Goal: Task Accomplishment & Management: Use online tool/utility

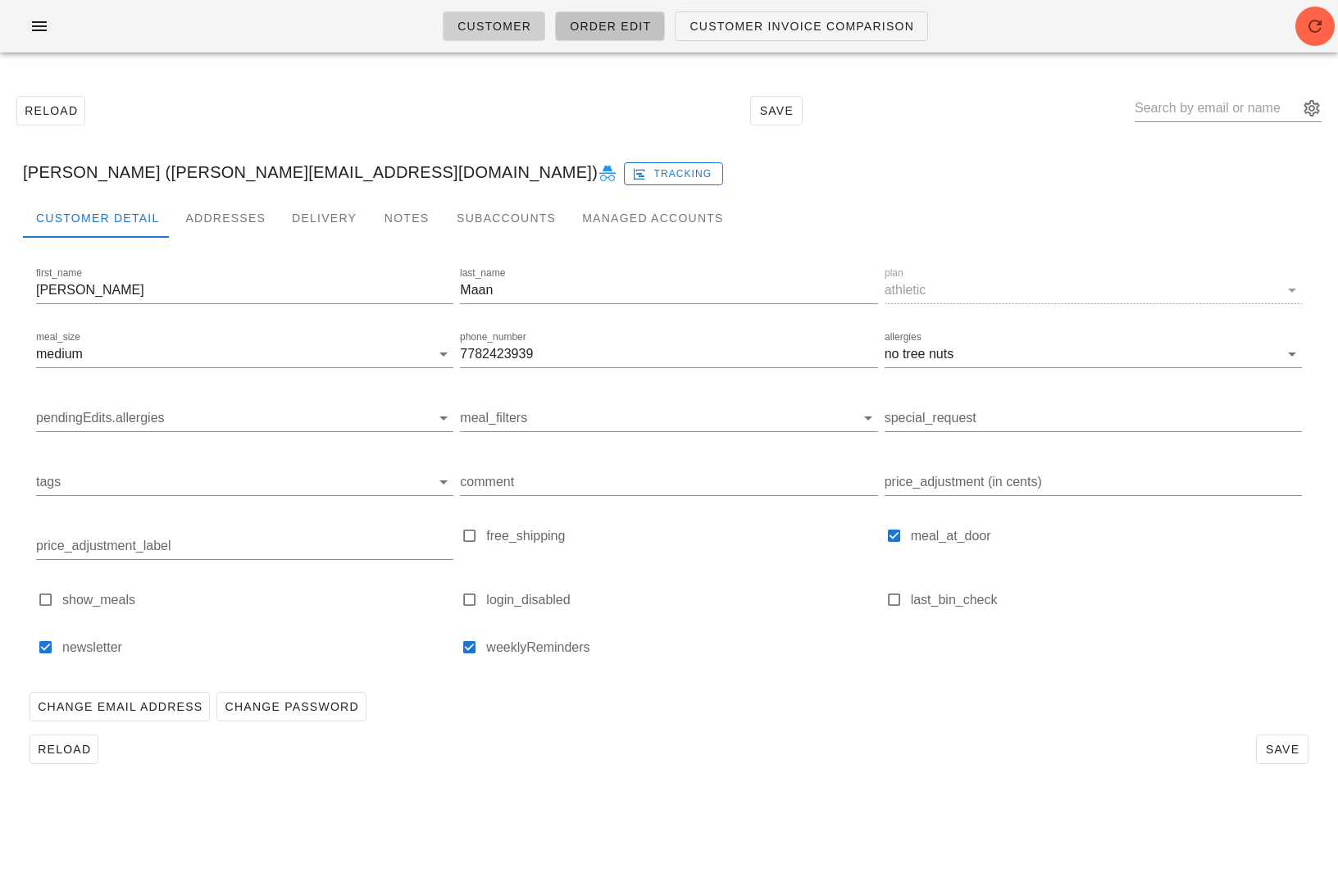
click at [611, 35] on link "Order Edit" at bounding box center [609, 26] width 109 height 29
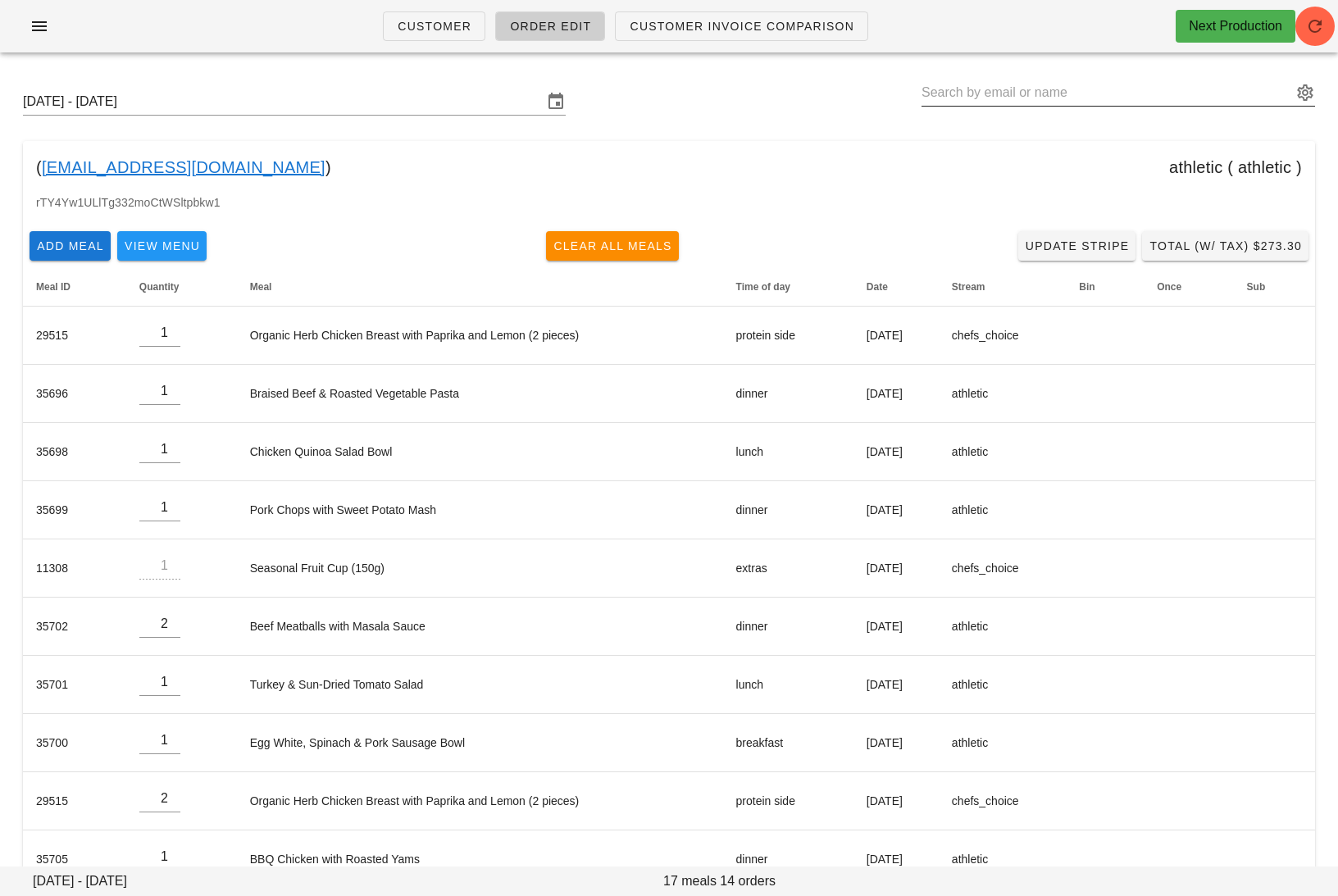
click at [1243, 90] on input "text" at bounding box center [1106, 92] width 370 height 26
paste input "anandmaniktala@gmail.com"
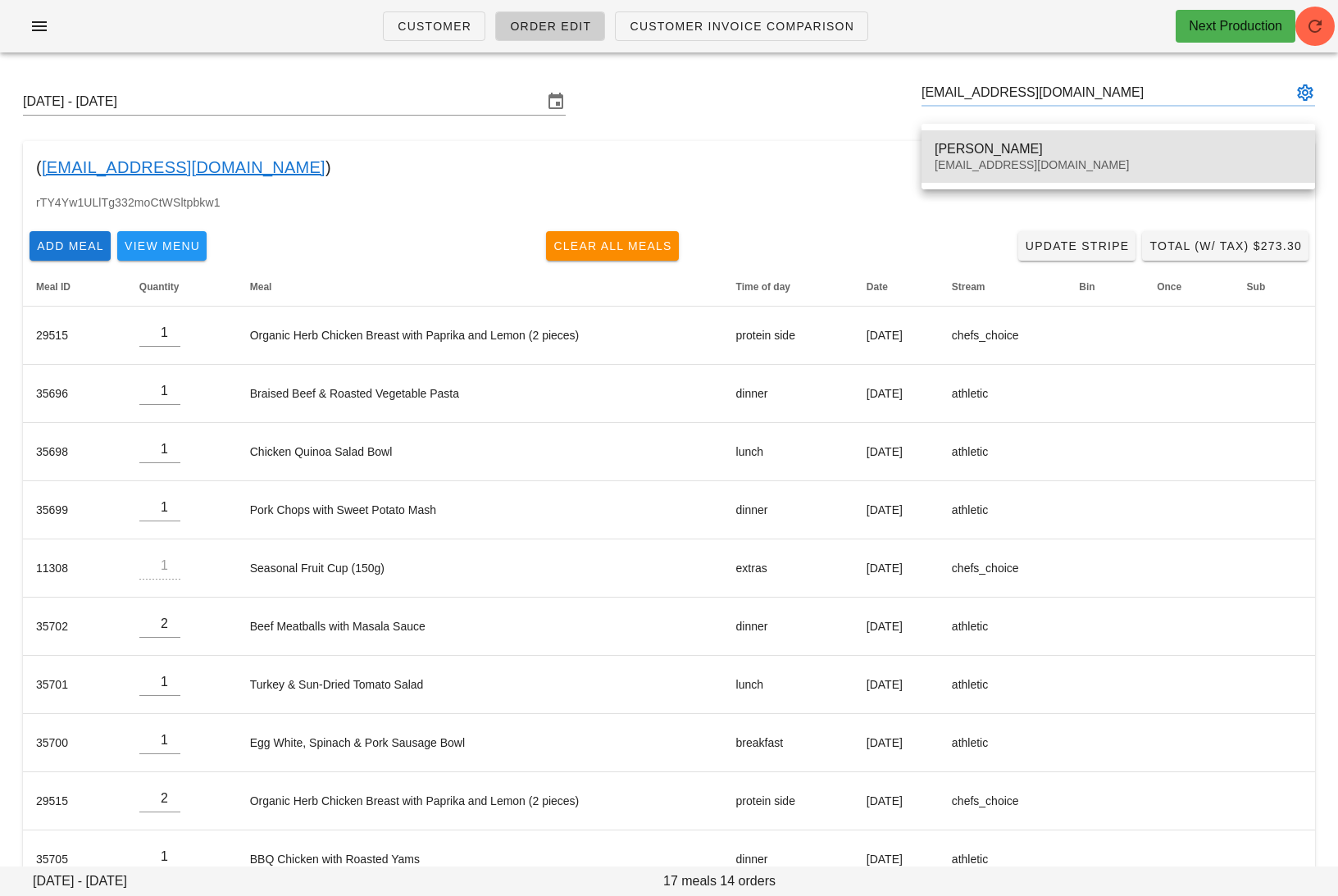
click at [1068, 141] on div "Anand Maniktala" at bounding box center [1117, 149] width 367 height 16
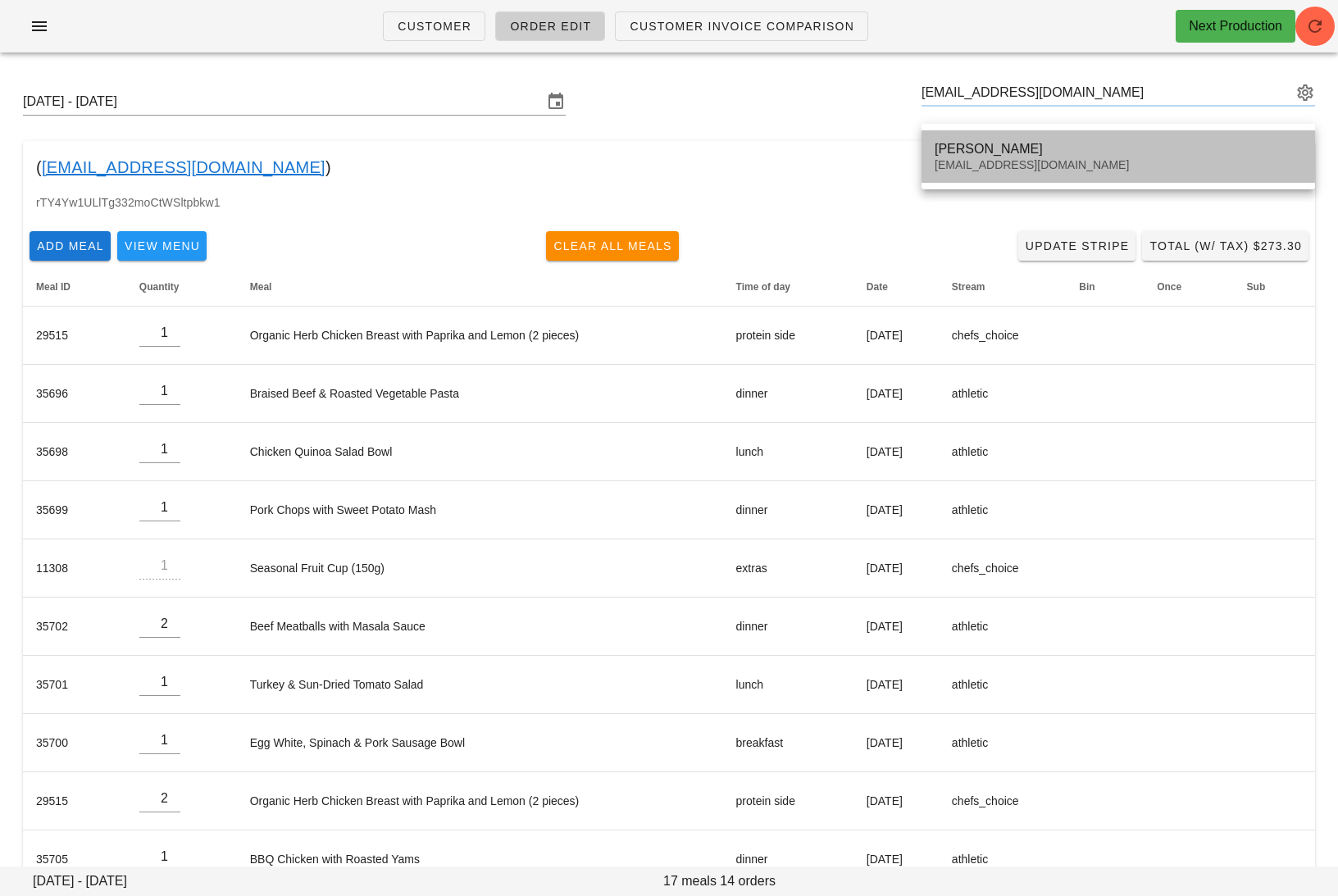
type input "Anand Maniktala (anandmaniktala@gmail.com)"
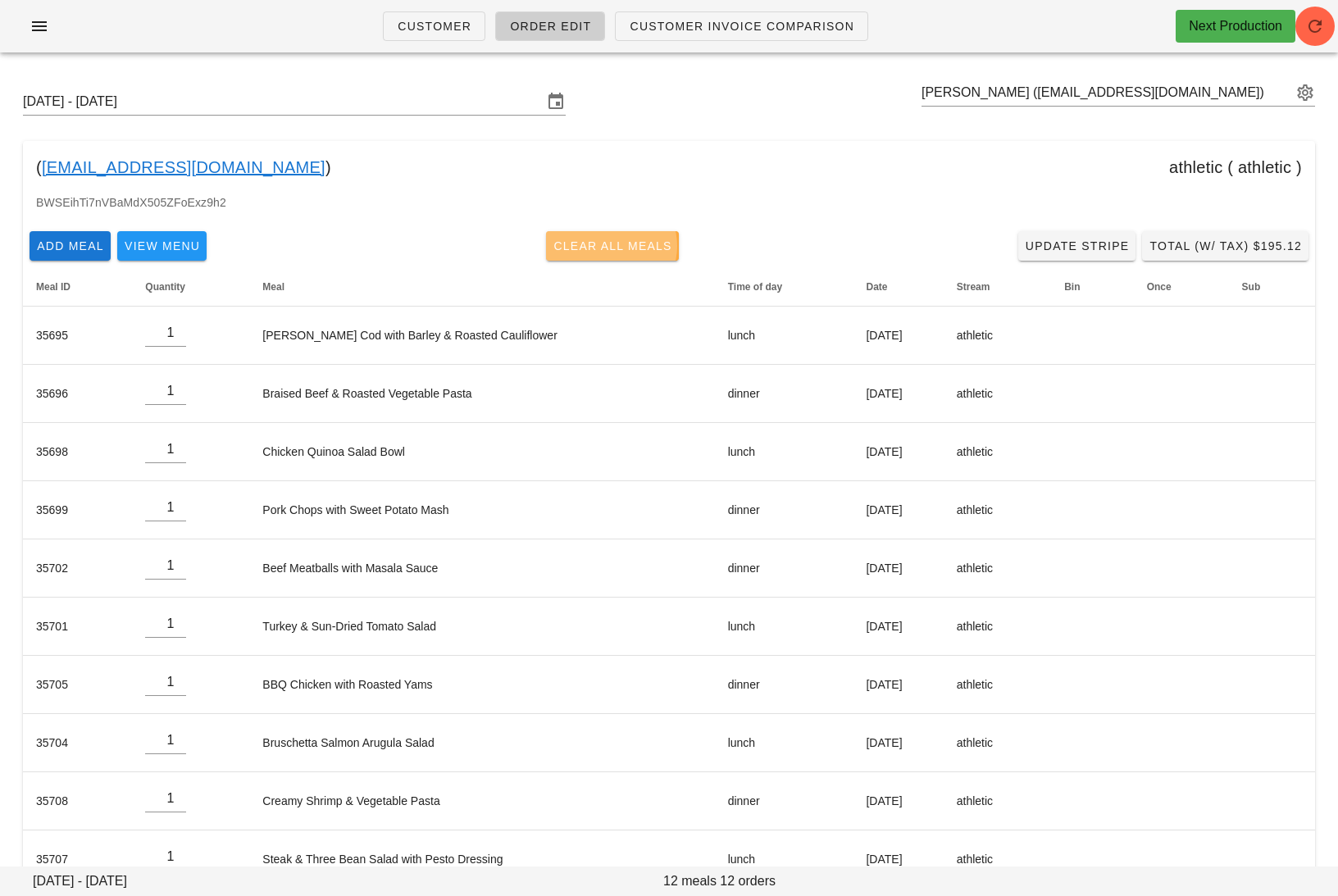
click at [637, 240] on span "Clear All Meals" at bounding box center [612, 246] width 120 height 13
type input "0"
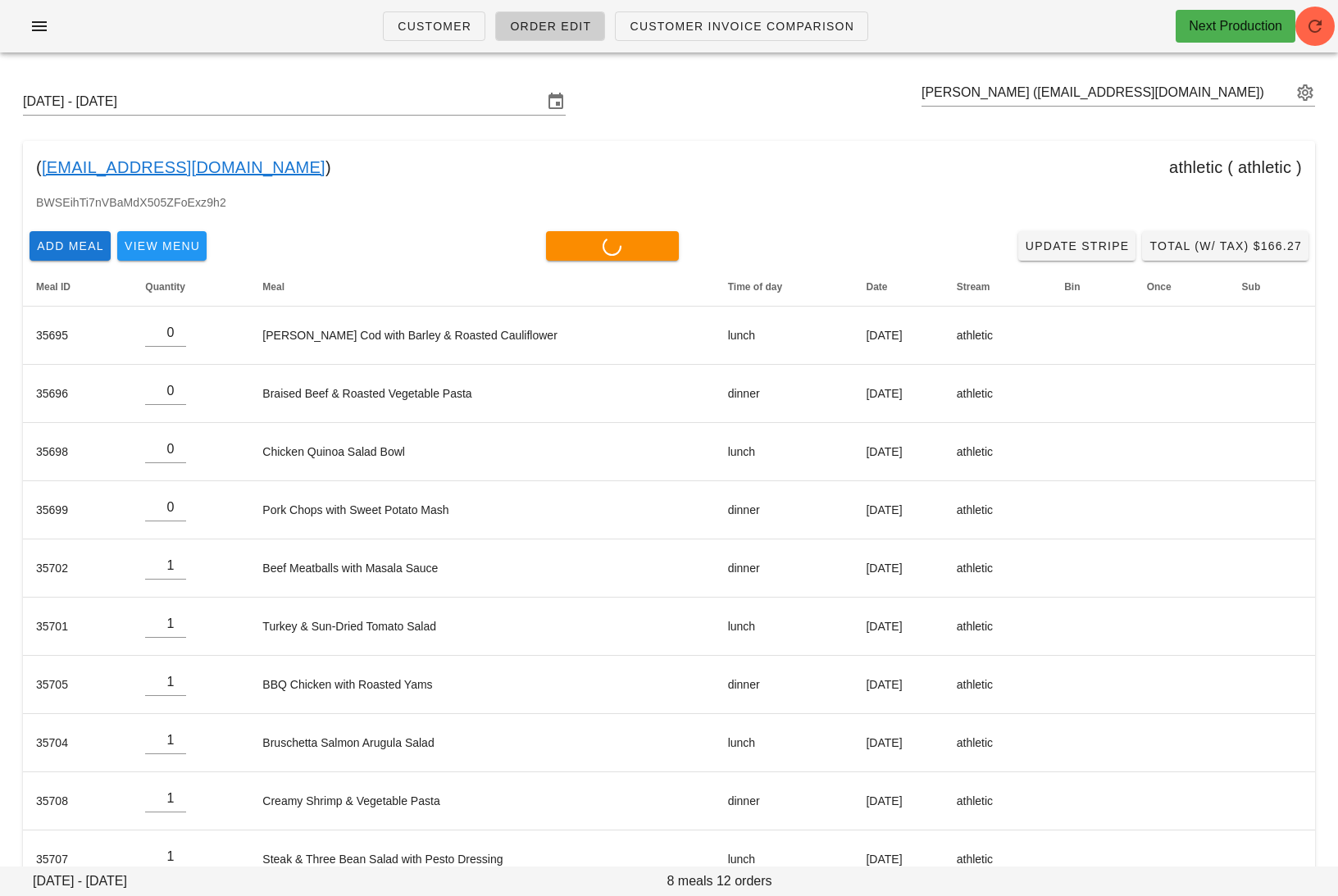
type input "0"
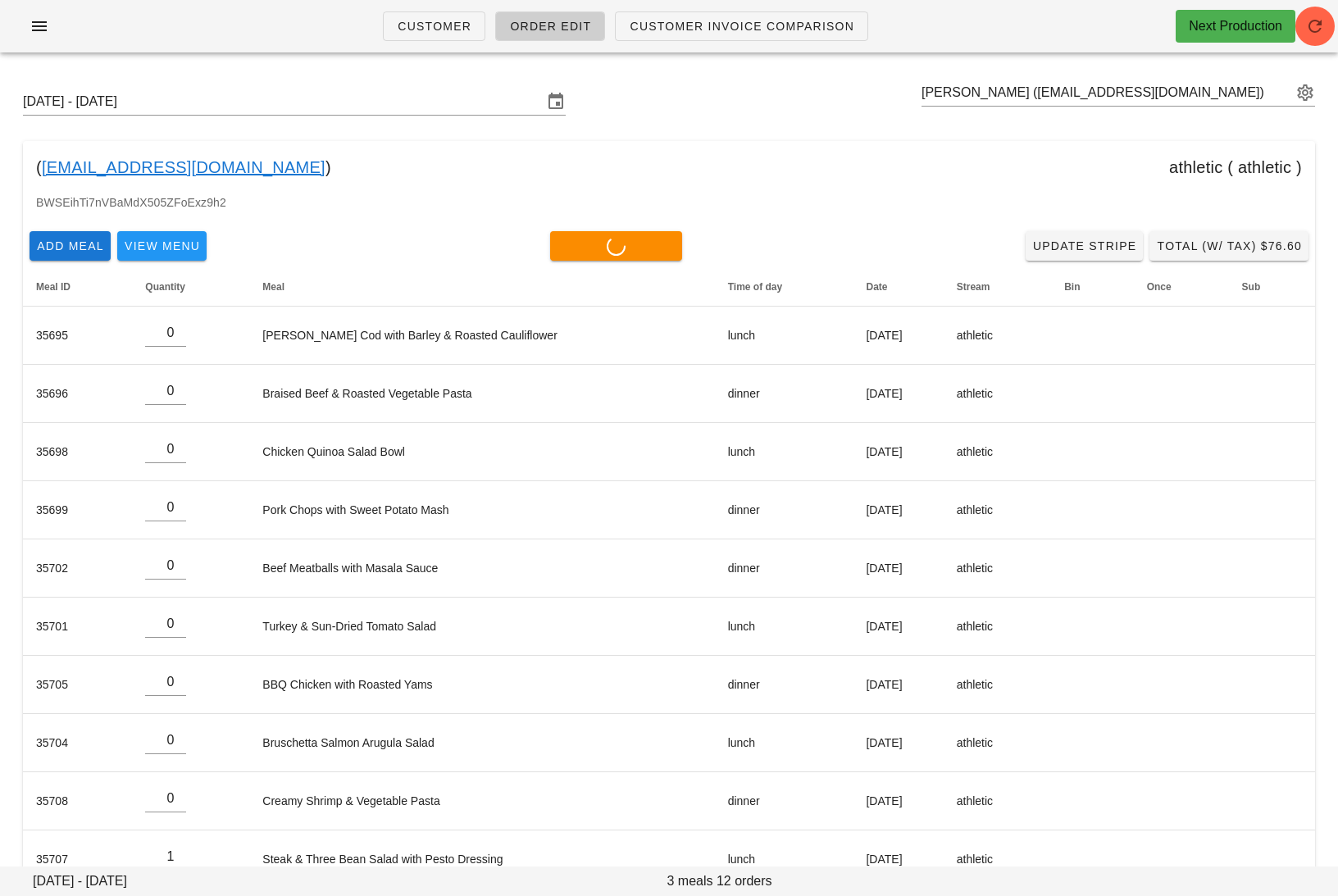
type input "0"
click at [1223, 100] on input "text" at bounding box center [1106, 92] width 370 height 26
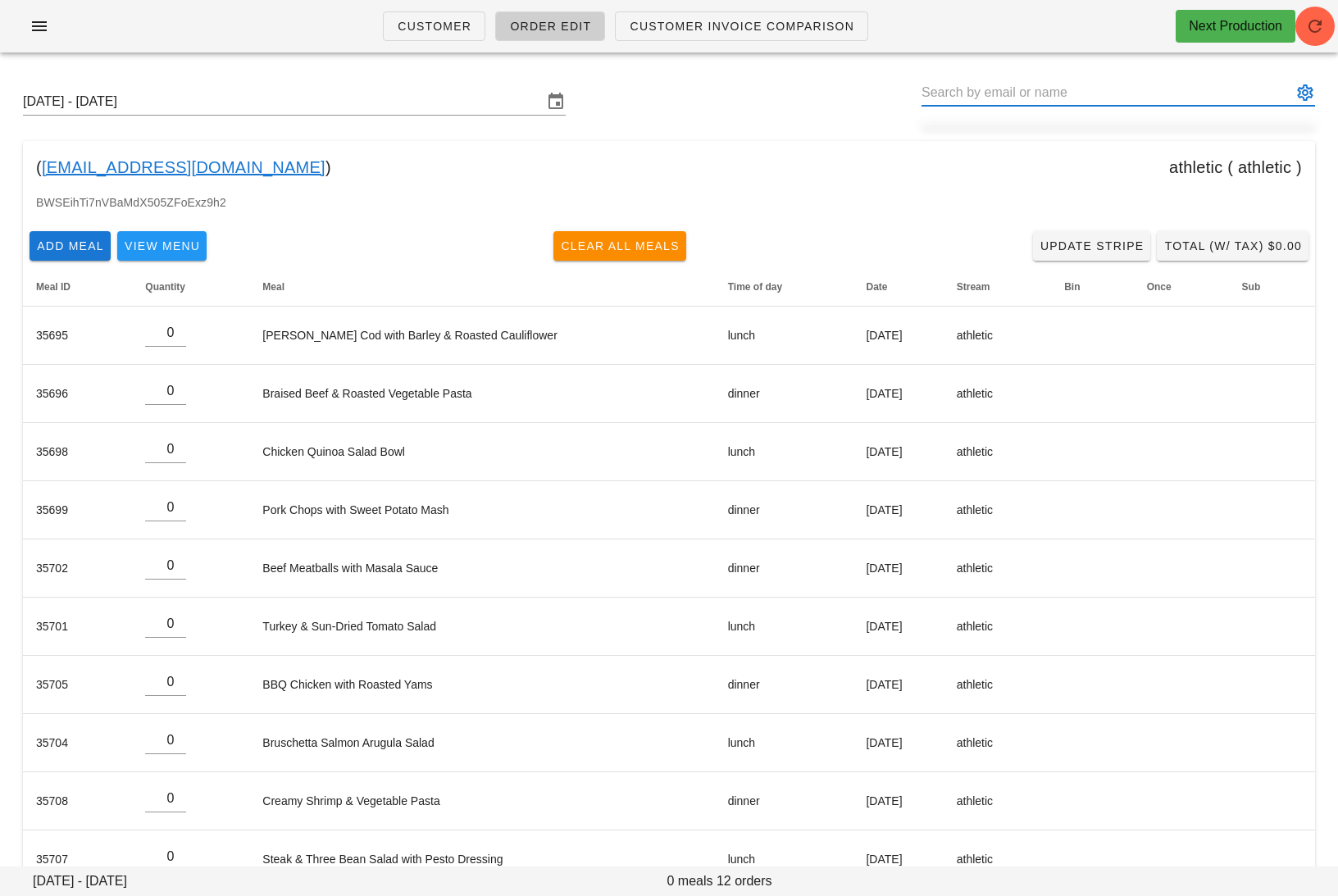
paste input "victoria.m.chirkova@gmail.com"
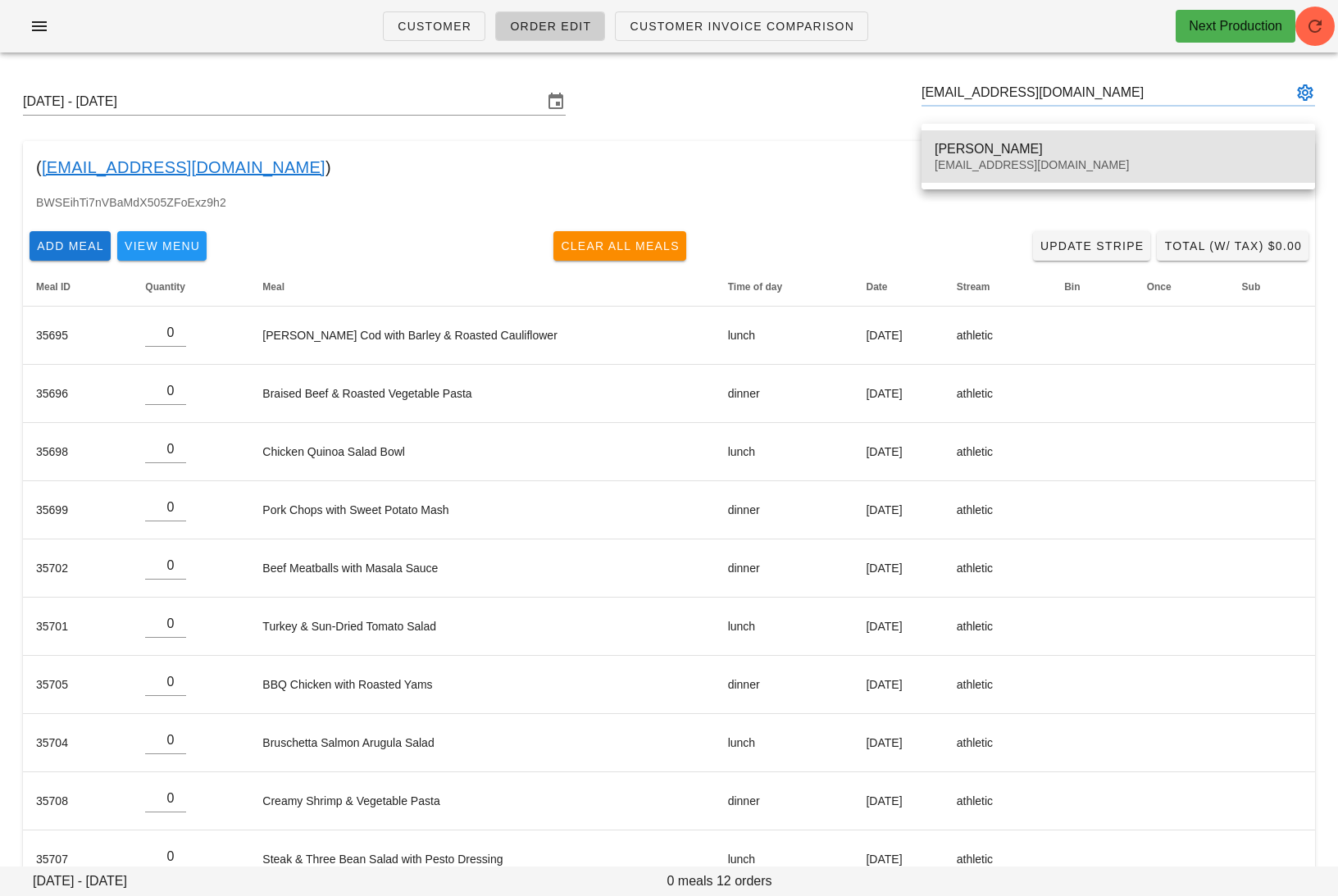
click at [995, 160] on div "victoria.m.chirkova@gmail.com" at bounding box center [1117, 165] width 367 height 14
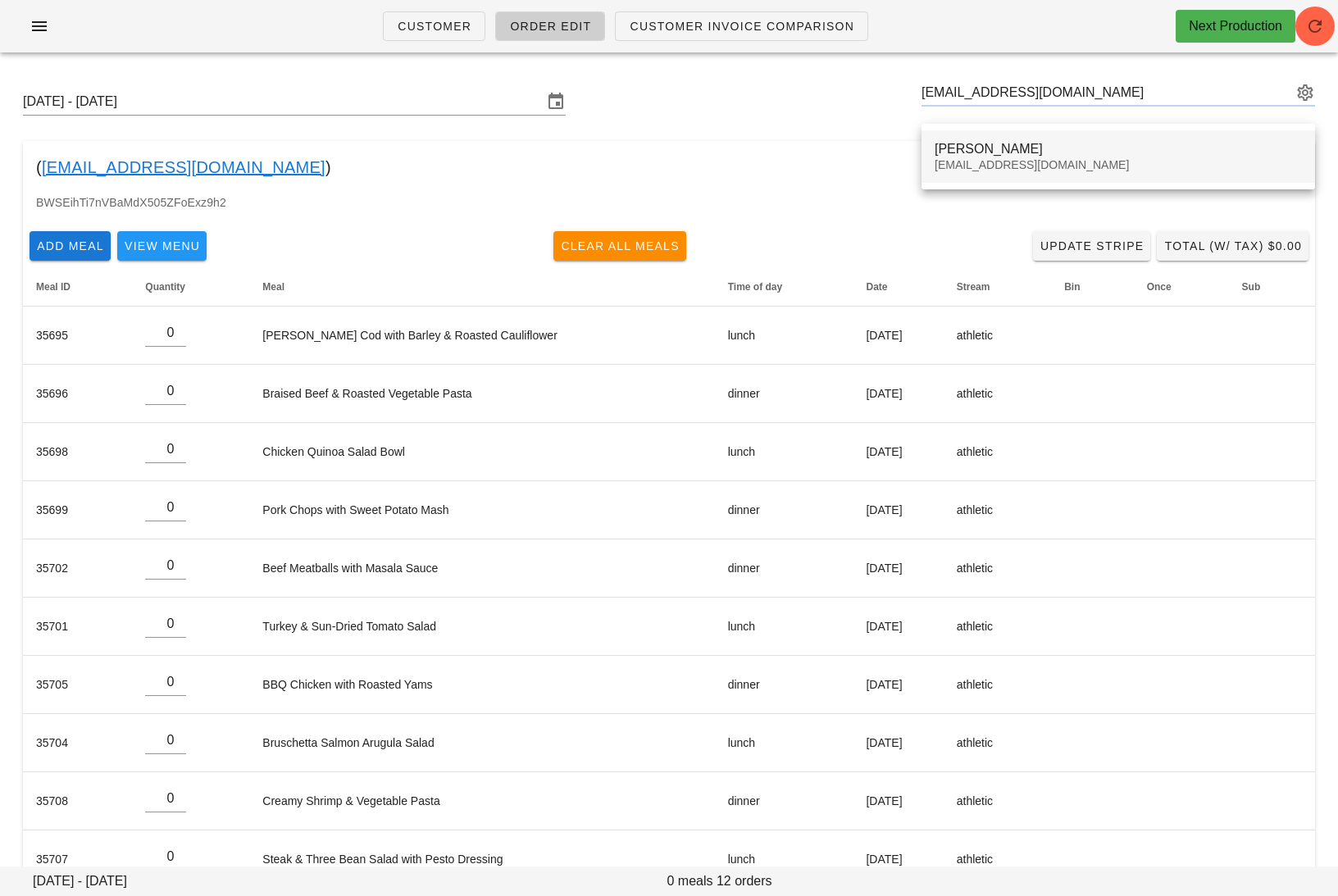
type input "Viktoriya Chirkova (victoria.m.chirkova@gmail.com)"
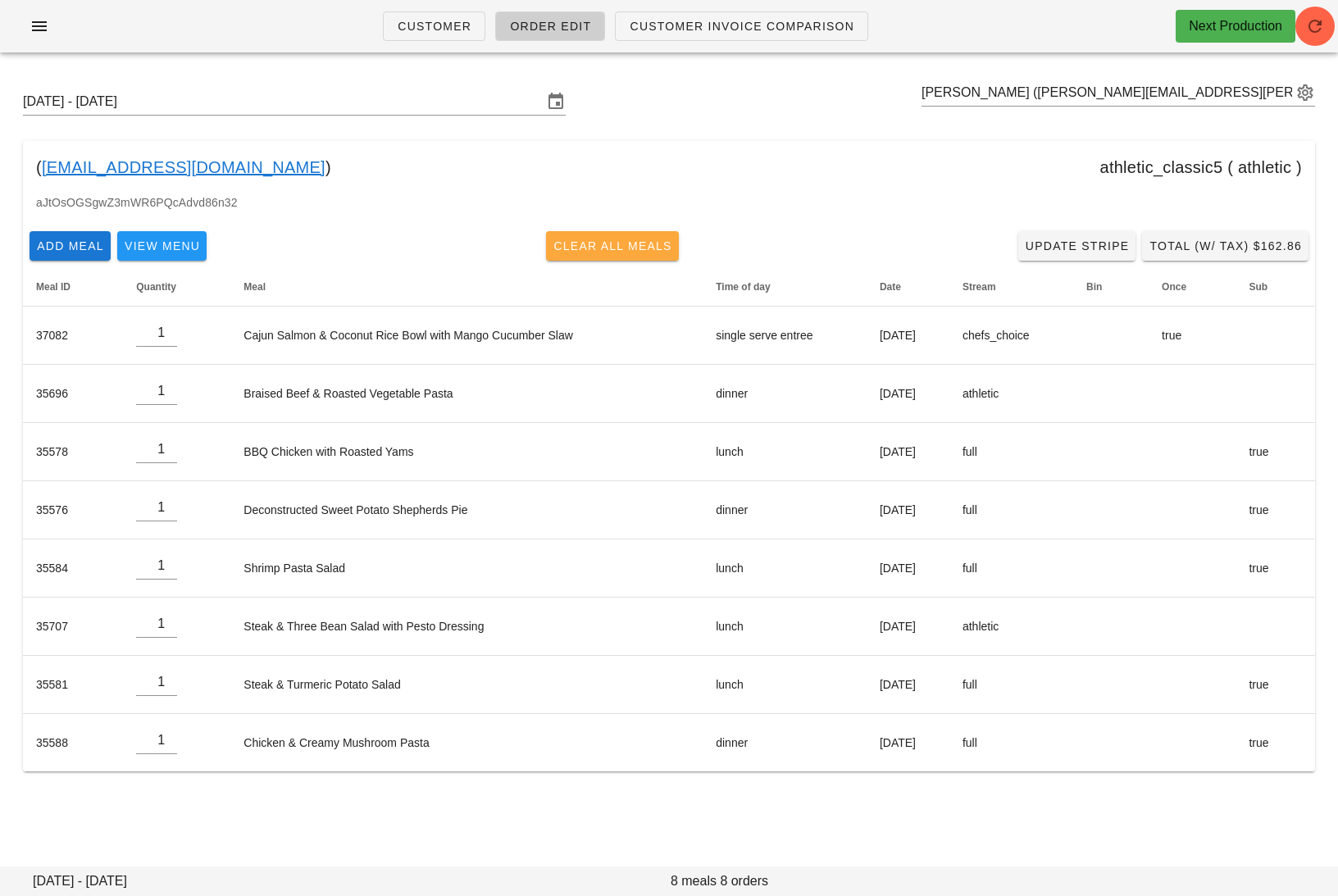
click at [625, 250] on span "Clear All Meals" at bounding box center [612, 246] width 120 height 13
type input "0"
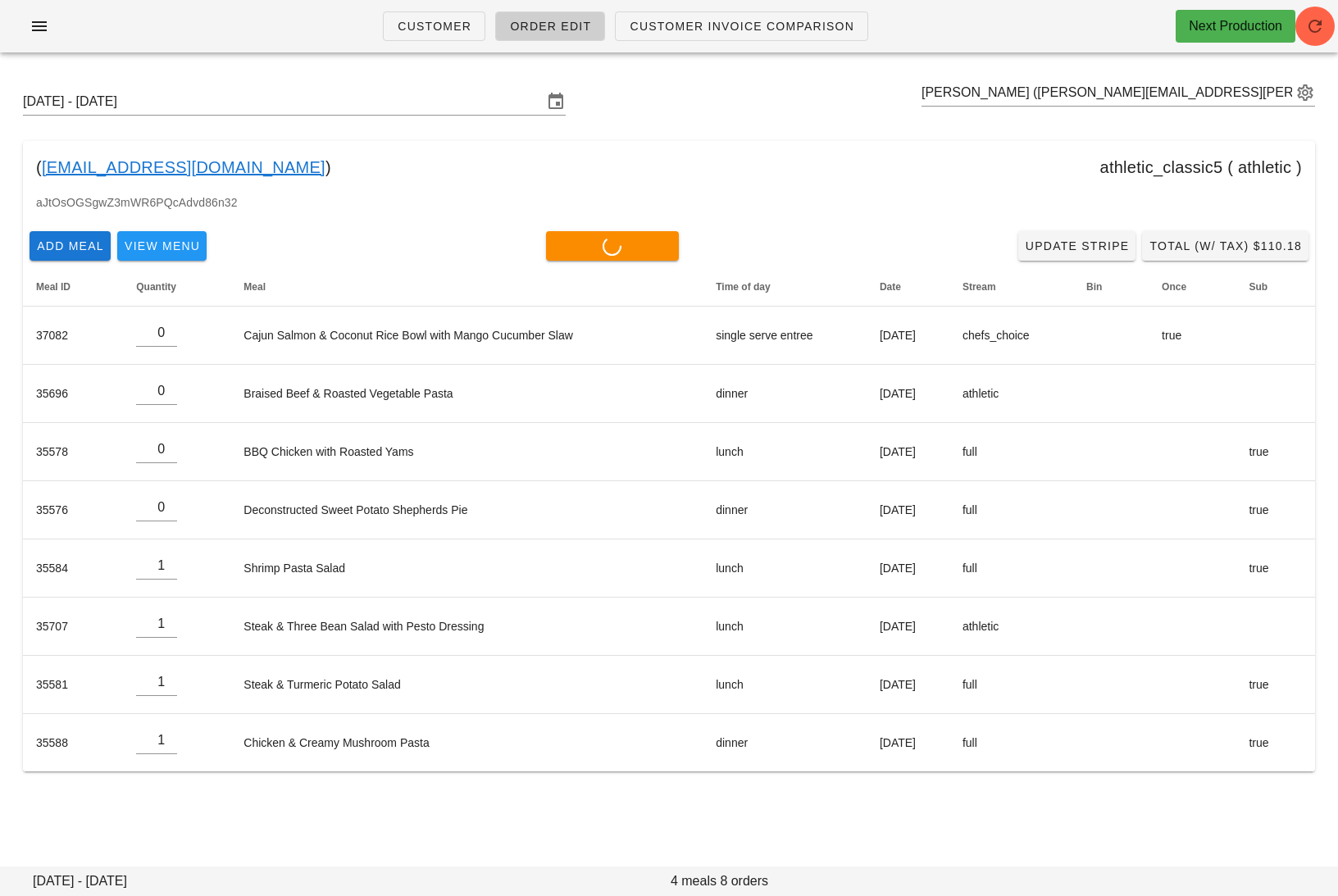
type input "0"
click at [1245, 96] on input "text" at bounding box center [1106, 92] width 370 height 26
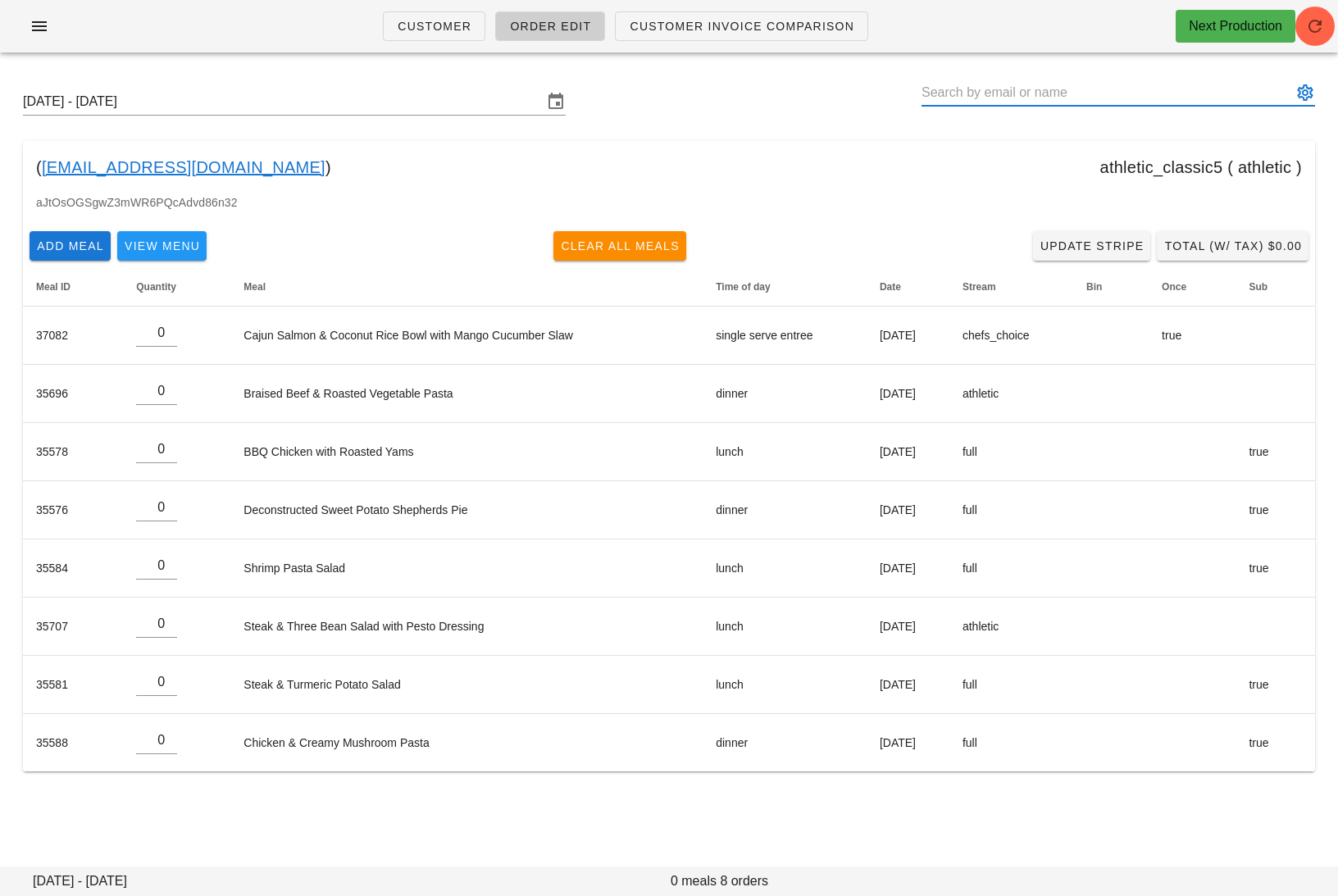
paste input "gani.edmeru@gmail.com"
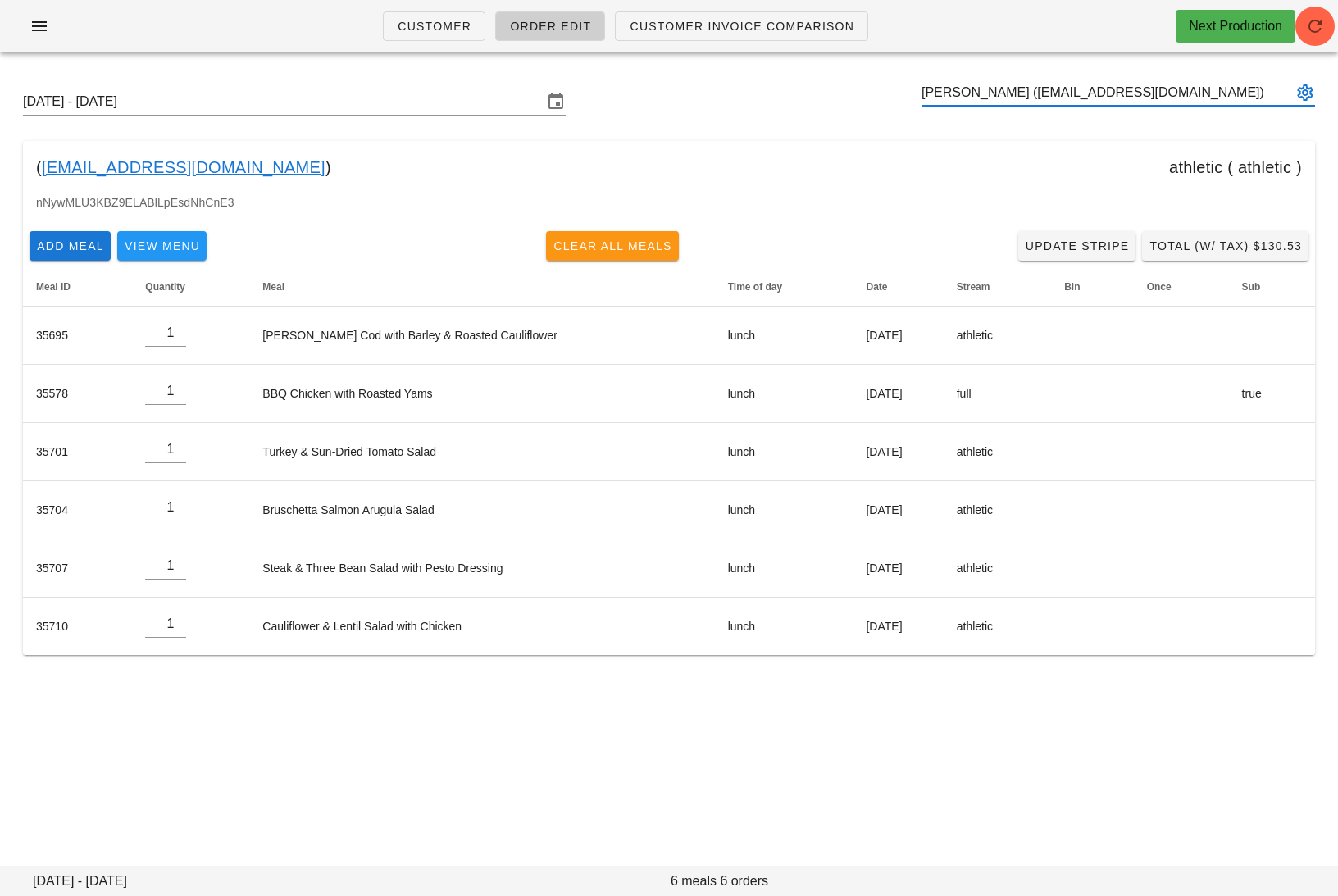
type input "Ganesh Mohandas Borkar (gani.edmeru@gmail.com)"
click at [638, 245] on span "Clear All Meals" at bounding box center [612, 246] width 120 height 13
click at [610, 250] on span "Clear All Meals" at bounding box center [612, 246] width 120 height 13
type input "0"
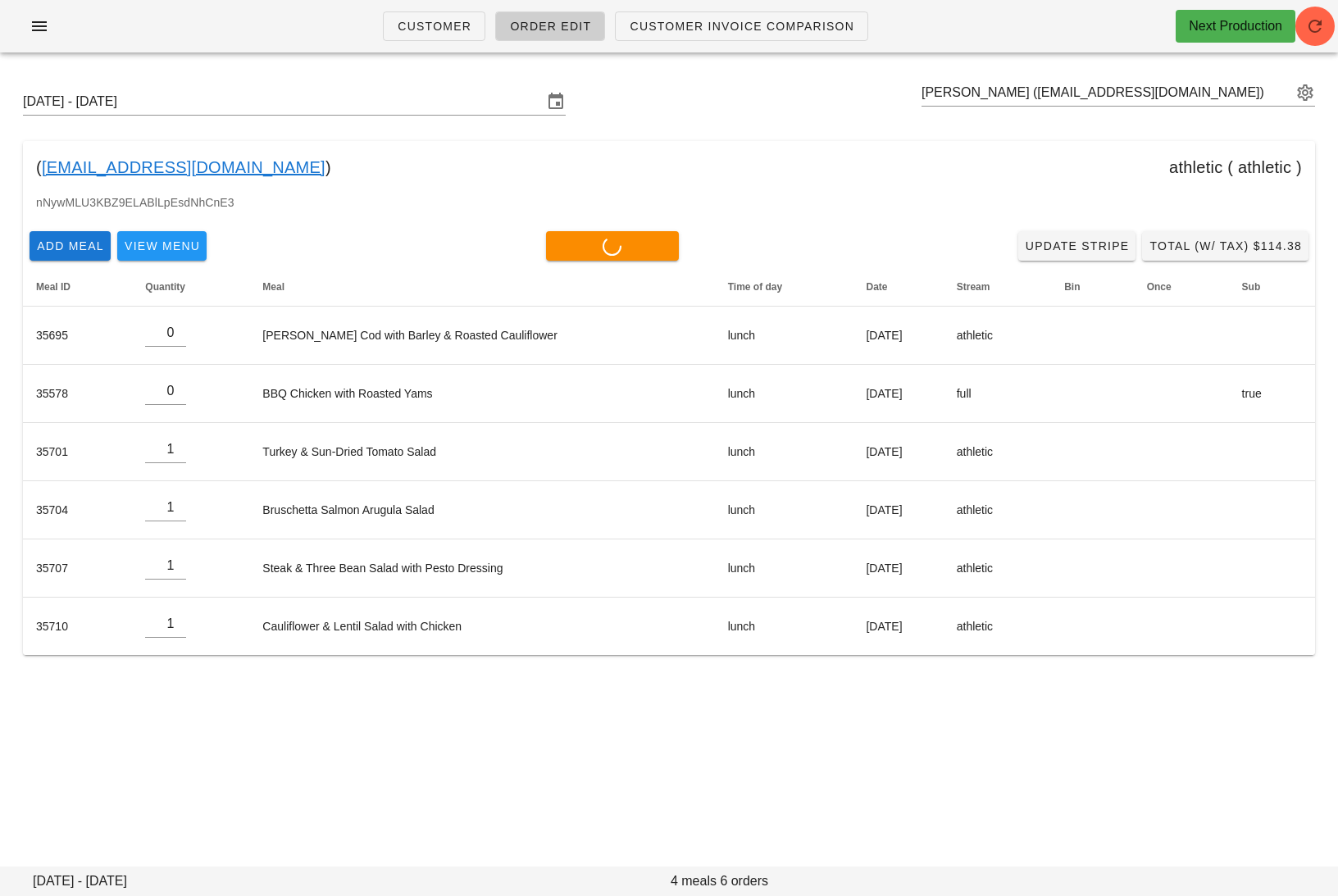
type input "0"
click at [1171, 81] on input "text" at bounding box center [1106, 92] width 370 height 26
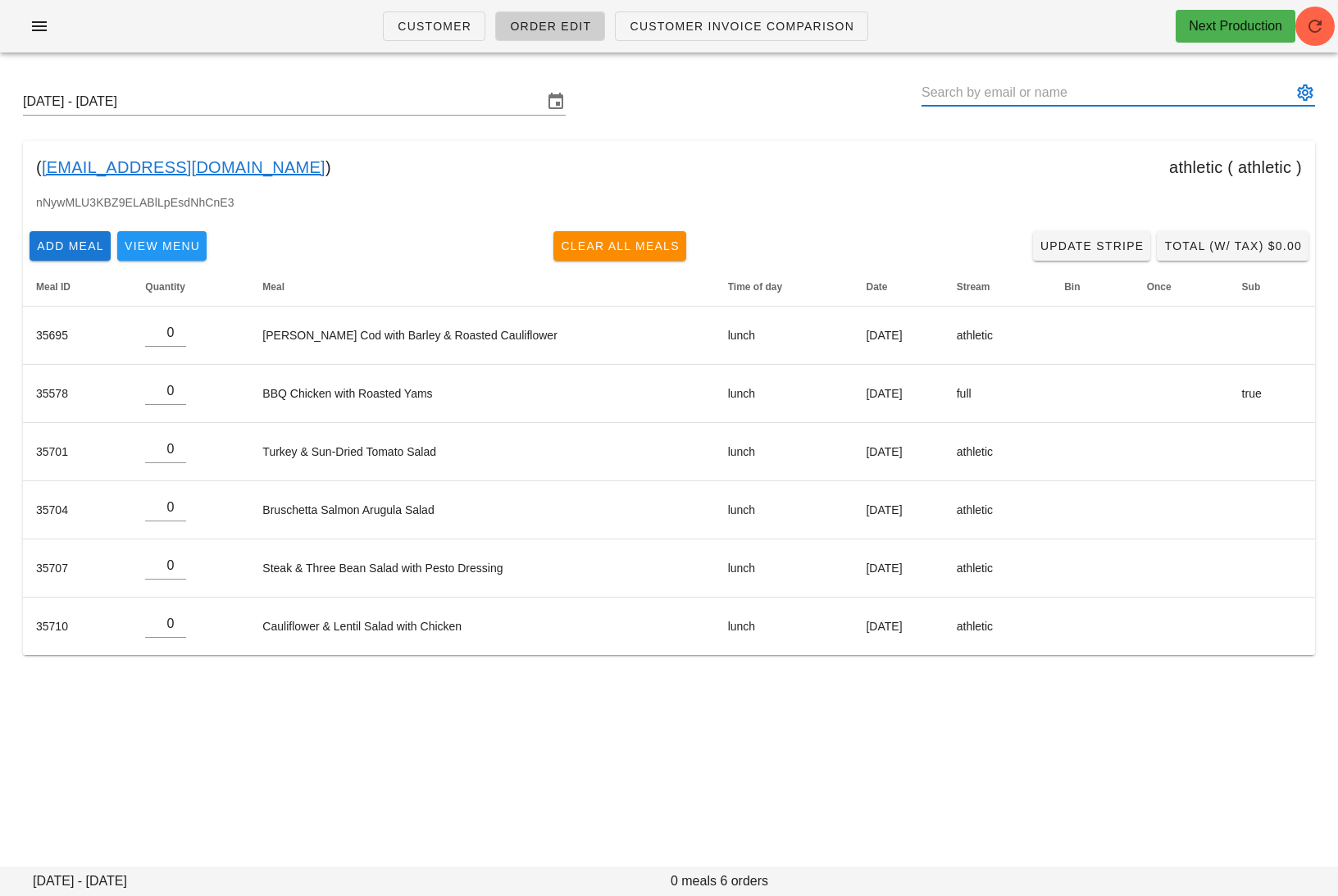
paste input "victoria.m.chirkova@gmail.com"
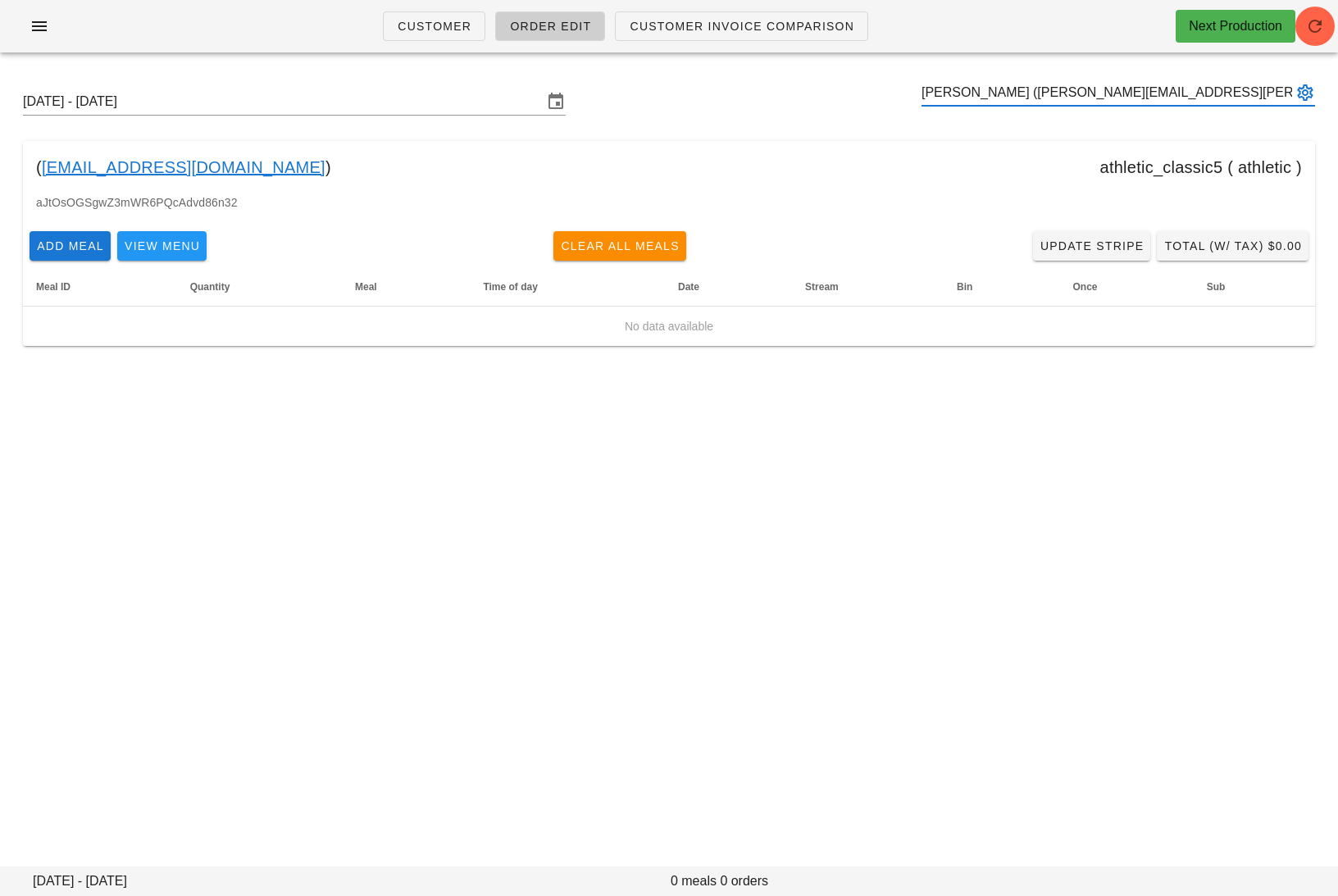
type input "Viktoriya Chirkova (victoria.m.chirkova@gmail.com)"
click at [246, 165] on link "victoria.m.chirkova@gmail.com" at bounding box center [184, 167] width 283 height 26
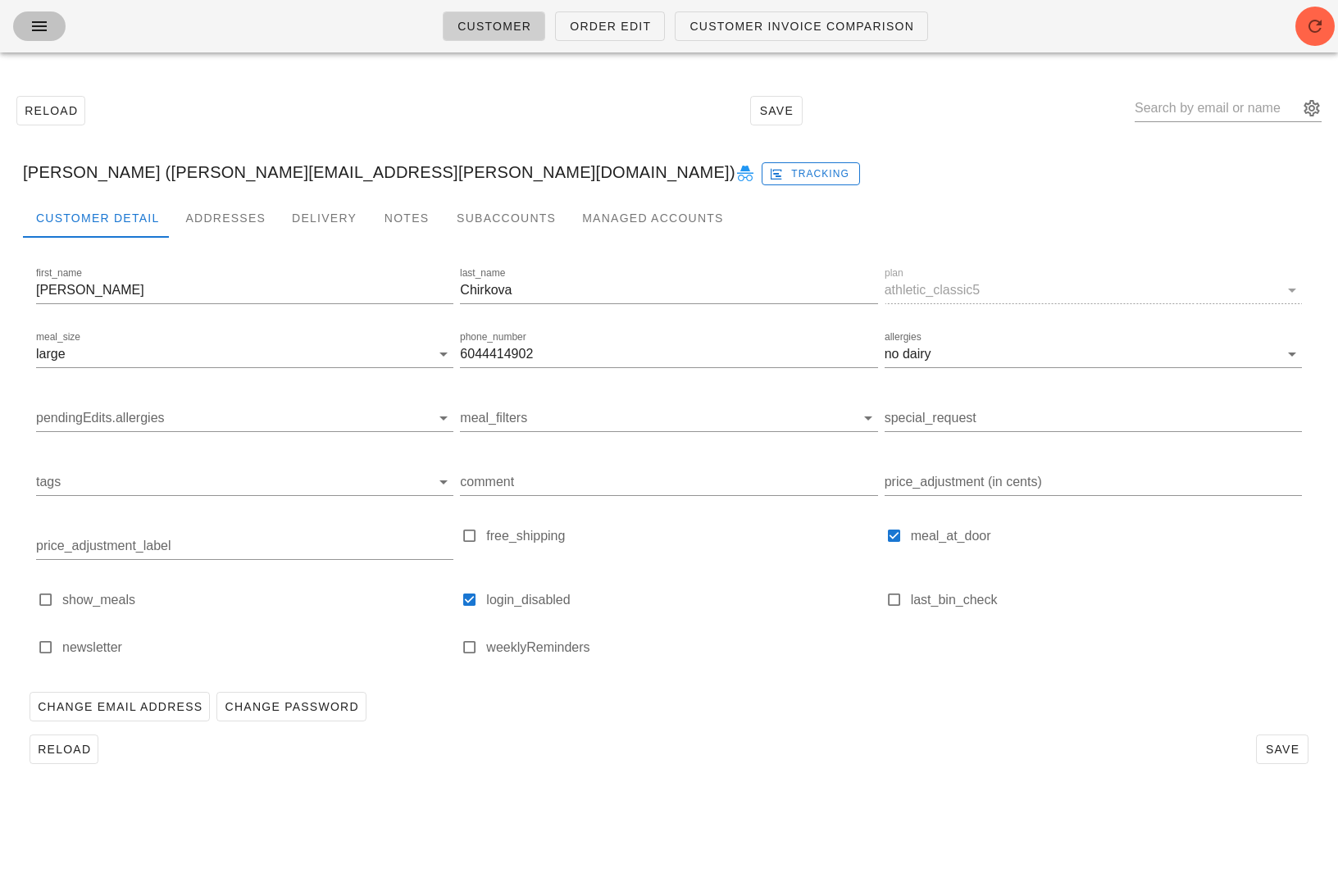
click at [36, 28] on icon "button" at bounding box center [39, 26] width 20 height 20
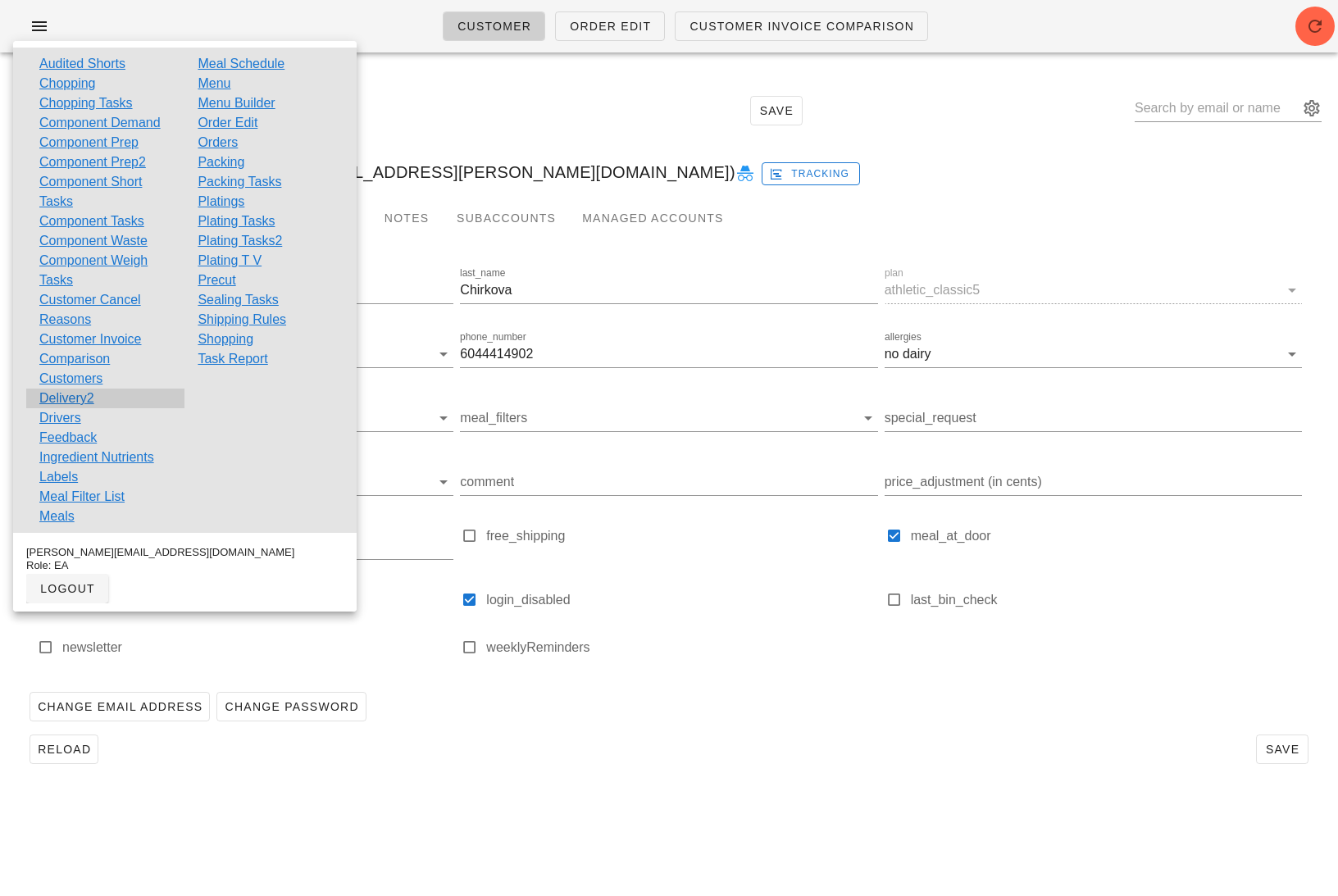
click at [118, 395] on div "Delivery2" at bounding box center [105, 398] width 159 height 20
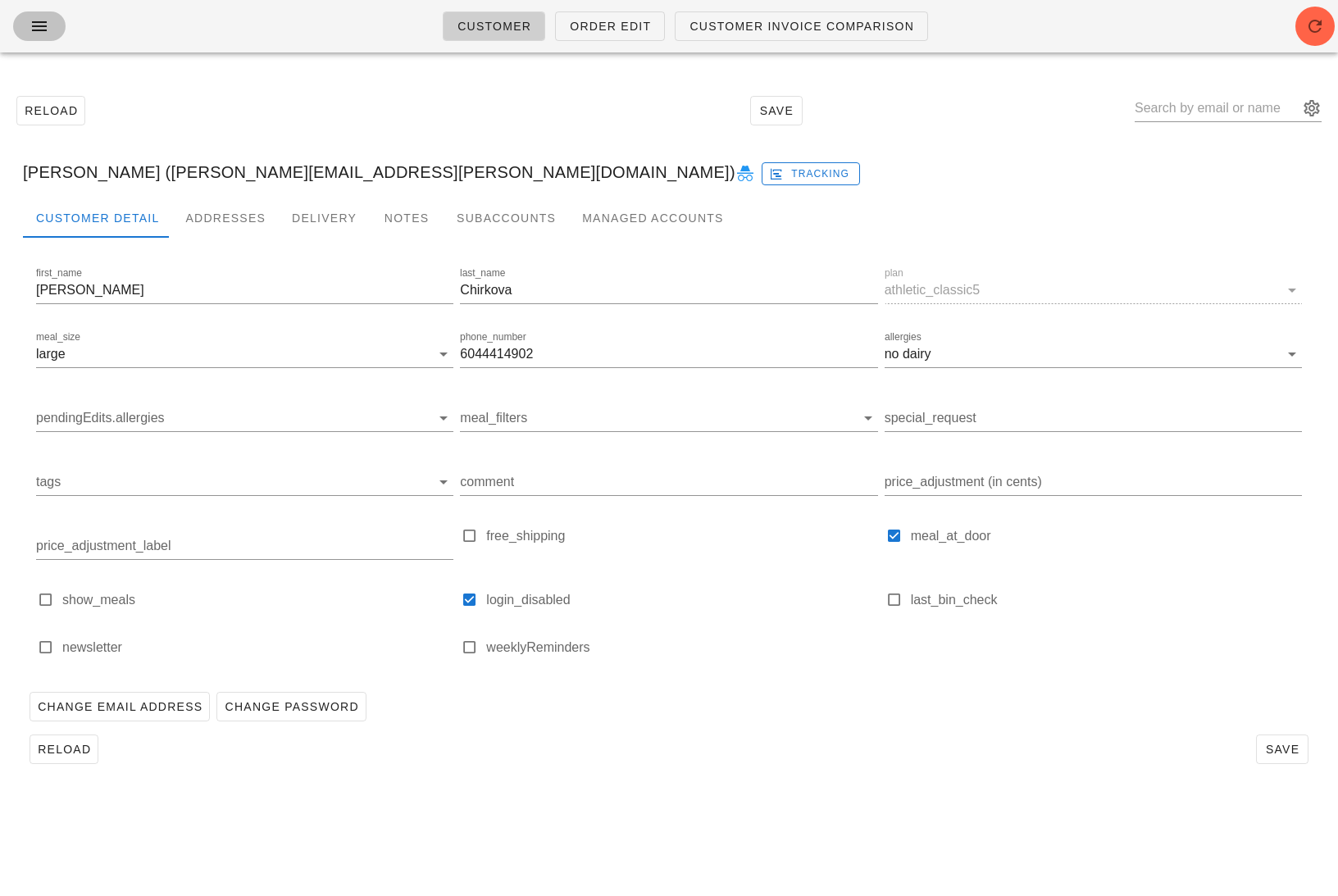
click at [41, 28] on icon "button" at bounding box center [39, 26] width 20 height 20
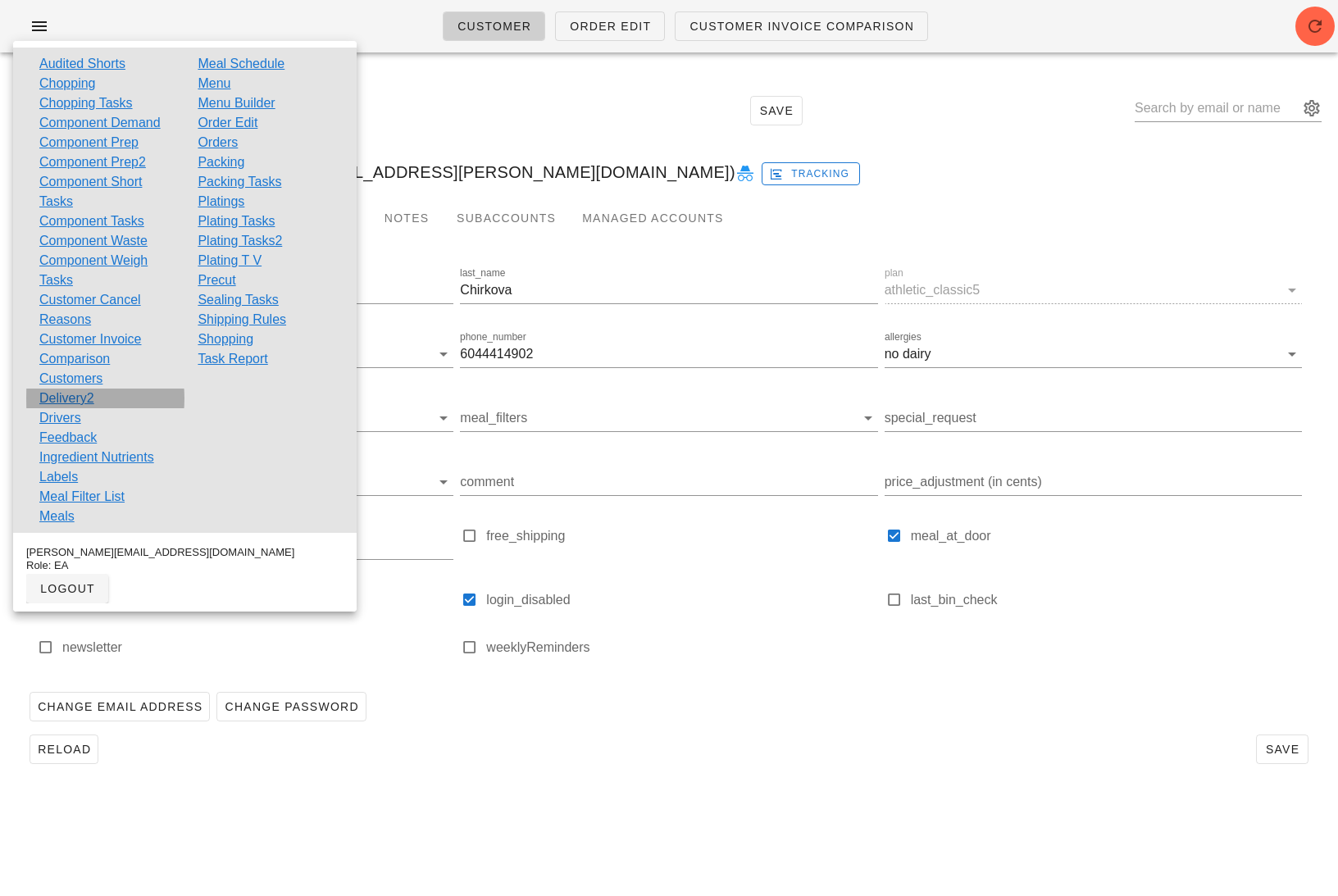
click at [89, 395] on link "Delivery2" at bounding box center [67, 398] width 55 height 20
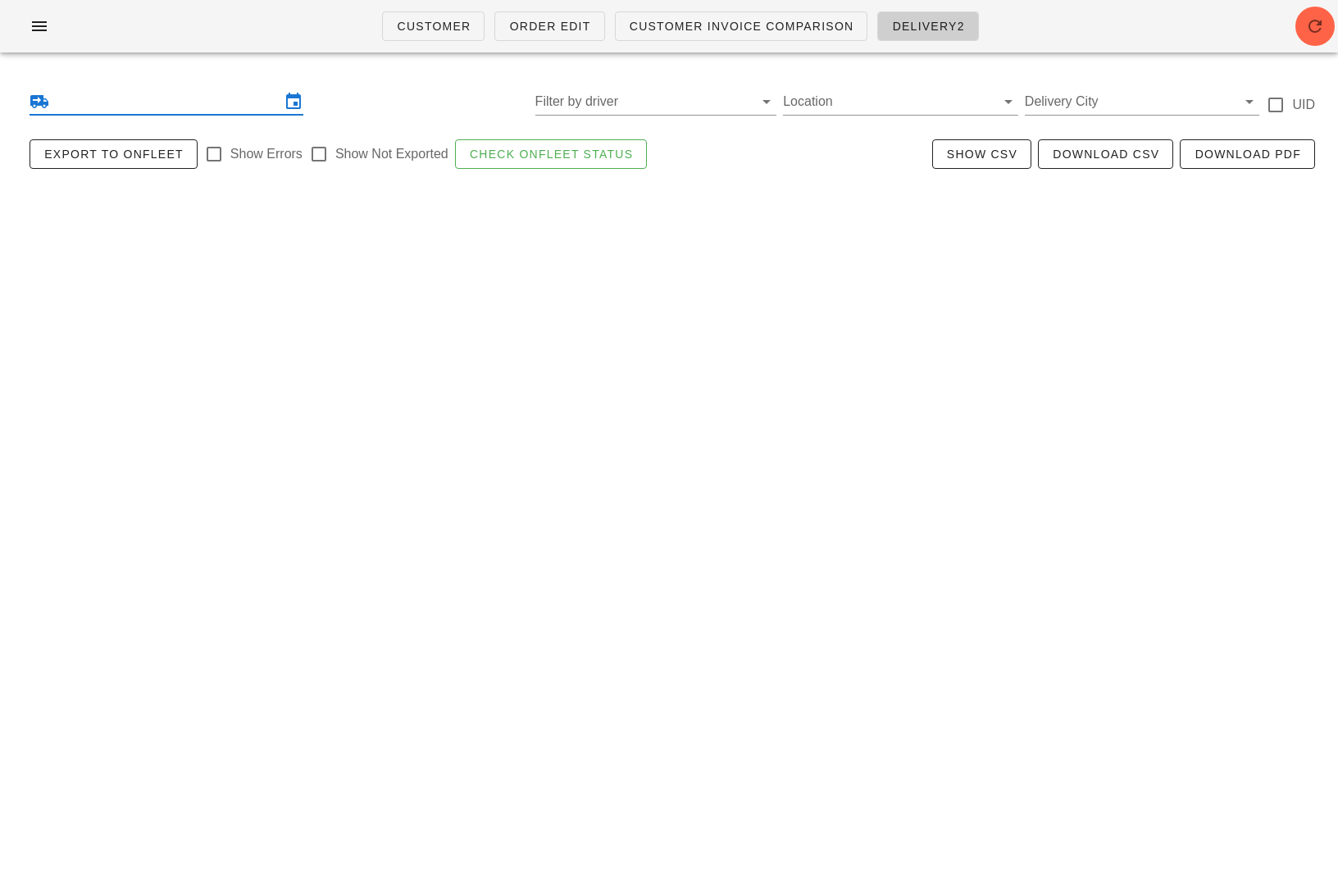
click at [215, 102] on input "text" at bounding box center [166, 102] width 227 height 26
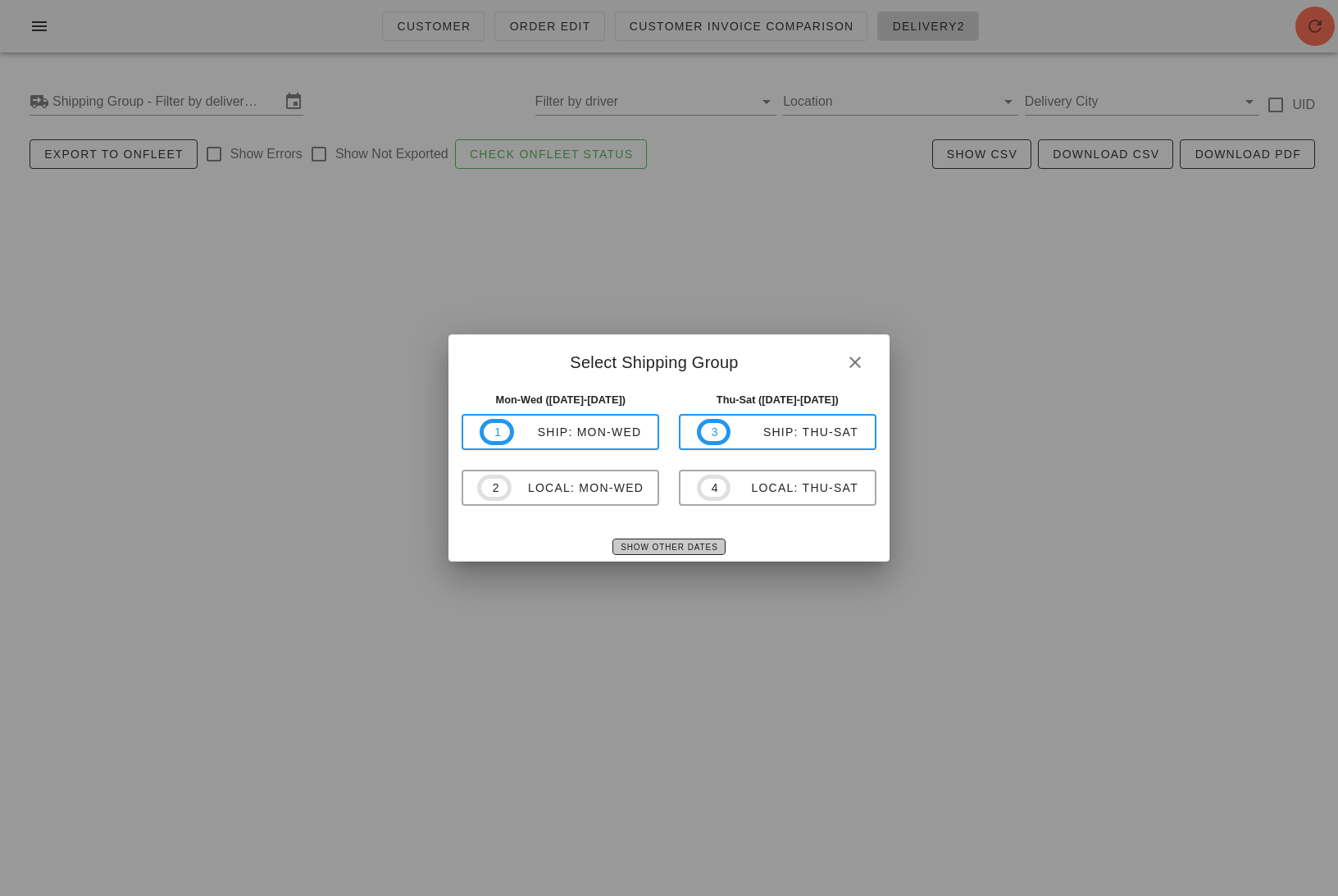
click at [699, 546] on span "Show Other Dates" at bounding box center [668, 547] width 97 height 9
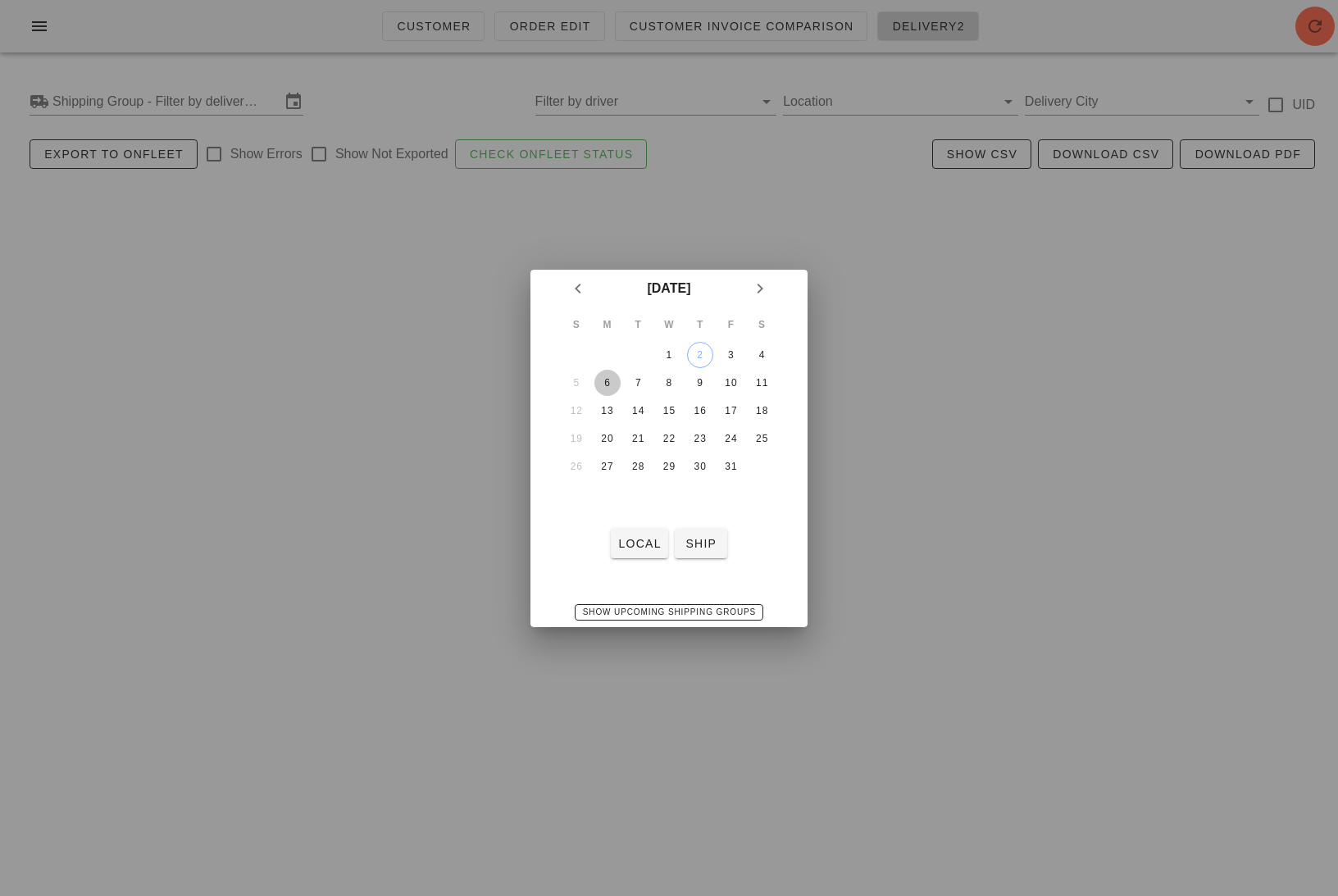
click at [605, 382] on div "6" at bounding box center [607, 383] width 26 height 11
click at [696, 551] on button "ship" at bounding box center [700, 544] width 53 height 29
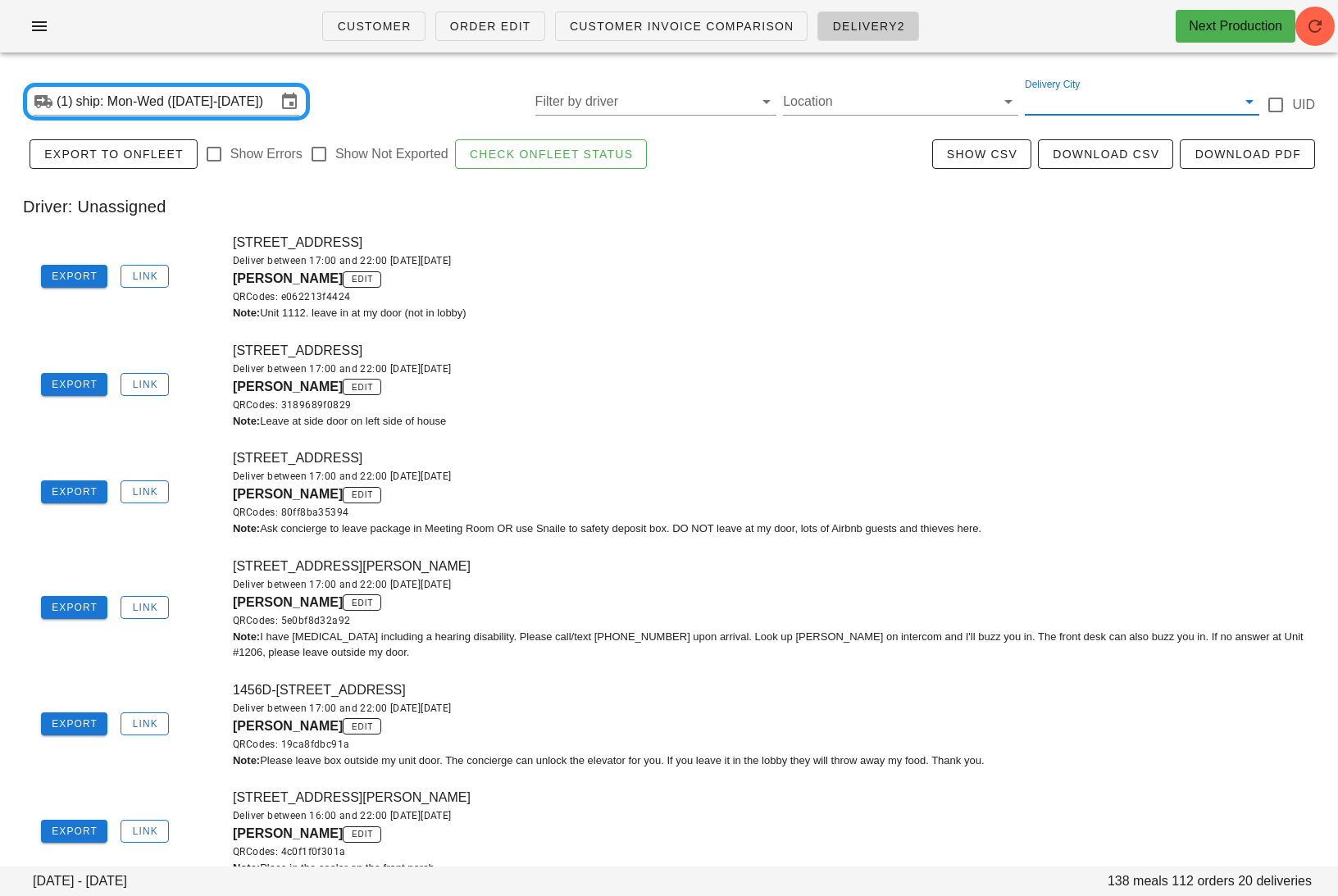
click at [1086, 103] on input "Delivery City" at bounding box center [1129, 102] width 209 height 26
click at [1098, 106] on div "toronto" at bounding box center [1142, 114] width 209 height 35
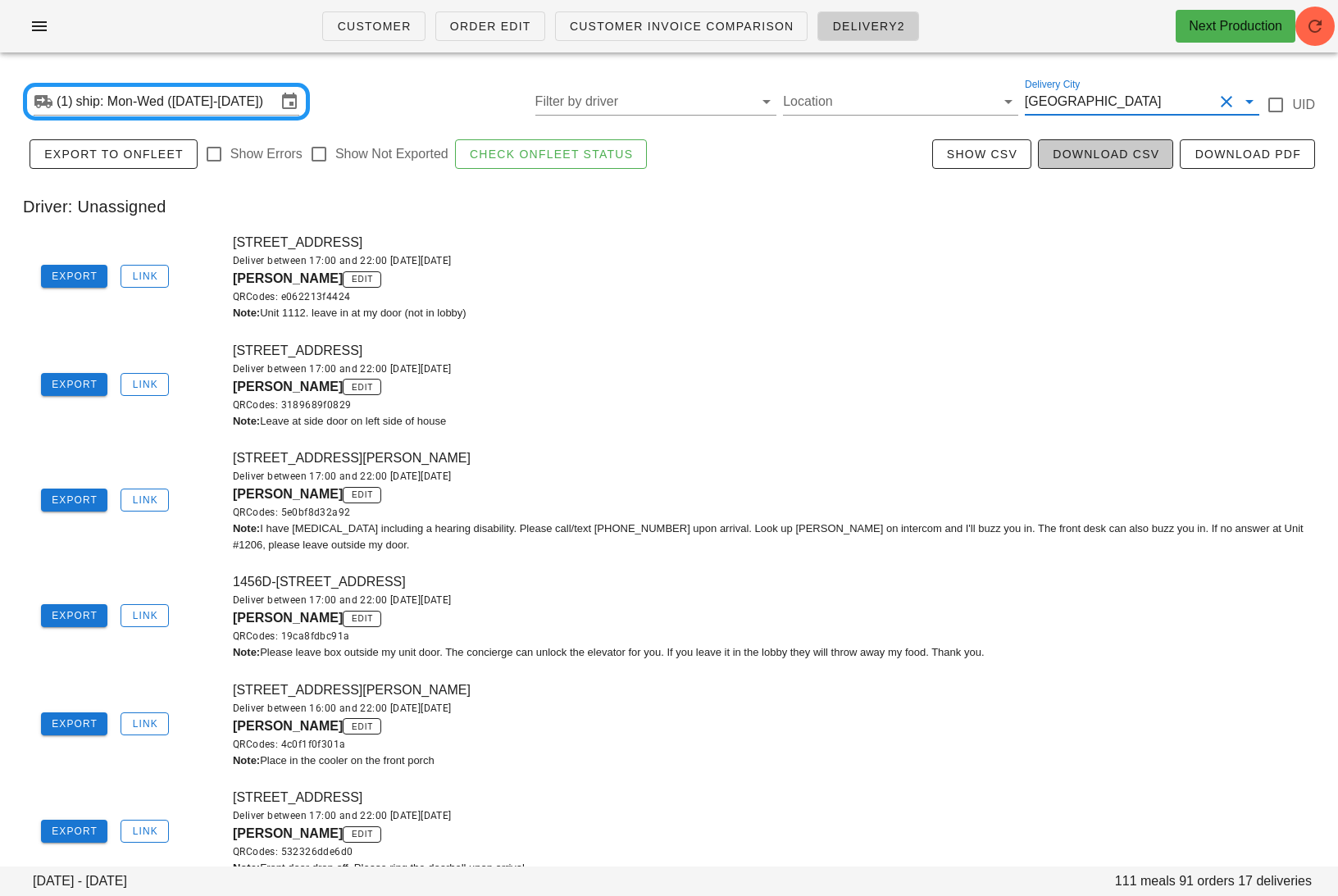
click at [1099, 140] on button "Download CSV" at bounding box center [1105, 154] width 135 height 29
click at [194, 80] on div "(1) ship: Mon-Wed (Oct 6-Oct 8) Filter by driver Location Delivery City toronto…" at bounding box center [669, 102] width 1318 height 53
click at [179, 104] on input "ship: Mon-Wed (Oct 6-Oct 8)" at bounding box center [176, 102] width 200 height 26
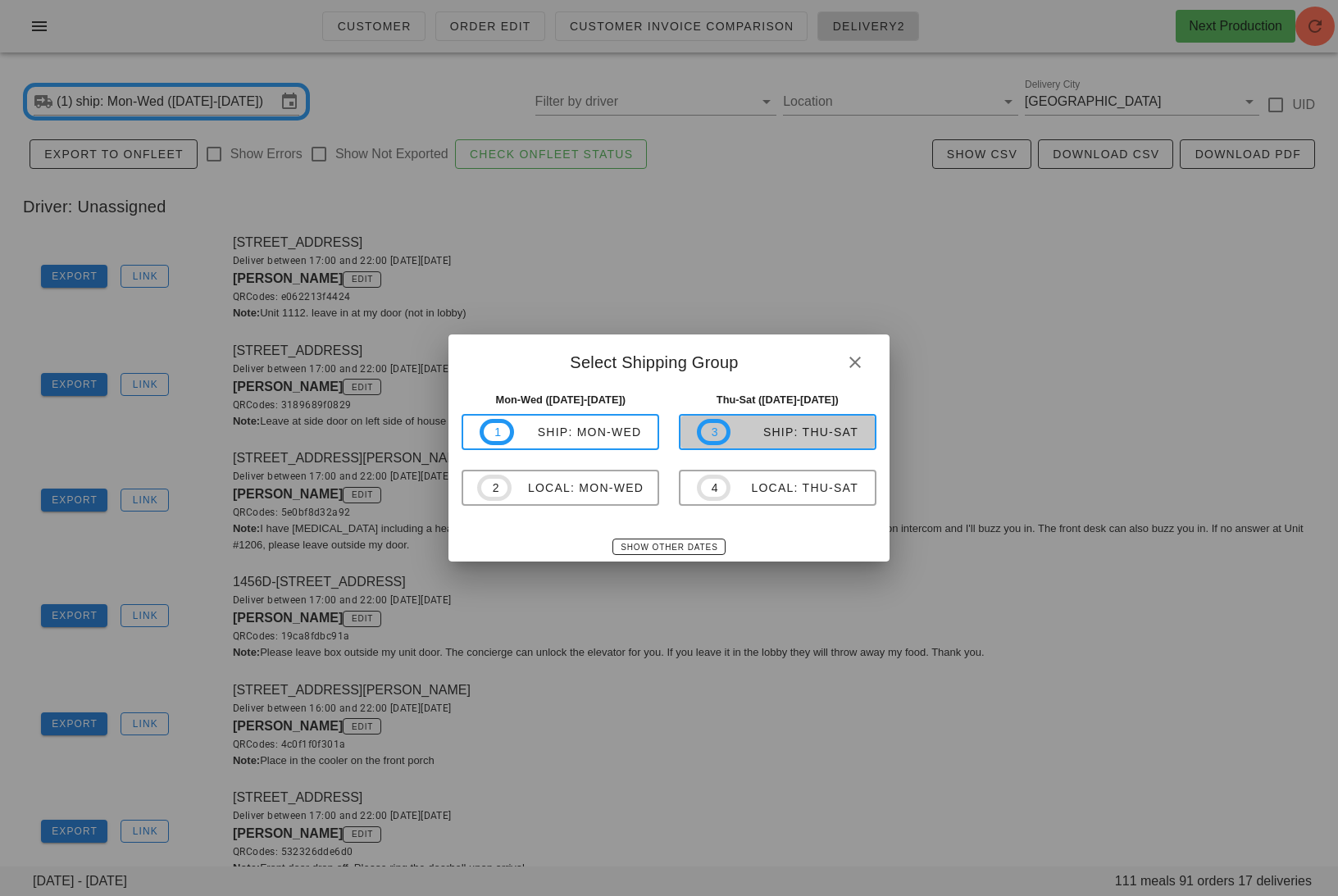
click at [782, 430] on div "ship: Thu-Sat" at bounding box center [794, 432] width 128 height 13
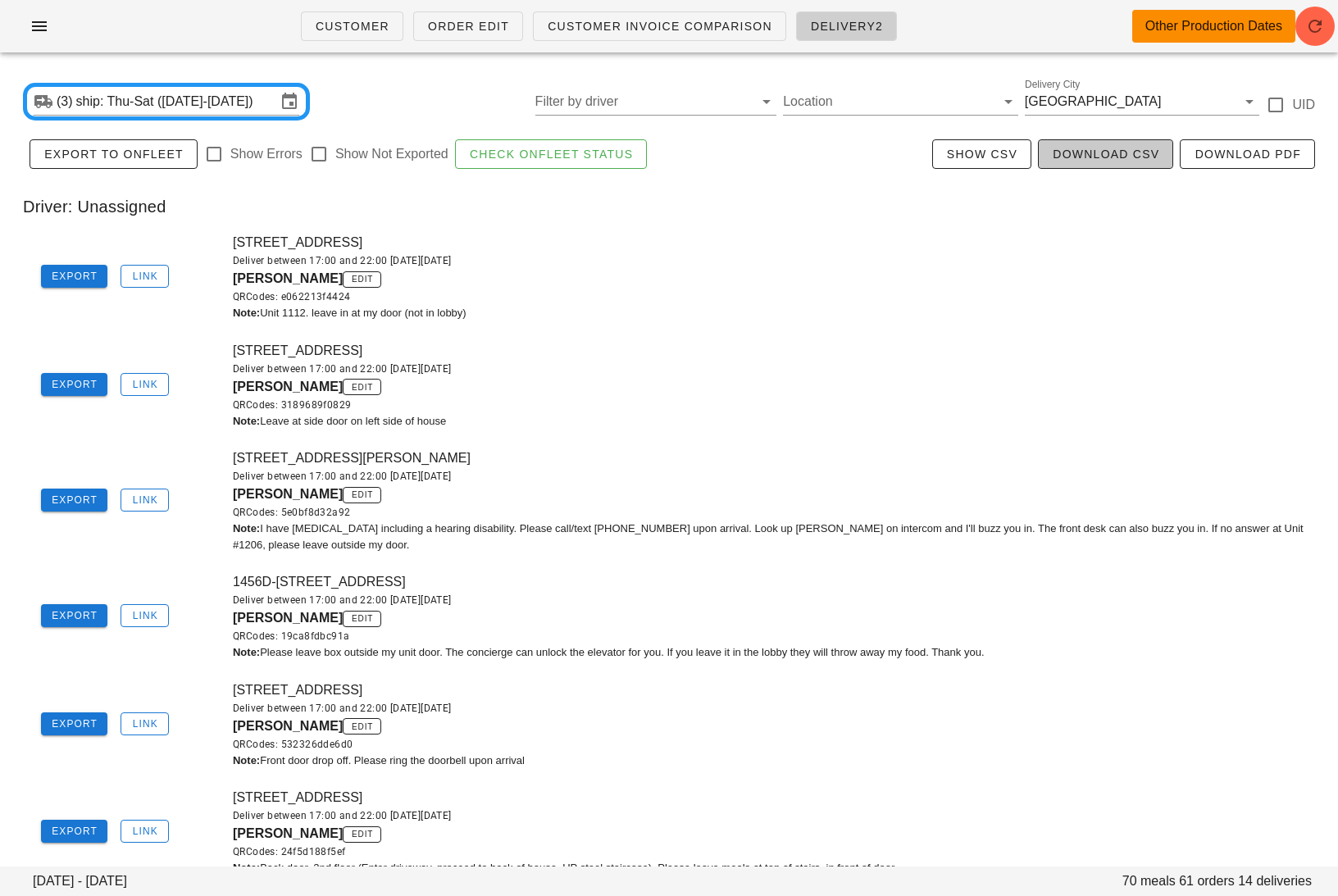
click at [1098, 158] on span "Download CSV" at bounding box center [1105, 153] width 108 height 13
click at [445, 34] on link "Order Edit" at bounding box center [467, 26] width 109 height 29
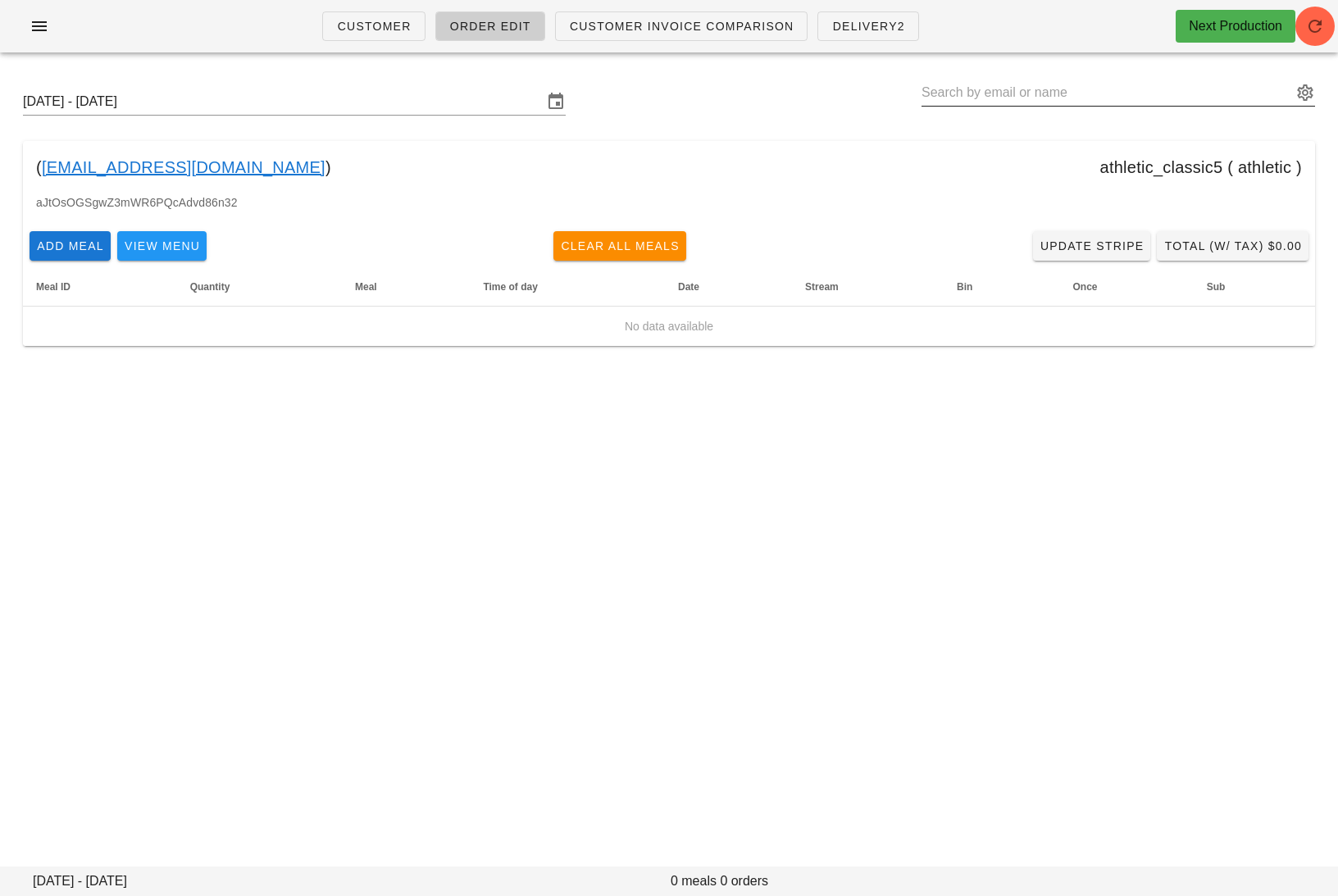
click at [1099, 91] on input "text" at bounding box center [1106, 92] width 370 height 26
paste input "alyshaandcatrina@gmail.com"
type input "Catrina McCrae (alyshaandcatrina@gmail.com)"
click at [1099, 85] on input "text" at bounding box center [1106, 92] width 370 height 26
paste input "darylcroswell@hotmail.com"
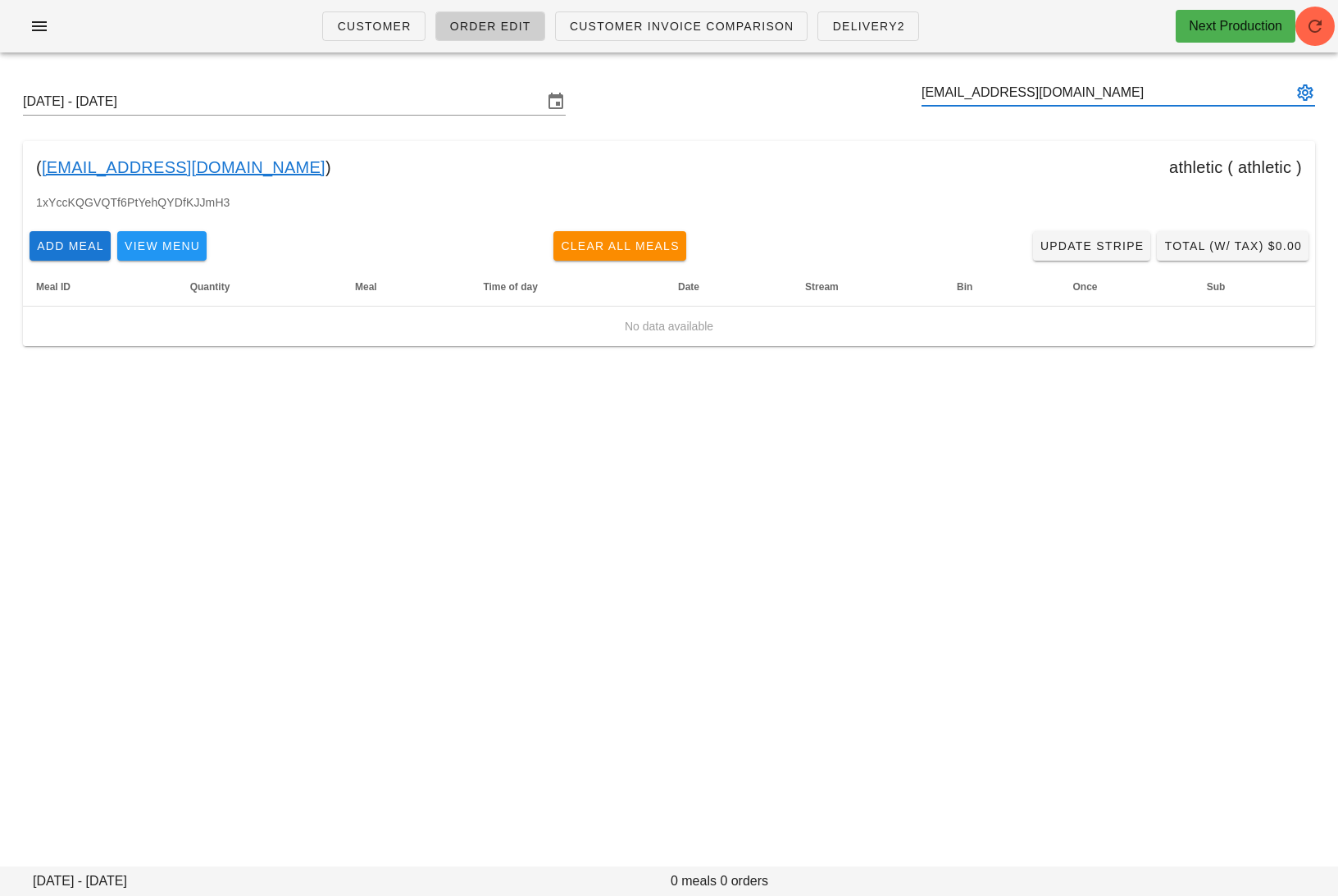
type input "darylcroswell@hotmail.com"
paste input "MichaelGoodfellow@gmx.com"
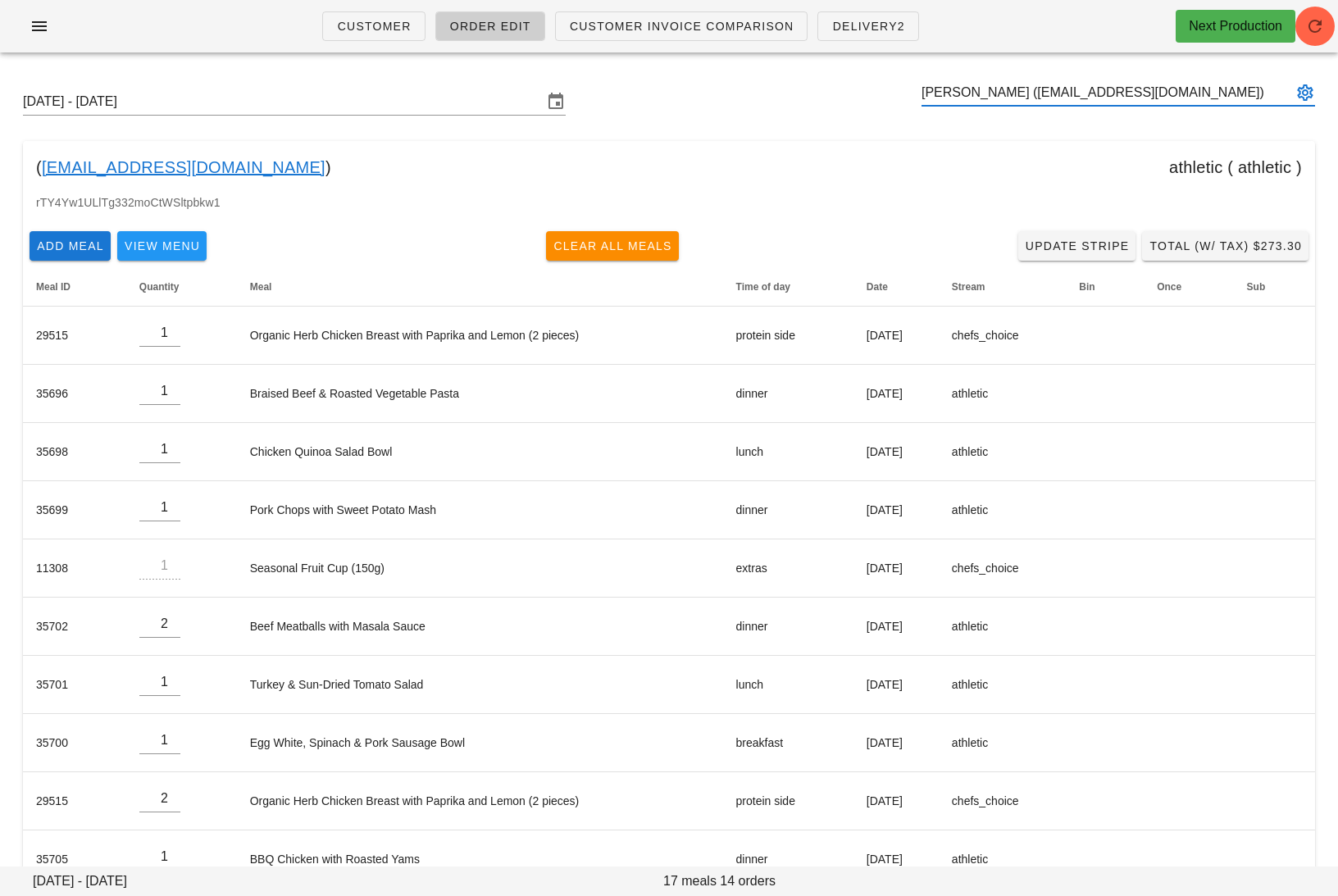
type input "Michael Goodfellow (michaelgoodfellow@gmx.com)"
paste input "dillonhayes111@gmail.com"
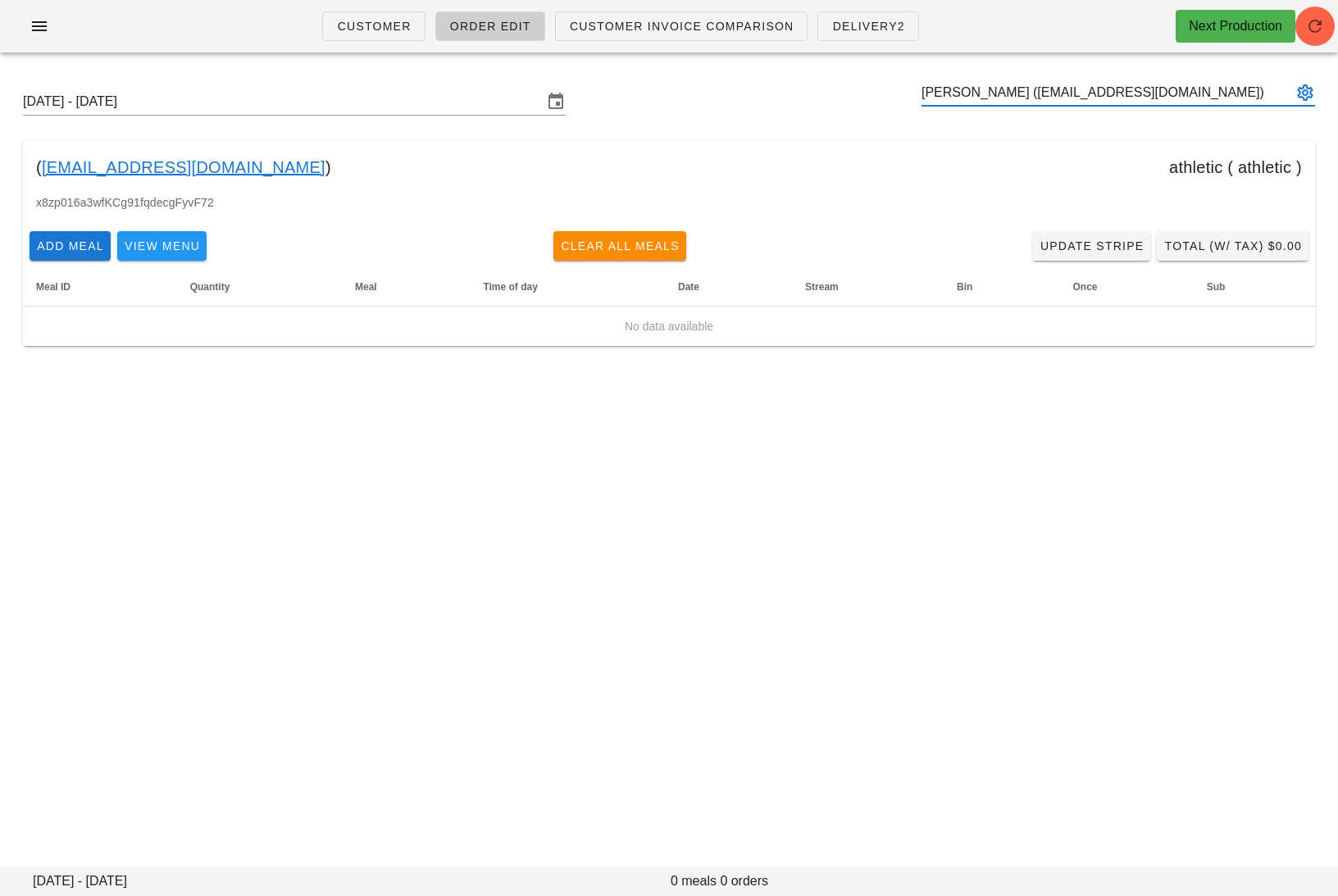
type input "Dillon Hayes (dillonhayes111@gmail.com)"
paste input "mozza.97@hotmail.com"
type input "mozza.97"
paste input "dillonhayes111@gmail.com"
click at [1304, 91] on button "appended action" at bounding box center [1304, 92] width 20 height 20
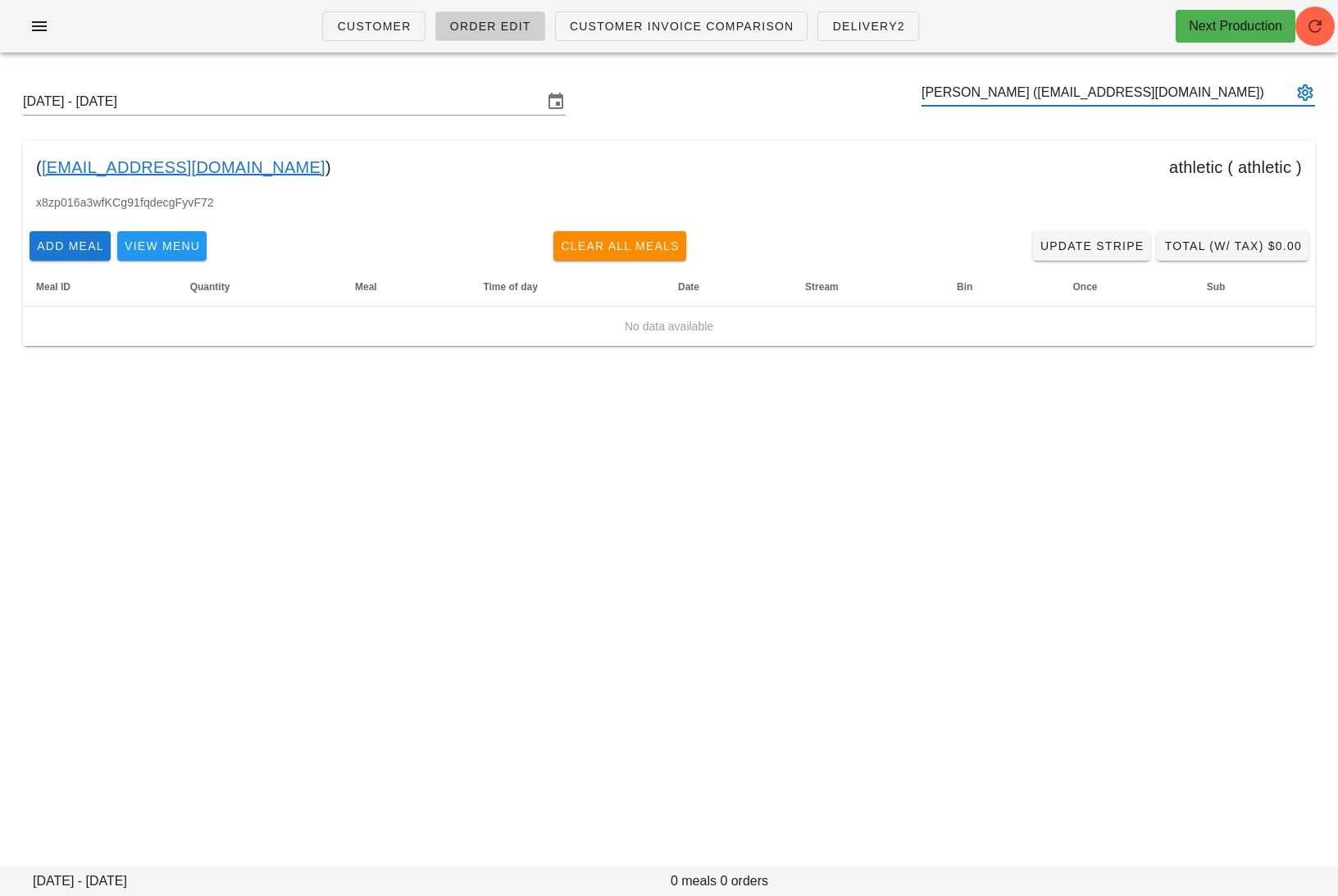
type input "Dillon Hayes (dillonhayes111@gmail.com)"
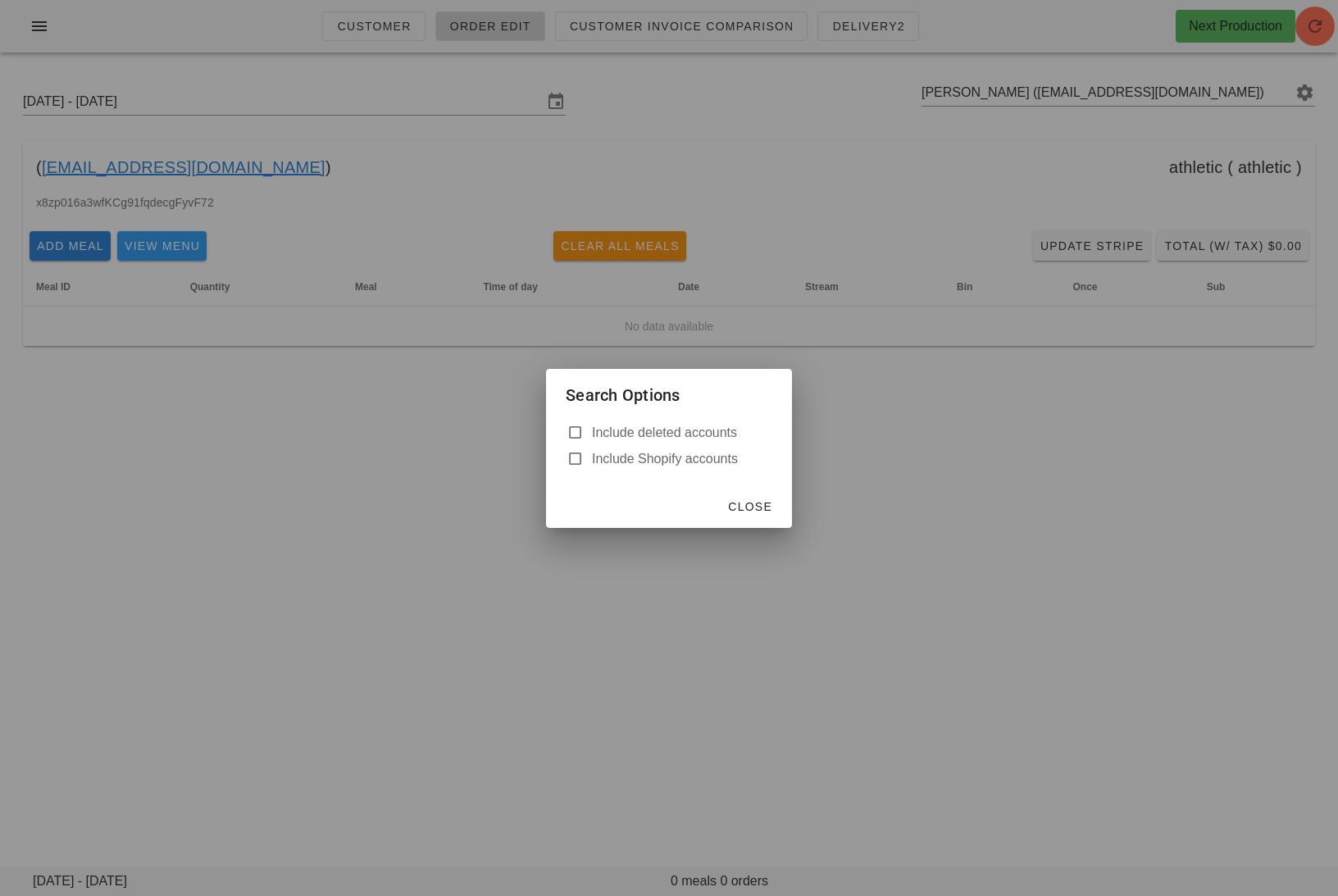
click at [700, 431] on label "Include deleted accounts" at bounding box center [681, 432] width 180 height 16
checkbox input "true"
click at [744, 508] on span "Close" at bounding box center [750, 506] width 45 height 13
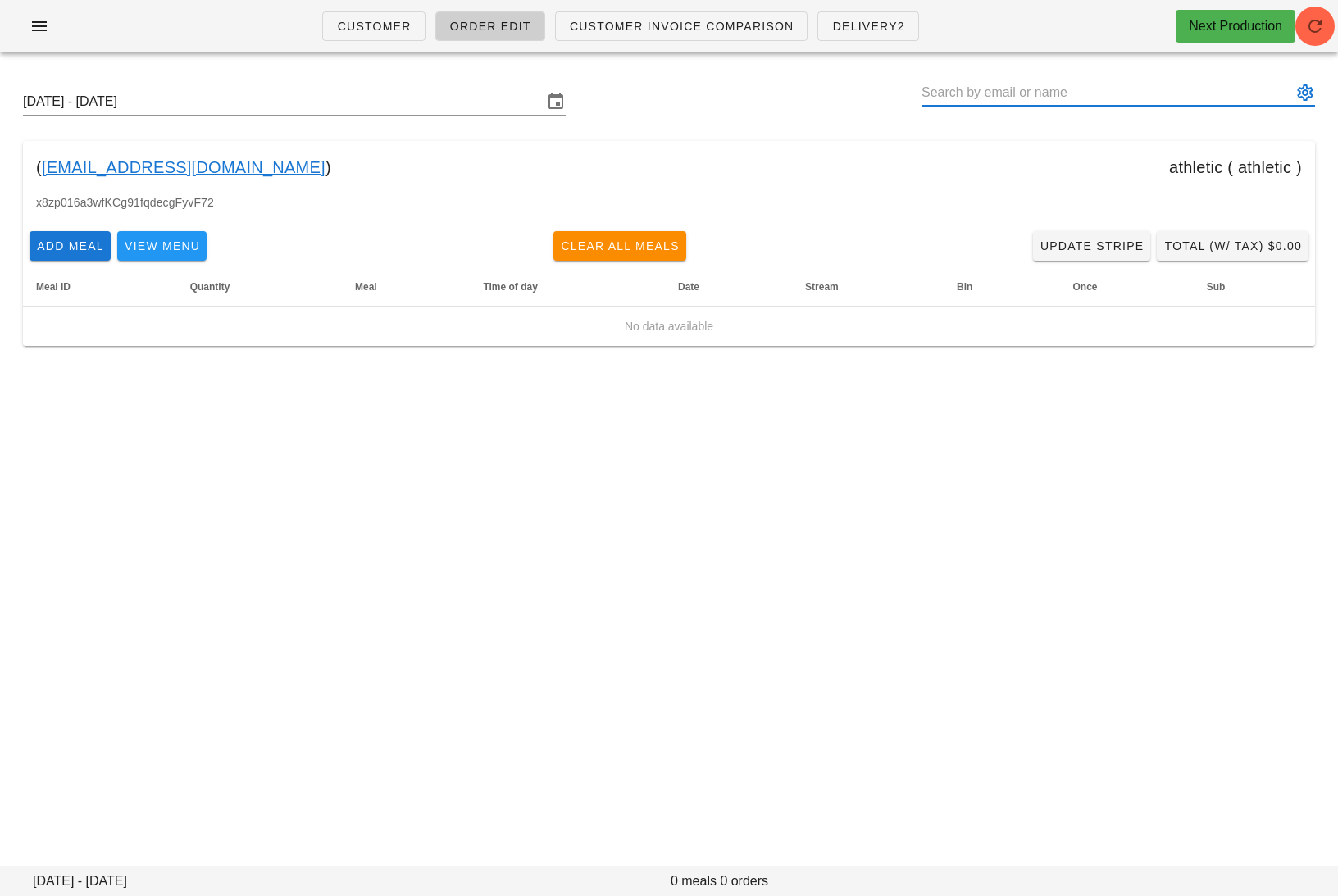
paste input "dillonhayes111@gmail.com"
drag, startPoint x: 1117, startPoint y: 87, endPoint x: 1007, endPoint y: 87, distance: 110.0
click at [1007, 87] on input "Dillon Hayes (dillonhayes111@gmail.com)" at bounding box center [1106, 92] width 370 height 26
click at [1015, 93] on input "Dillon Hayes (dillonhayes111@gmail.com)" at bounding box center [1106, 92] width 370 height 26
drag, startPoint x: 1001, startPoint y: 94, endPoint x: 873, endPoint y: 92, distance: 128.0
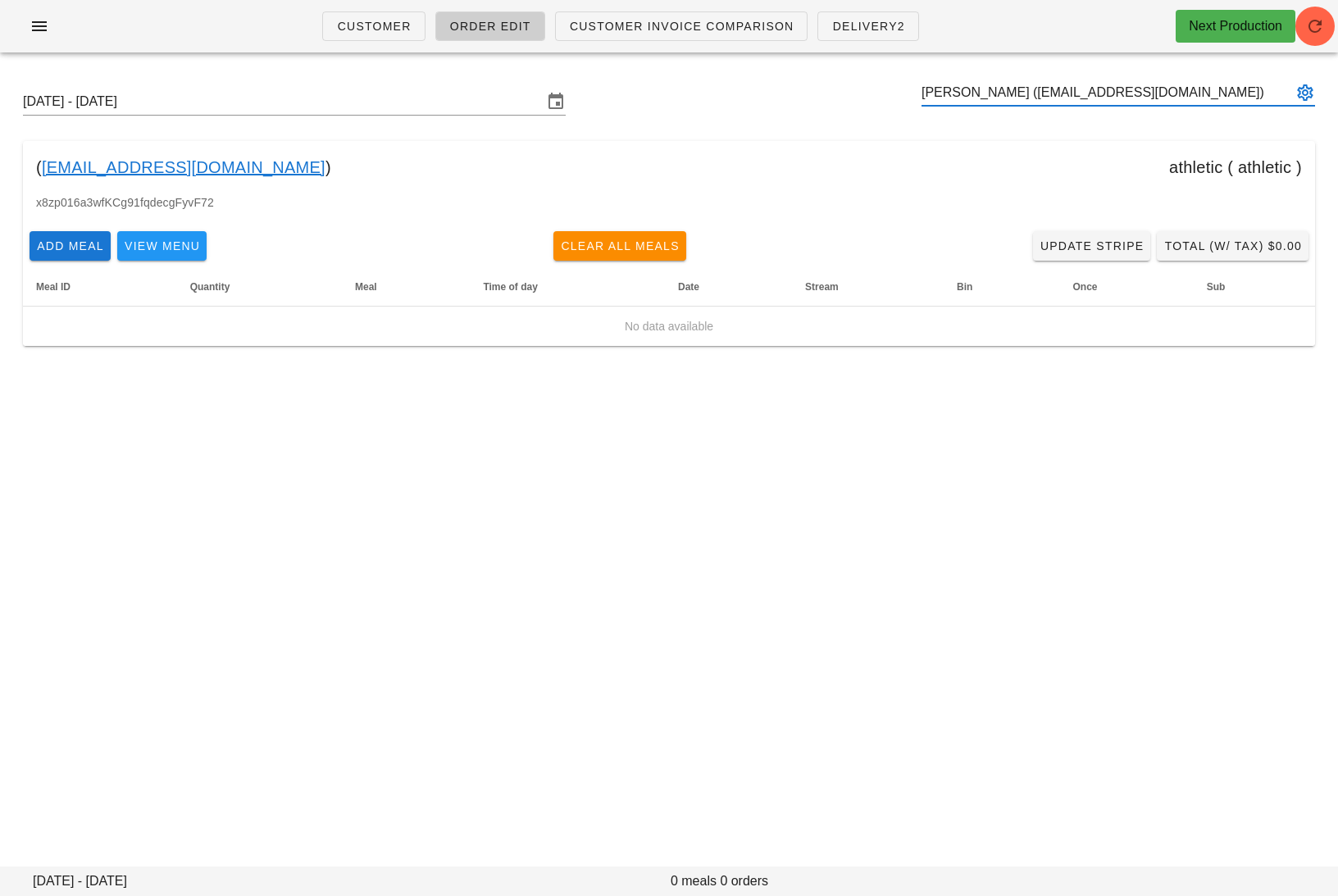
click at [873, 92] on div "Sunday October 5 - Saturday October 11 Dillon Hayes (dillonhayes111@gmail.com)" at bounding box center [669, 102] width 1318 height 53
drag, startPoint x: 1106, startPoint y: 90, endPoint x: 1013, endPoint y: 95, distance: 93.1
click at [1011, 95] on input "dillonhayes111@gmail.com)" at bounding box center [1106, 92] width 370 height 26
drag, startPoint x: 1197, startPoint y: 92, endPoint x: 961, endPoint y: 96, distance: 236.0
click at [961, 96] on input "Dillon Hayes (dillonhayes111@gmail.com)" at bounding box center [1106, 92] width 370 height 26
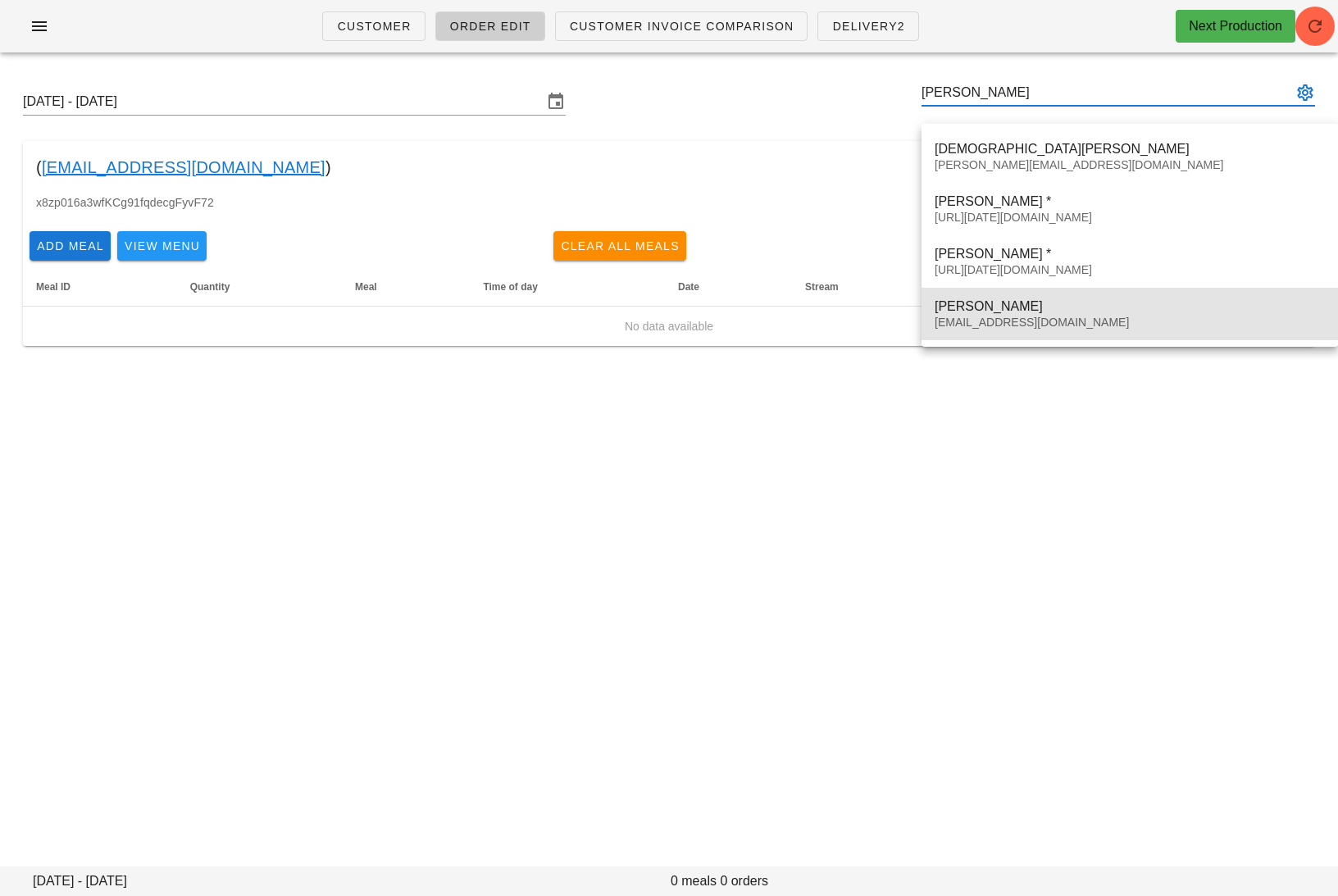
click at [1105, 326] on div "dillonhayes111@gmail.com" at bounding box center [1129, 322] width 390 height 14
type input "Dillon Hayes (dillonhayes111@gmail.com)"
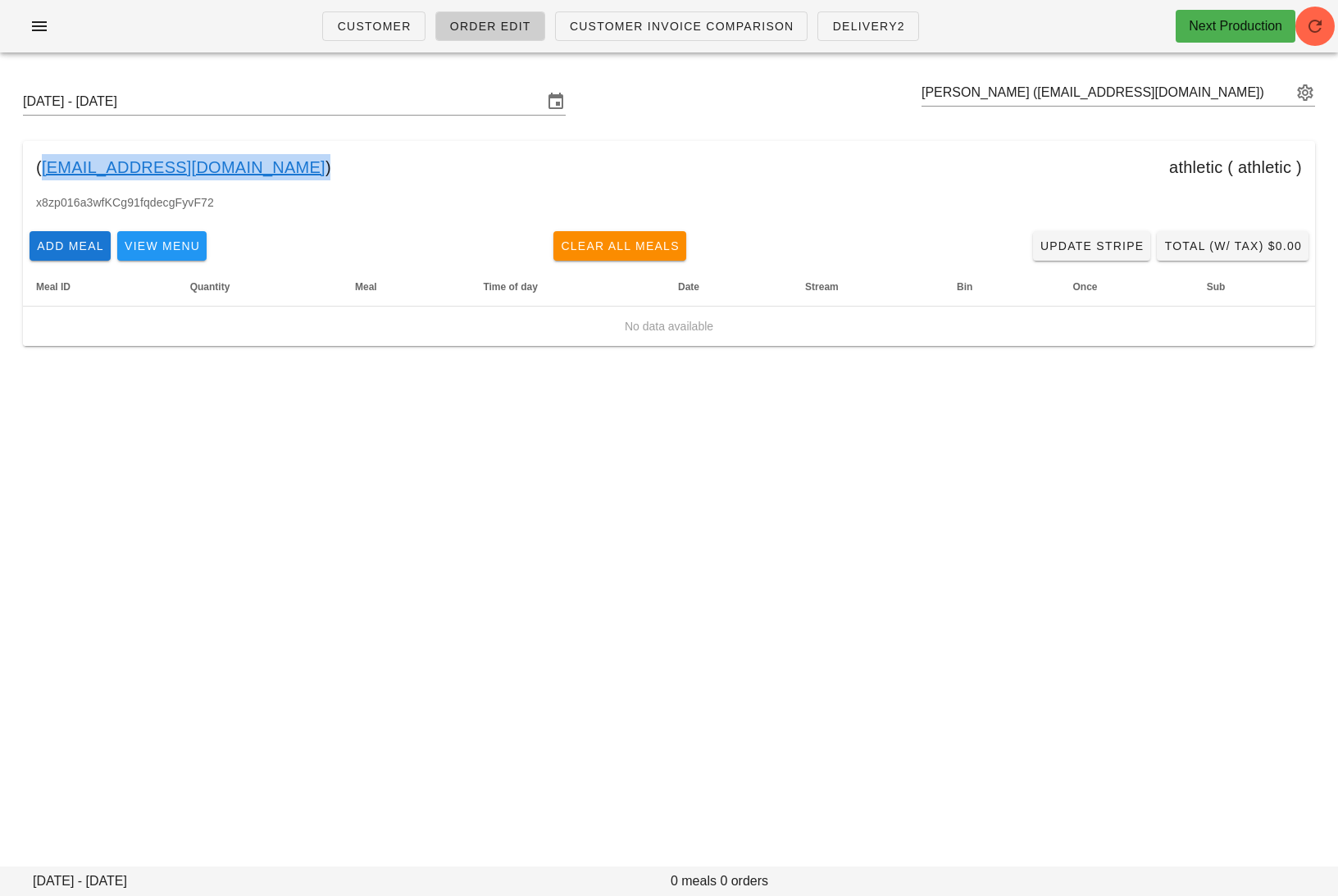
drag, startPoint x: 246, startPoint y: 168, endPoint x: 43, endPoint y: 168, distance: 203.0
click at [43, 168] on div "( dillonhayes111@gmail.com ) athletic ( athletic )" at bounding box center [669, 167] width 1291 height 53
copy link "dillonhayes111@gmail.com"
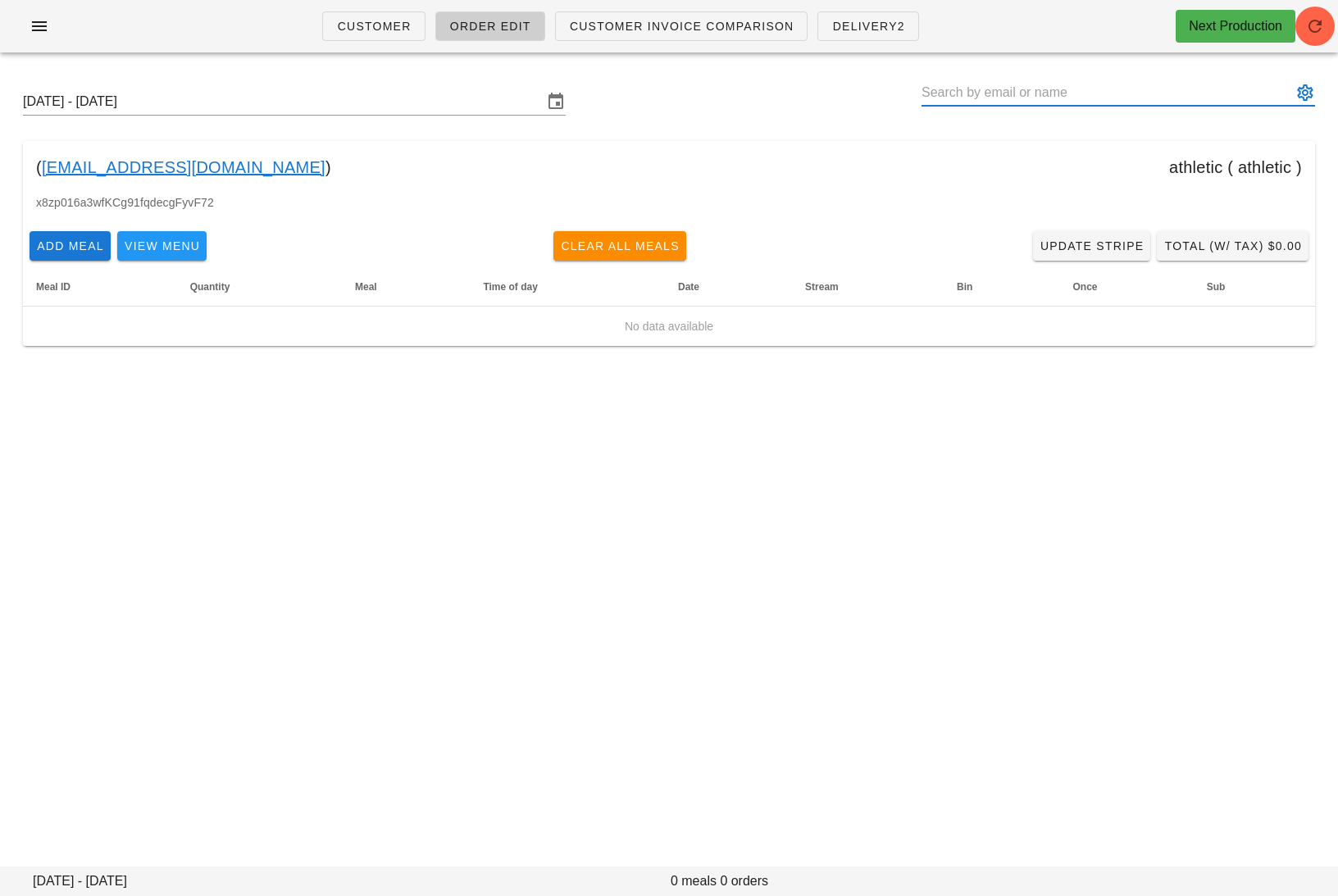
click at [1197, 101] on input "text" at bounding box center [1106, 92] width 370 height 26
paste input "mozza.97@hotmail.com"
type input "mozza.97@hotmail.com"
click at [1088, 100] on input "text" at bounding box center [1106, 92] width 370 height 26
paste input "mozza.97@hotmail.com"
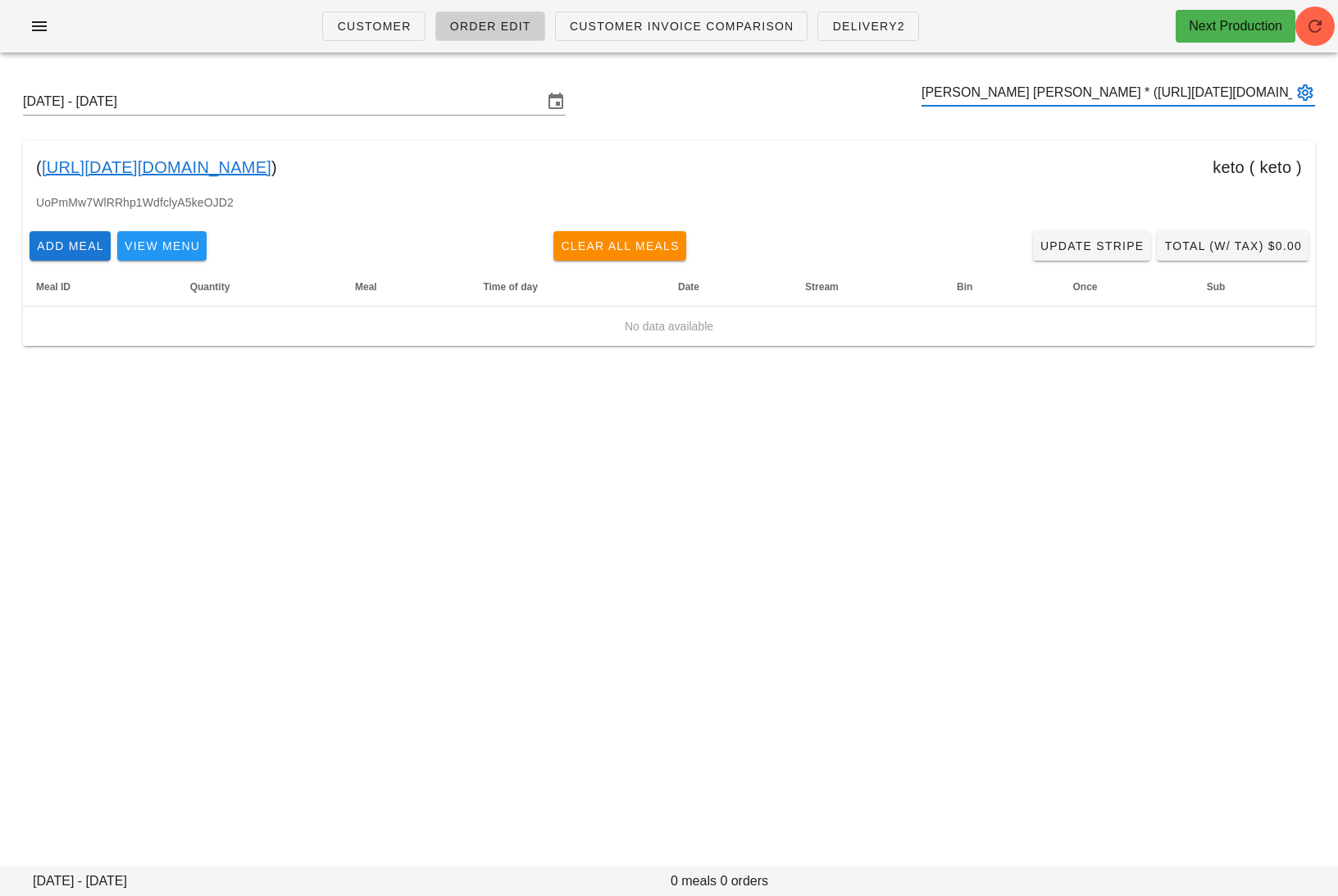
type input "SYED MUZAMMIL Abbas * (00_DELETED_2025-10-02_mozza.97___hotmail.com)"
paste input "yanghuanghuang@gmail.com"
type input "Judy Yang (Yanghuanghuang@gmail.com)"
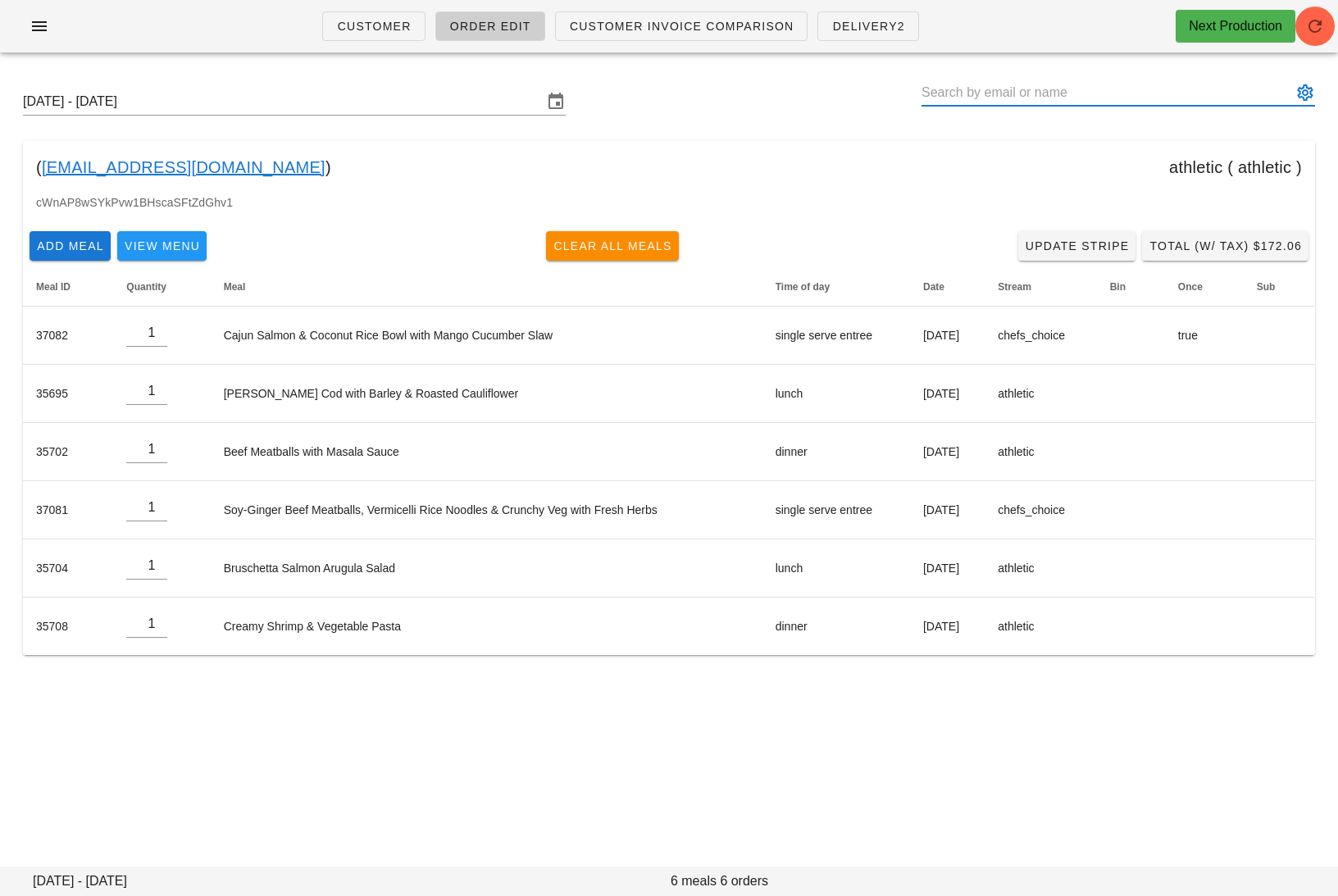
type input "v"
paste input "John@kewpac.com"
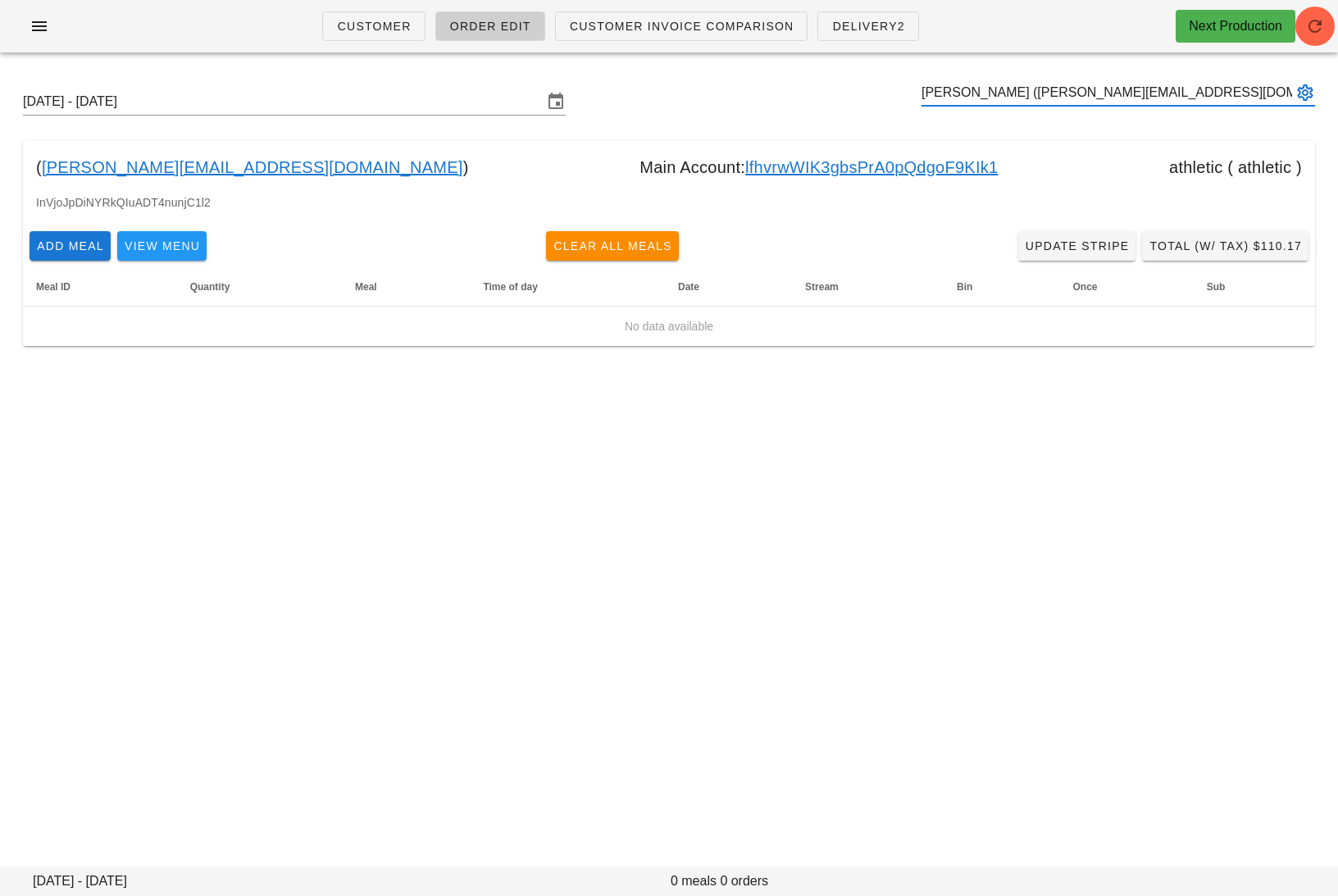
type input "John McArthur (John@kewpac.com)"
paste input "ainsleyrbrown@gmail.com"
type input "Ainsley Rouse (Ainsleyrbrown@gmail.com)"
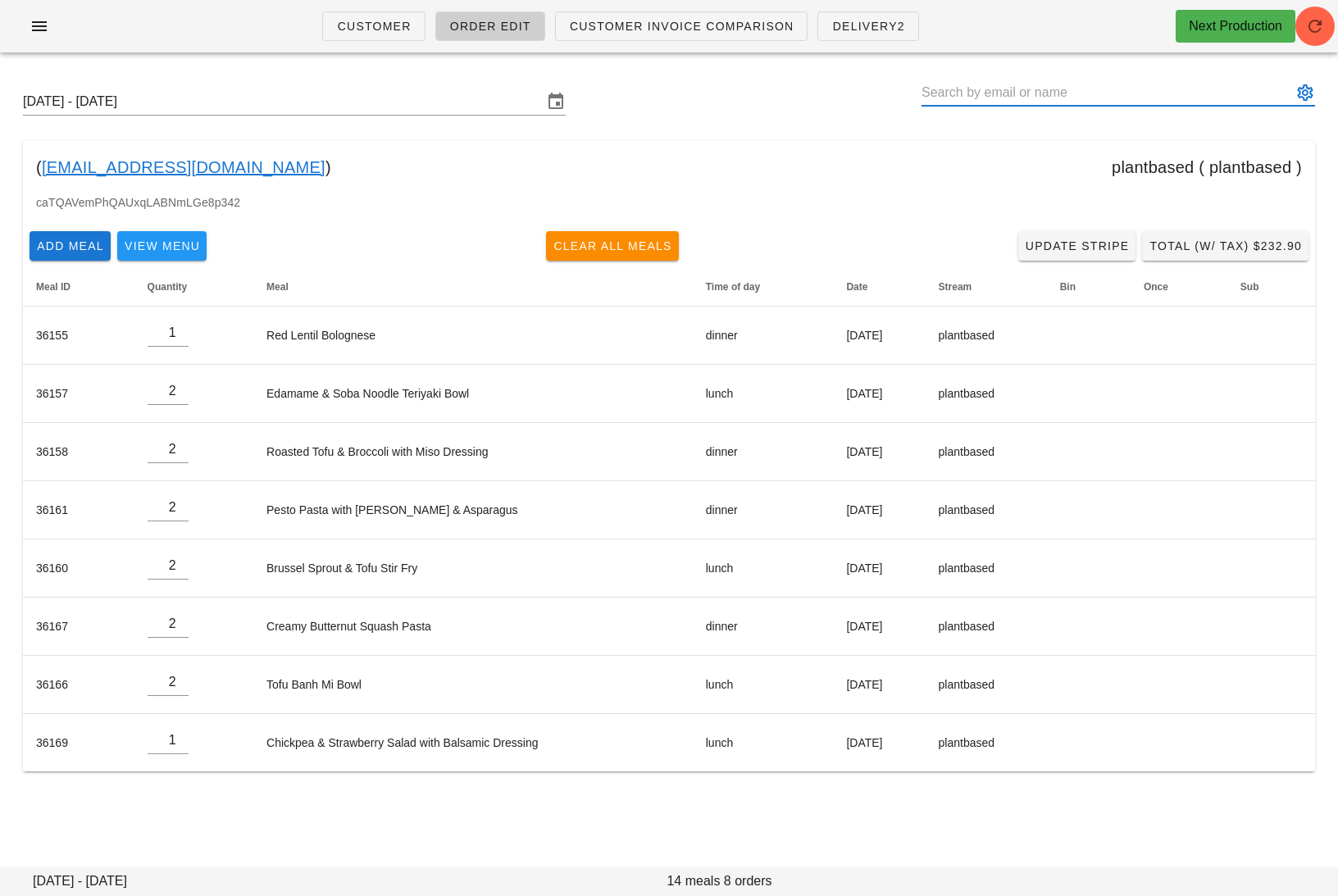
paste input "katy.bellavance@gmail.com"
type input "Katy Bellavance (katy.bellavance@gmail.com)"
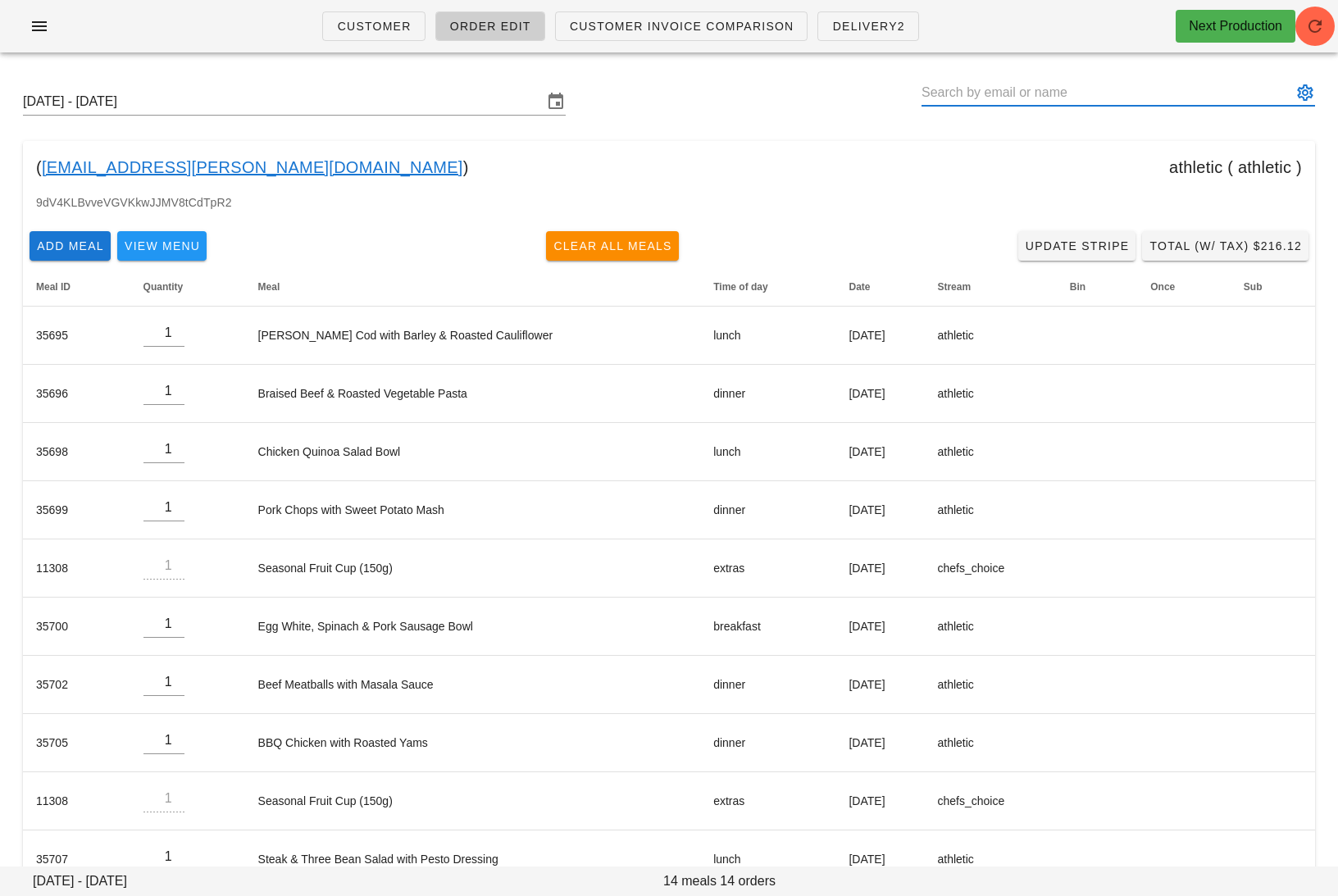
paste input "anandmaniktala@gmail.com"
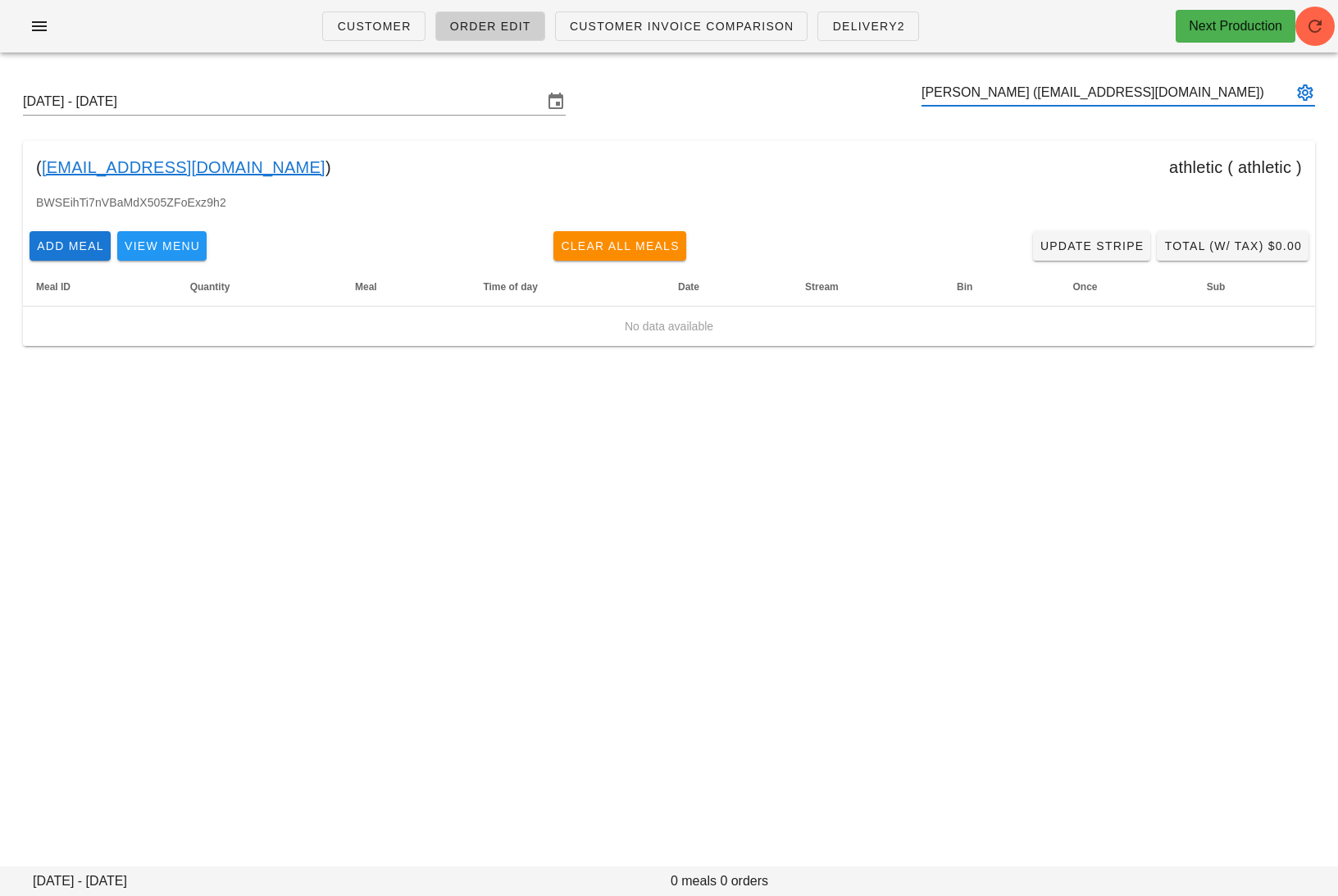
type input "Anand Maniktala (anandmaniktala@gmail.com)"
paste input "gani.edmeru@gmail.com"
type input "Ganesh Mohandas Borkar (gani.edmeru@gmail.com)"
paste input "darylcroswell@hotmail.com"
drag, startPoint x: 1133, startPoint y: 85, endPoint x: 1002, endPoint y: 89, distance: 131.1
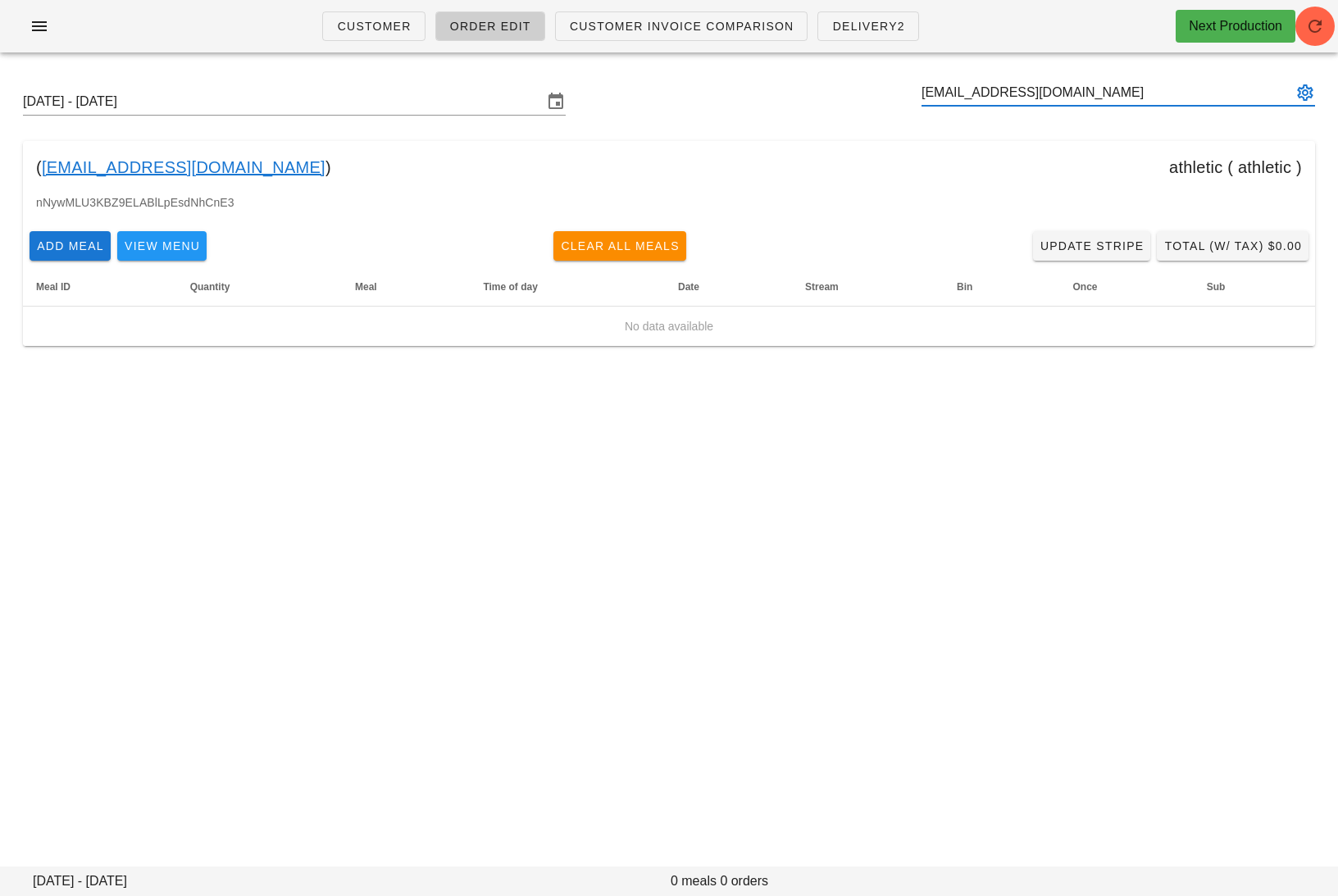
click at [1002, 89] on input "darylcroswell@hotmail.com" at bounding box center [1106, 92] width 370 height 26
type input "Daryl Croswell * (00_DELETED_2025-10-02_darylcroswell___hotmail.com)"
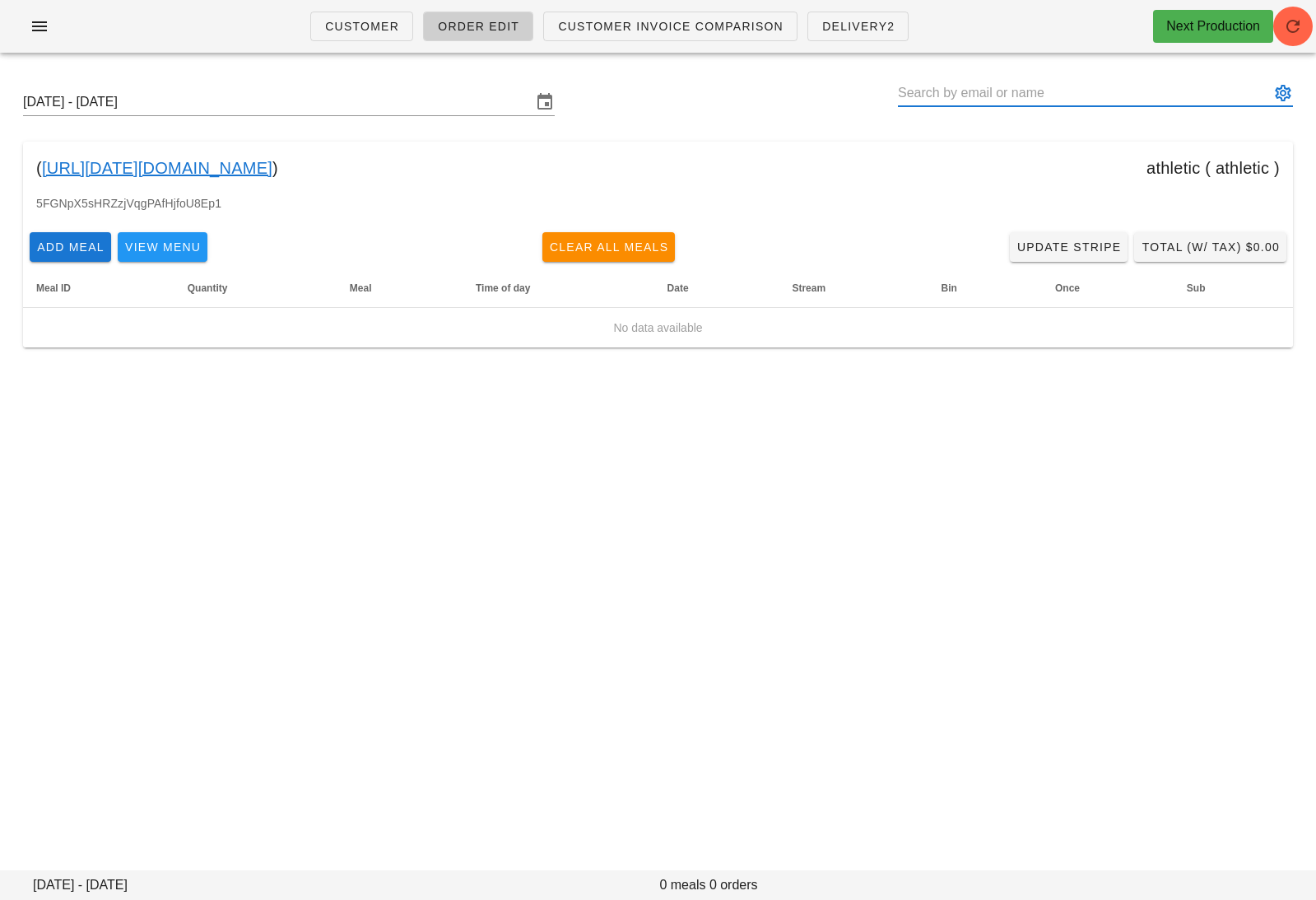
click at [1038, 91] on input "text" at bounding box center [1084, 93] width 372 height 26
paste input "gschroedermore00@mylangara.ca"
drag, startPoint x: 1105, startPoint y: 88, endPoint x: 1005, endPoint y: 94, distance: 100.2
click at [1005, 94] on input "gschroedermore00@mylangara.ca" at bounding box center [1084, 93] width 372 height 26
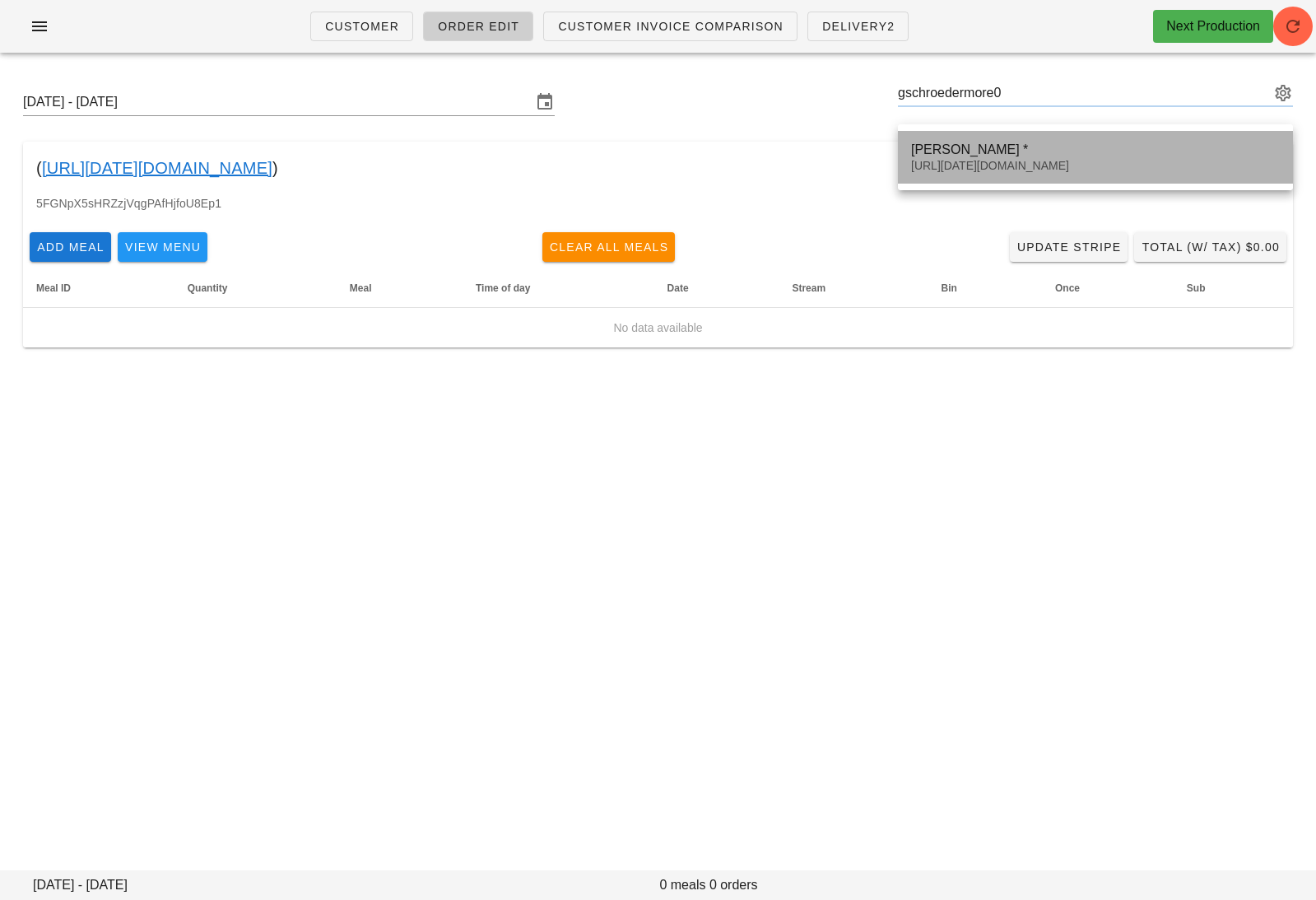
click at [1032, 169] on div "00_DELETED_2025-10-02_gschroedermore00___mylangara.ca" at bounding box center [1095, 166] width 369 height 14
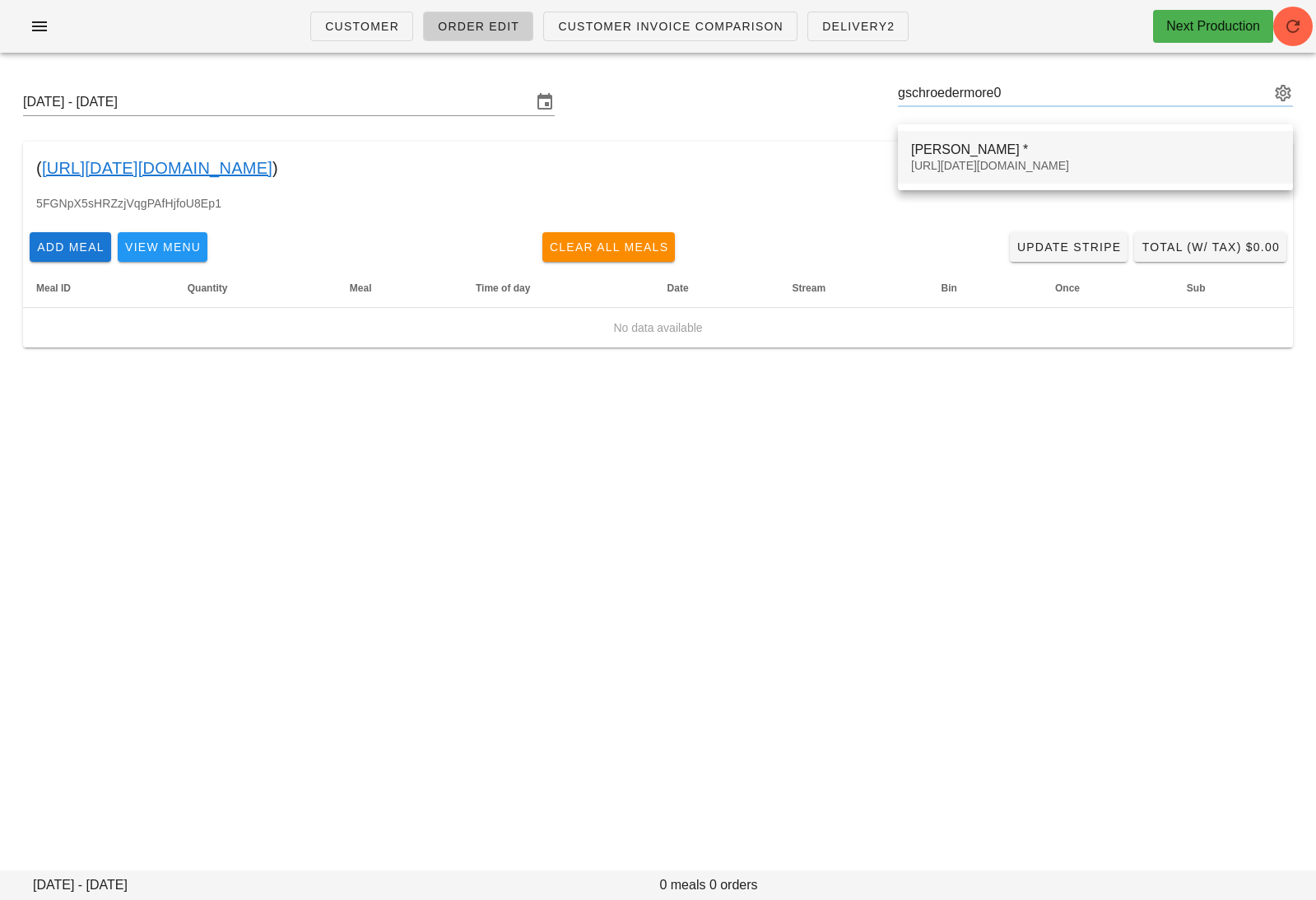
type input "Gabriel Schroeder * (00_DELETED_2025-10-02_gschroedermore00___mylangara.ca)"
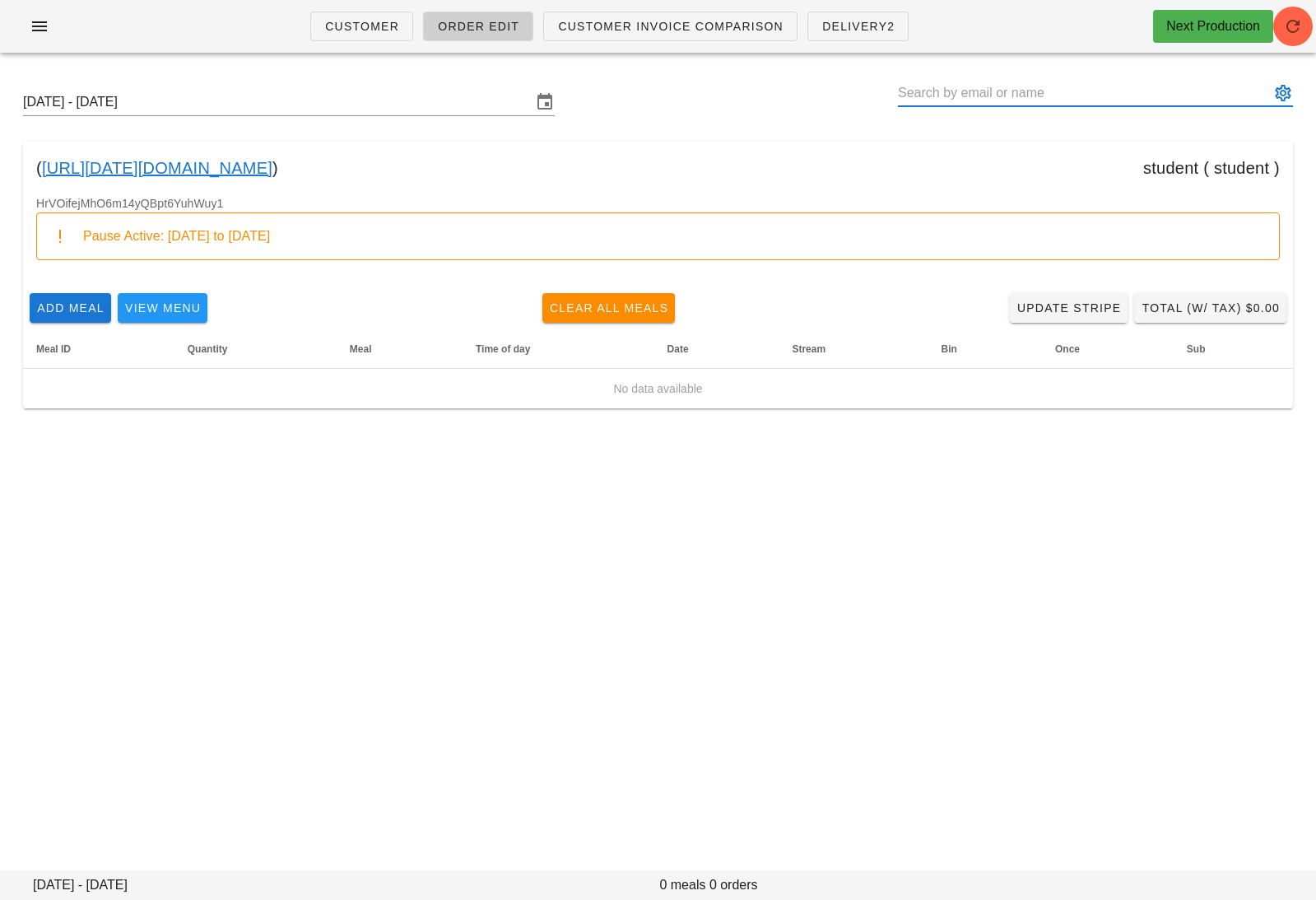
click at [1084, 81] on input "text" at bounding box center [1084, 93] width 372 height 26
paste input "mejameson@yahoo.com"
type input "mejameson@yahoo.com"
paste input "mejameson@yahoo.com"
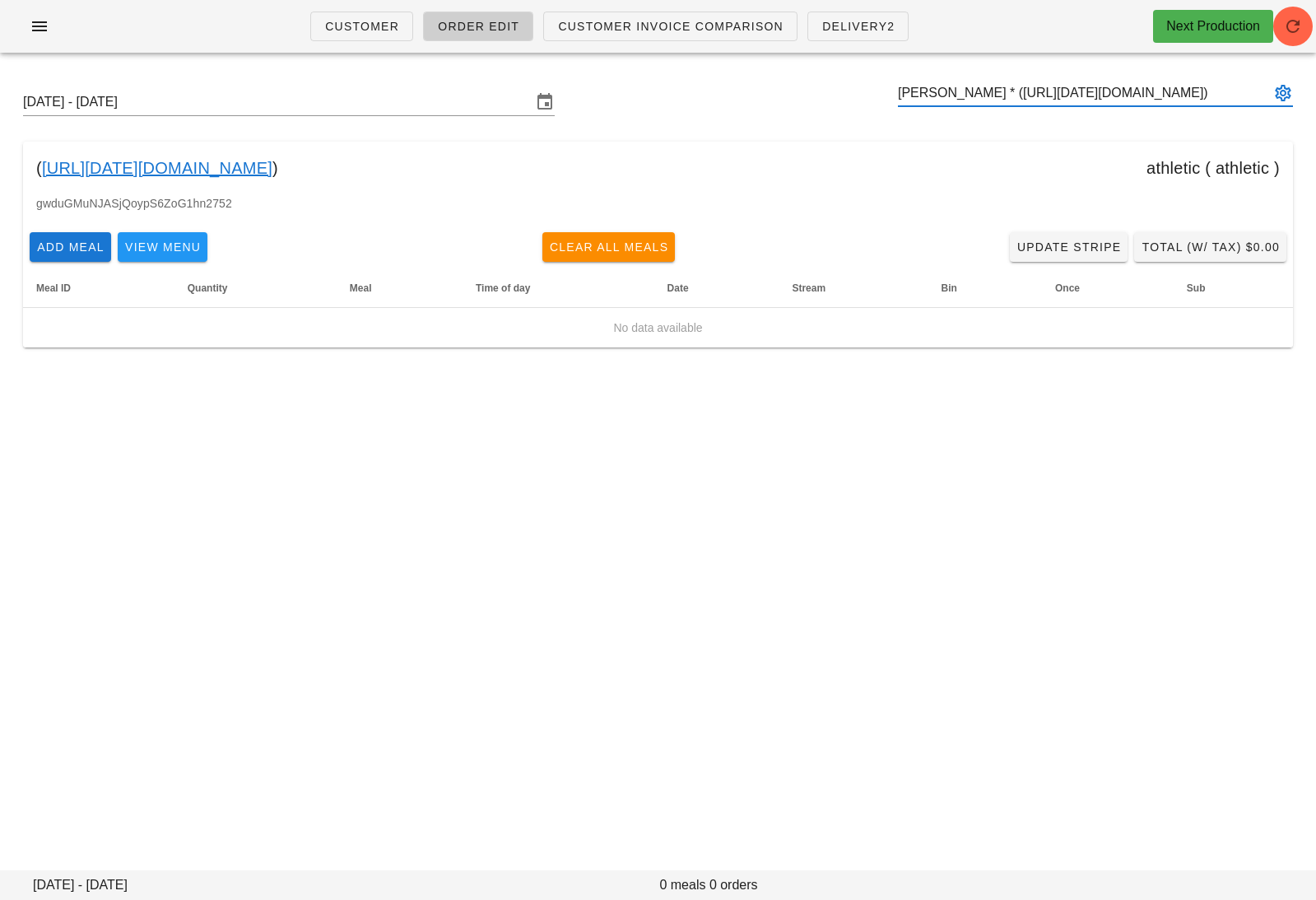
type input "Megan Jameson * (00_DELETED_2025-10-02_mejameson___yahoo.com)"
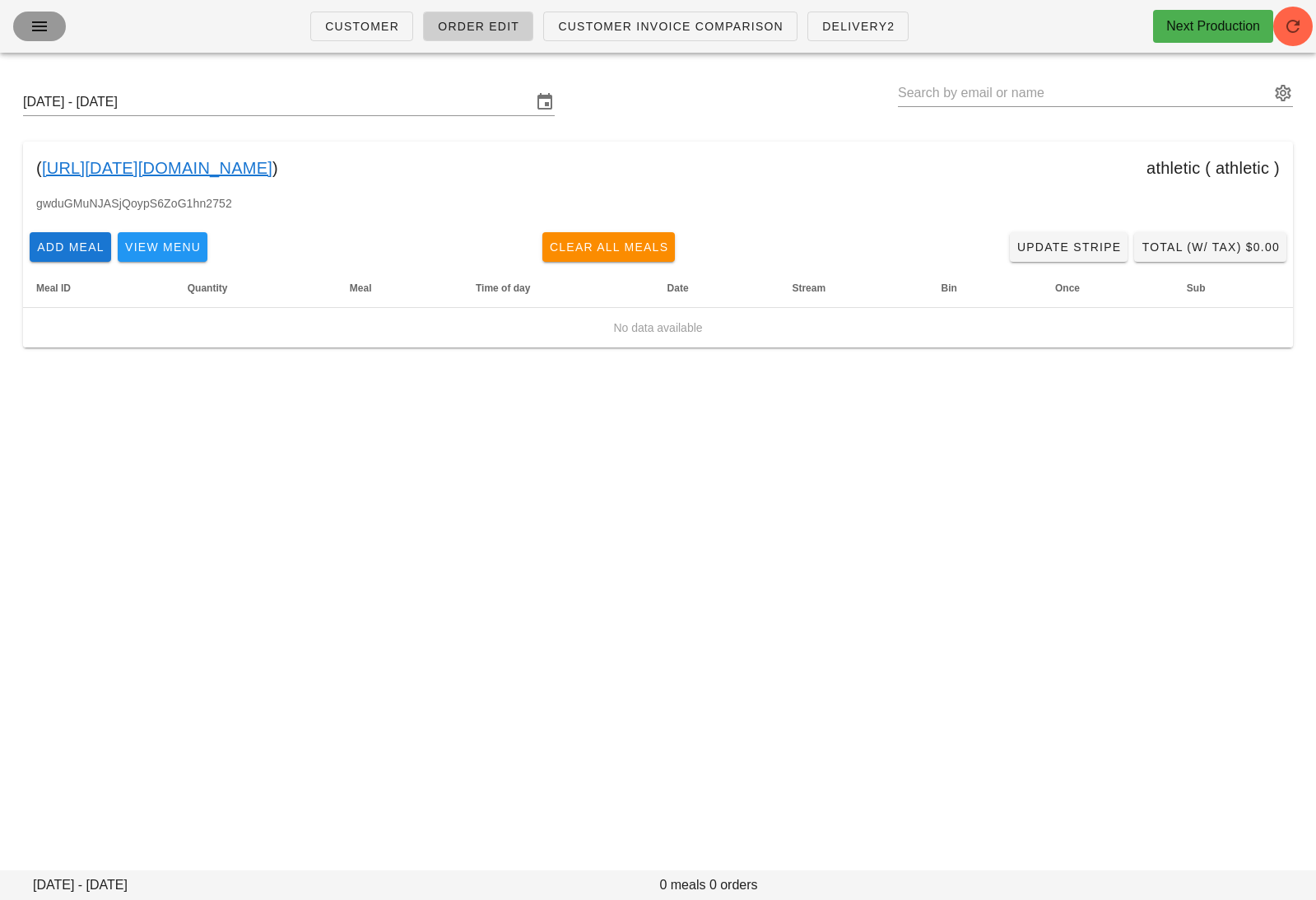
click at [46, 22] on icon "button" at bounding box center [39, 26] width 20 height 20
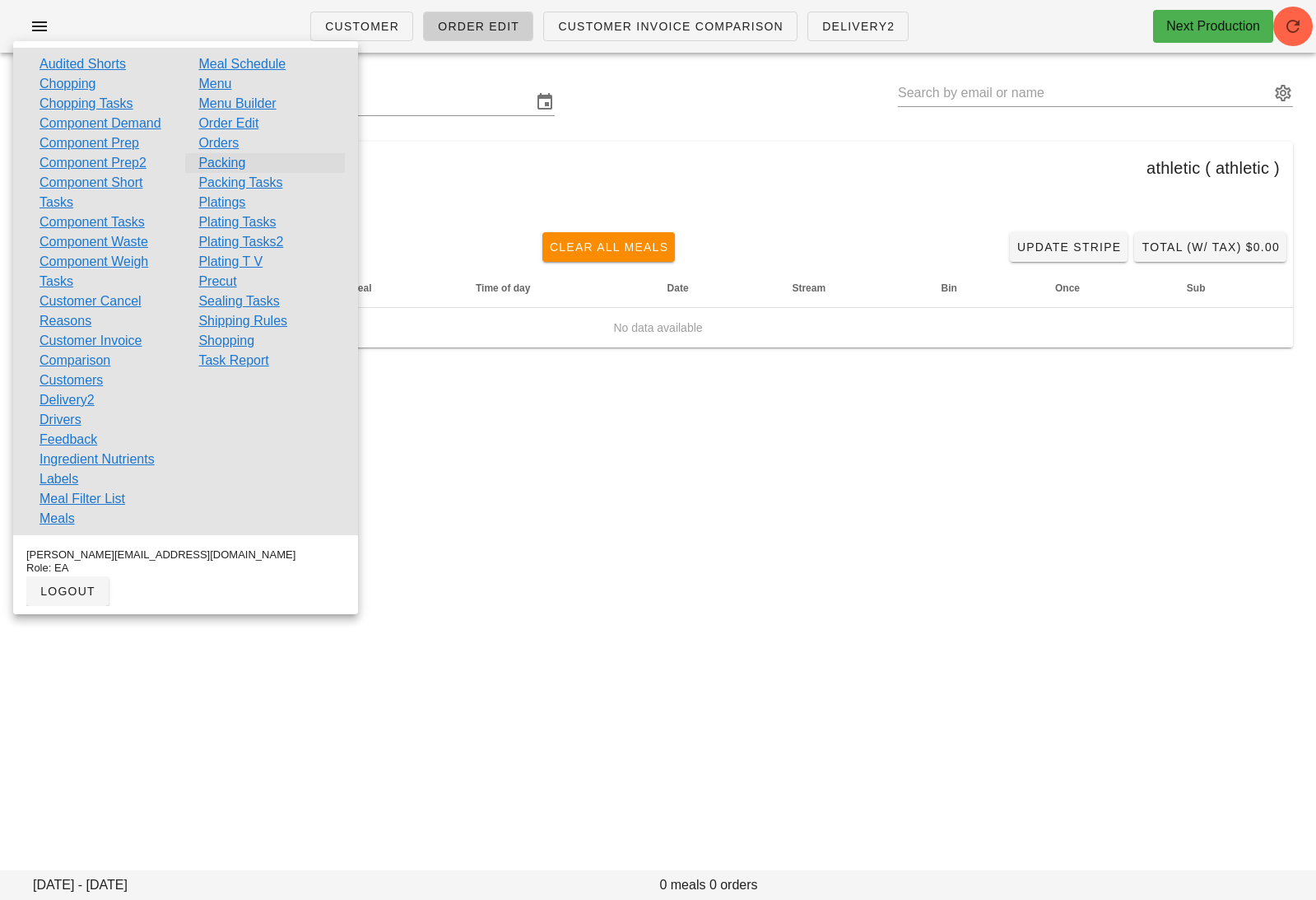
click at [225, 164] on link "Packing" at bounding box center [221, 163] width 47 height 20
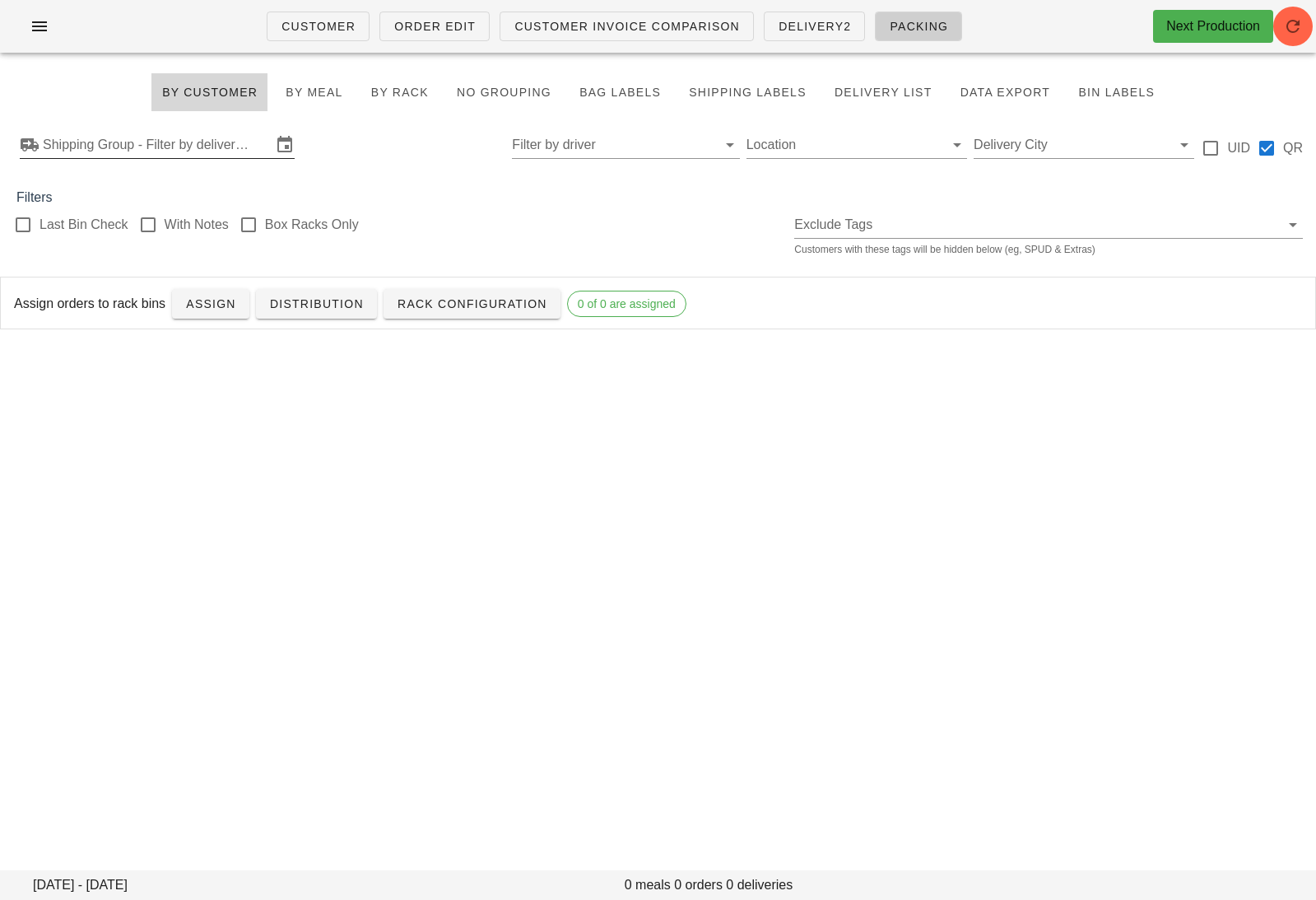
click at [194, 145] on input "Shipping Group - Filter by delivery logistics" at bounding box center [157, 145] width 228 height 26
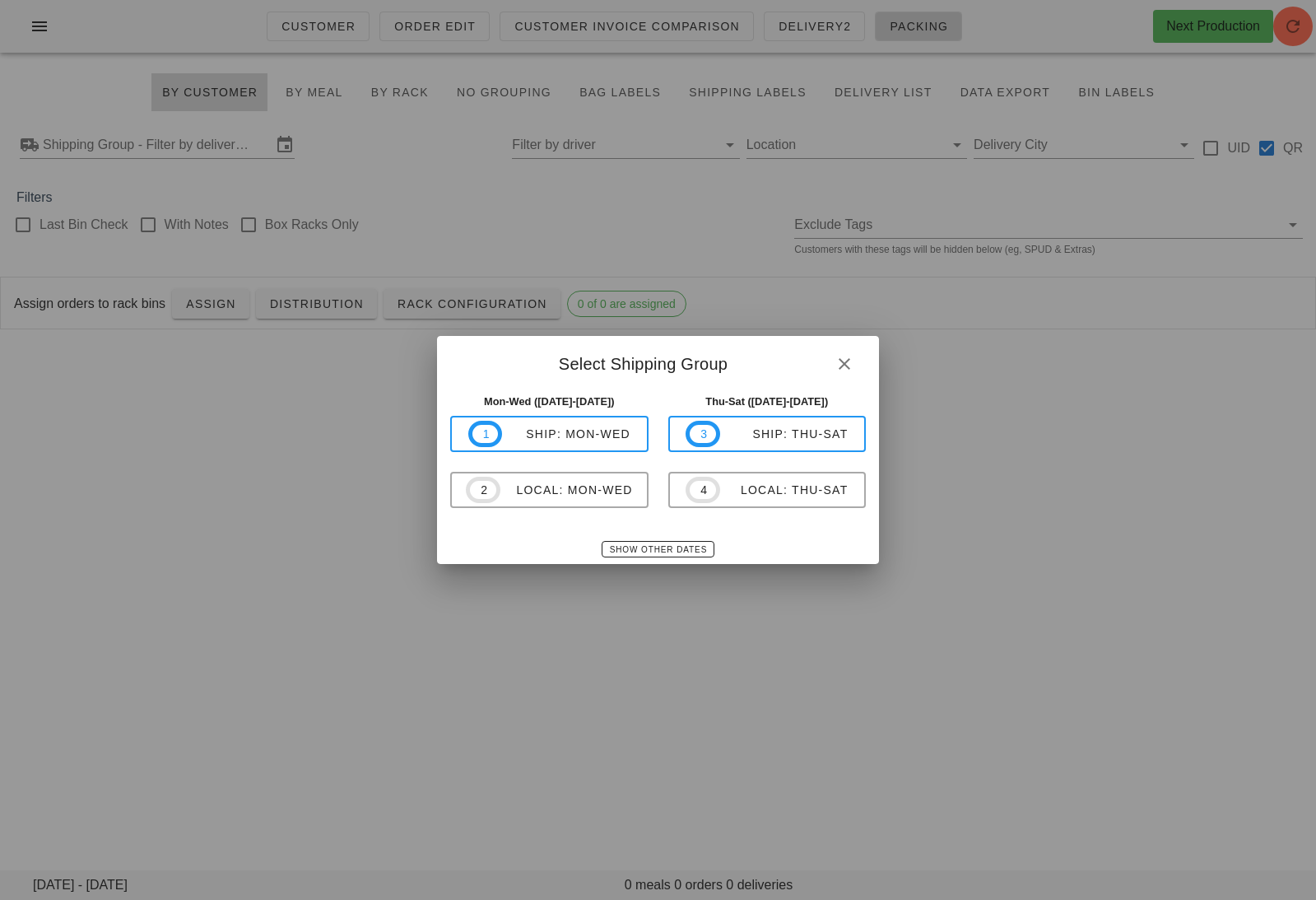
click at [555, 415] on div "Mon-Wed (Oct 6-Oct 8) 1 ship: Mon-Wed 2 local: Mon-Wed" at bounding box center [549, 460] width 218 height 154
click at [555, 425] on span "1 ship: Mon-Wed" at bounding box center [549, 434] width 162 height 26
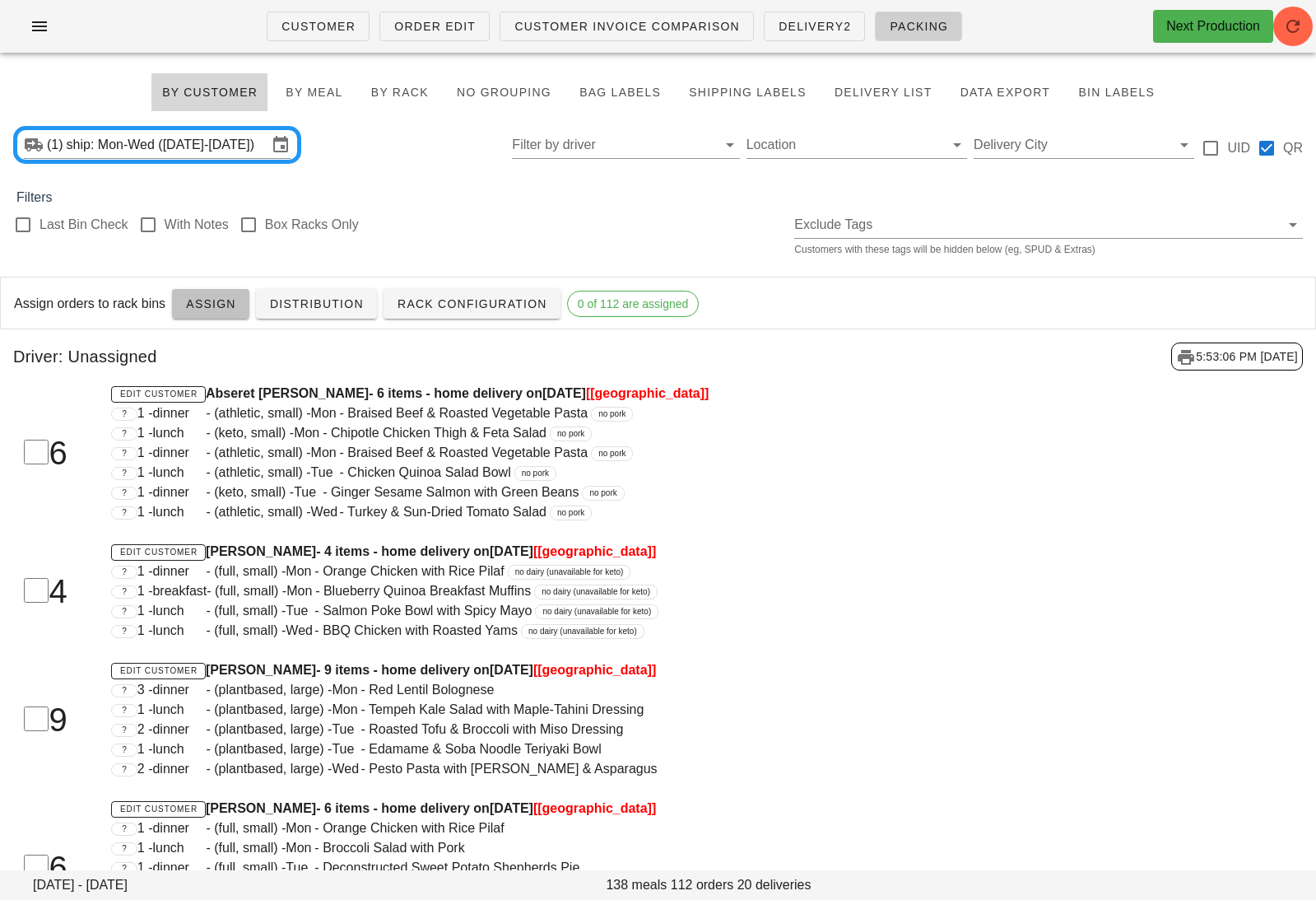
click at [214, 305] on span "Assign" at bounding box center [210, 303] width 51 height 13
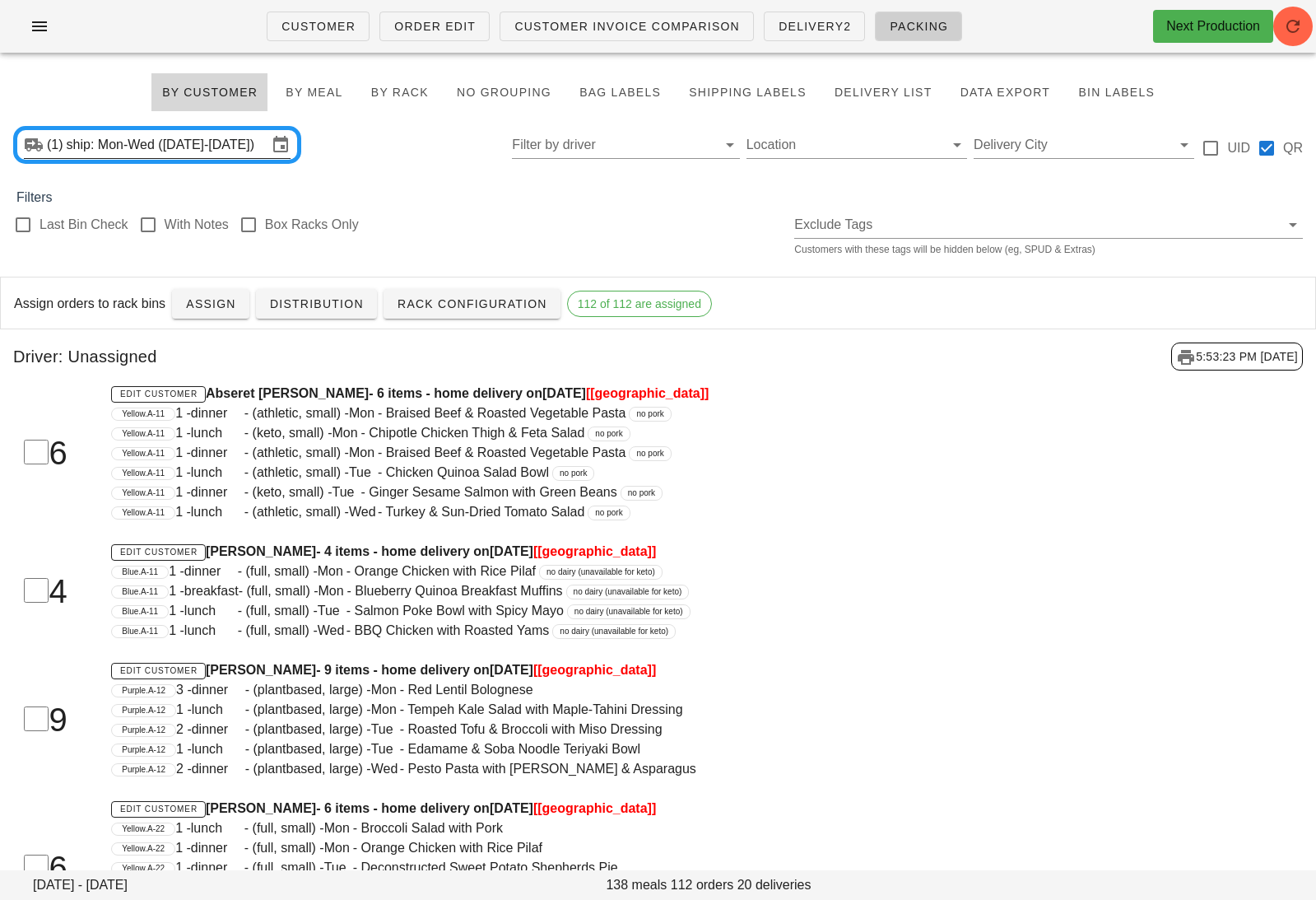
click at [199, 148] on input "ship: Mon-Wed (Oct 6-Oct 8)" at bounding box center [167, 145] width 201 height 26
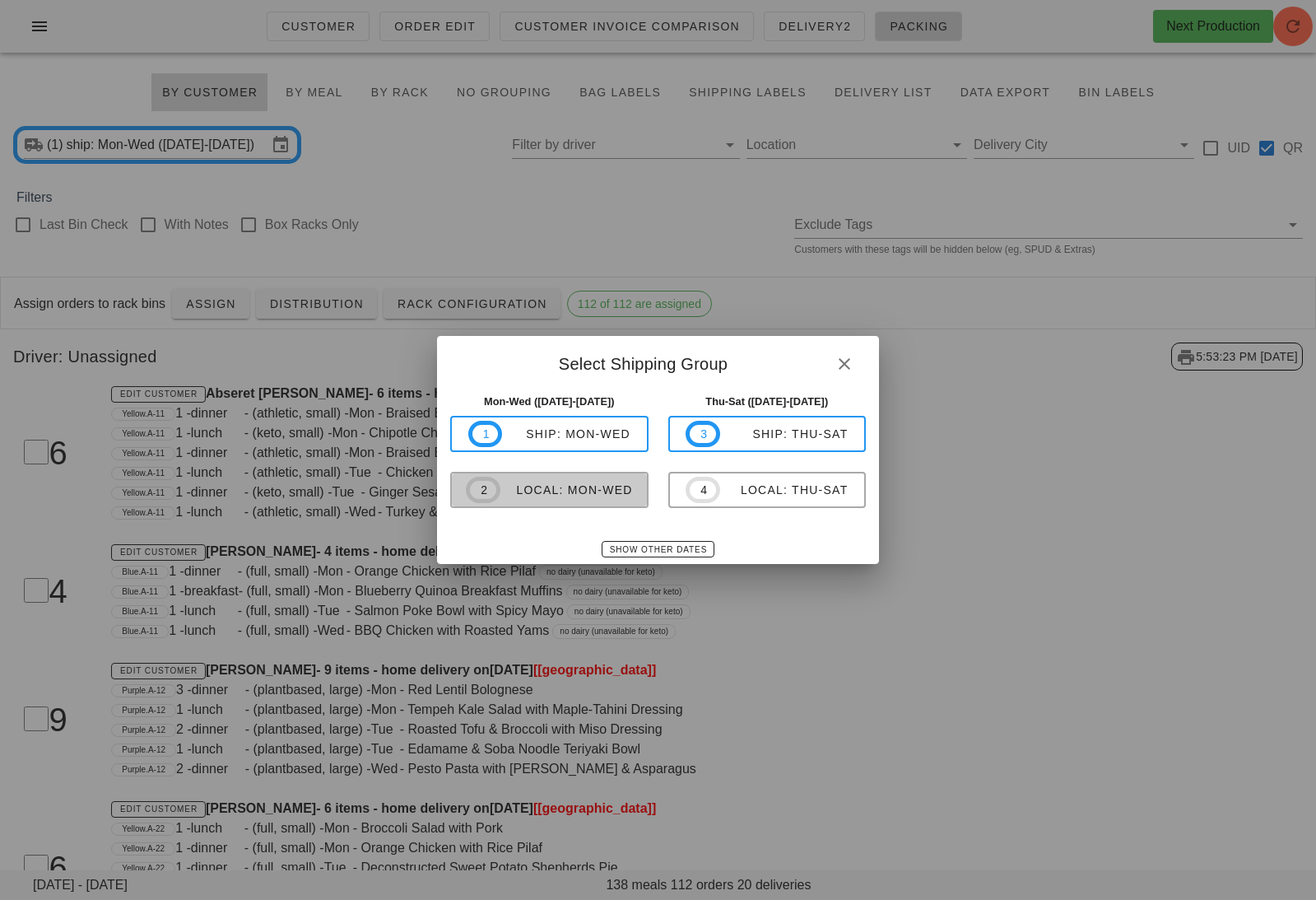
click at [535, 495] on div "local: Mon-Wed" at bounding box center [566, 489] width 132 height 13
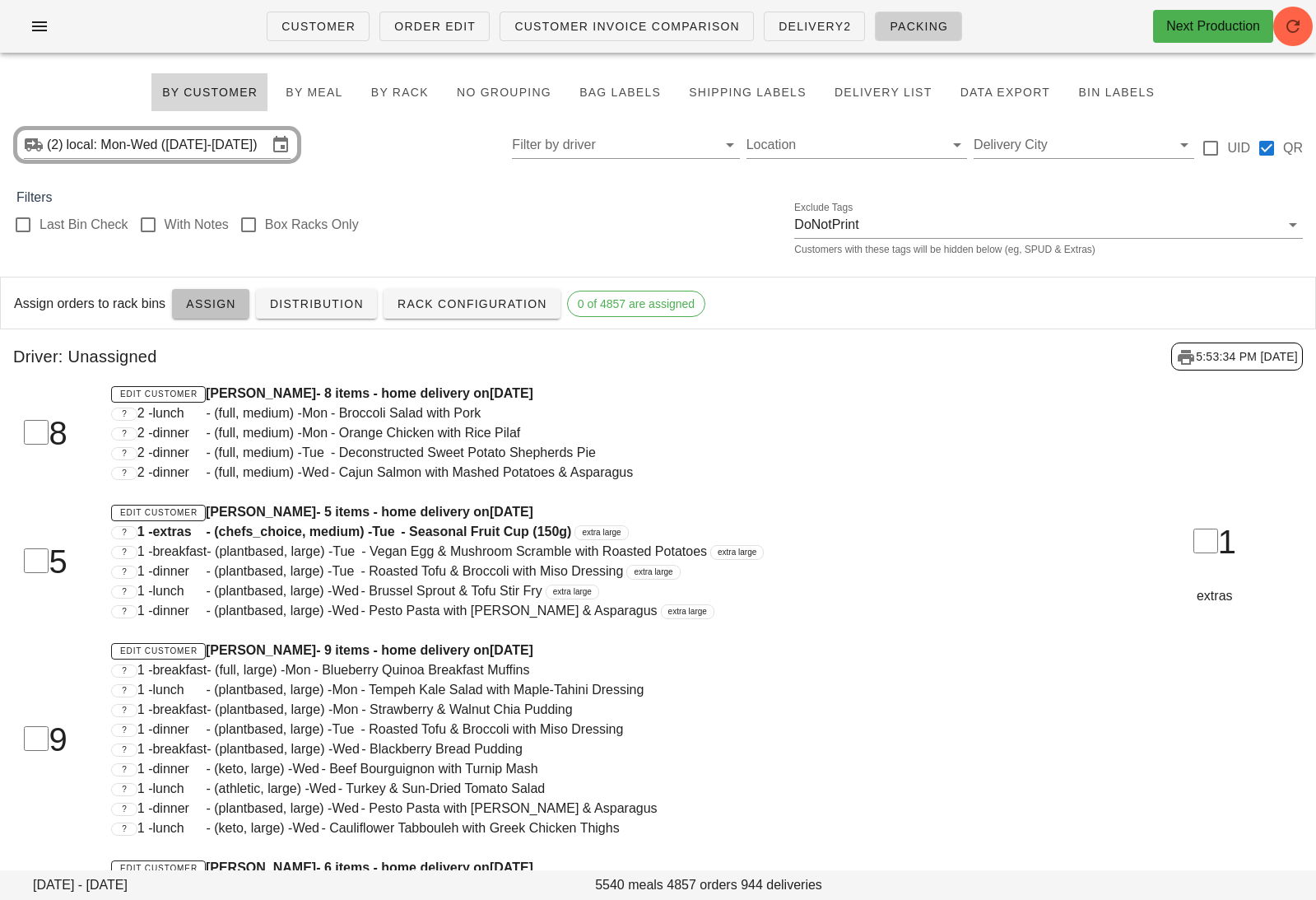
click at [216, 298] on span "Assign" at bounding box center [210, 303] width 51 height 13
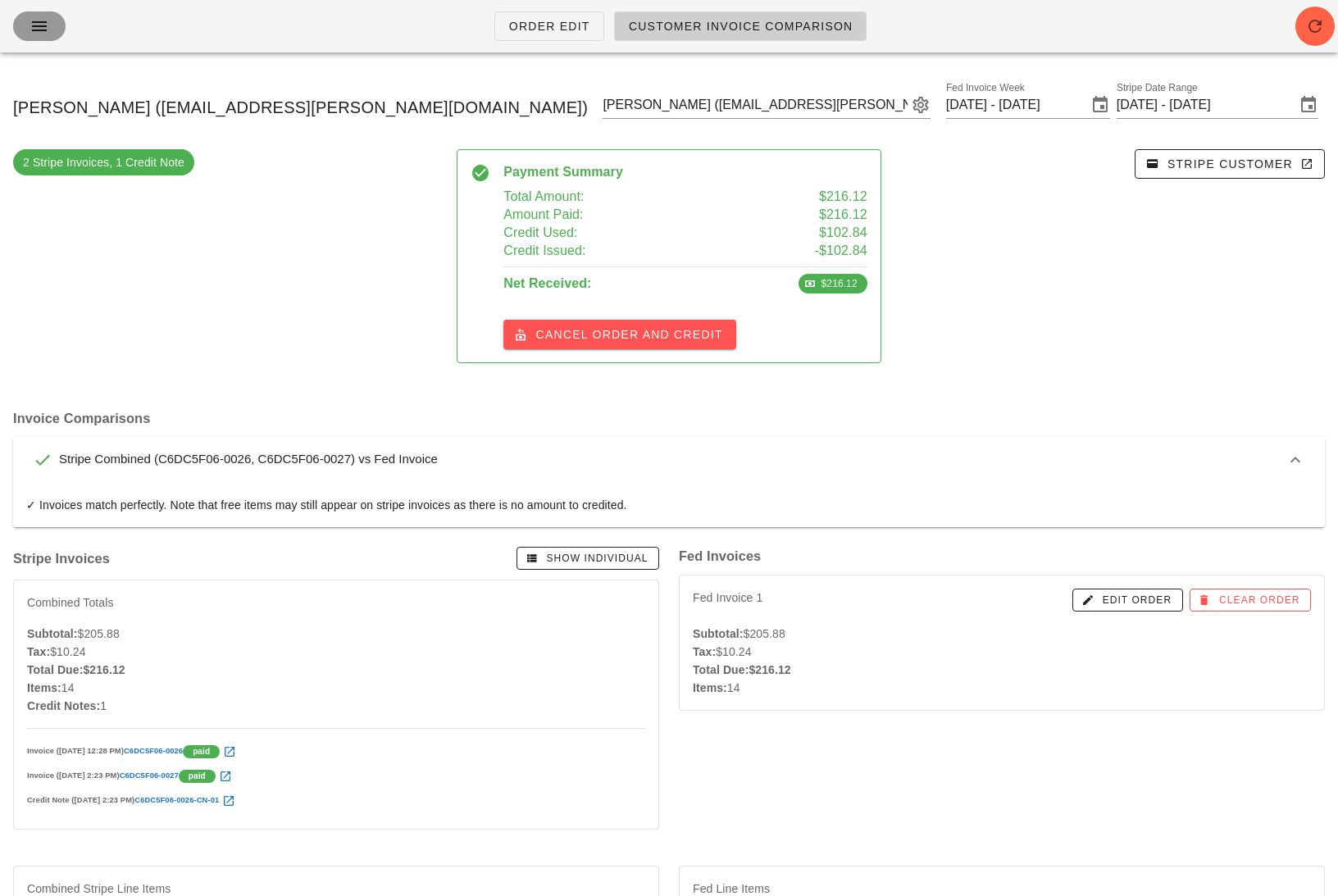
click at [40, 24] on icon "button" at bounding box center [39, 26] width 20 height 20
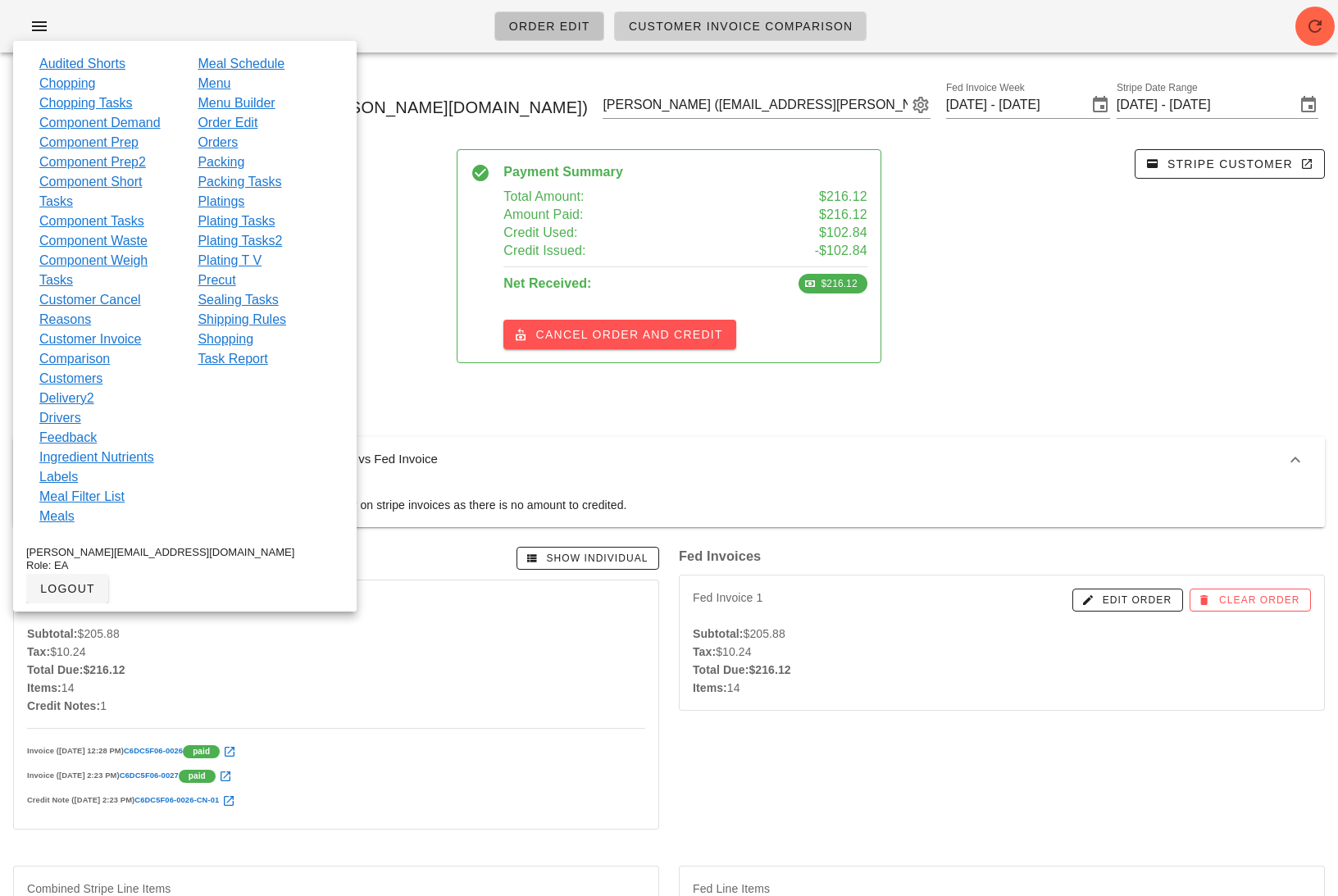
click at [540, 28] on span "Order Edit" at bounding box center [549, 26] width 82 height 13
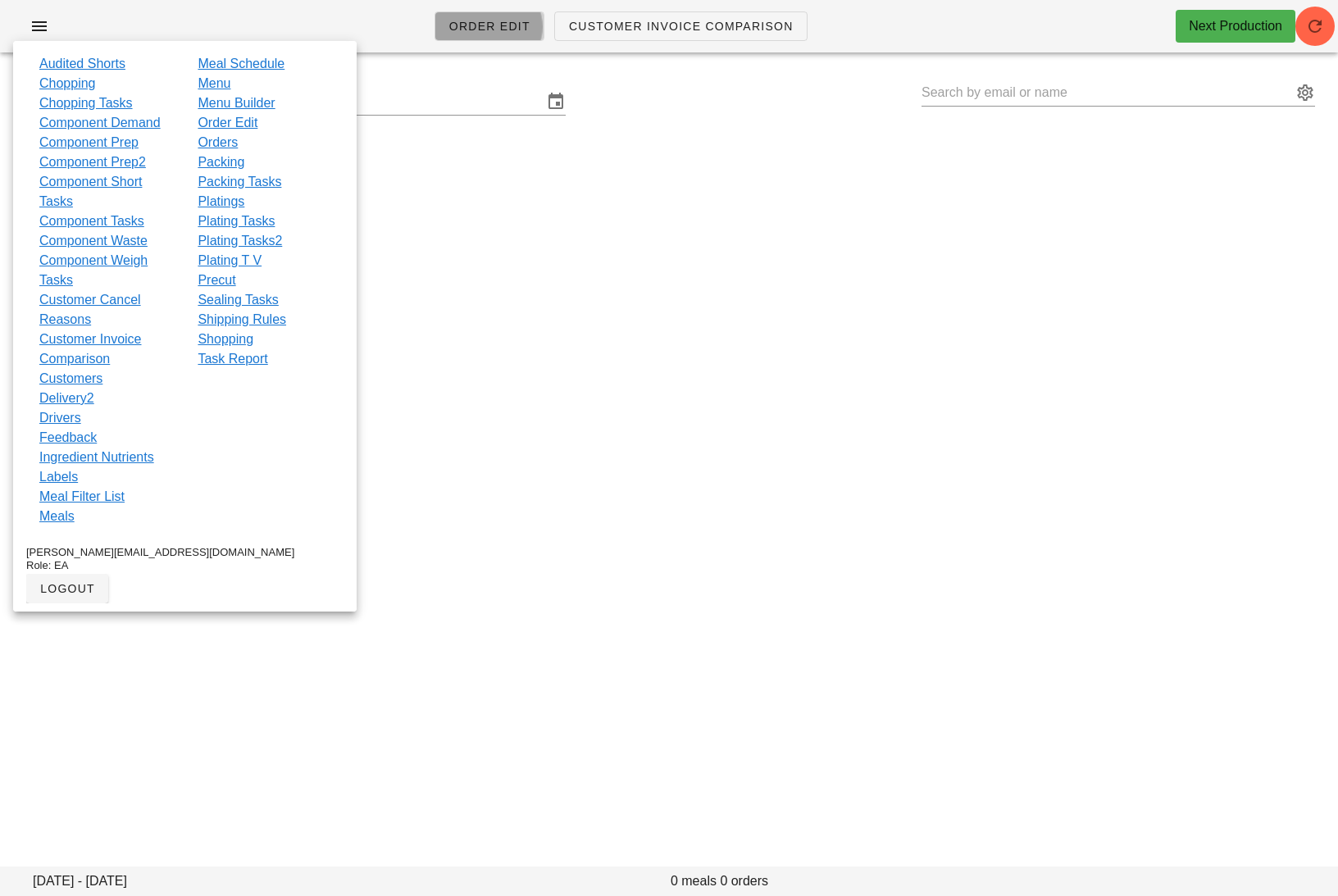
type input "Judy Yang (Yanghuanghuang@gmail.com)"
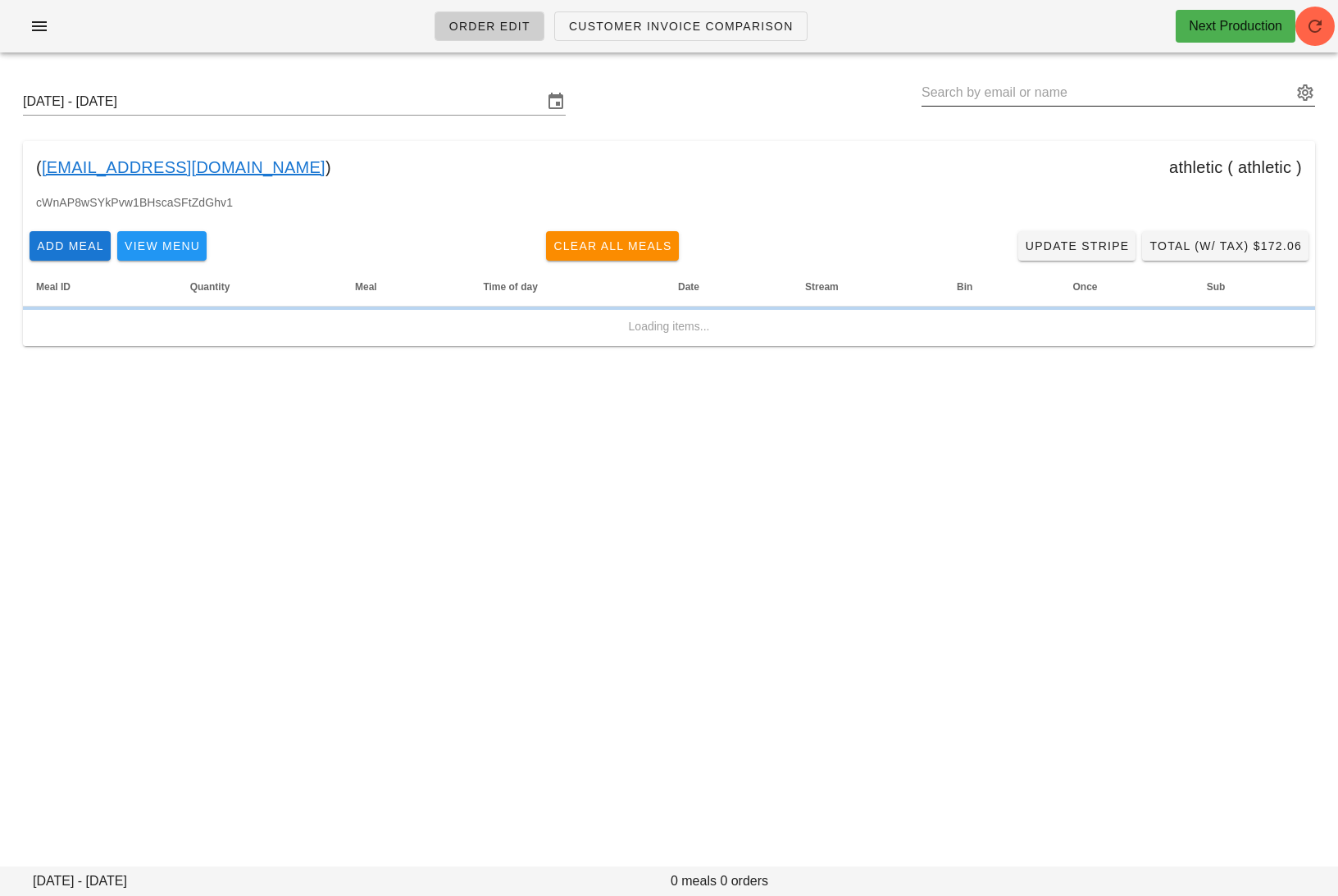
click at [1026, 89] on input "text" at bounding box center [1106, 92] width 370 height 26
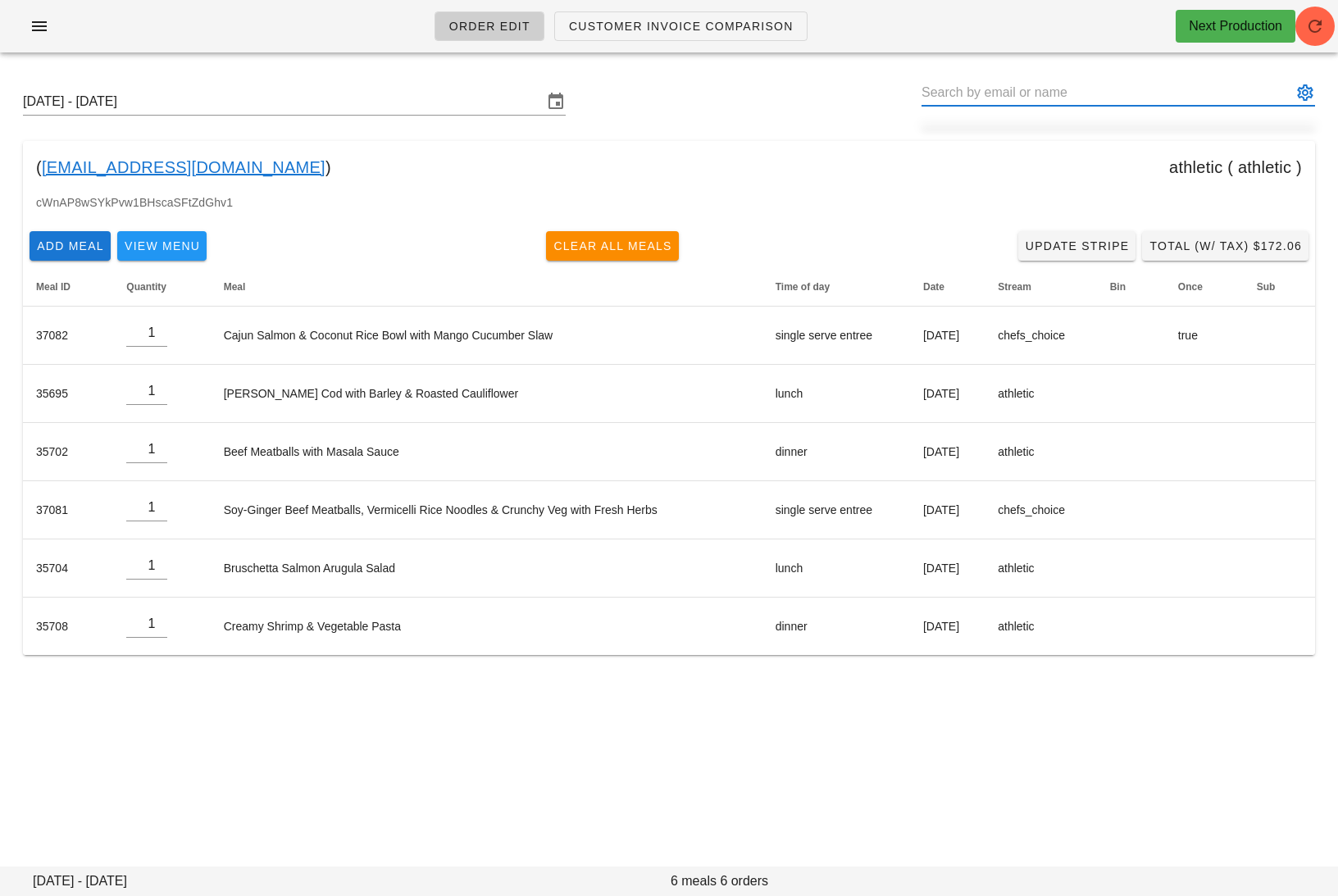
paste input "anandmaniktala@gmail.com"
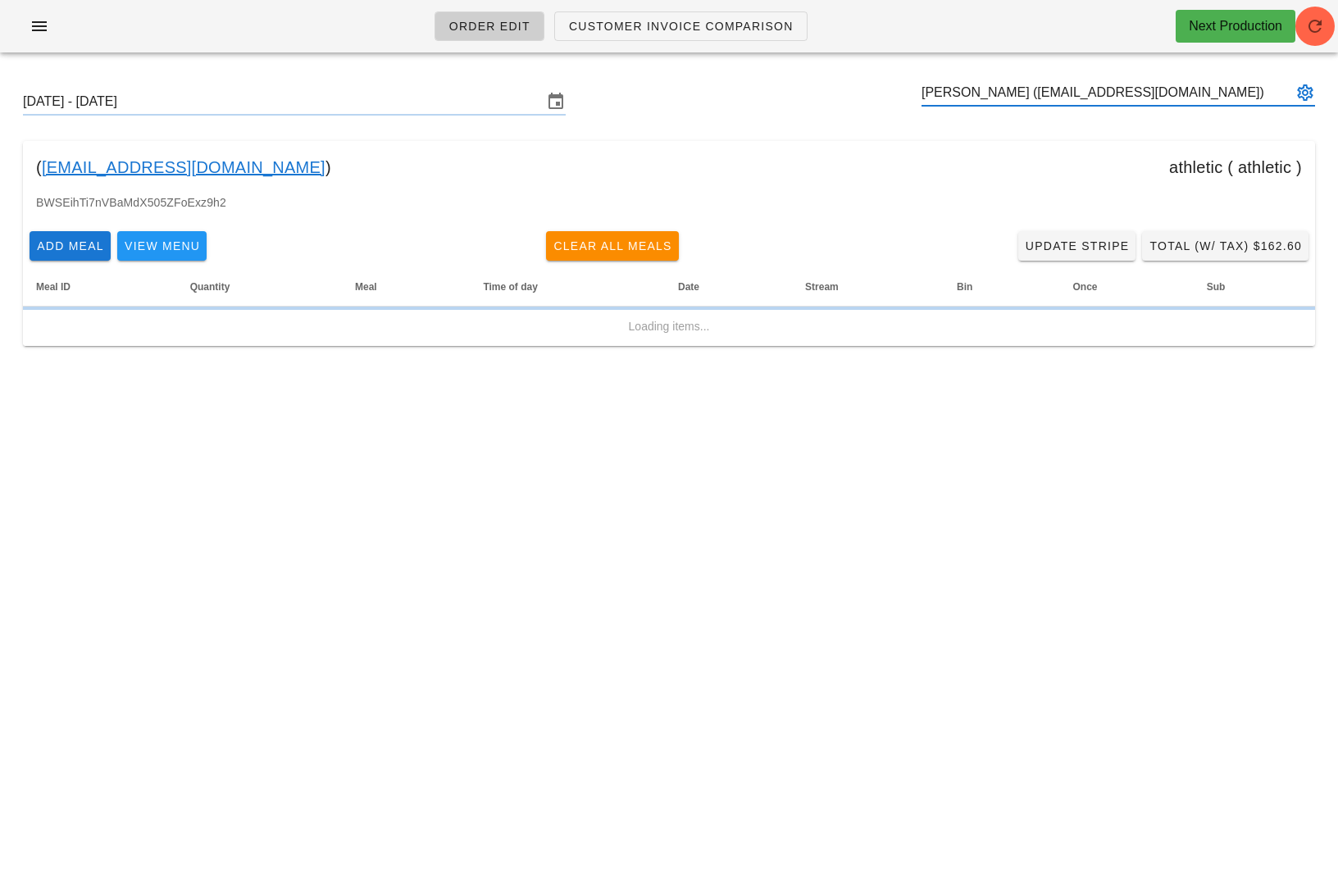
type input "Anand Maniktala (anandmaniktala@gmail.com)"
click at [184, 163] on link "anandmaniktala@gmail.com" at bounding box center [184, 167] width 283 height 26
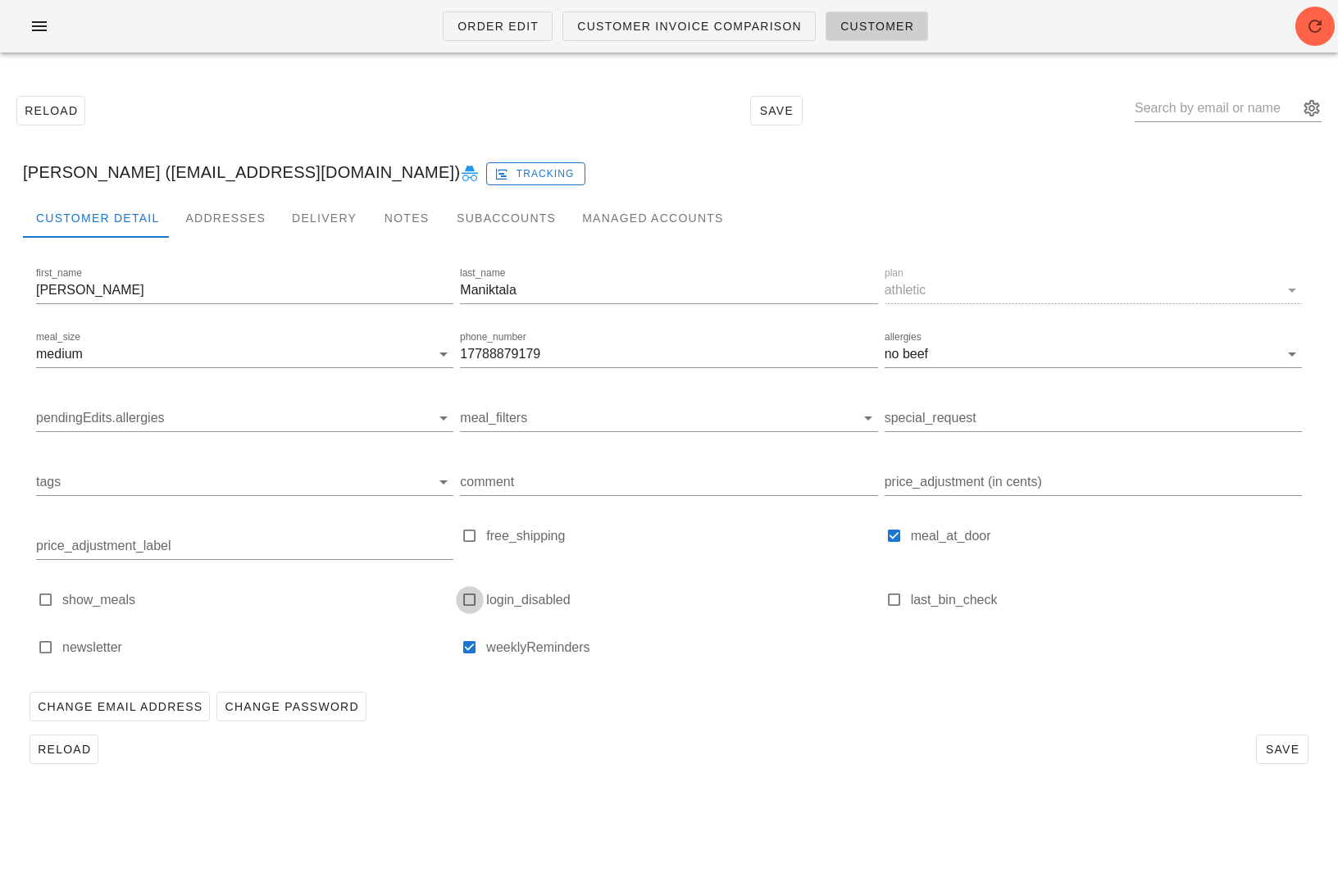
click at [479, 590] on div at bounding box center [470, 600] width 23 height 23
type input "Anand Maniktala (anandmaniktala@gmail.com)"
checkbox input "true"
click at [1278, 737] on button "Save" at bounding box center [1281, 749] width 53 height 29
click at [460, 169] on icon at bounding box center [470, 173] width 20 height 20
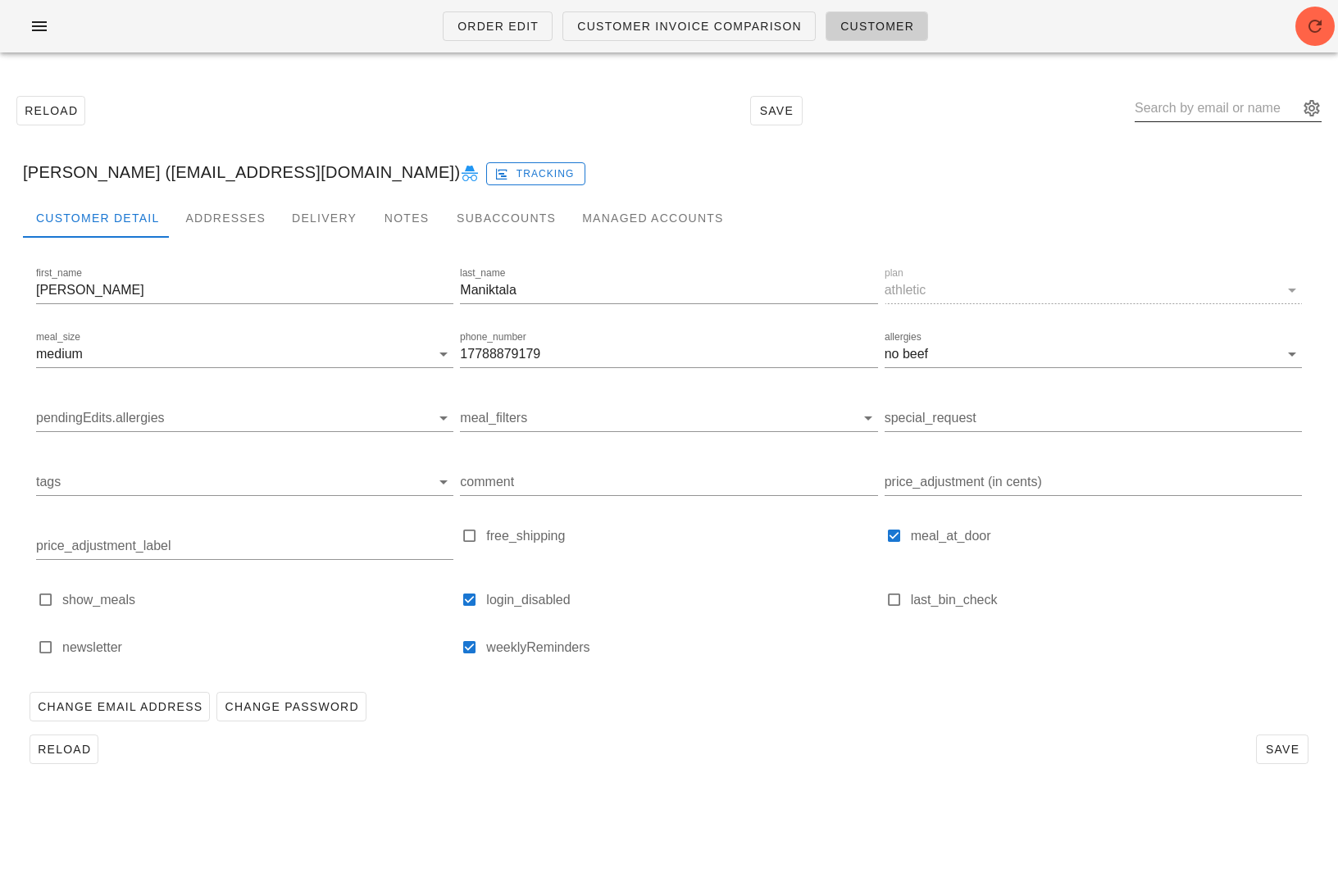
click at [1201, 109] on input "text" at bounding box center [1217, 108] width 164 height 26
paste input "[EMAIL_ADDRESS][DOMAIN_NAME]"
type input "[EMAIL_ADDRESS][DOMAIN_NAME]"
click at [735, 175] on icon at bounding box center [744, 173] width 20 height 20
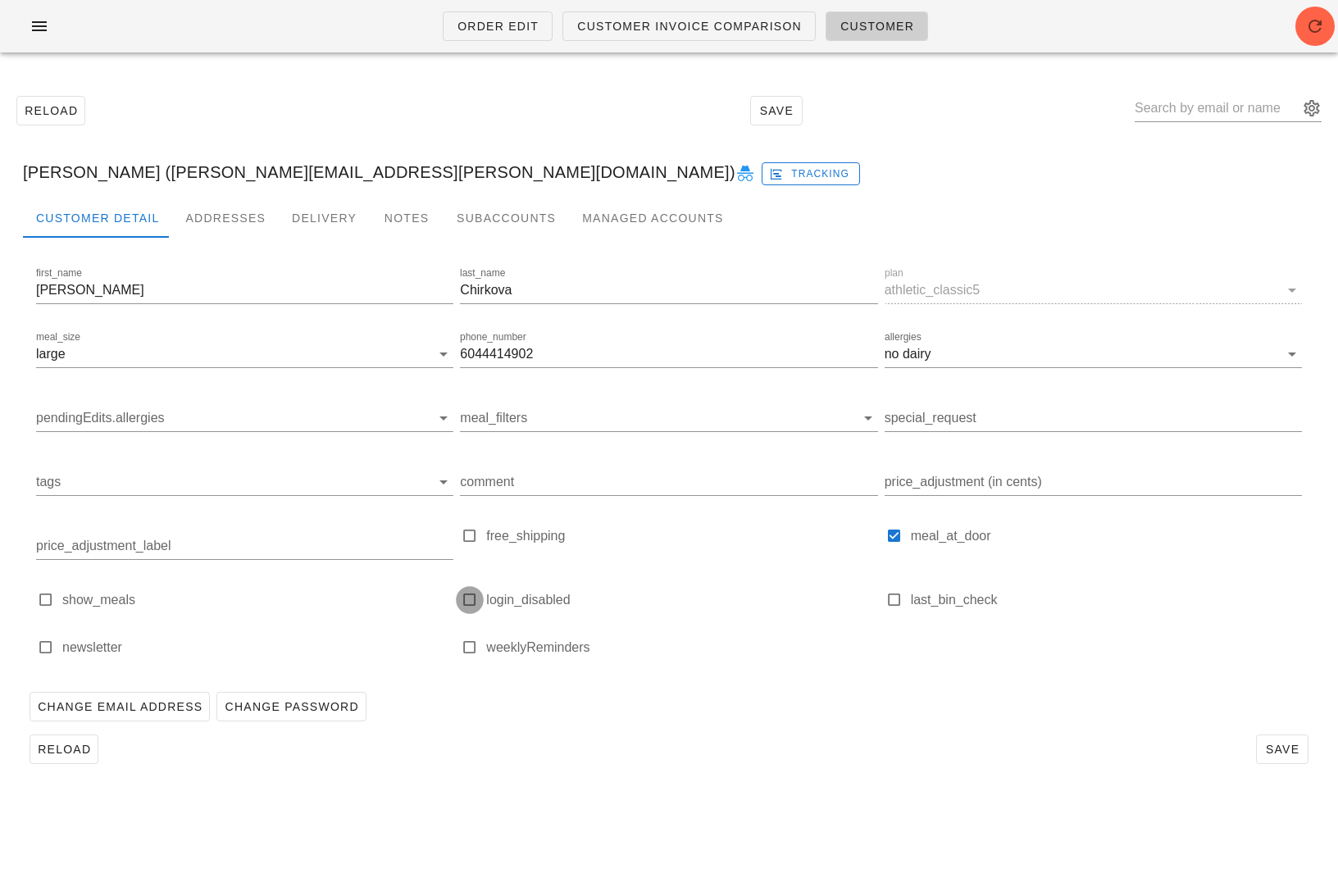
click at [470, 597] on div at bounding box center [470, 600] width 23 height 23
type input "Viktoriya Chirkova (victoria.m.chirkova@gmail.com)"
checkbox input "true"
click at [1295, 744] on span "Save" at bounding box center [1282, 749] width 38 height 13
click at [528, 593] on label "login_disabled" at bounding box center [681, 600] width 391 height 16
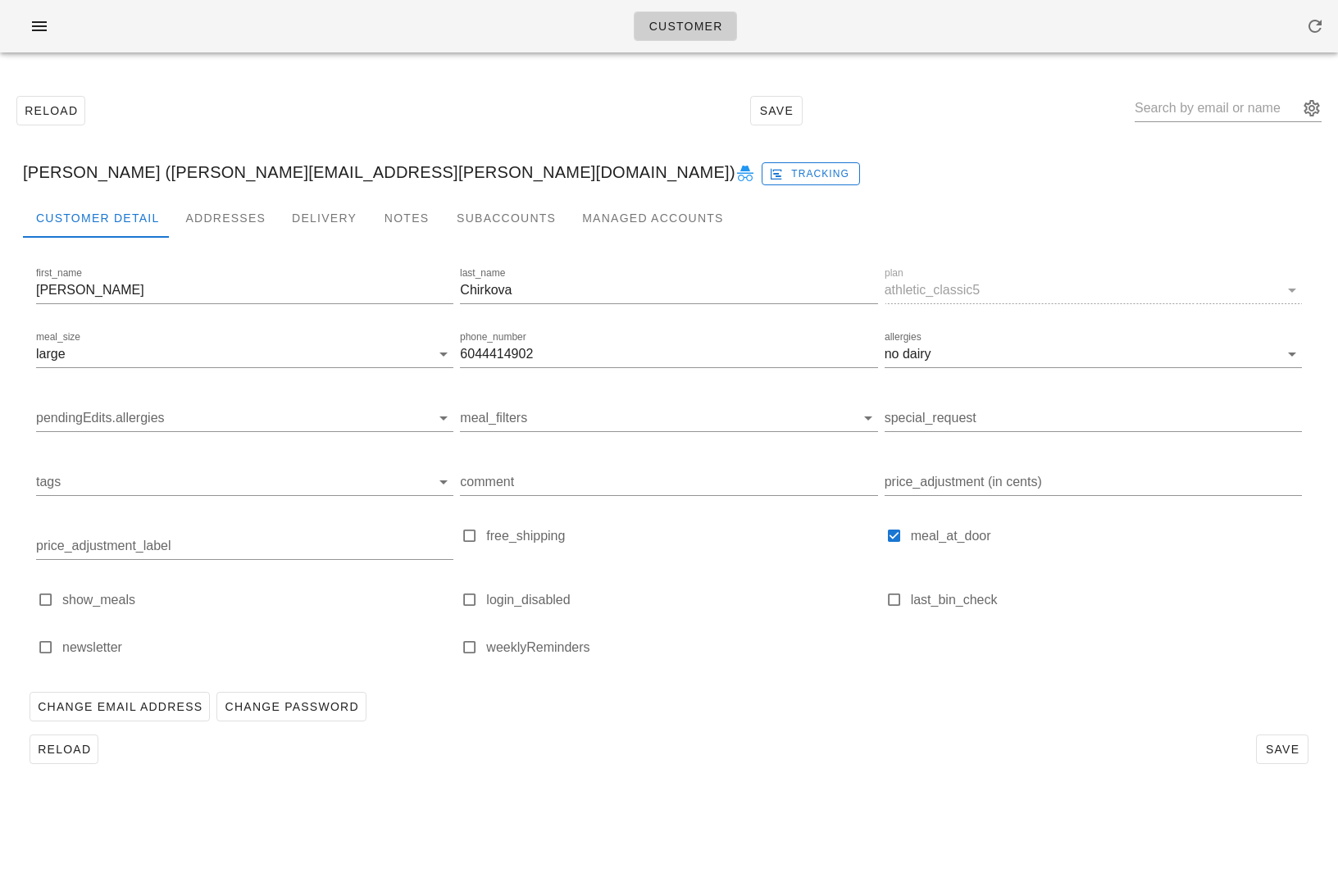
type input "[PERSON_NAME] ([PERSON_NAME][EMAIL_ADDRESS][PERSON_NAME][DOMAIN_NAME])"
checkbox input "true"
click at [1289, 749] on span "Save" at bounding box center [1282, 749] width 38 height 13
click at [735, 167] on icon at bounding box center [744, 173] width 20 height 20
click at [1228, 102] on input "text" at bounding box center [1217, 108] width 164 height 26
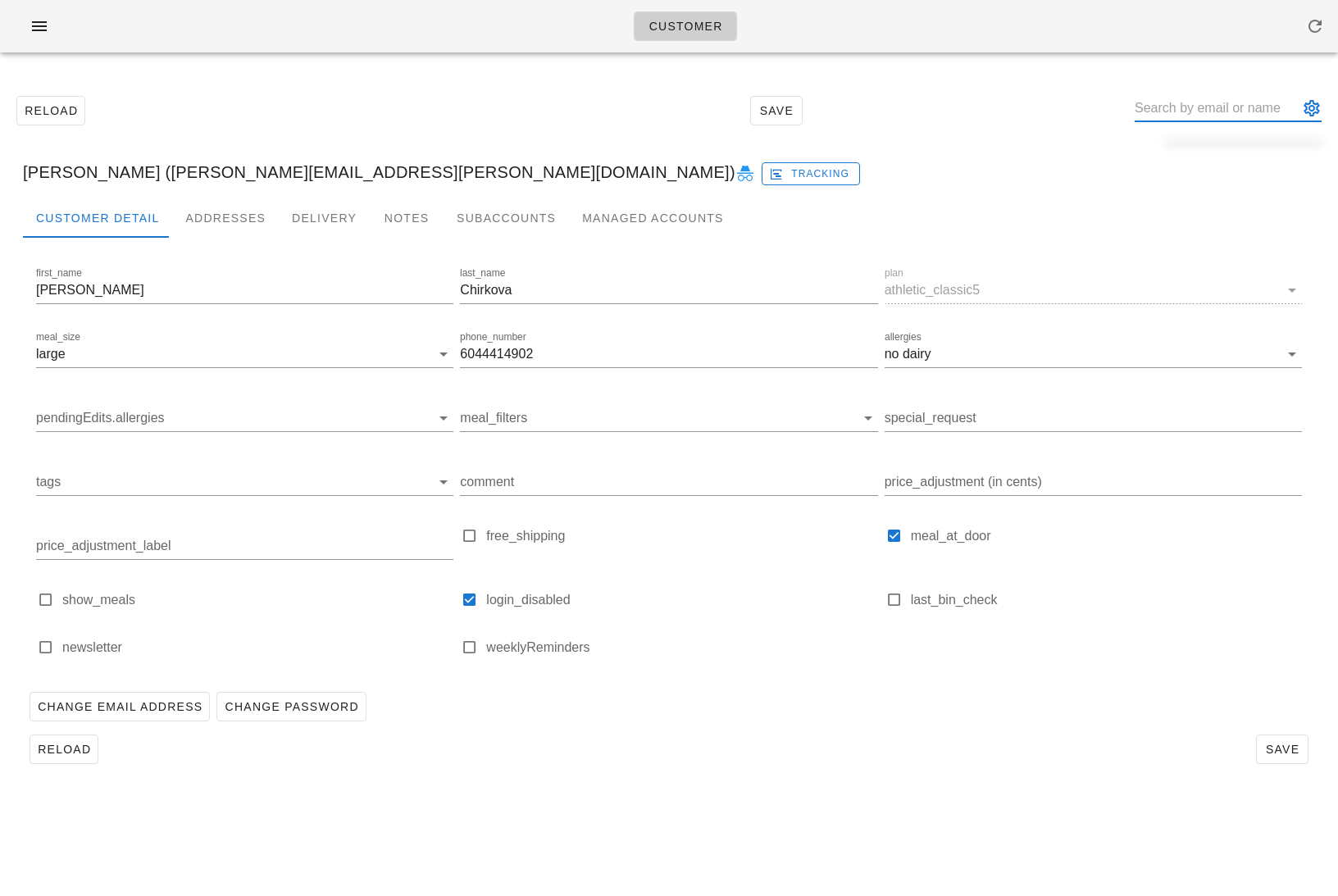
paste input "gani.edmeru@gmail.com"
type input "gani.edmeru@gmail.com"
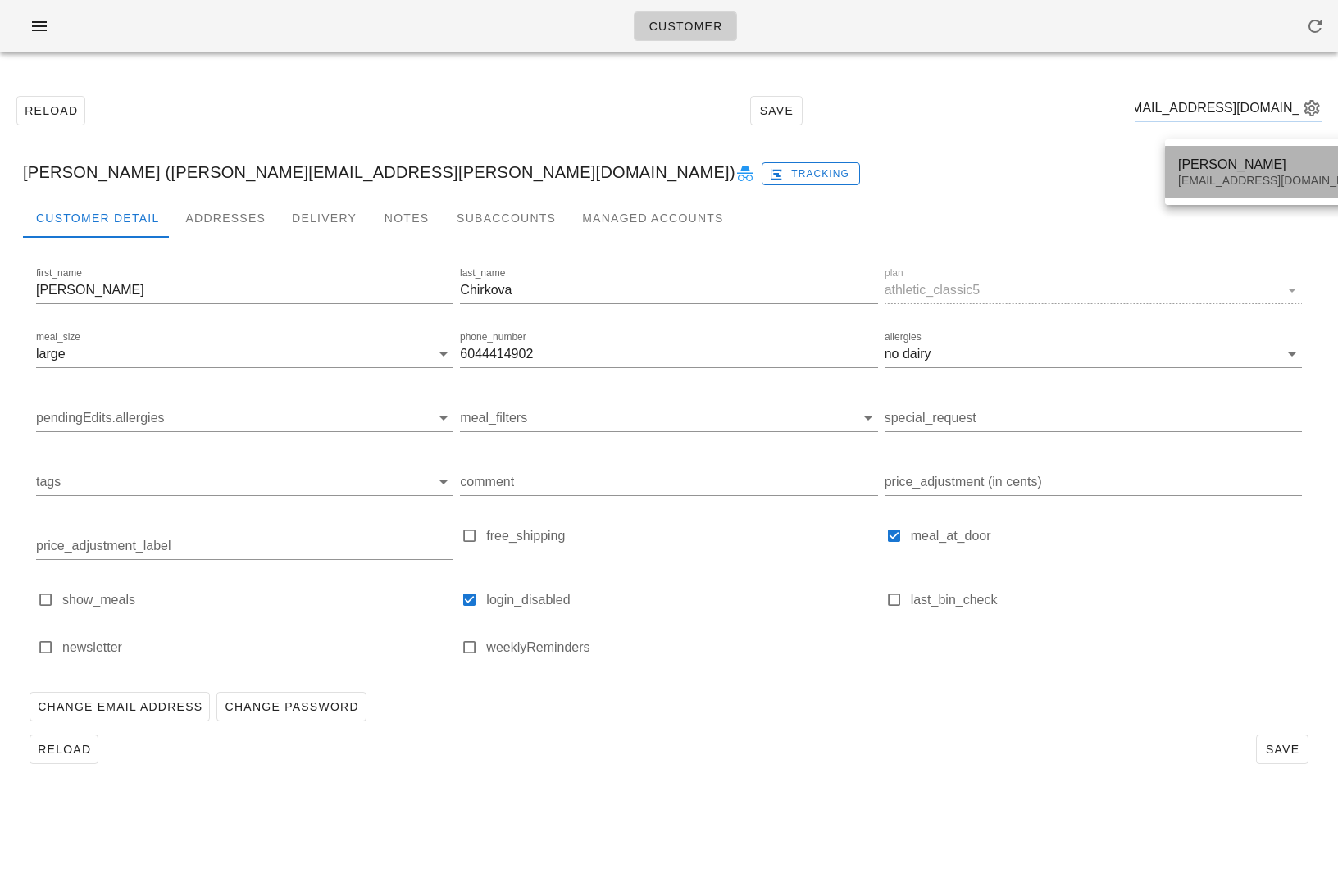
click at [1222, 154] on div "Ganesh Mohandas Borkar gani.edmeru@gmail.com" at bounding box center [1274, 171] width 194 height 51
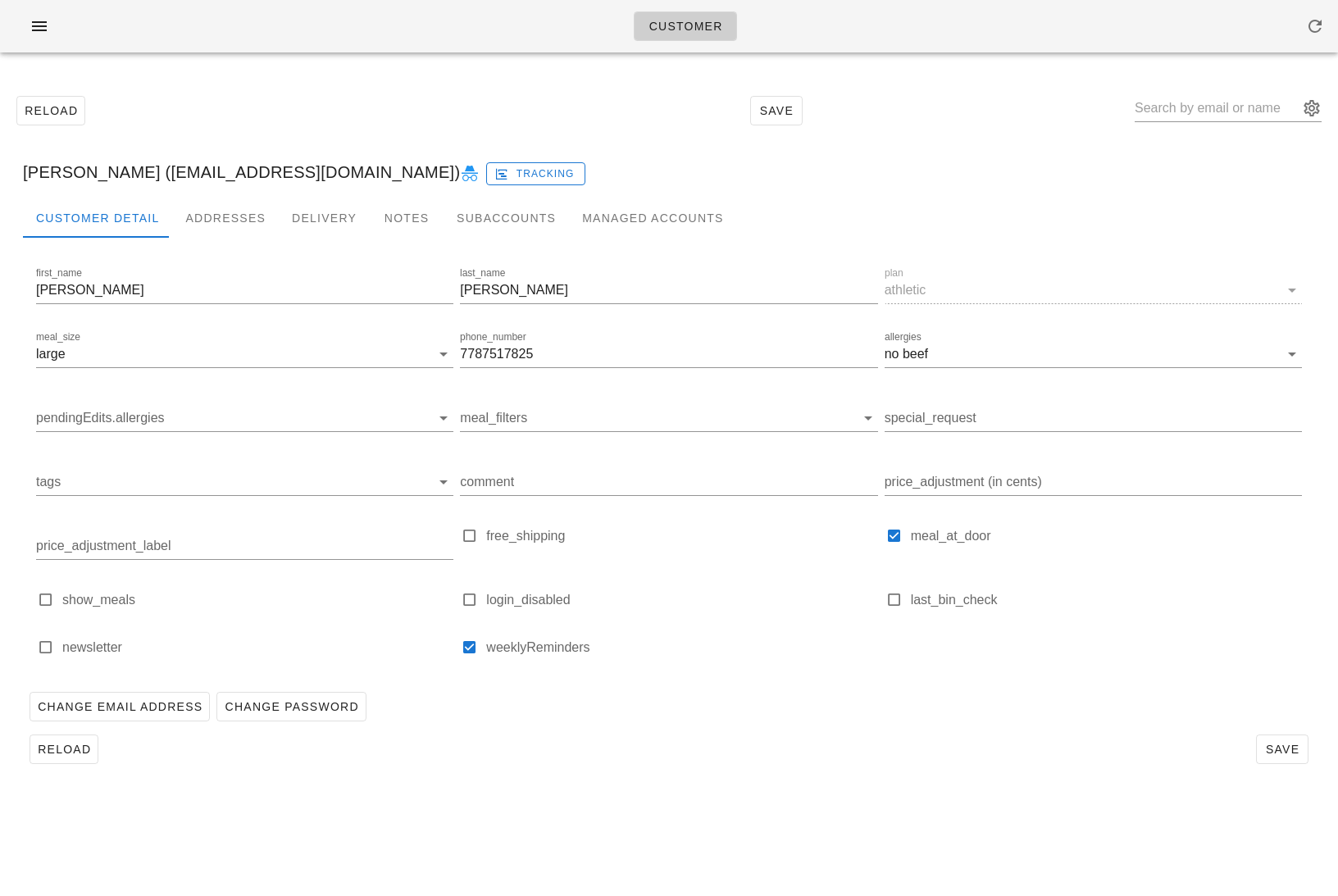
click at [531, 600] on label "login_disabled" at bounding box center [681, 600] width 391 height 16
type input "[PERSON_NAME] ([EMAIL_ADDRESS][DOMAIN_NAME])"
checkbox input "true"
click at [1274, 744] on span "Save" at bounding box center [1282, 749] width 38 height 13
click at [460, 177] on icon at bounding box center [470, 173] width 20 height 20
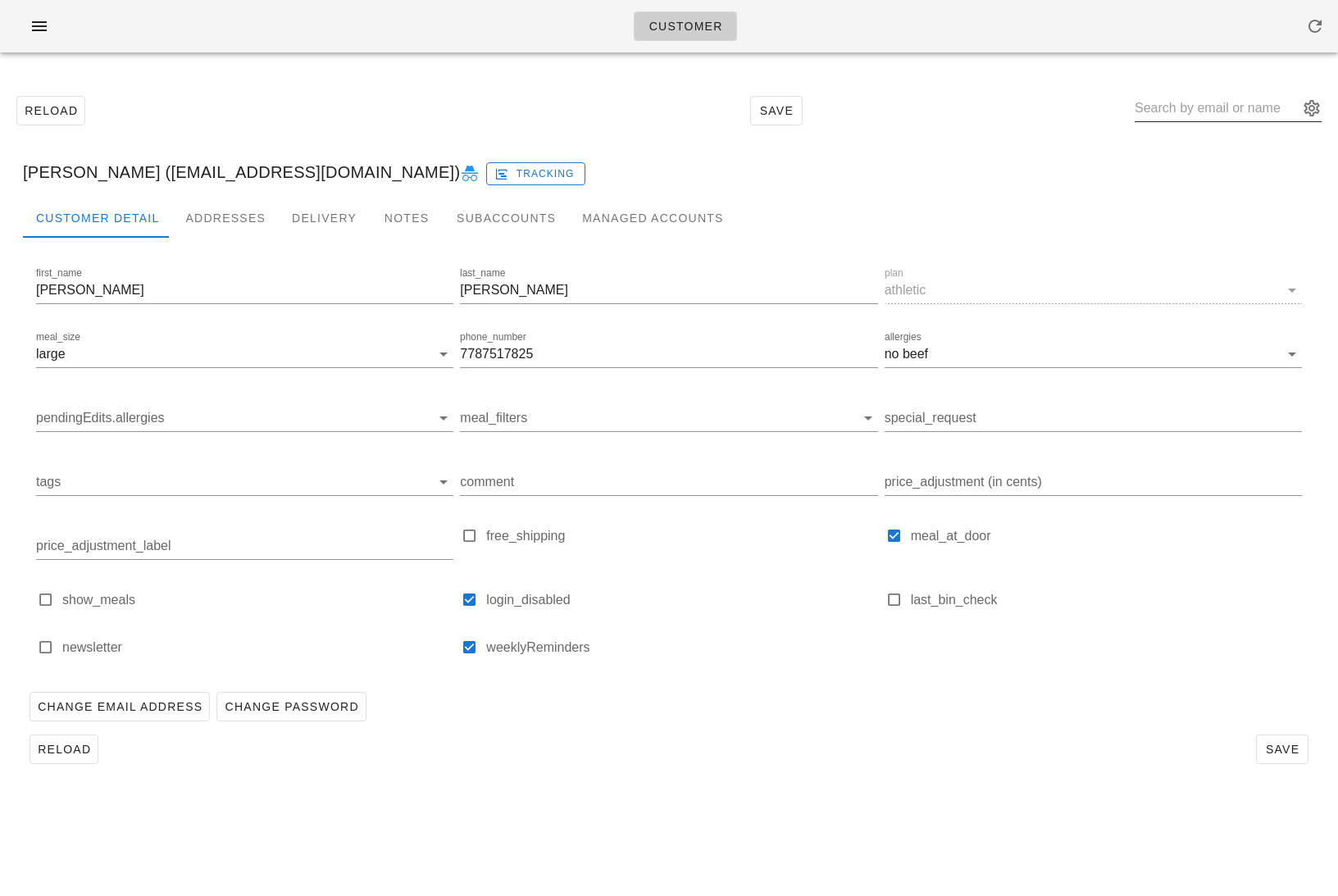
click at [1232, 111] on input "text" at bounding box center [1217, 108] width 164 height 26
paste input "[EMAIL_ADDRESS][DOMAIN_NAME]"
type input "[EMAIL_ADDRESS][DOMAIN_NAME]"
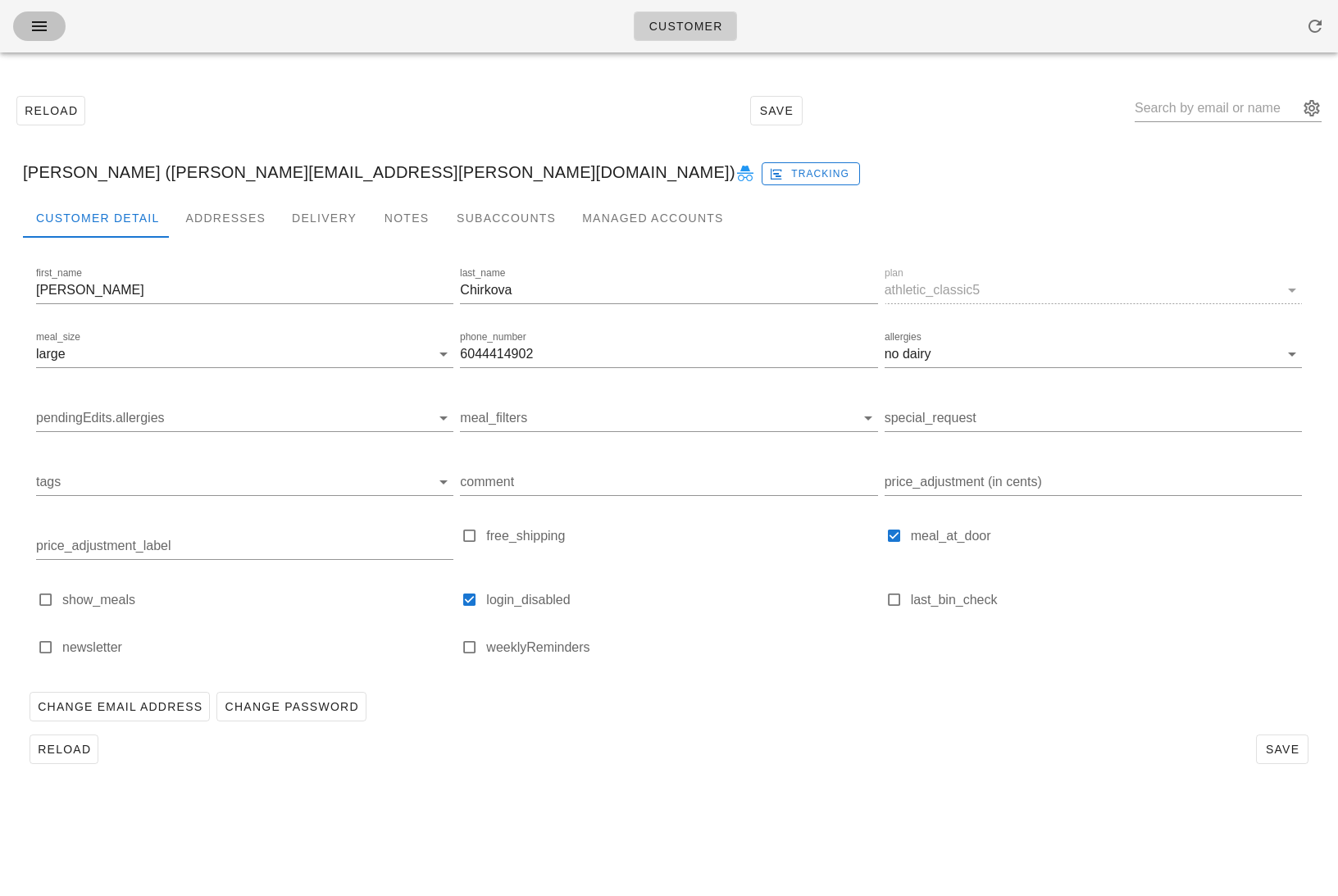
click at [38, 31] on icon "button" at bounding box center [39, 26] width 20 height 20
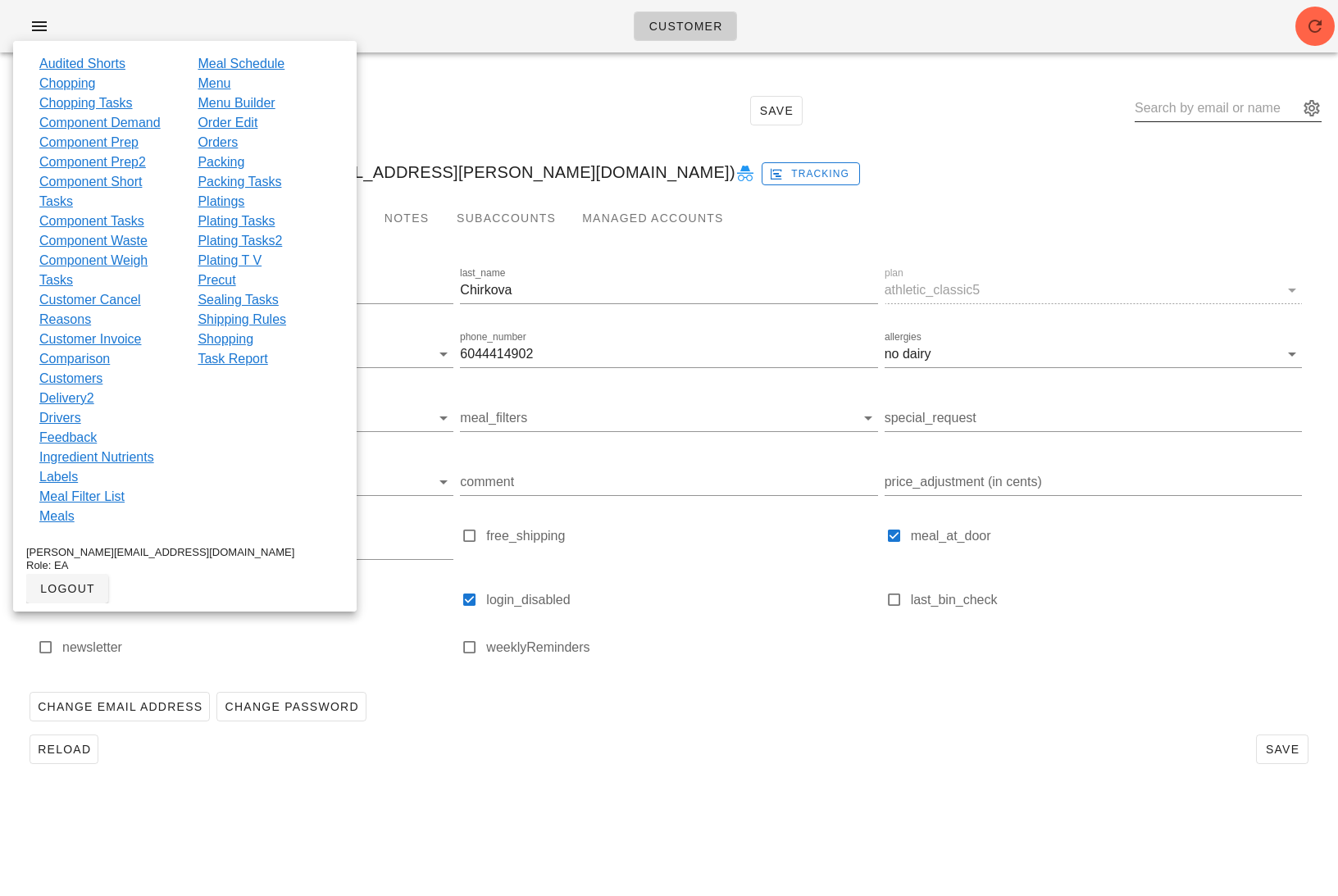
click at [1207, 92] on div at bounding box center [1228, 112] width 187 height 54
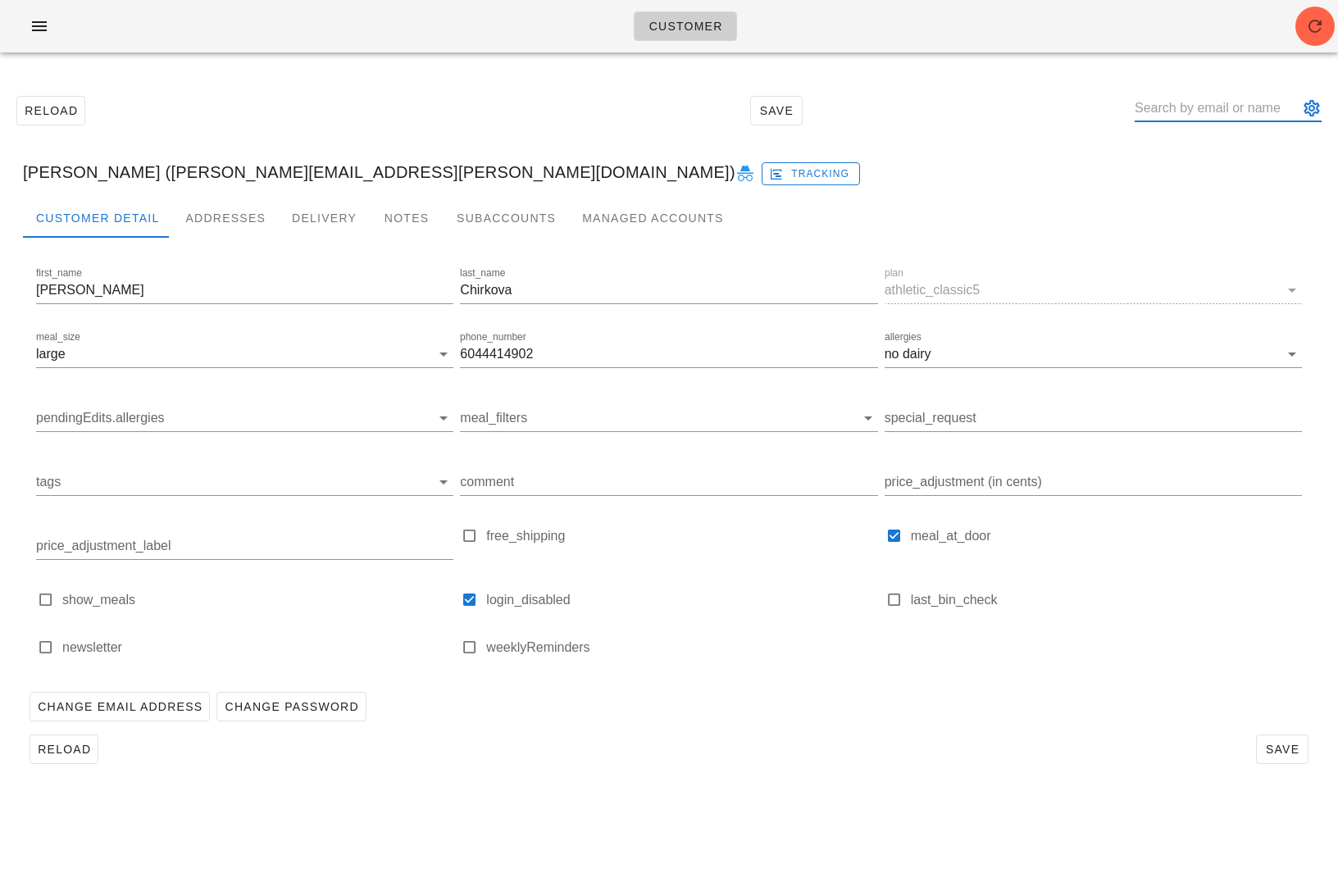
click at [1207, 105] on input "text" at bounding box center [1217, 108] width 164 height 26
paste input "[EMAIL_ADDRESS][DOMAIN_NAME]"
type input "alyshaandcatrina@gmail.com"
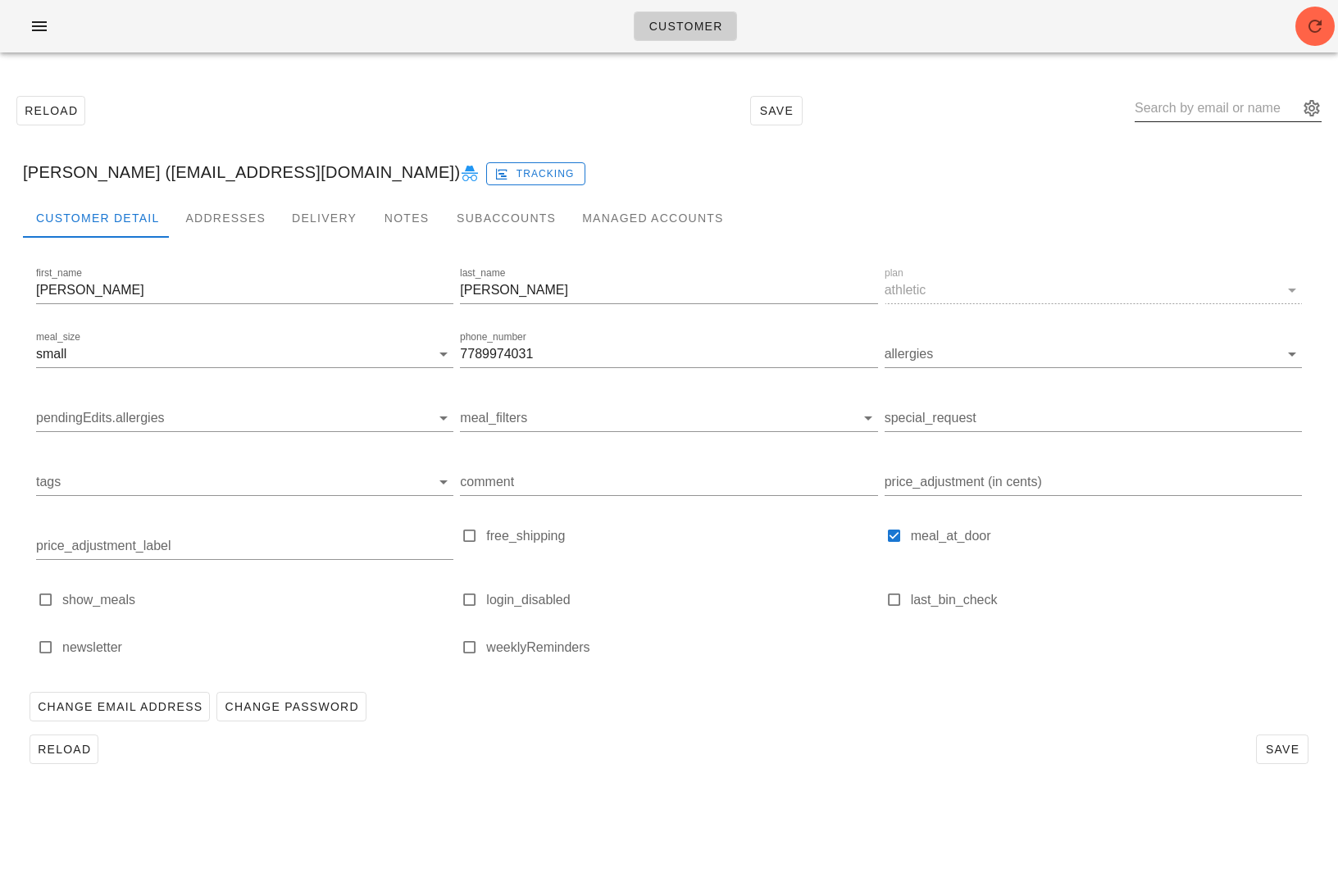
click at [1210, 111] on input "text" at bounding box center [1217, 108] width 164 height 26
paste input "anandmaniktala@gmail.com"
type input "anandmaniktala@gmail.com"
click at [460, 164] on icon at bounding box center [470, 173] width 20 height 20
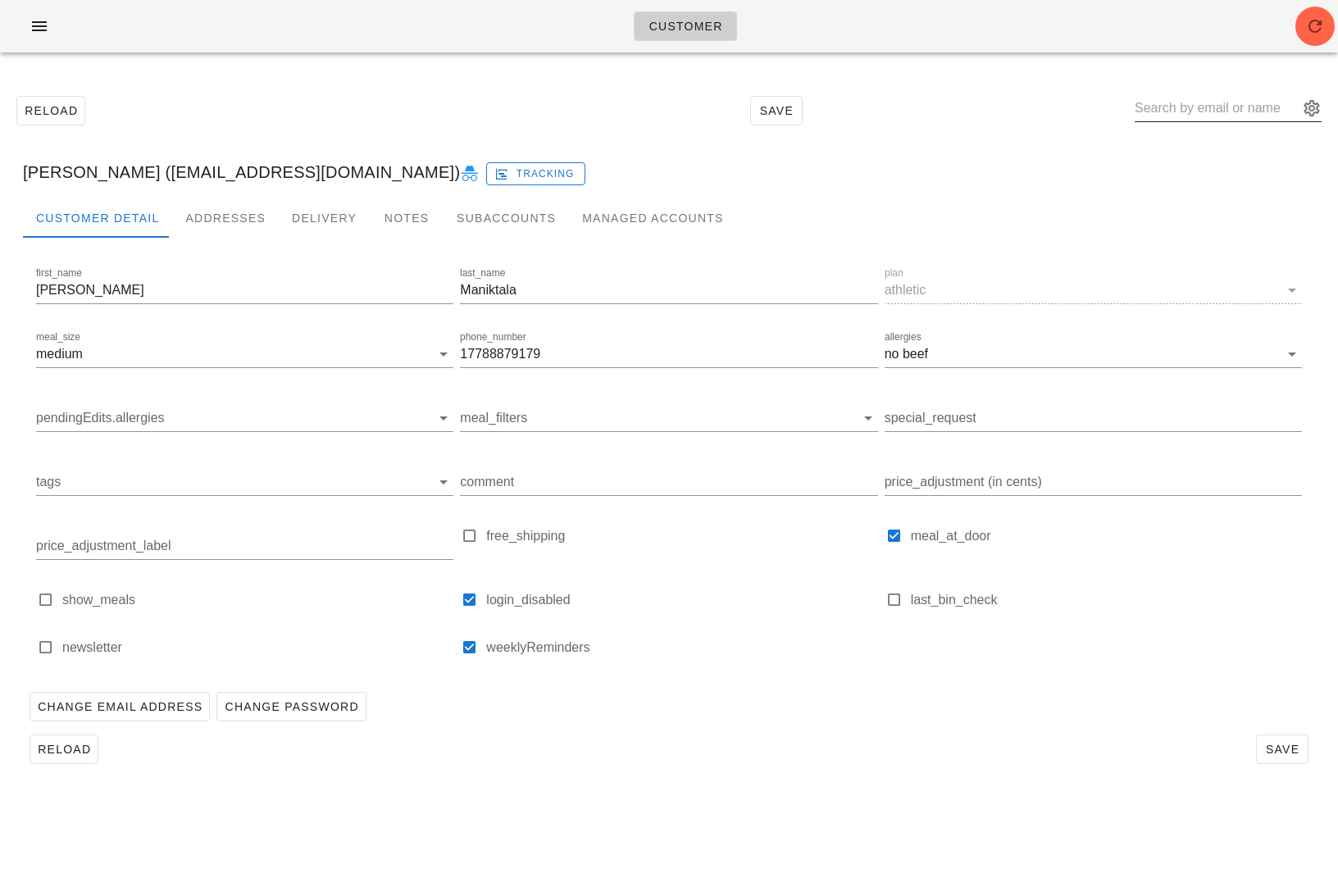
click at [1218, 111] on input "text" at bounding box center [1217, 108] width 164 height 26
paste input "victoria.m.chirkova@gmail.com"
type input "victoria.m.chirkova@gmail.com"
click at [735, 177] on icon at bounding box center [744, 173] width 20 height 20
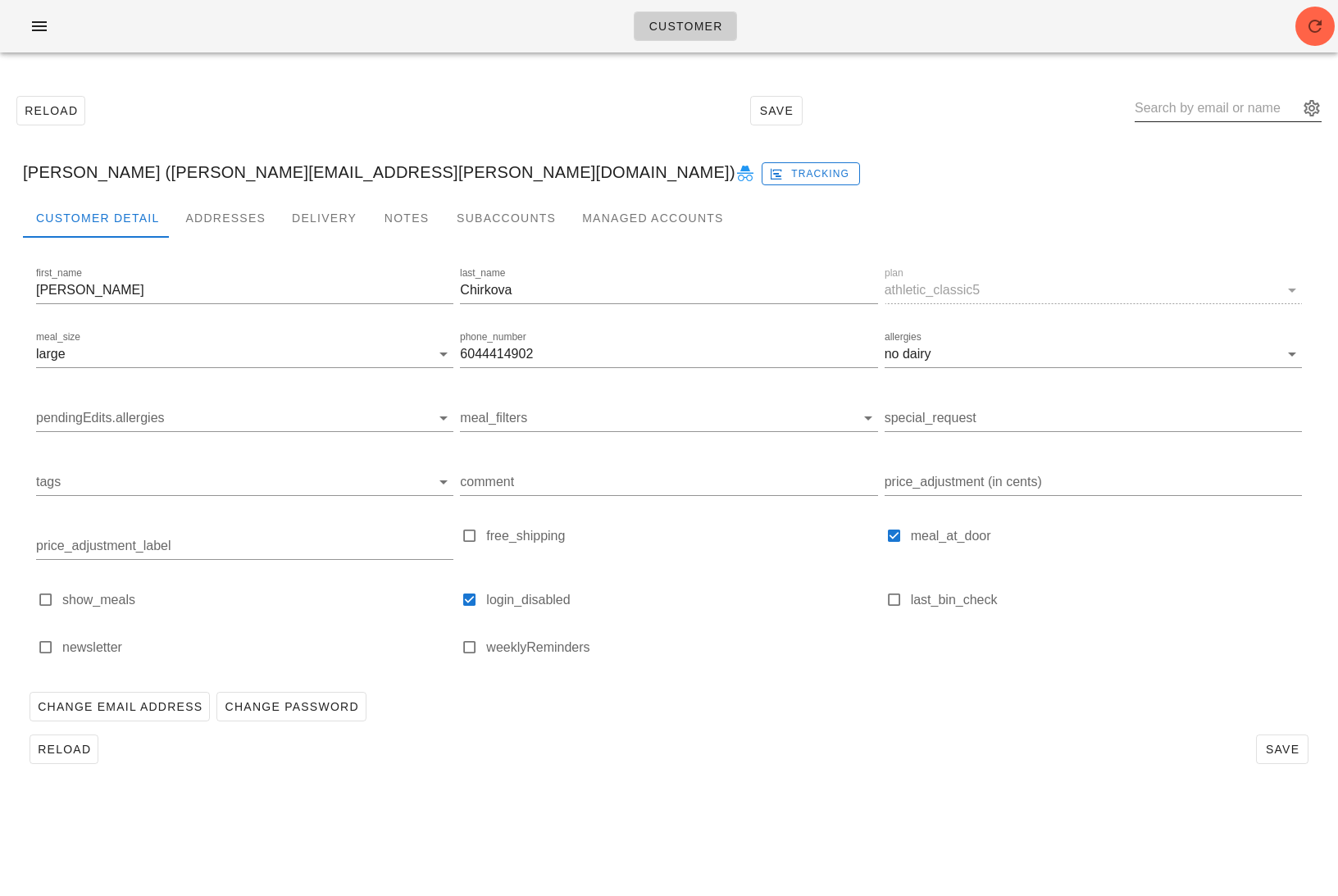
click at [1193, 103] on input "text" at bounding box center [1217, 108] width 164 height 26
paste input "gani.edmeru@gmail.com"
type input "gani.edmeru@gmail.com"
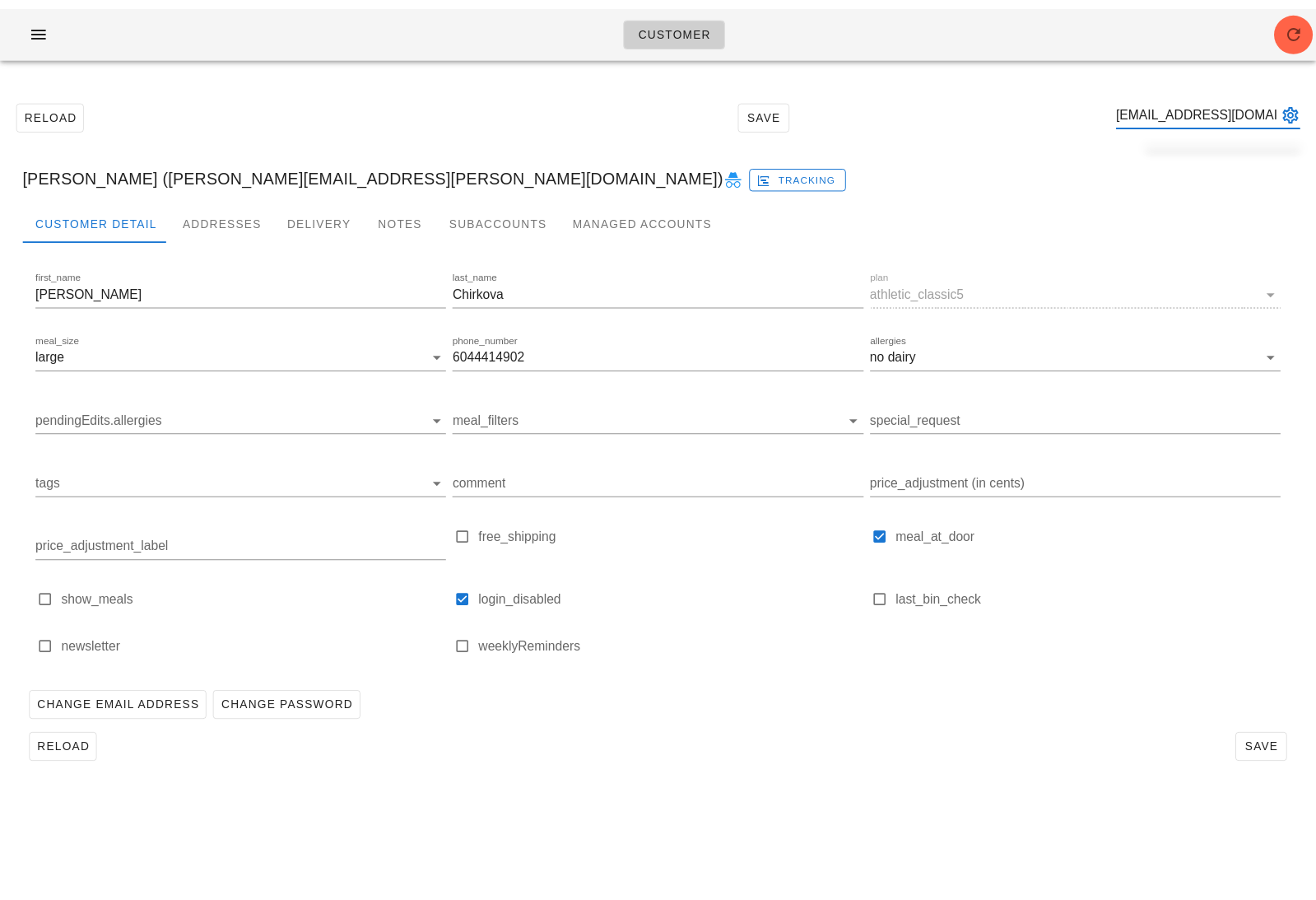
scroll to position [0, 16]
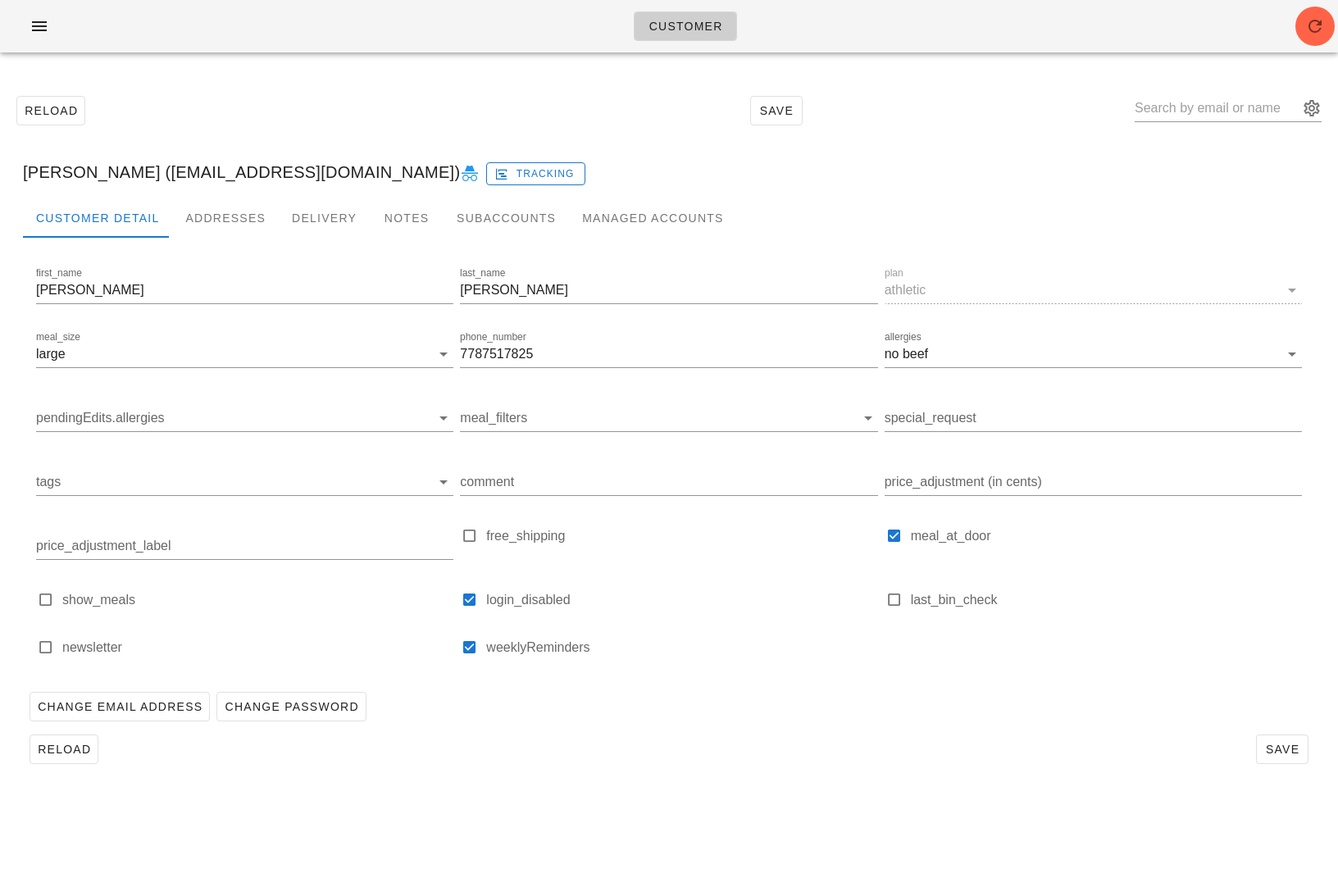
click at [460, 169] on icon at bounding box center [470, 173] width 20 height 20
click at [42, 29] on icon "button" at bounding box center [39, 26] width 20 height 20
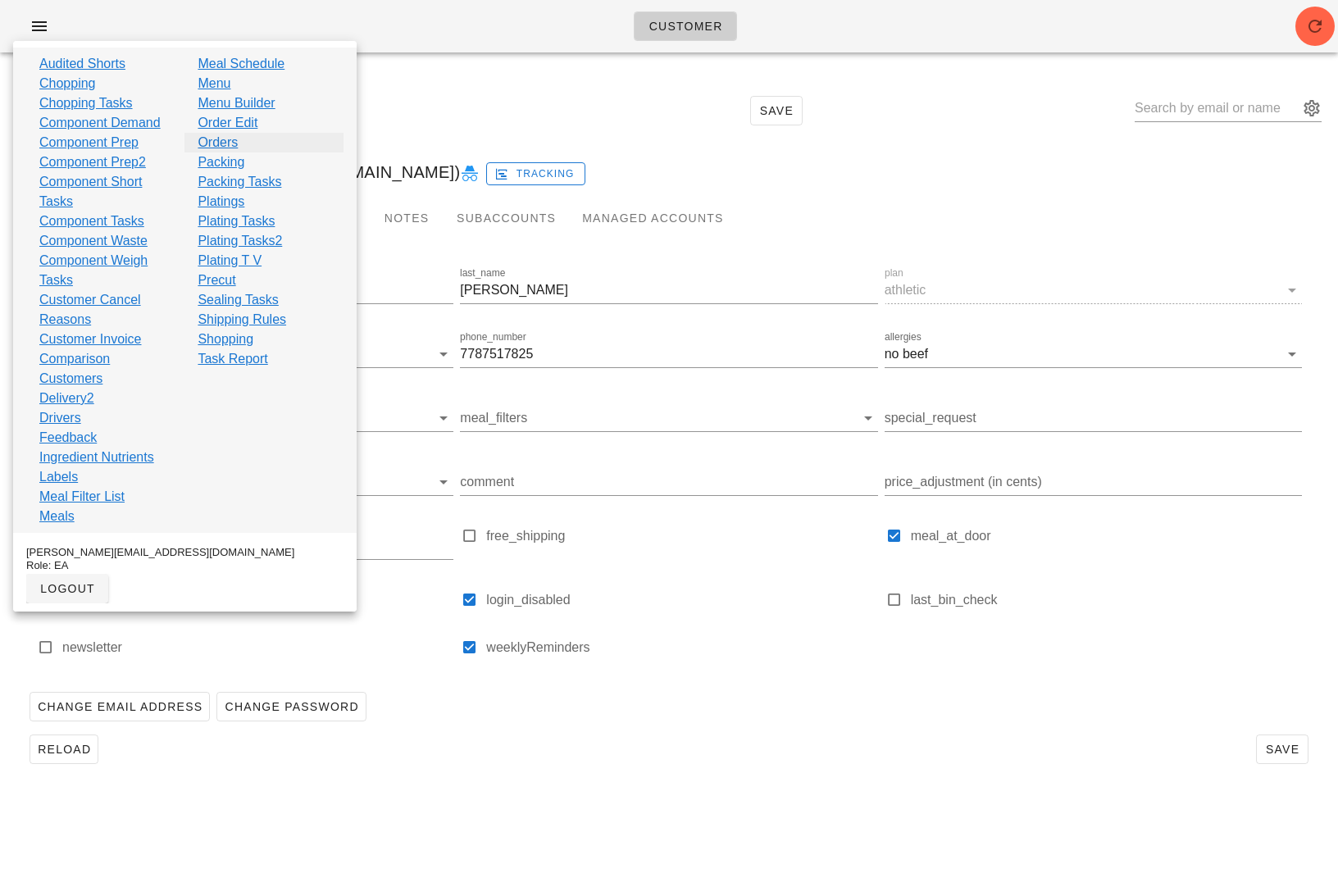
click at [220, 135] on link "Orders" at bounding box center [217, 142] width 40 height 20
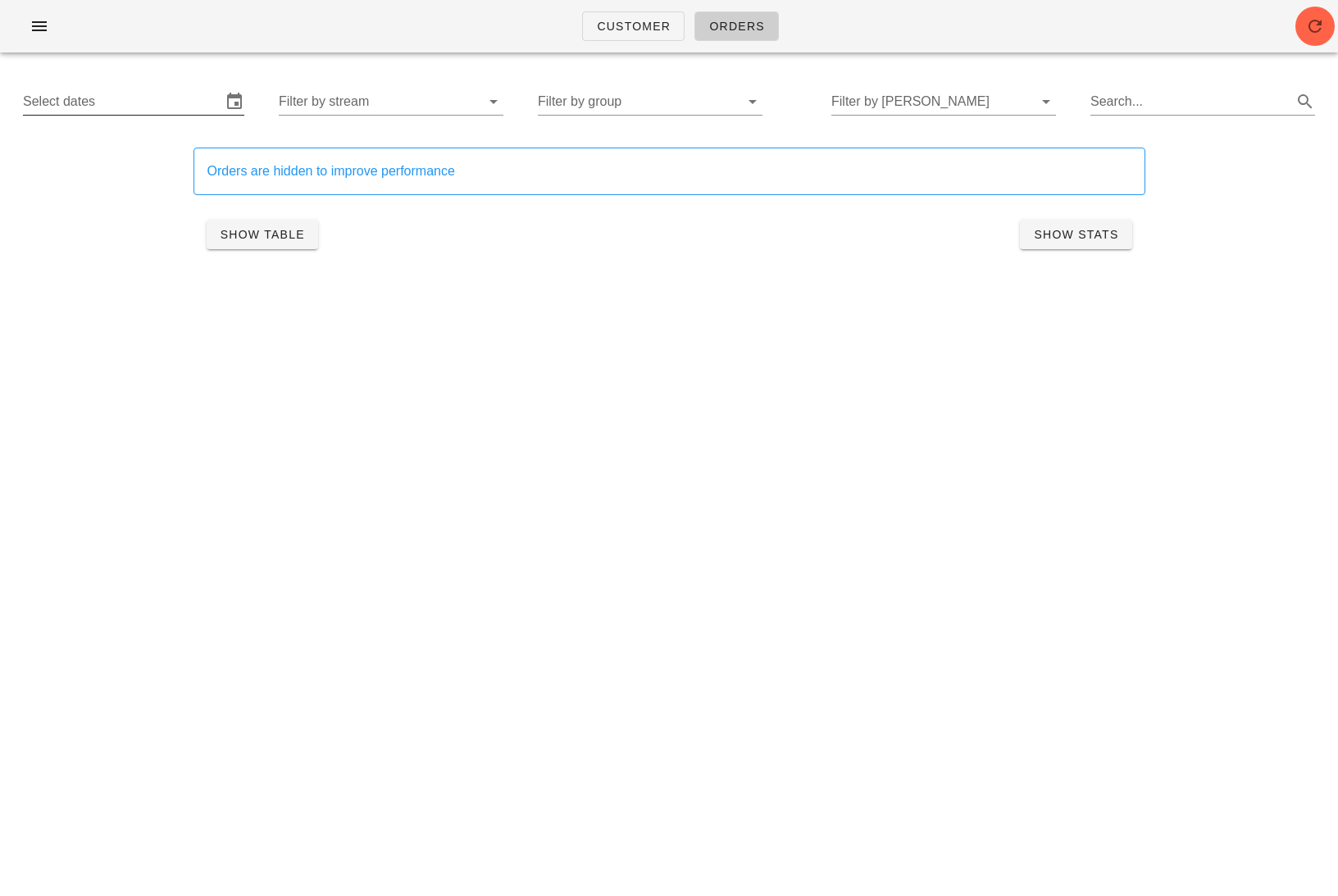
click at [177, 103] on input "Select dates" at bounding box center [122, 102] width 198 height 26
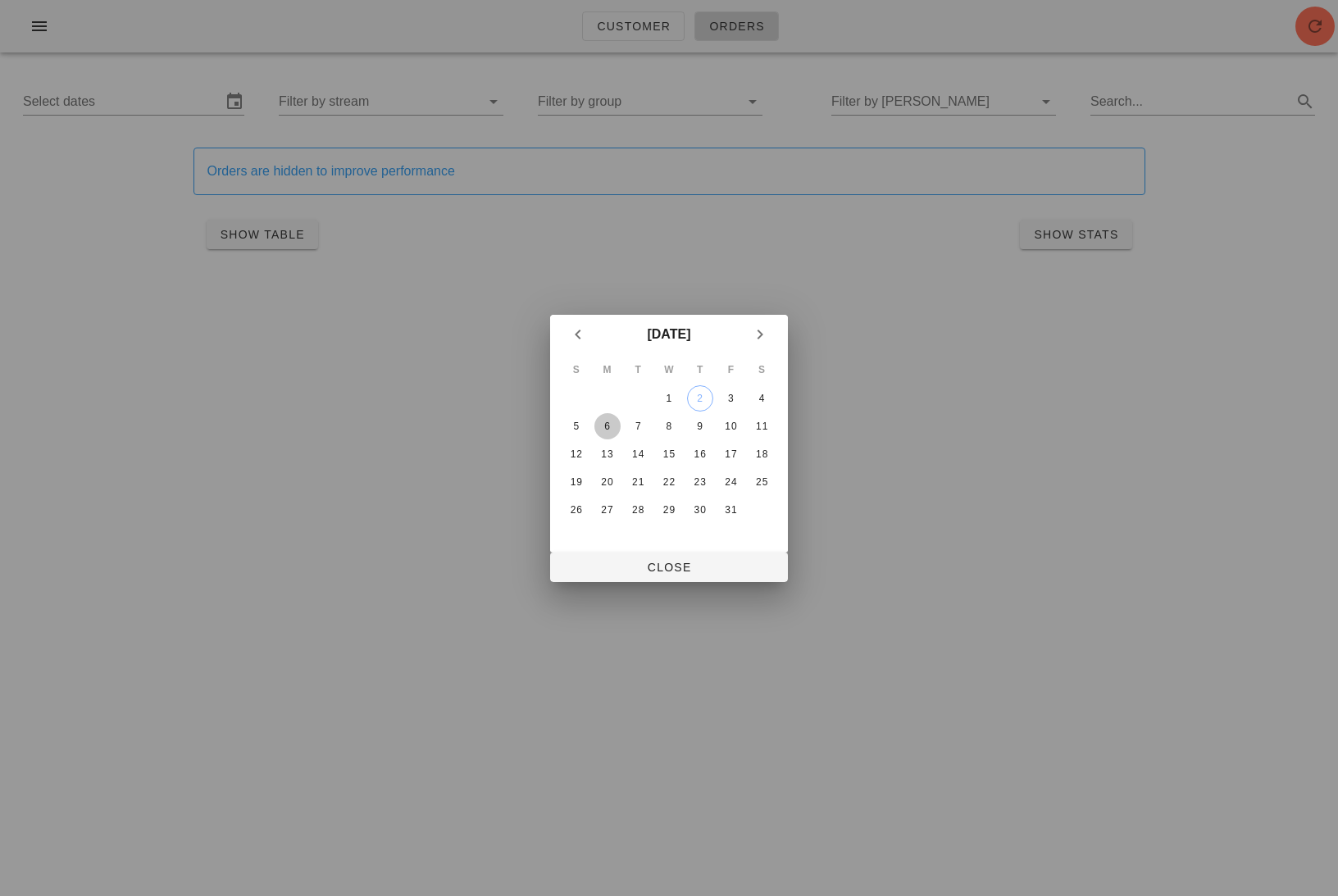
click at [603, 422] on div "6" at bounding box center [607, 426] width 26 height 11
click at [577, 451] on div "12" at bounding box center [576, 453] width 26 height 11
click at [608, 429] on div "6" at bounding box center [607, 426] width 26 height 11
click at [782, 417] on div "S M T W T F S 1 2 3 4 5 6 7 8 9 10 11 12 13 14 15 16 17 18 19 20 21 22 23 24 25…" at bounding box center [669, 453] width 238 height 198
click at [776, 418] on td "11" at bounding box center [762, 426] width 29 height 26
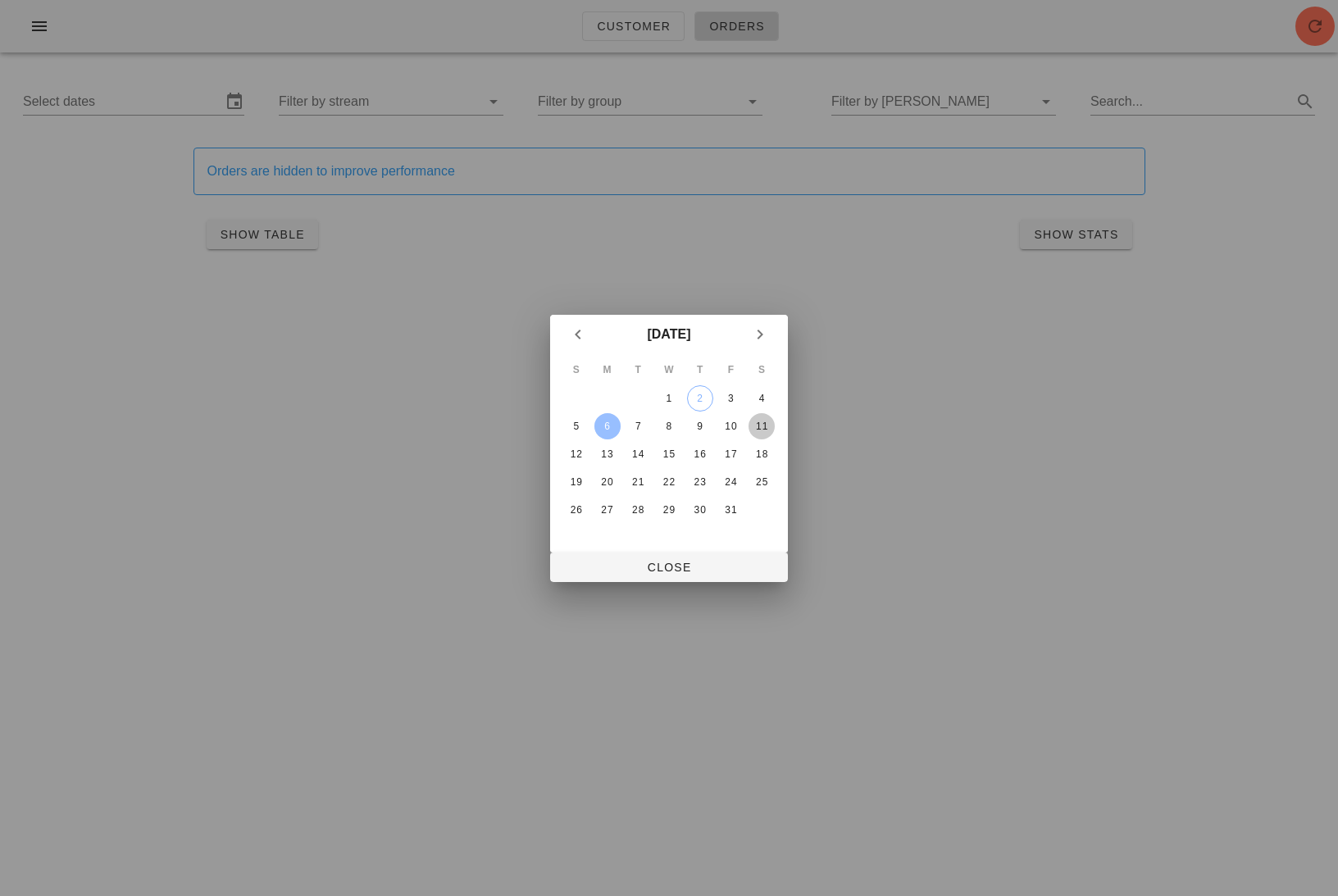
click at [768, 421] on div "11" at bounding box center [762, 426] width 26 height 11
click at [714, 565] on span "Close" at bounding box center [669, 567] width 211 height 13
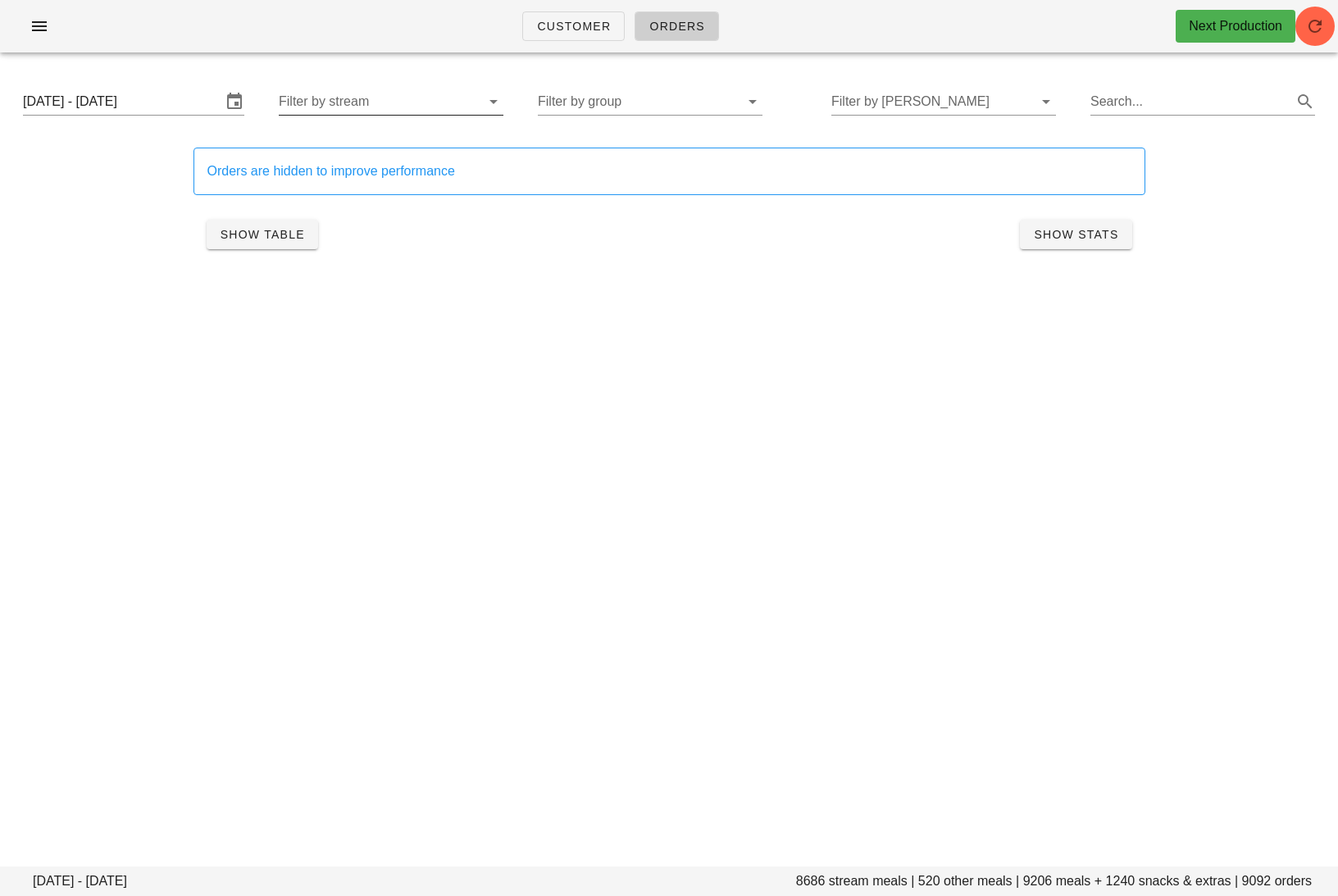
click at [443, 103] on input "Filter by stream" at bounding box center [377, 102] width 198 height 26
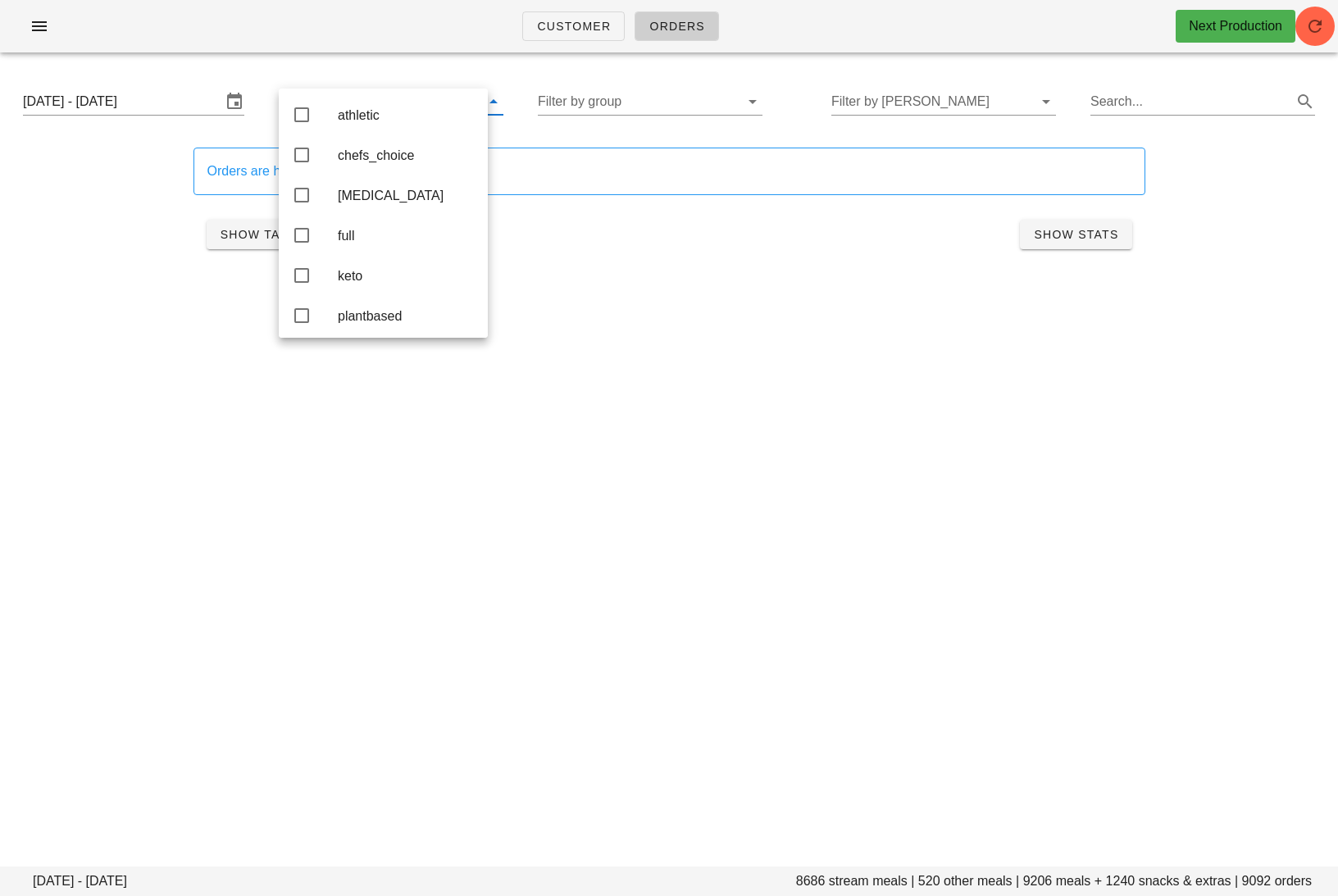
click at [705, 261] on div "Orders are hidden to improve performance Show Table Show Stats" at bounding box center [669, 204] width 971 height 133
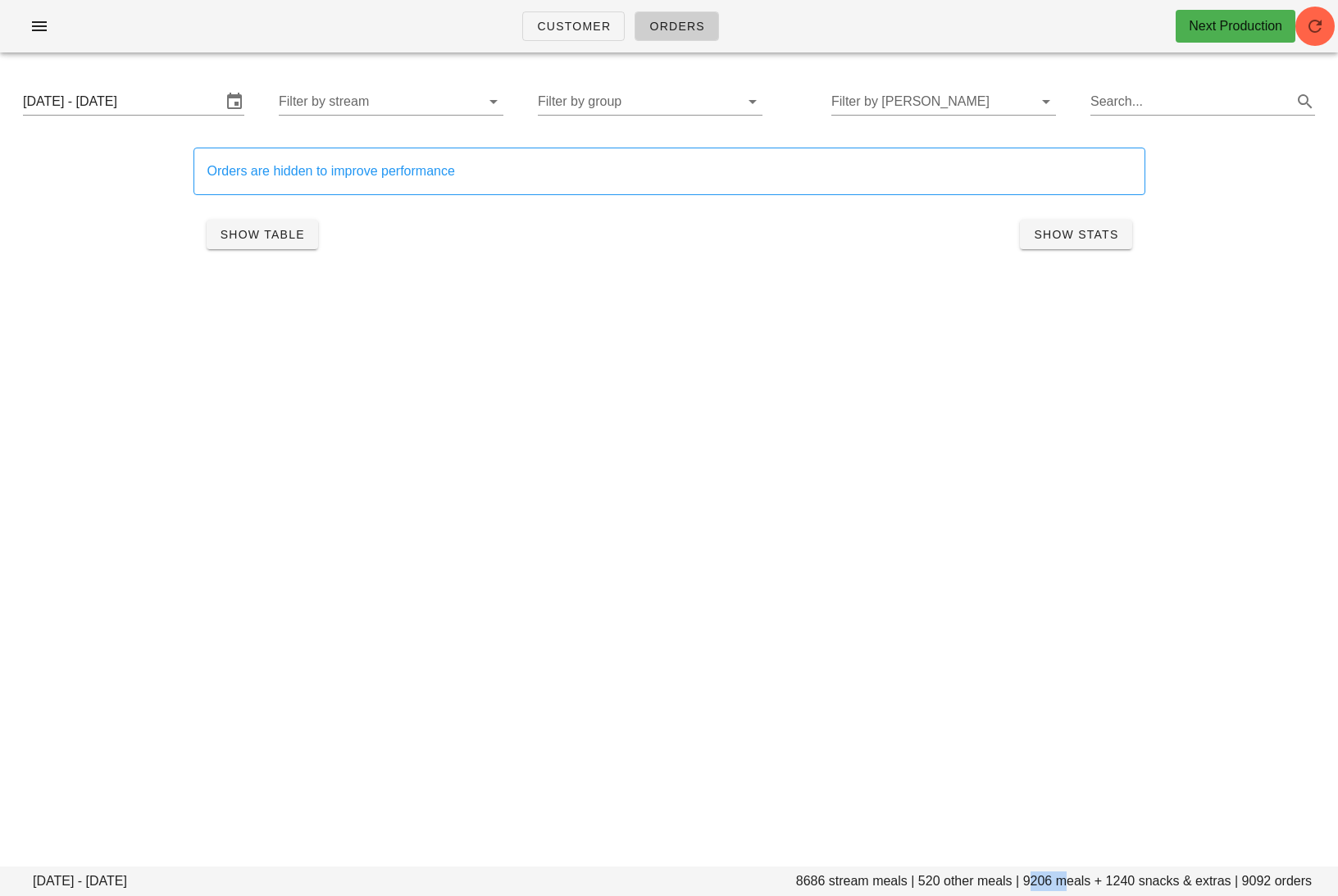
drag, startPoint x: 1058, startPoint y: 882, endPoint x: 1025, endPoint y: 882, distance: 33.0
click at [1025, 882] on footer "Monday October 6 - Saturday October 11 8686 stream meals | 520 other meals | 92…" at bounding box center [669, 881] width 1338 height 29
copy footer "9206"
click at [430, 98] on input "Filter by stream" at bounding box center [377, 102] width 198 height 26
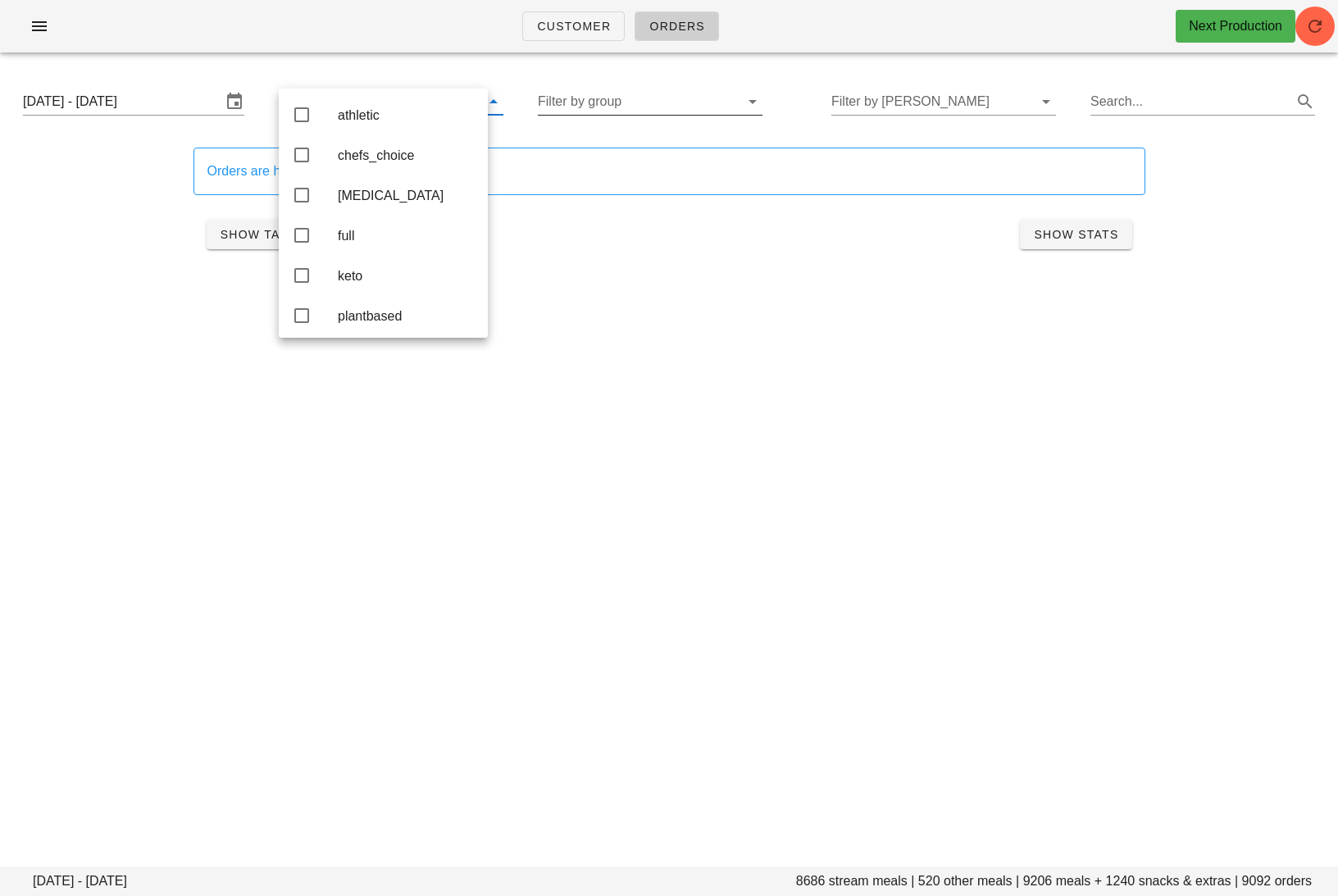
click at [579, 102] on input "Filter by group" at bounding box center [637, 102] width 198 height 26
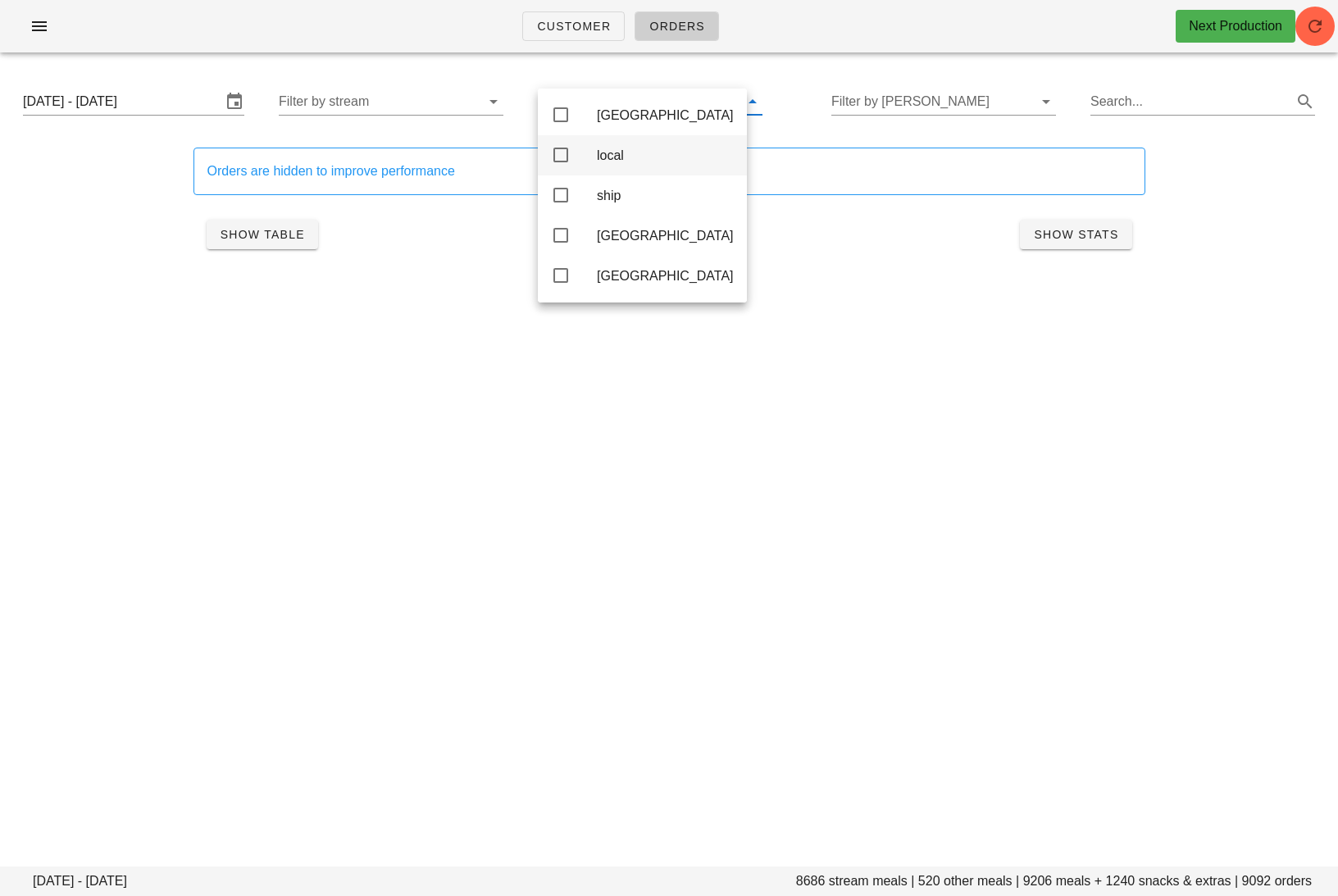
click at [627, 154] on div "local" at bounding box center [665, 155] width 137 height 16
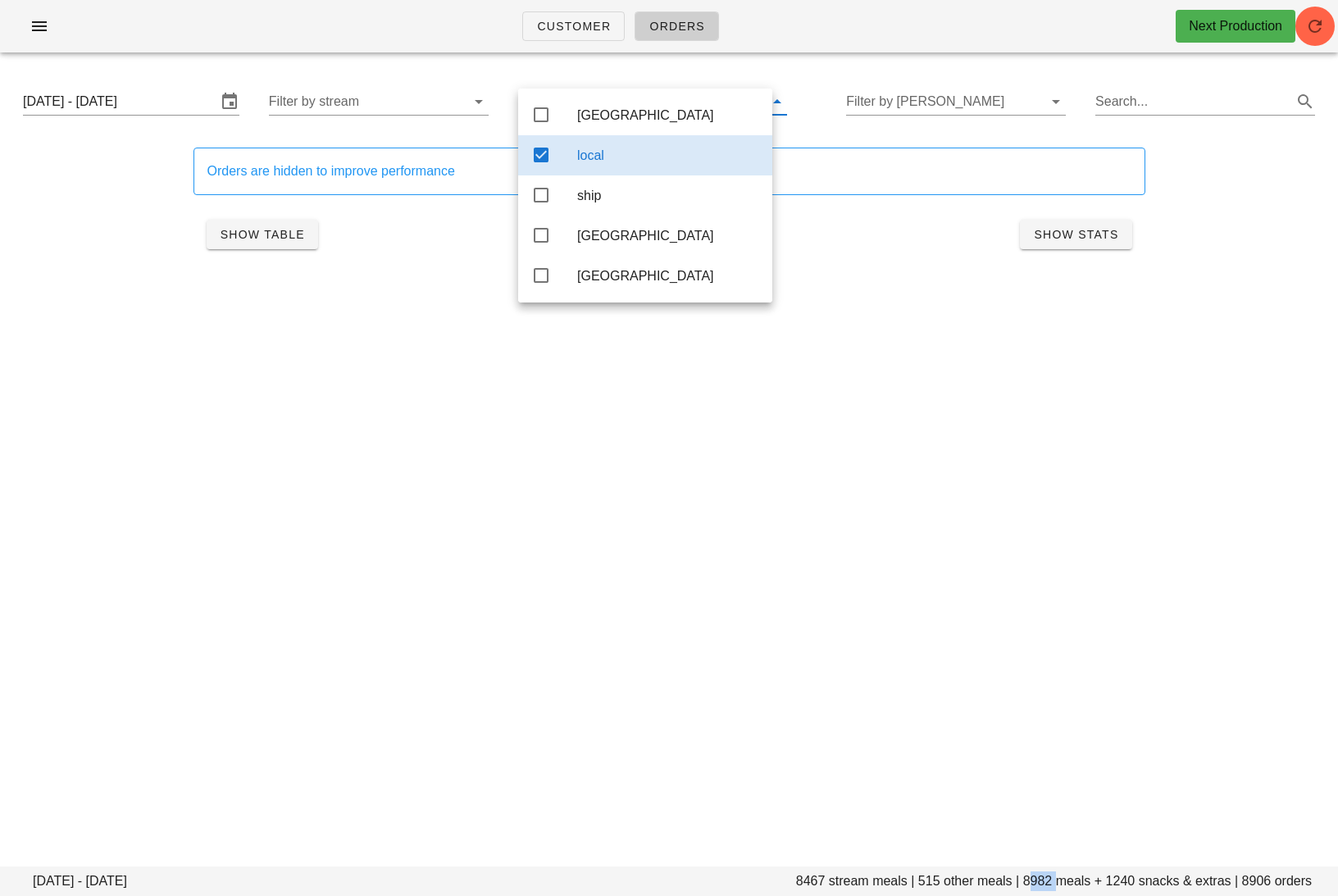
drag, startPoint x: 1053, startPoint y: 883, endPoint x: 1026, endPoint y: 882, distance: 27.0
click at [1026, 882] on footer "Monday October 6 - Saturday October 11 8467 stream meals | 515 other meals | 89…" at bounding box center [669, 881] width 1338 height 29
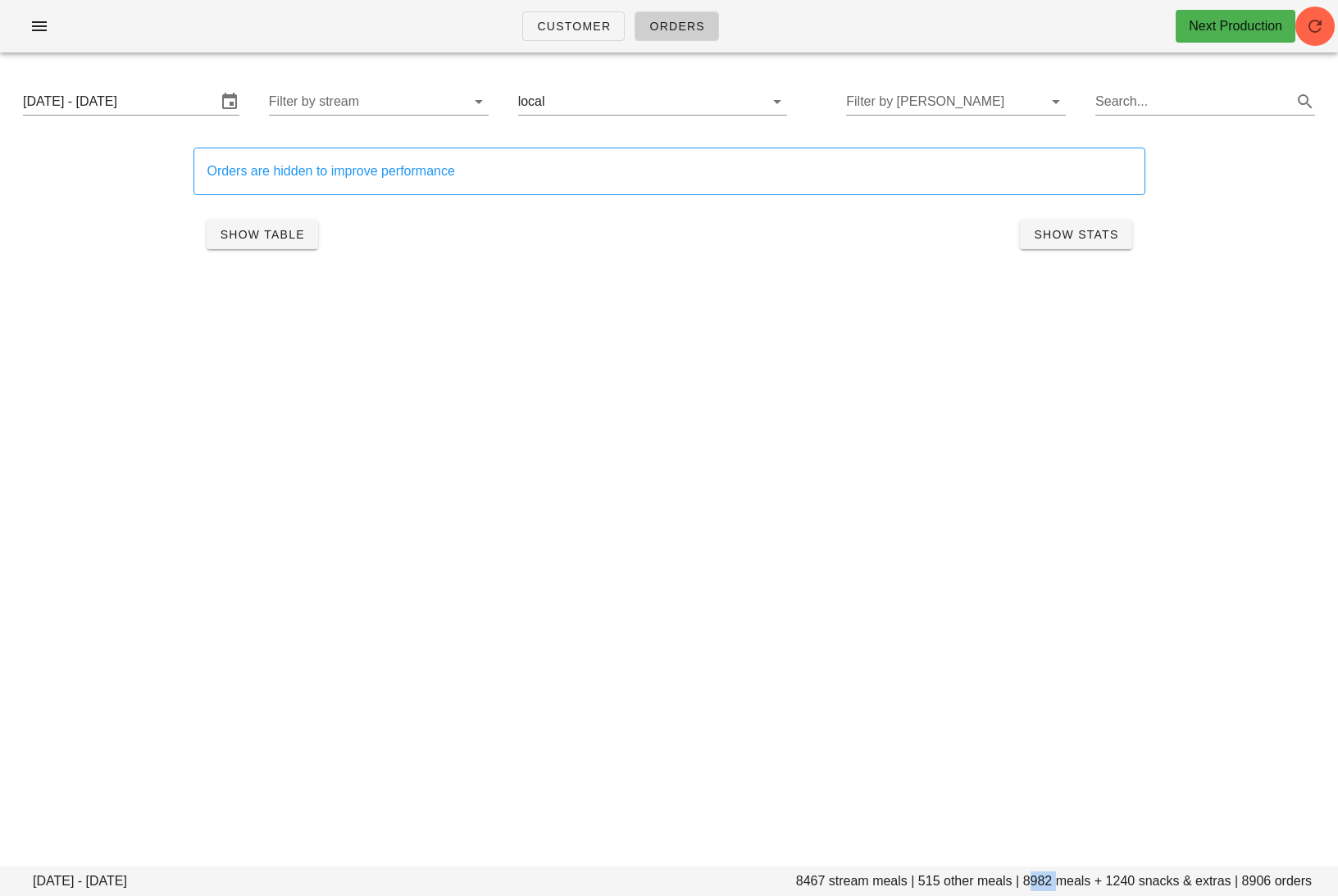
copy footer "8982"
click at [600, 106] on input "text" at bounding box center [644, 102] width 194 height 26
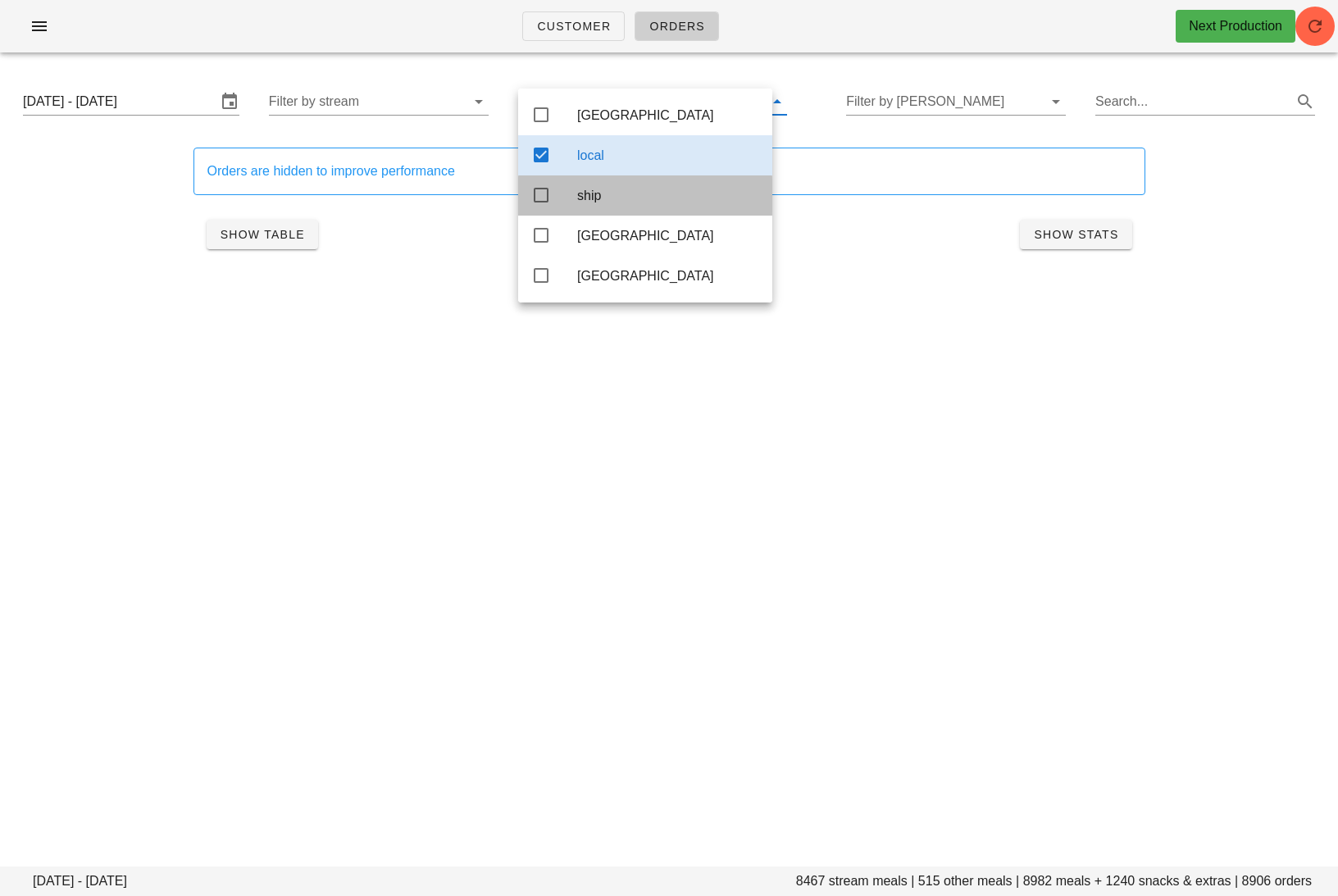
click at [619, 199] on div "ship" at bounding box center [668, 196] width 182 height 16
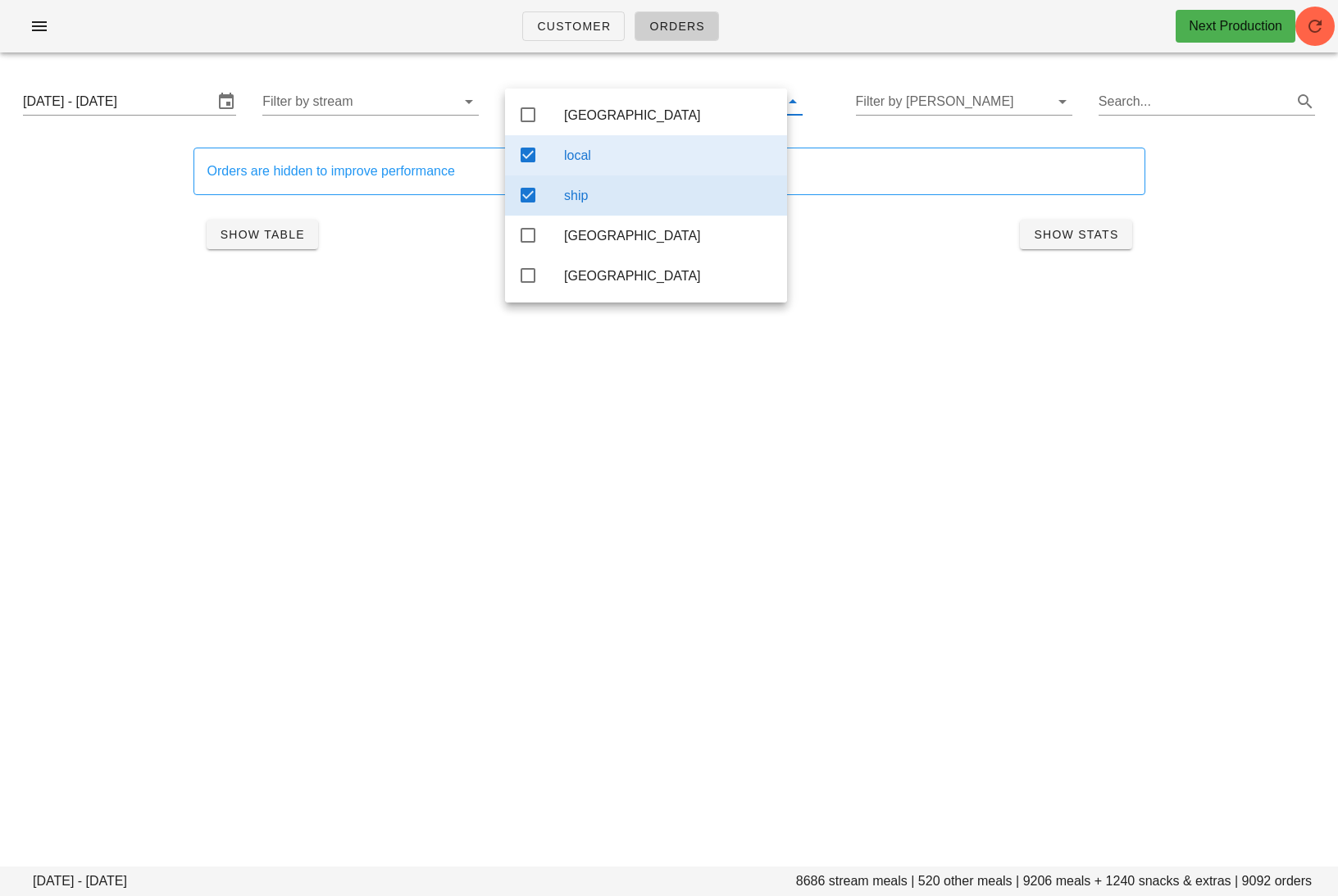
click at [619, 156] on div "local" at bounding box center [669, 155] width 210 height 16
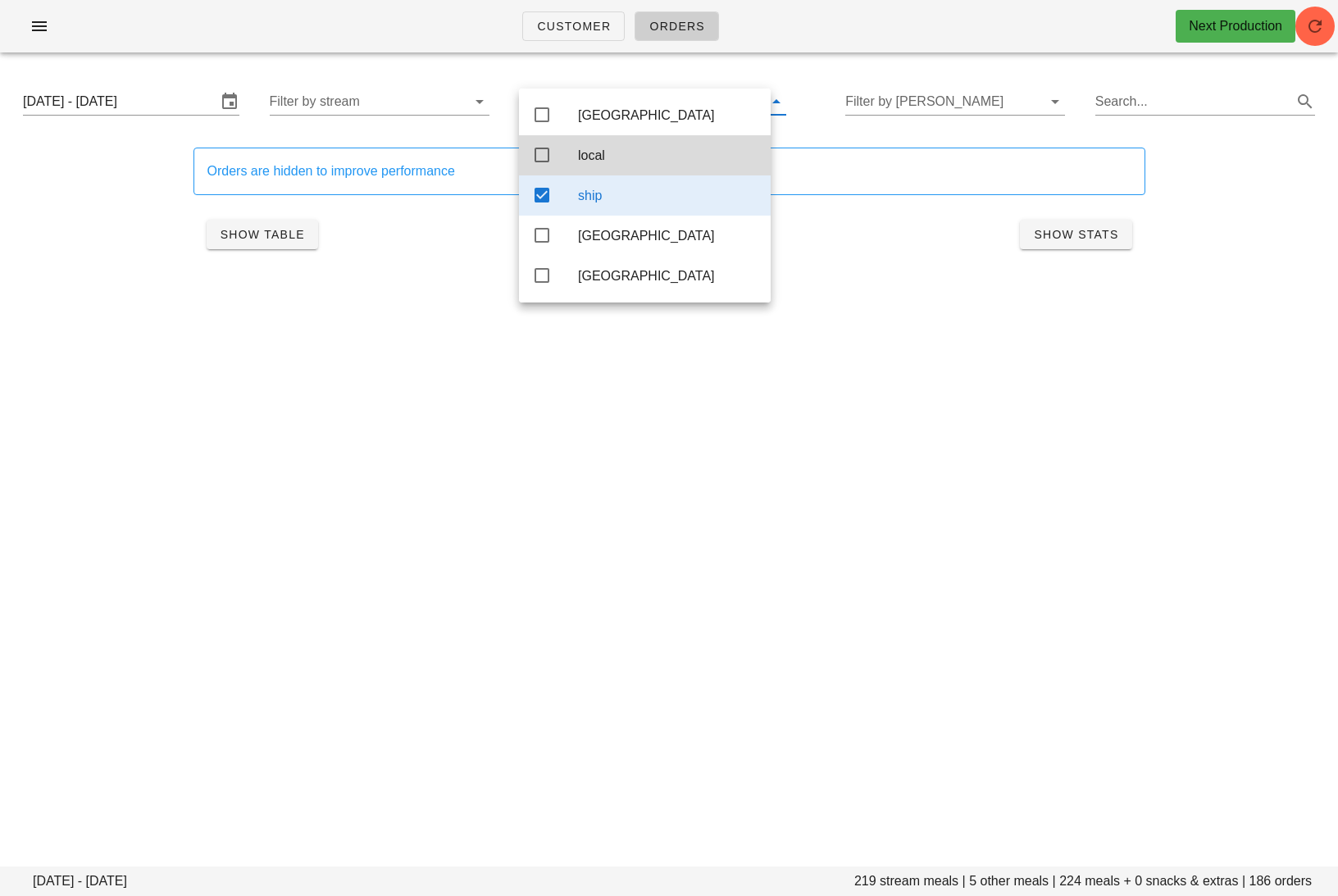
click at [542, 205] on icon at bounding box center [541, 195] width 20 height 20
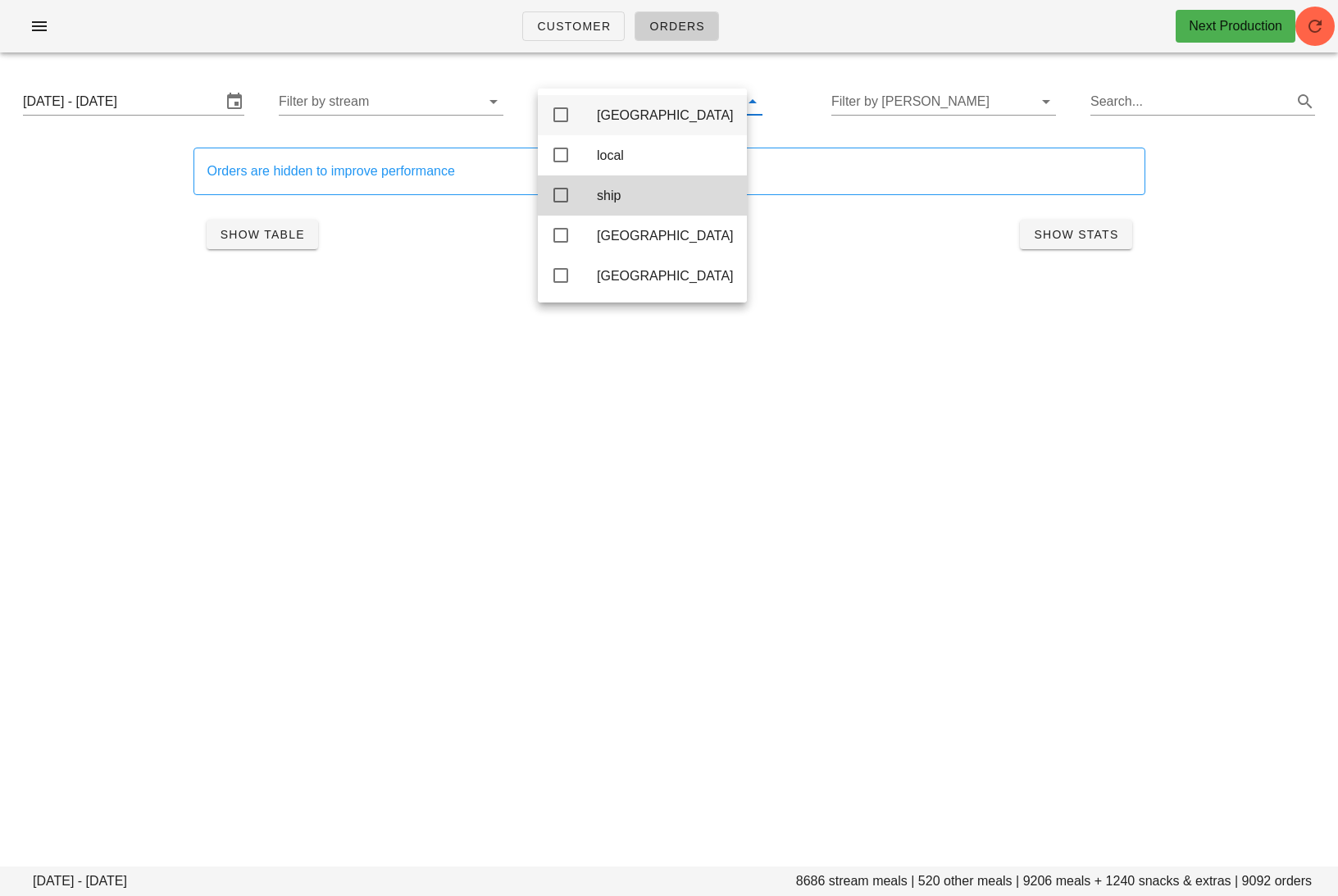
click at [557, 114] on icon at bounding box center [560, 115] width 20 height 20
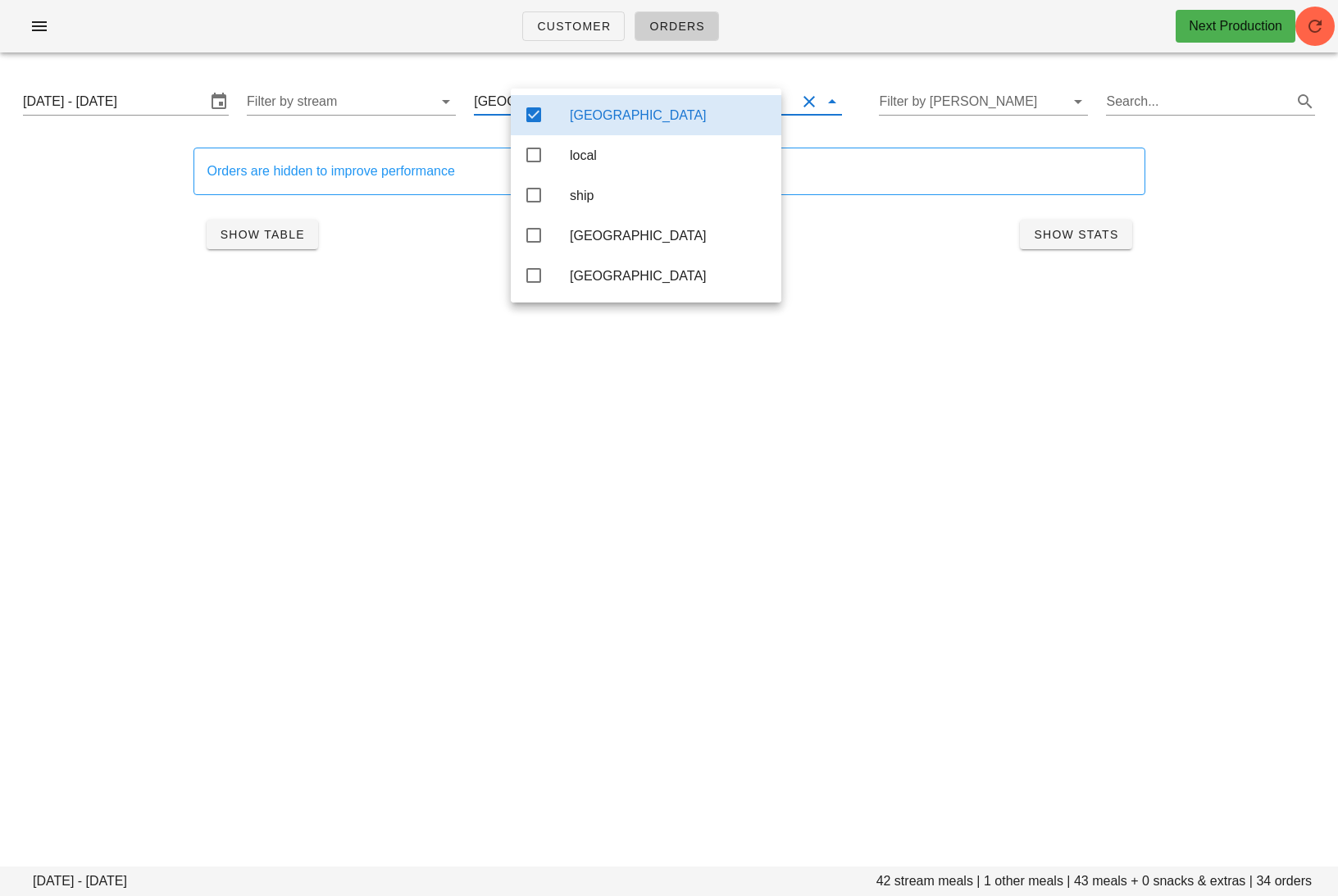
click at [557, 114] on div "Calgary" at bounding box center [646, 115] width 271 height 40
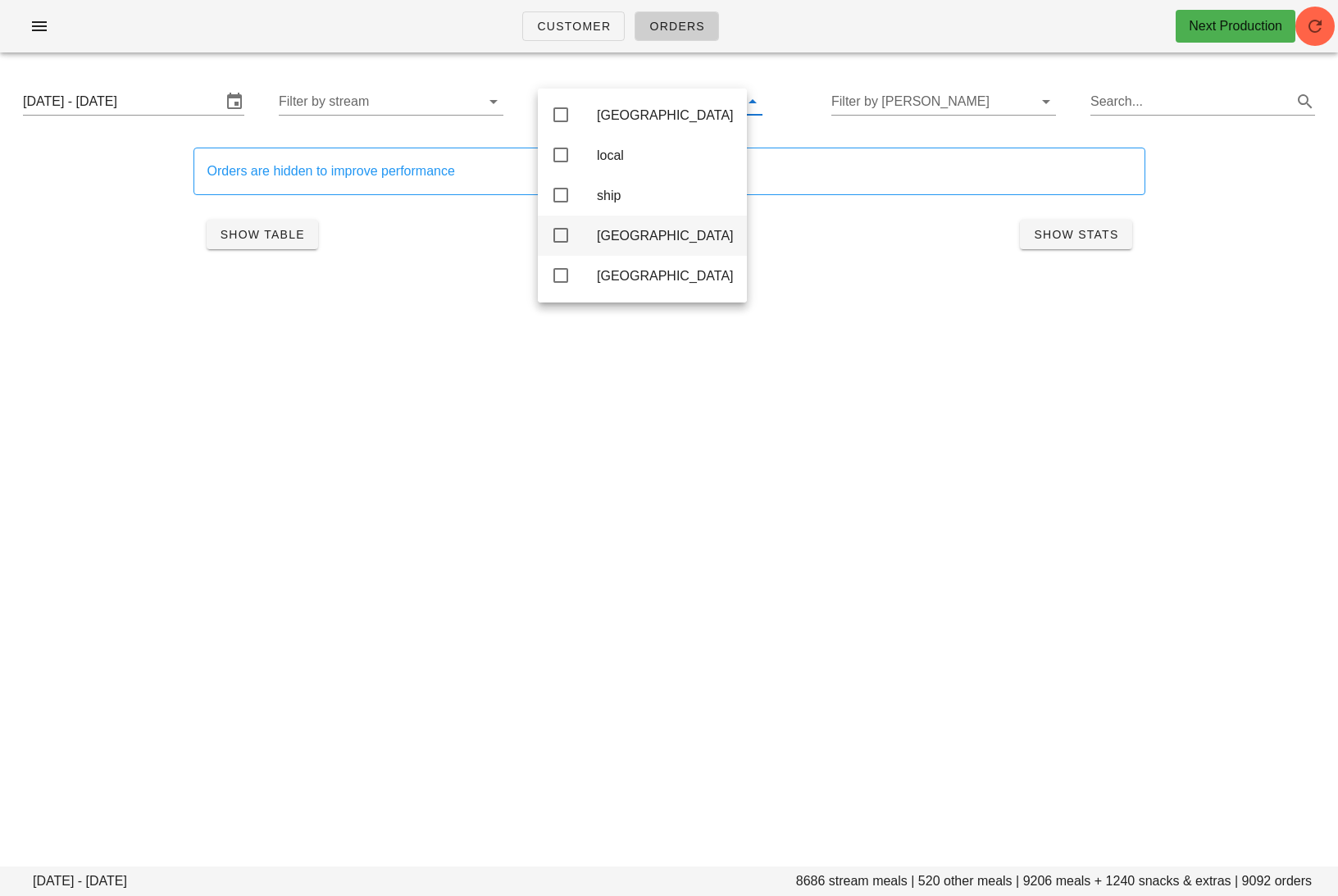
click at [590, 237] on div "toronto" at bounding box center [642, 235] width 209 height 40
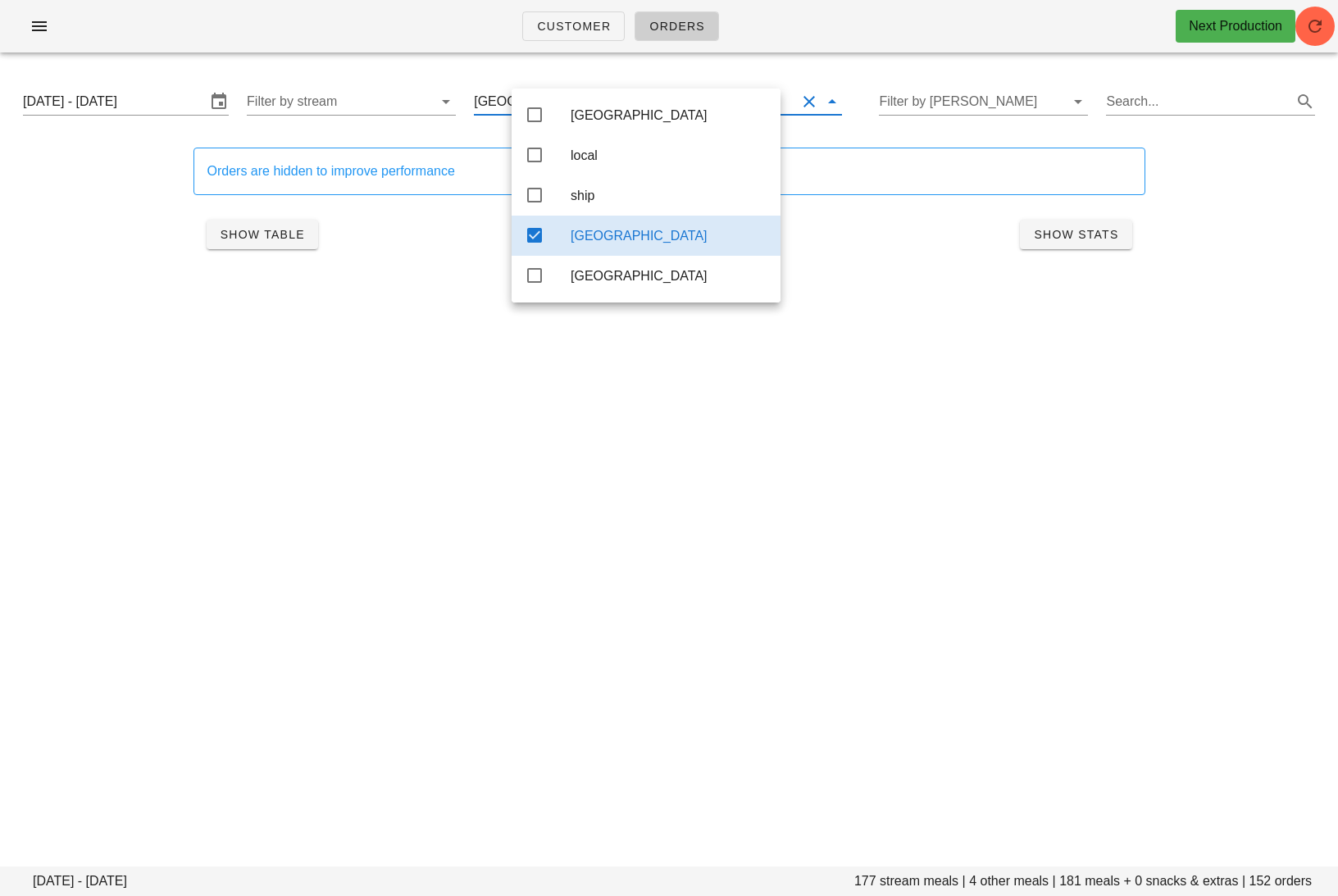
click at [590, 238] on div "toronto" at bounding box center [669, 235] width 196 height 16
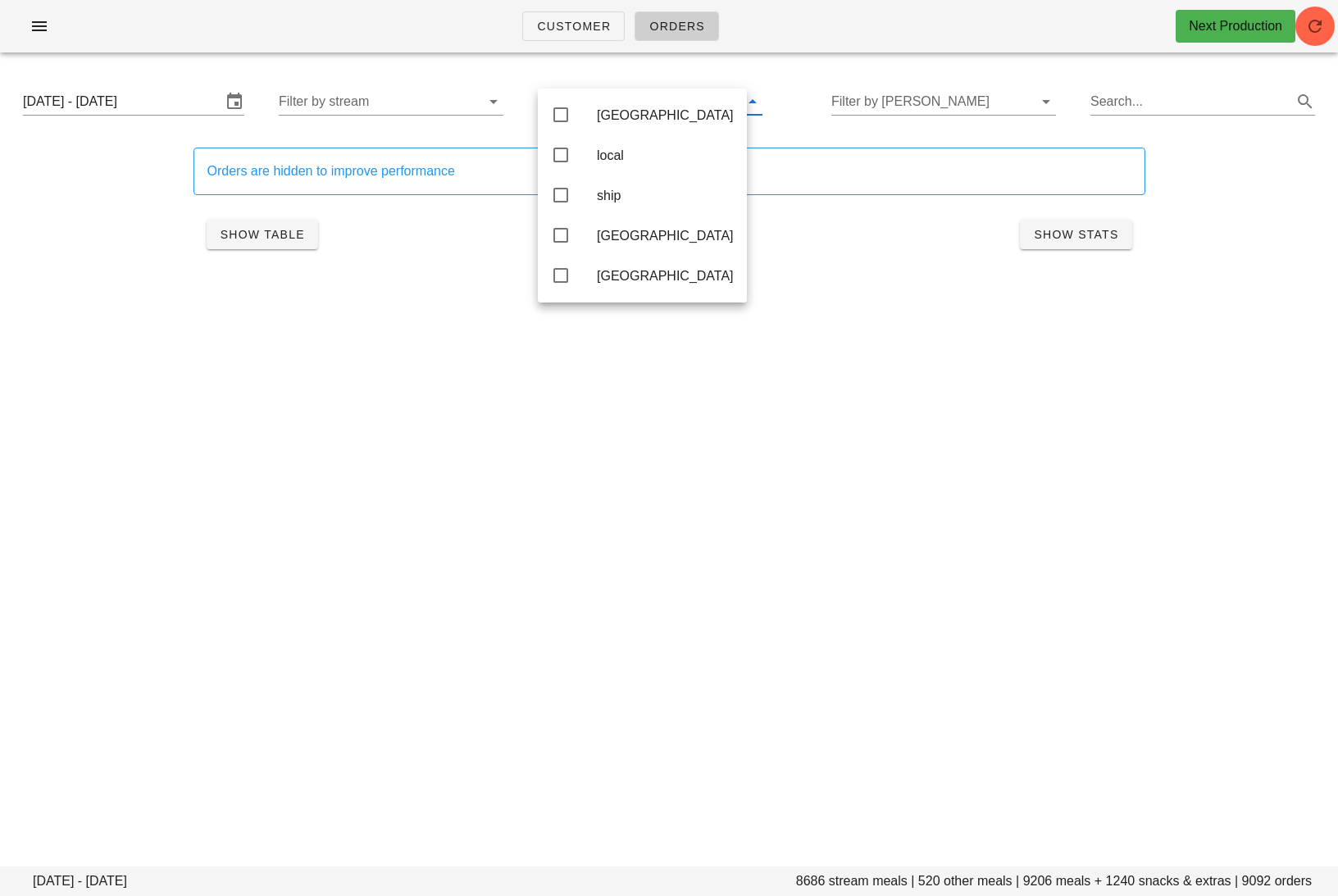
click at [467, 268] on div "Orders are hidden to improve performance Show Table Show Stats" at bounding box center [669, 204] width 971 height 133
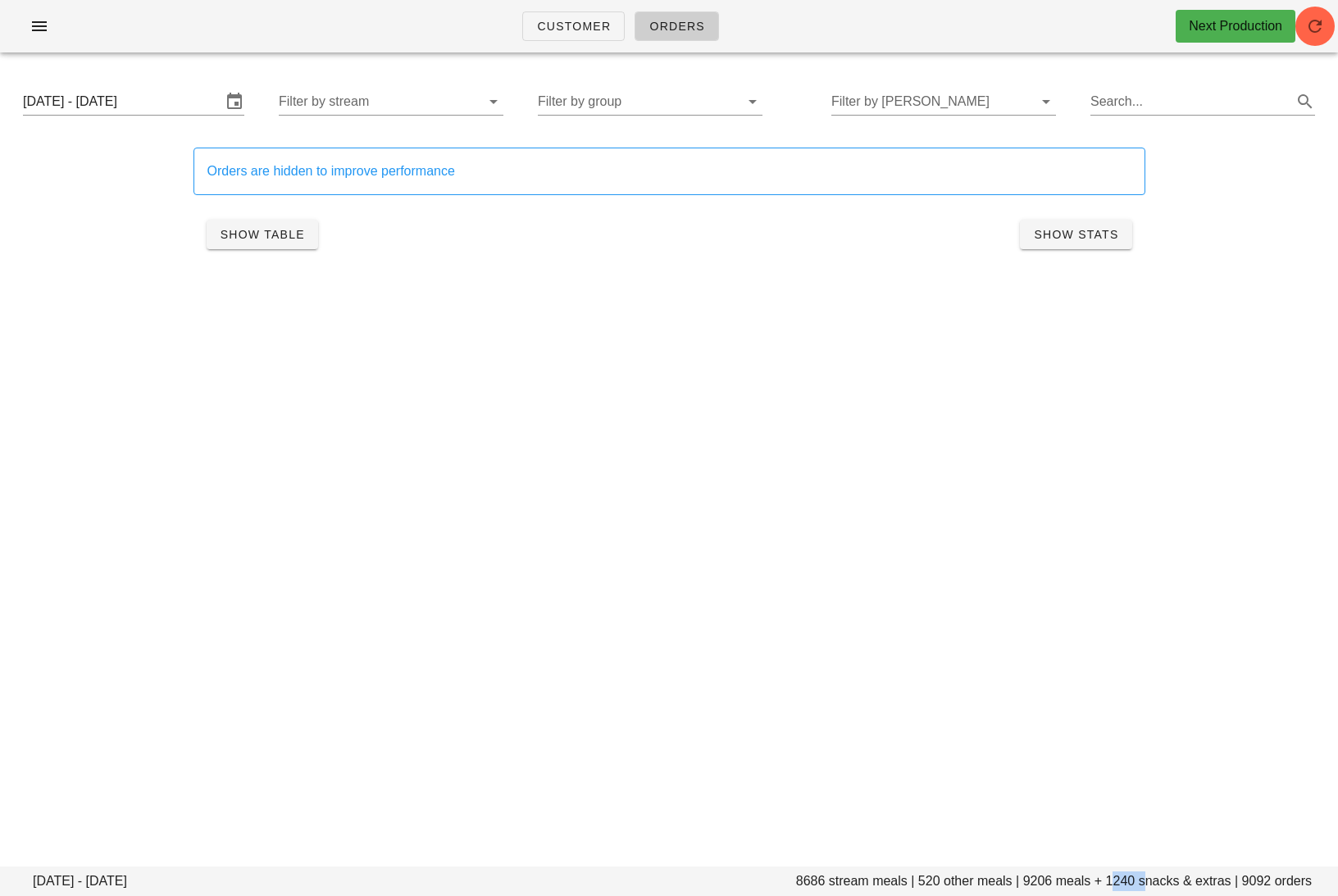
drag, startPoint x: 1141, startPoint y: 877, endPoint x: 1111, endPoint y: 880, distance: 30.1
click at [1111, 880] on footer "Monday October 6 - Saturday October 11 8686 stream meals | 520 other meals | 92…" at bounding box center [669, 881] width 1338 height 29
copy footer "1240"
click at [139, 90] on input "Monday October 6 - Saturday October 11" at bounding box center [122, 102] width 198 height 26
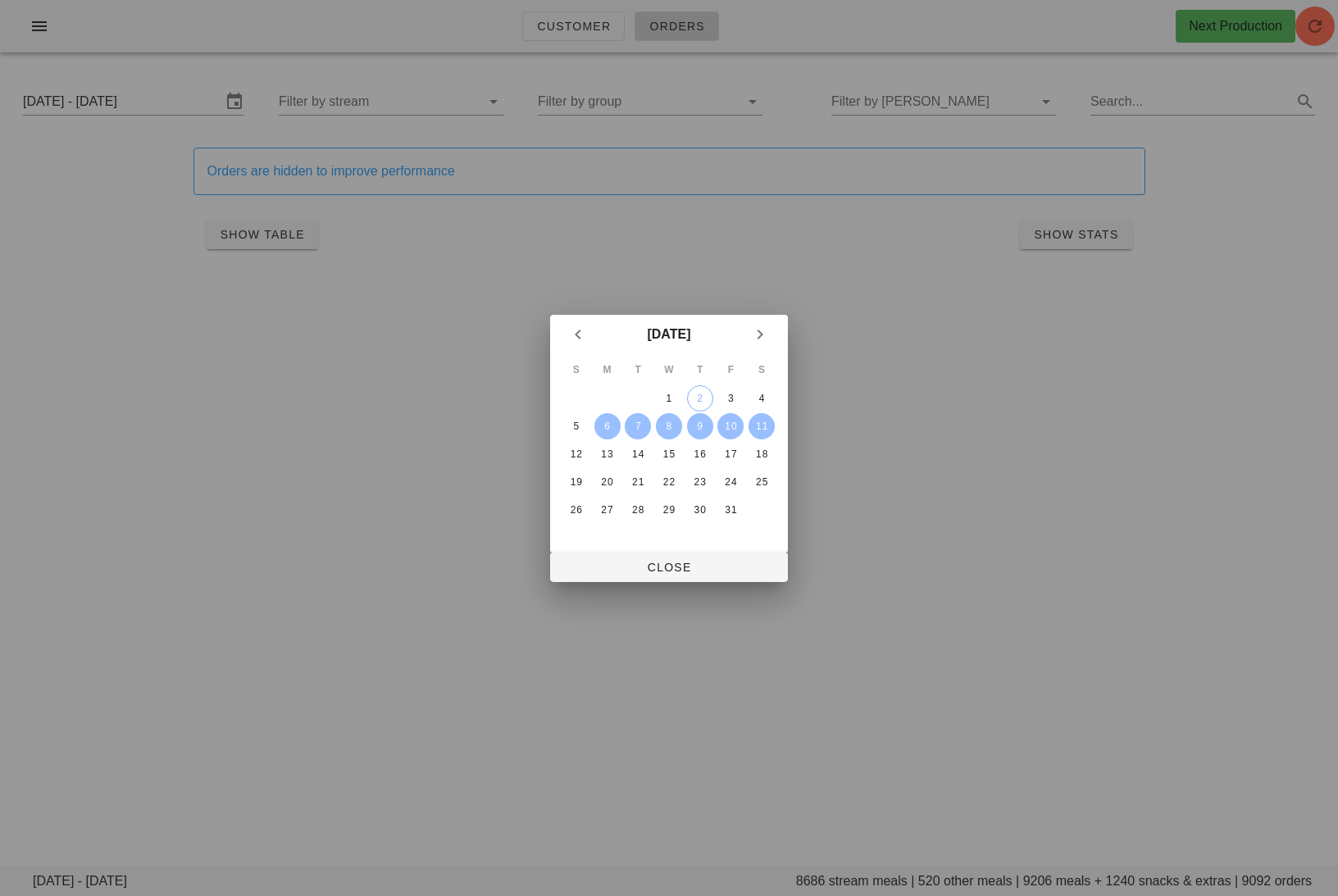
click at [682, 431] on td "8" at bounding box center [669, 426] width 29 height 26
click at [669, 429] on div "8" at bounding box center [669, 426] width 26 height 11
click at [610, 426] on div "6" at bounding box center [607, 426] width 26 height 11
click at [664, 567] on span "Close" at bounding box center [669, 567] width 211 height 13
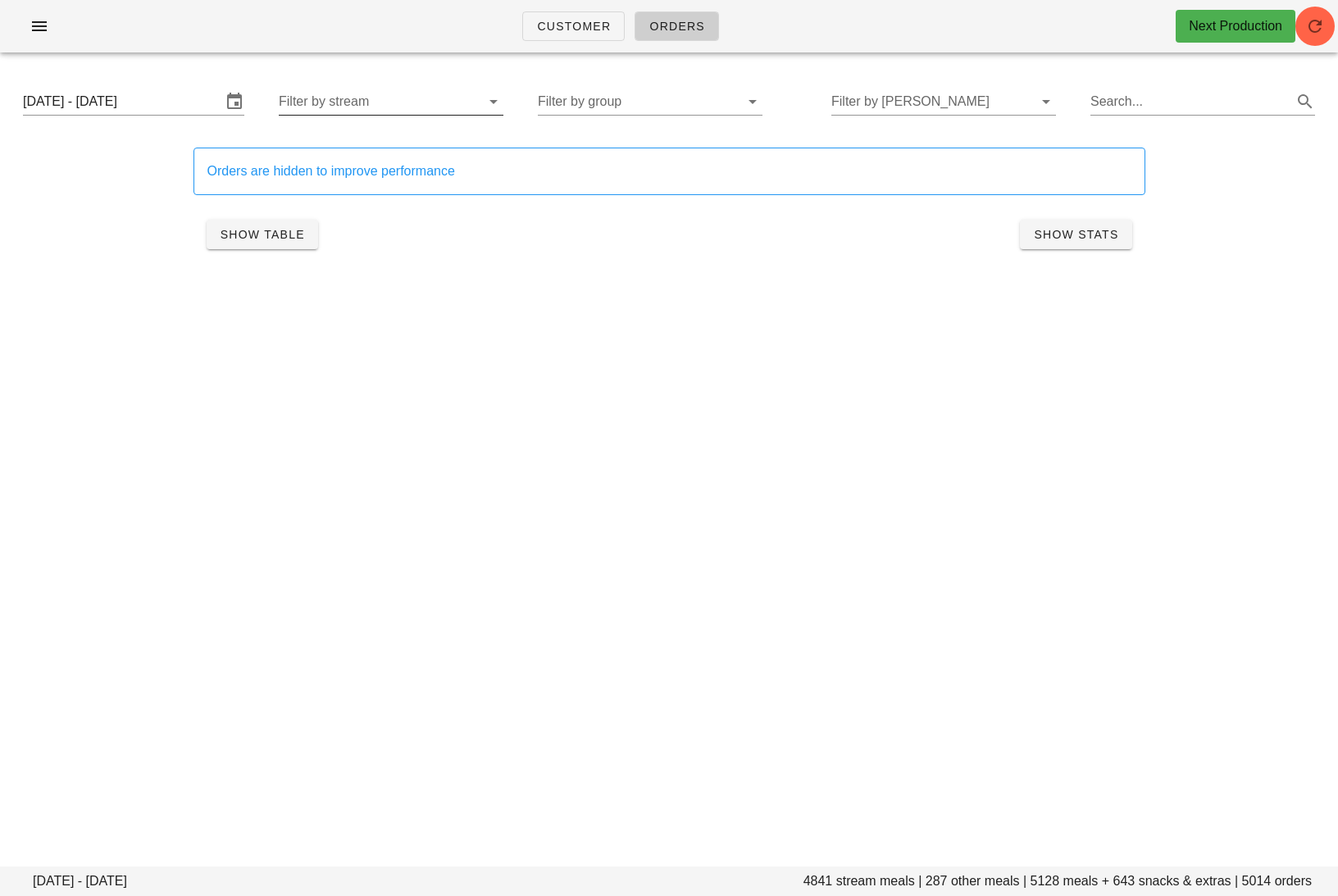
click at [377, 108] on input "Filter by stream" at bounding box center [377, 102] width 198 height 26
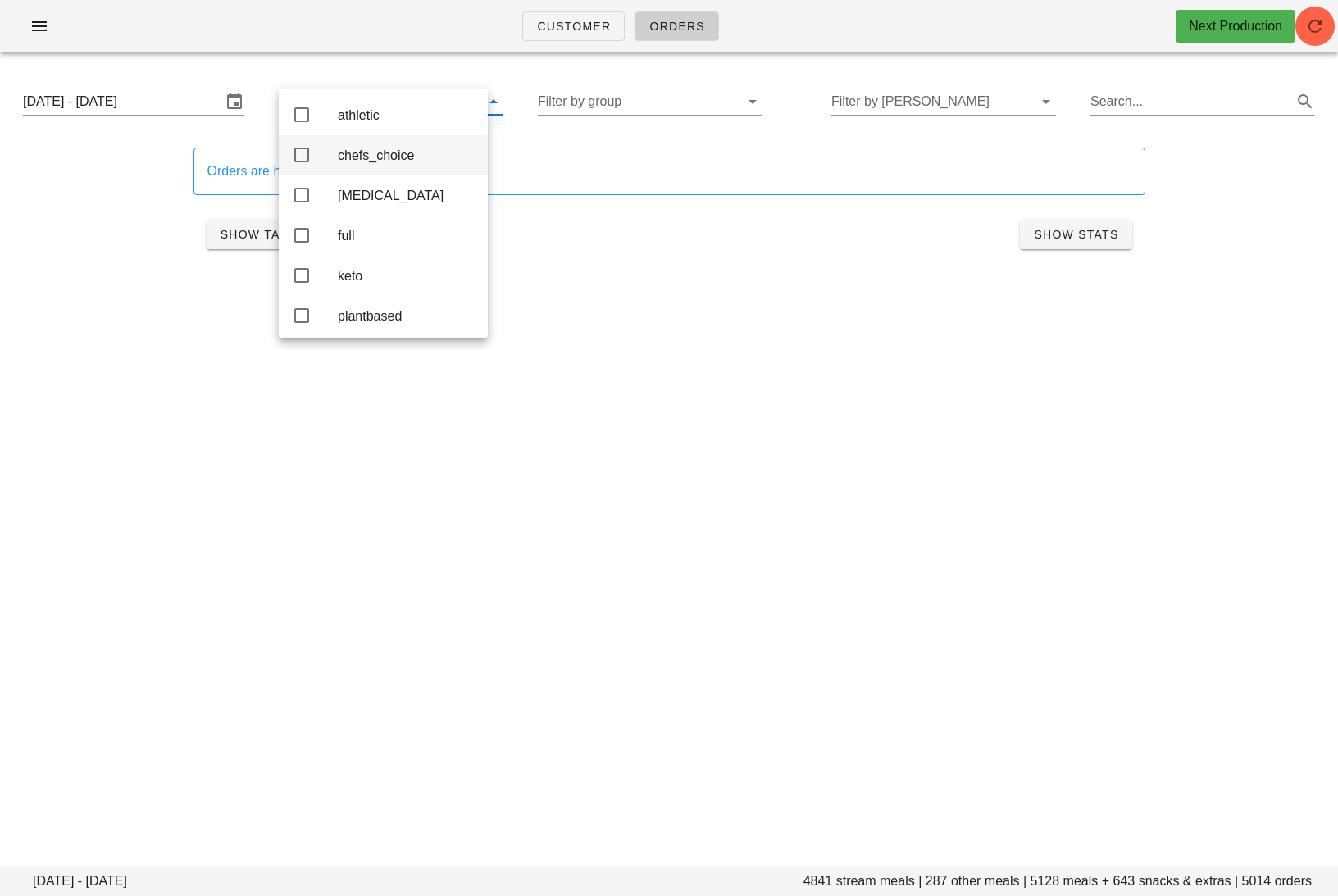
click at [408, 159] on div "chefs_choice" at bounding box center [406, 155] width 137 height 16
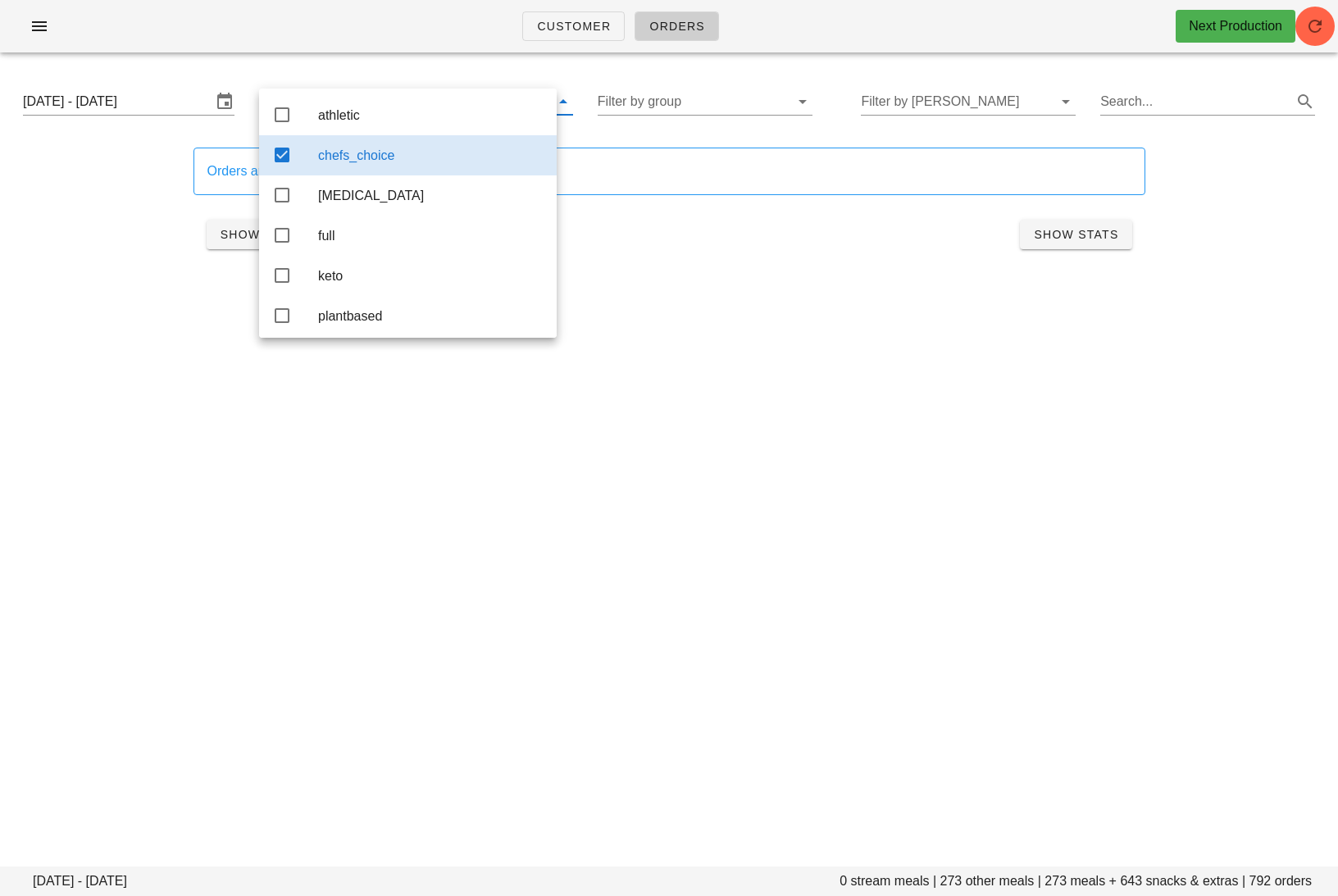
click at [846, 282] on div "Monday October 6 - Wednesday October 8 0 stream meals | 273 other meals | 273 m…" at bounding box center [669, 177] width 1338 height 225
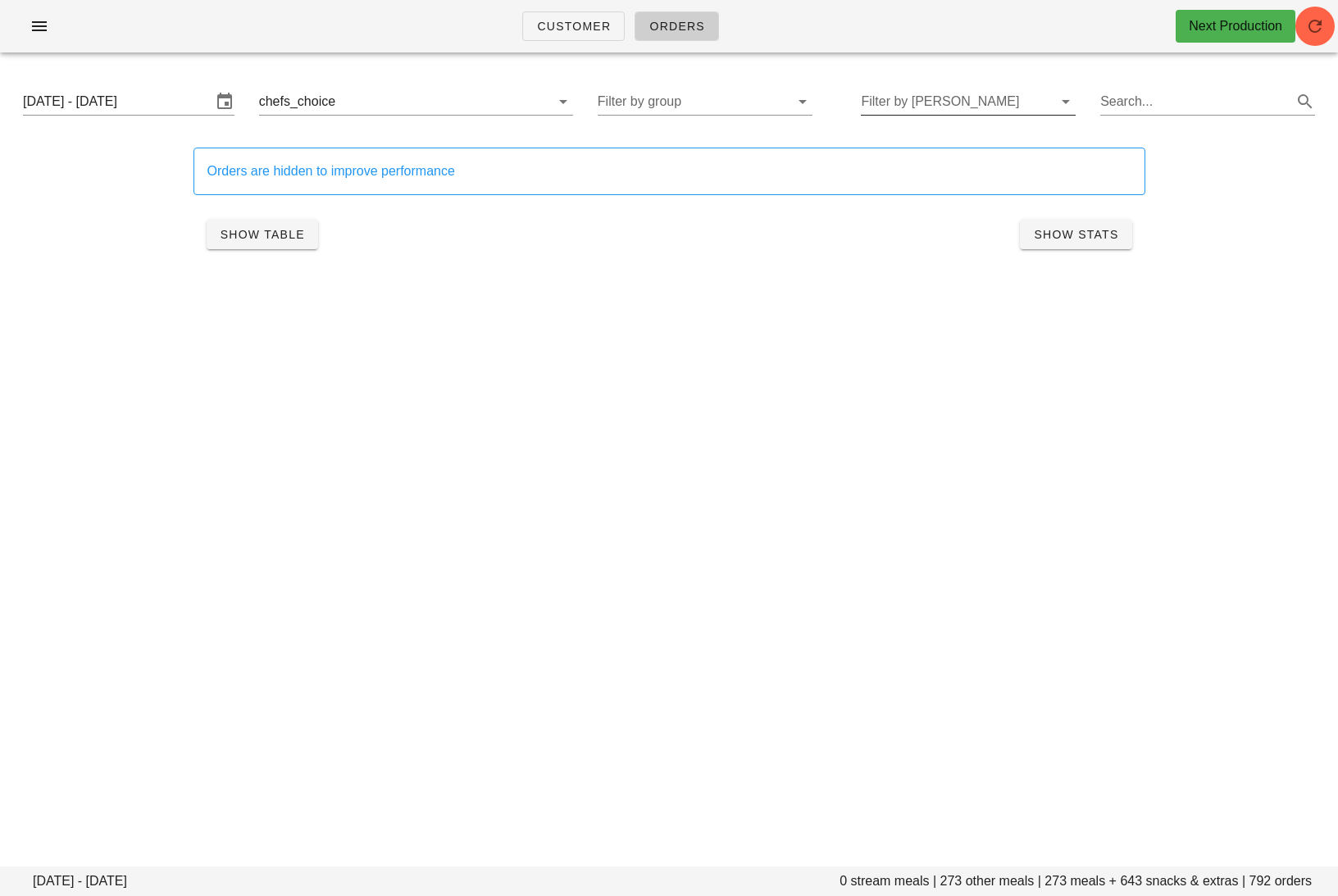
click at [955, 104] on input "Filter by tod" at bounding box center [955, 102] width 189 height 26
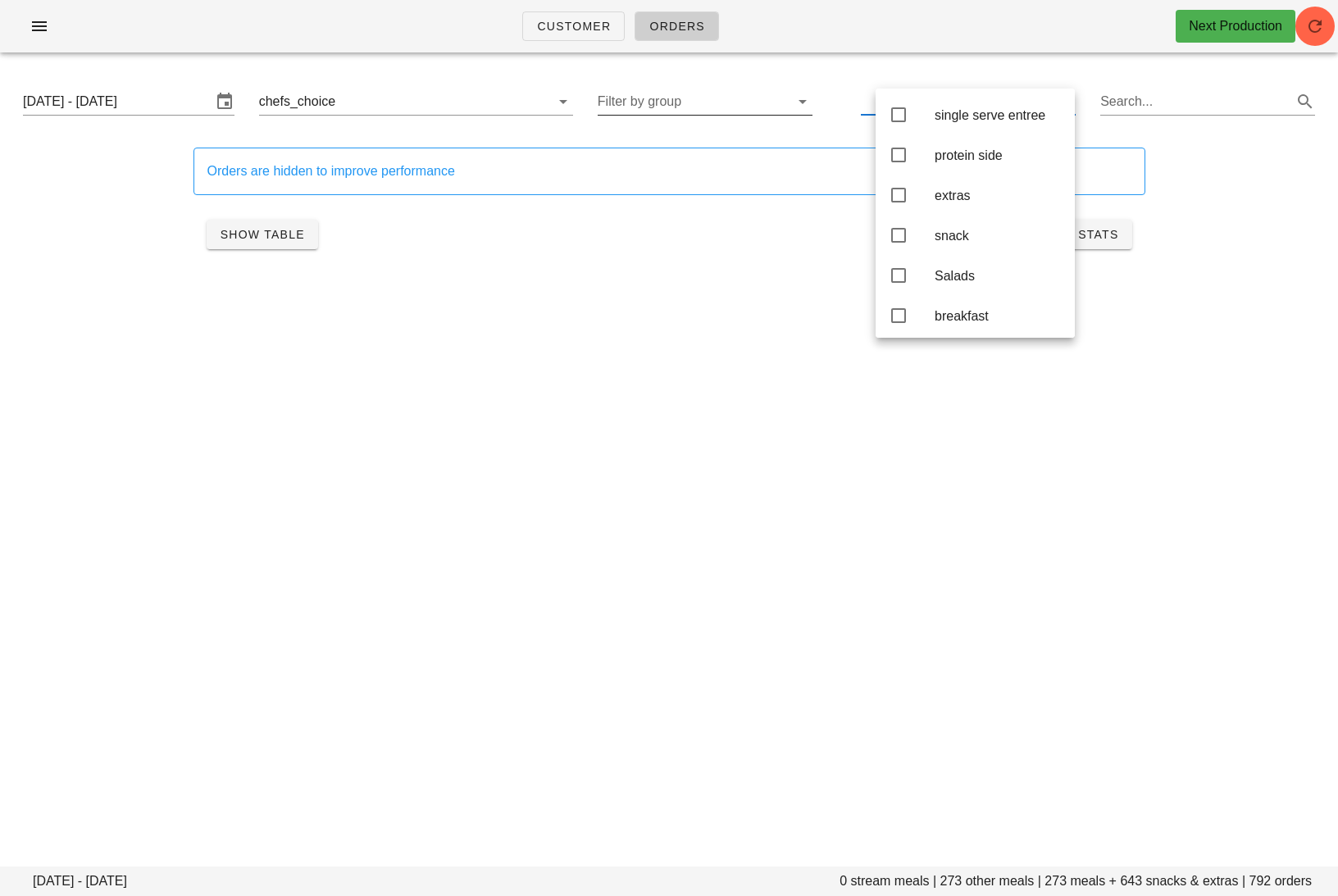
click at [727, 94] on input "Filter by group" at bounding box center [691, 102] width 189 height 26
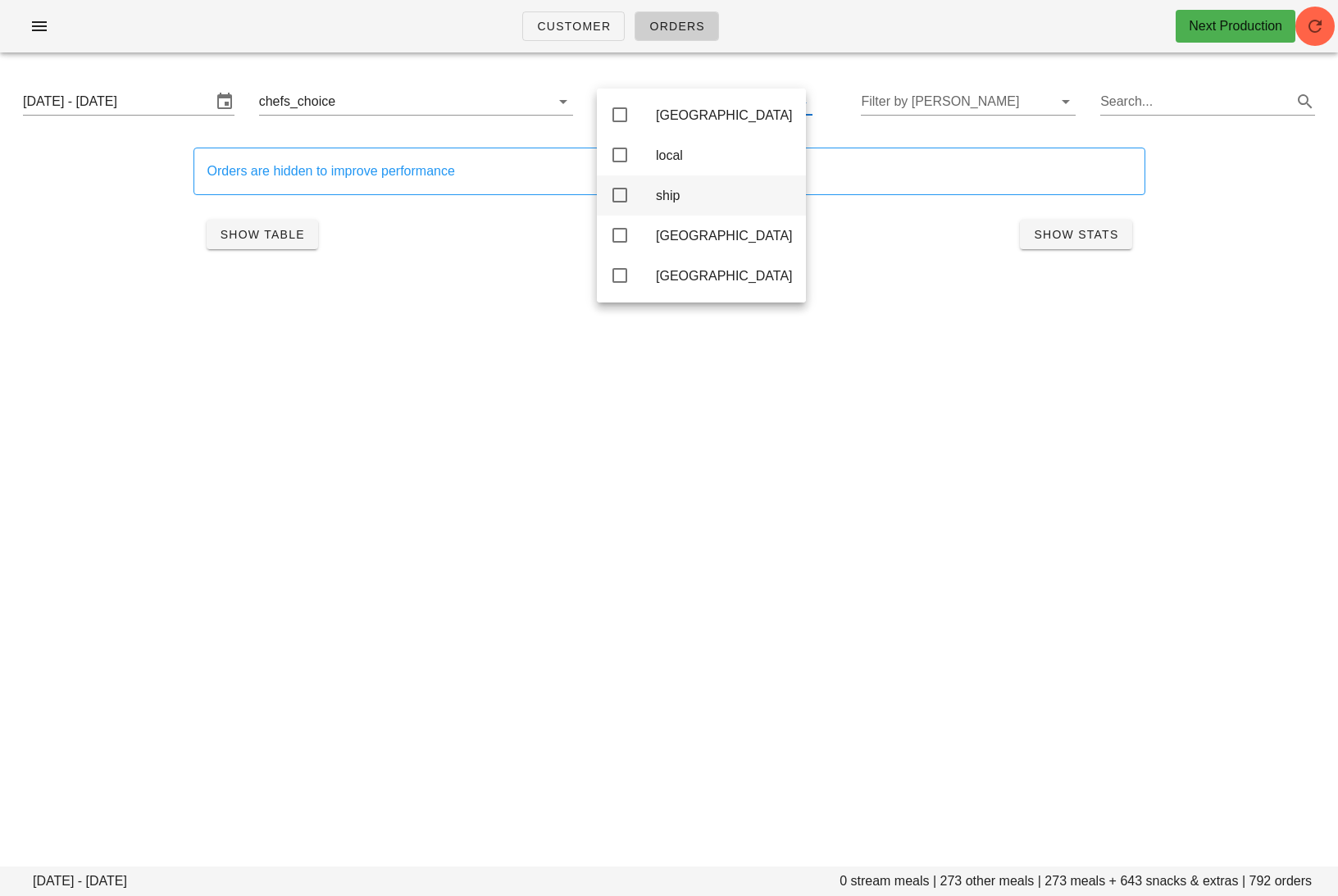
click at [697, 194] on div "ship" at bounding box center [724, 196] width 137 height 16
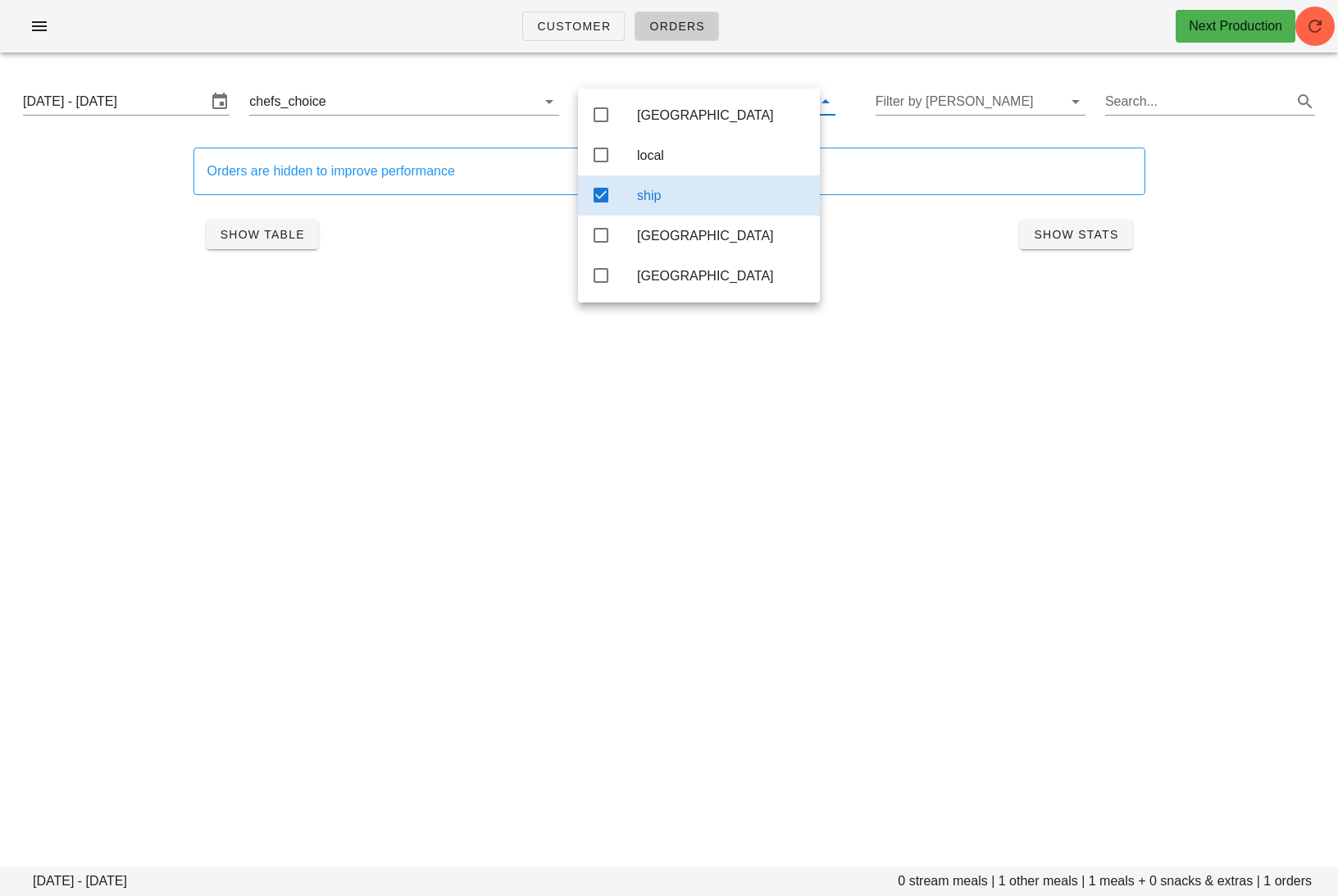
click at [907, 319] on div "Customer Orders Next Production Monday October 6 - Wednesday October 8 0 stream…" at bounding box center [669, 448] width 1338 height 896
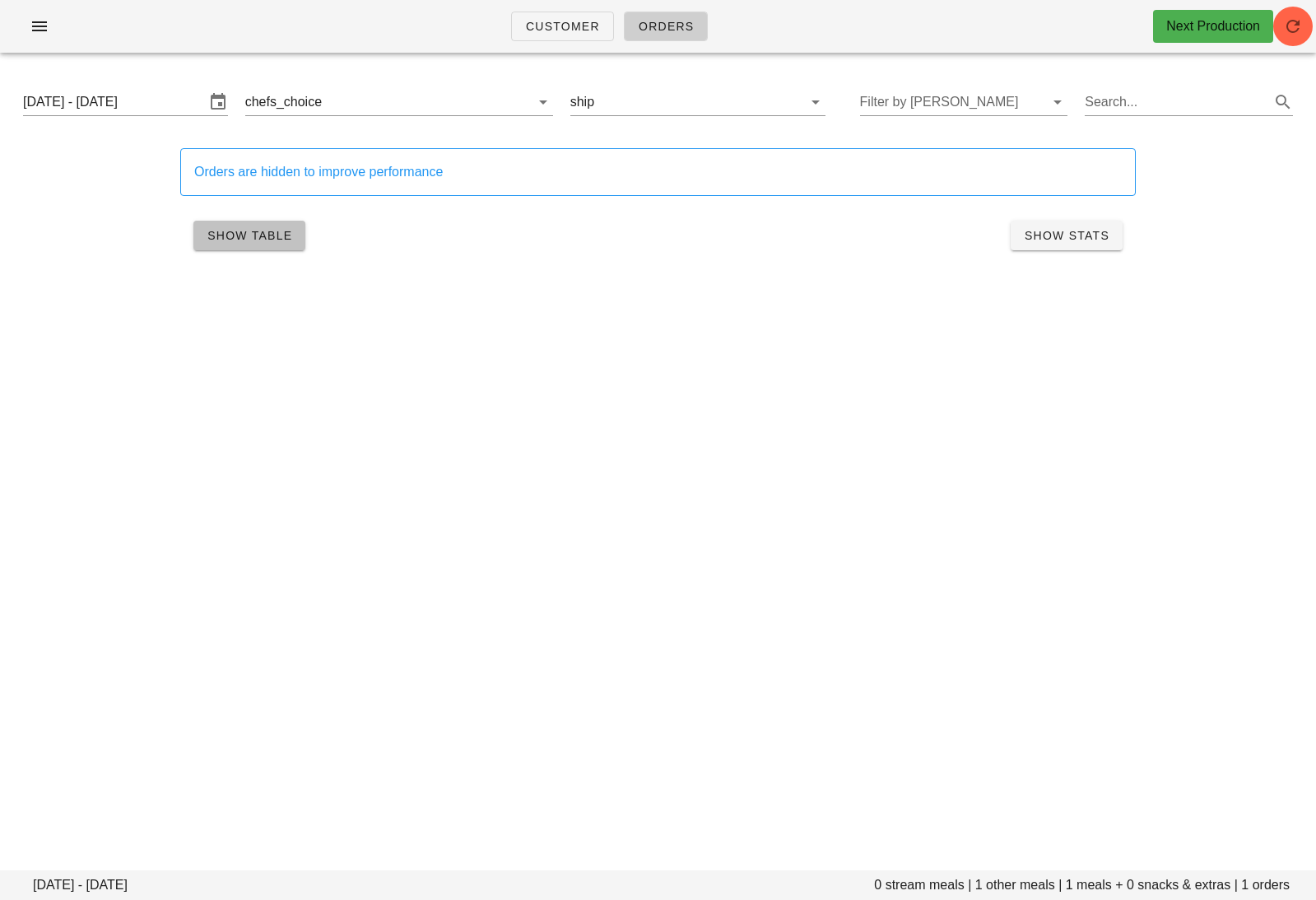
click at [270, 241] on span "Show Table" at bounding box center [249, 235] width 86 height 13
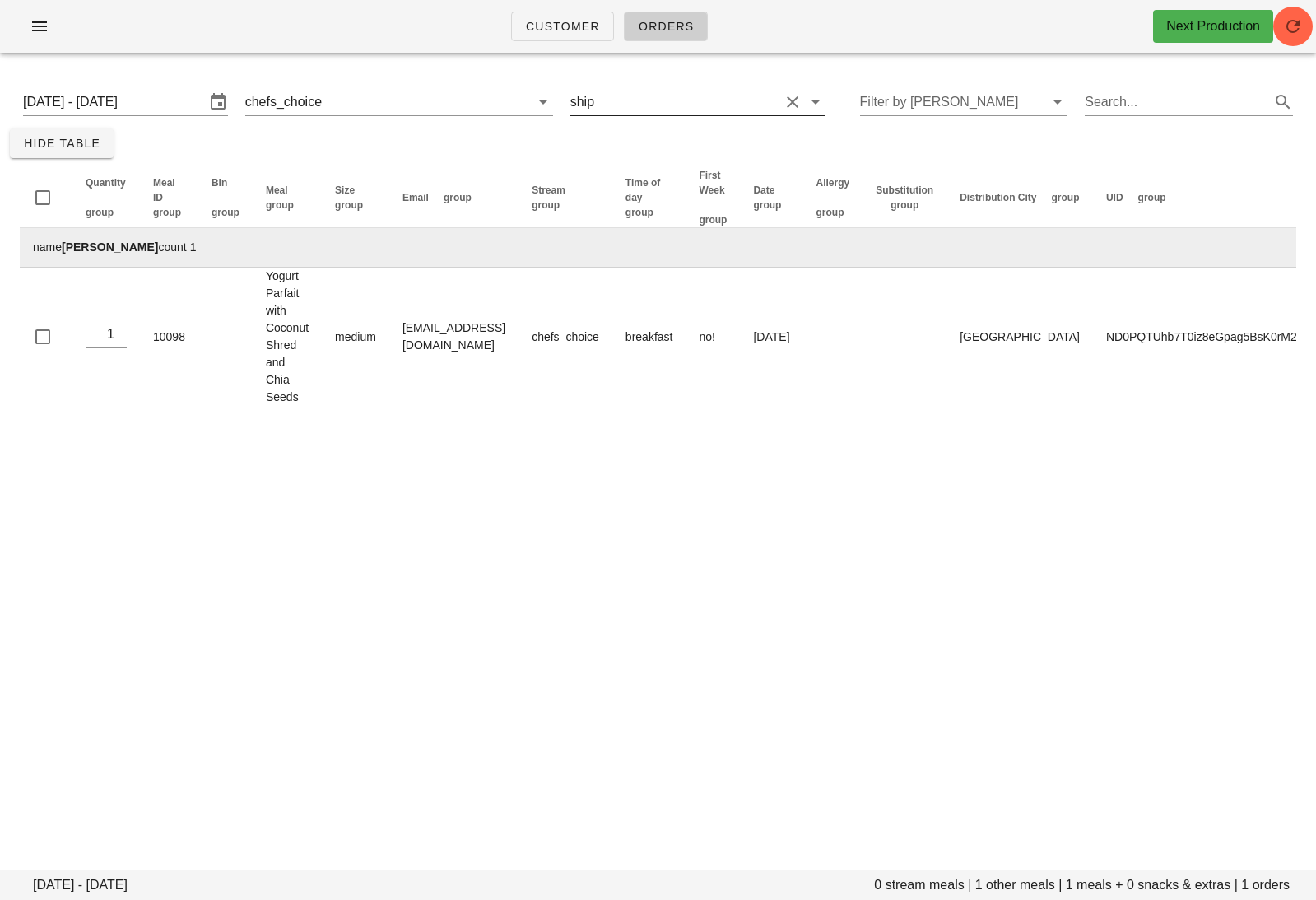
click at [714, 97] on input "text" at bounding box center [689, 102] width 182 height 26
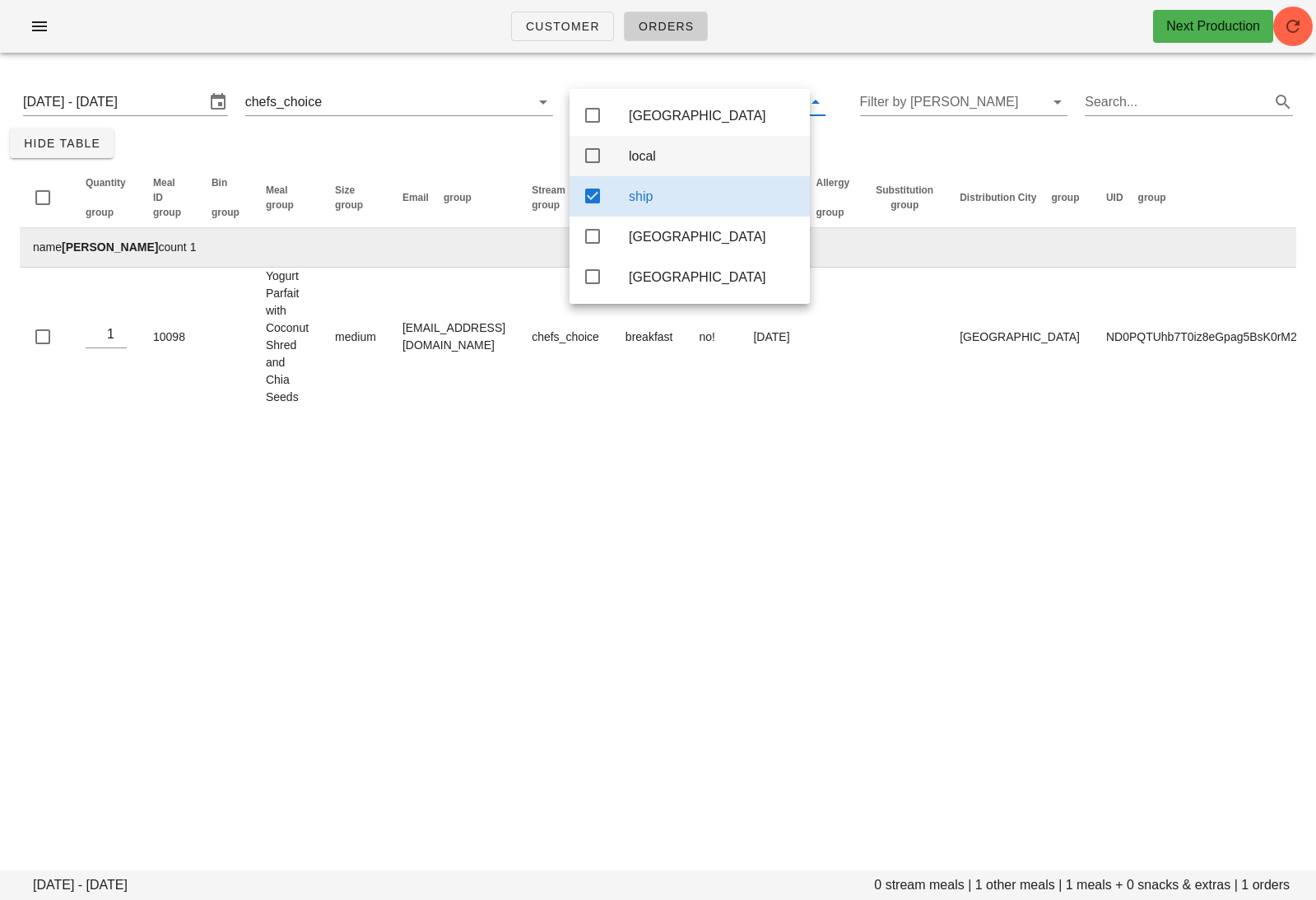
click at [680, 171] on div "local" at bounding box center [713, 156] width 168 height 35
click at [667, 197] on div "ship" at bounding box center [713, 196] width 168 height 16
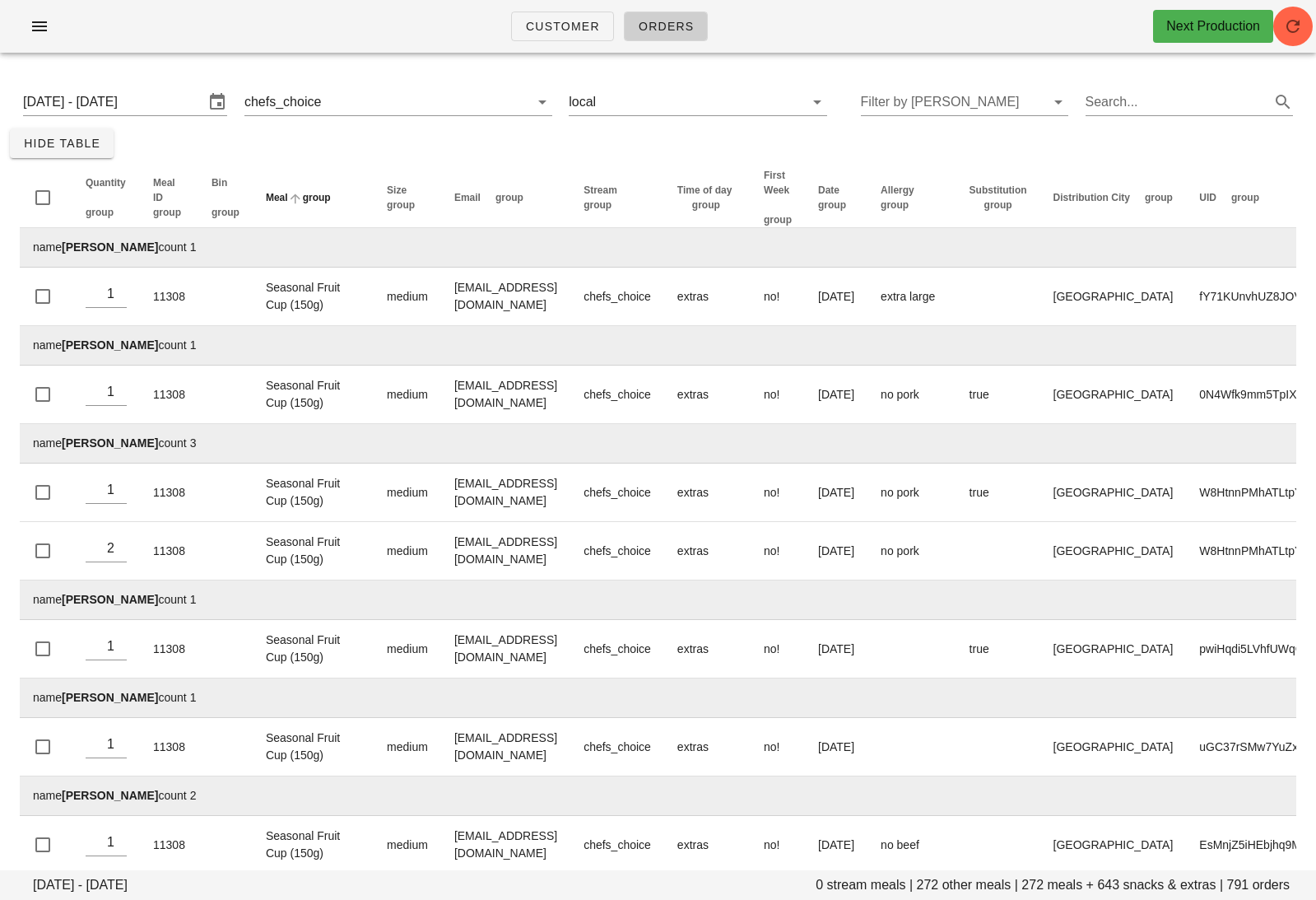
click at [296, 202] on th "Meal group" at bounding box center [313, 197] width 121 height 60
click at [303, 203] on span "group" at bounding box center [317, 197] width 28 height 11
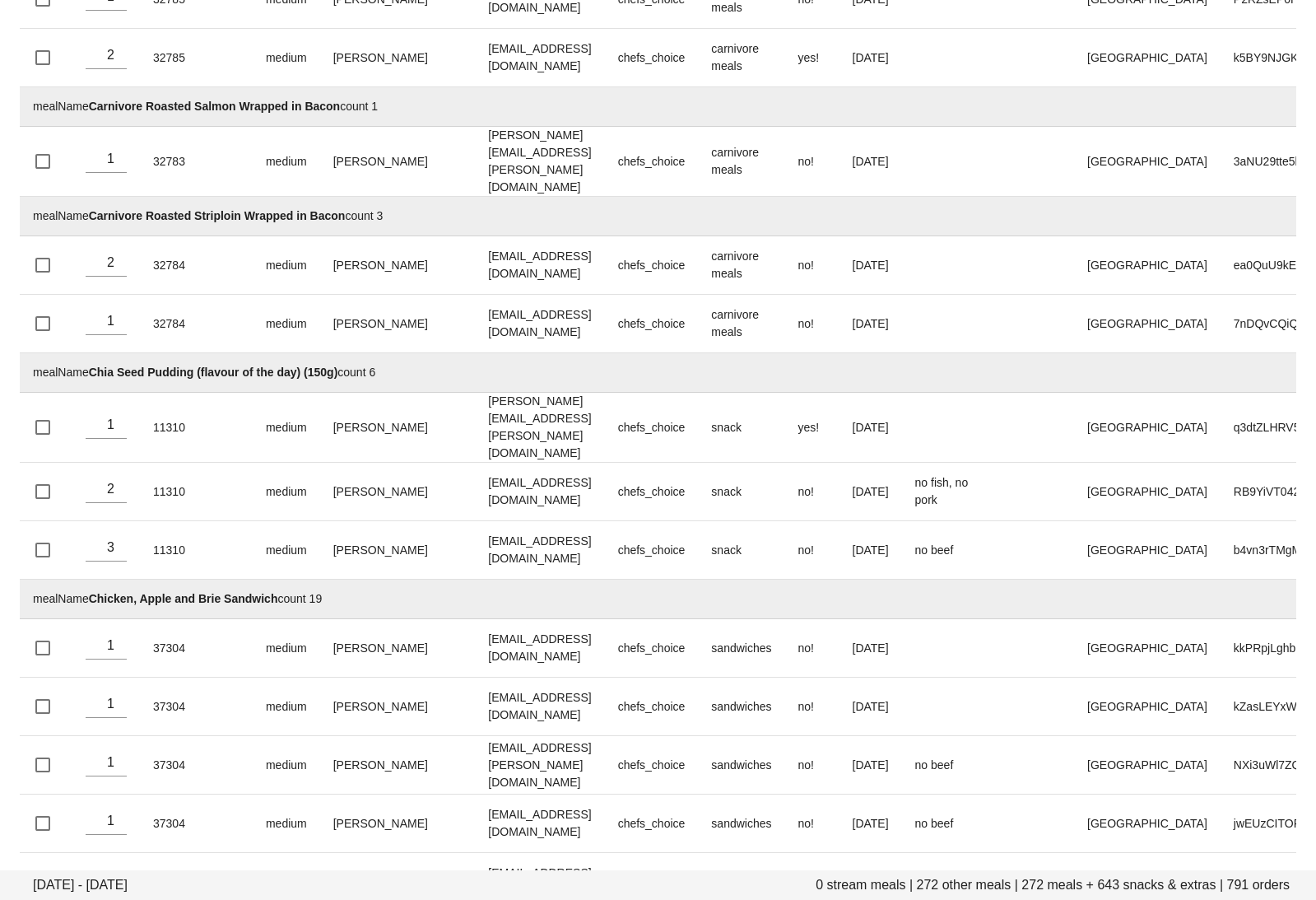
scroll to position [3488, 0]
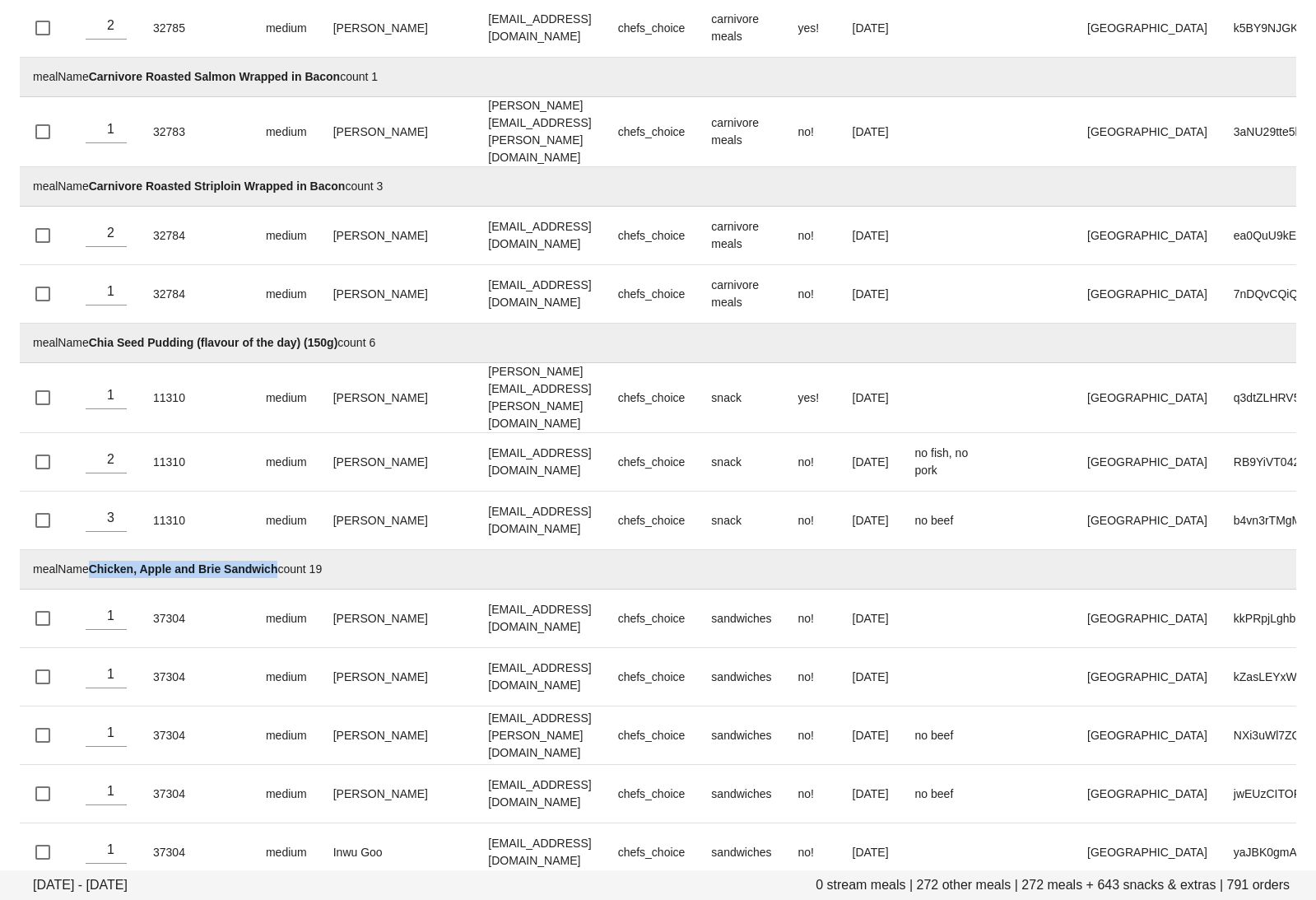
drag, startPoint x: 274, startPoint y: 480, endPoint x: 94, endPoint y: 472, distance: 180.2
click at [94, 562] on strong "Chicken, Apple and Brie Sandwich" at bounding box center [183, 569] width 189 height 13
copy strong "Chicken, Apple and Brie Sandwich"
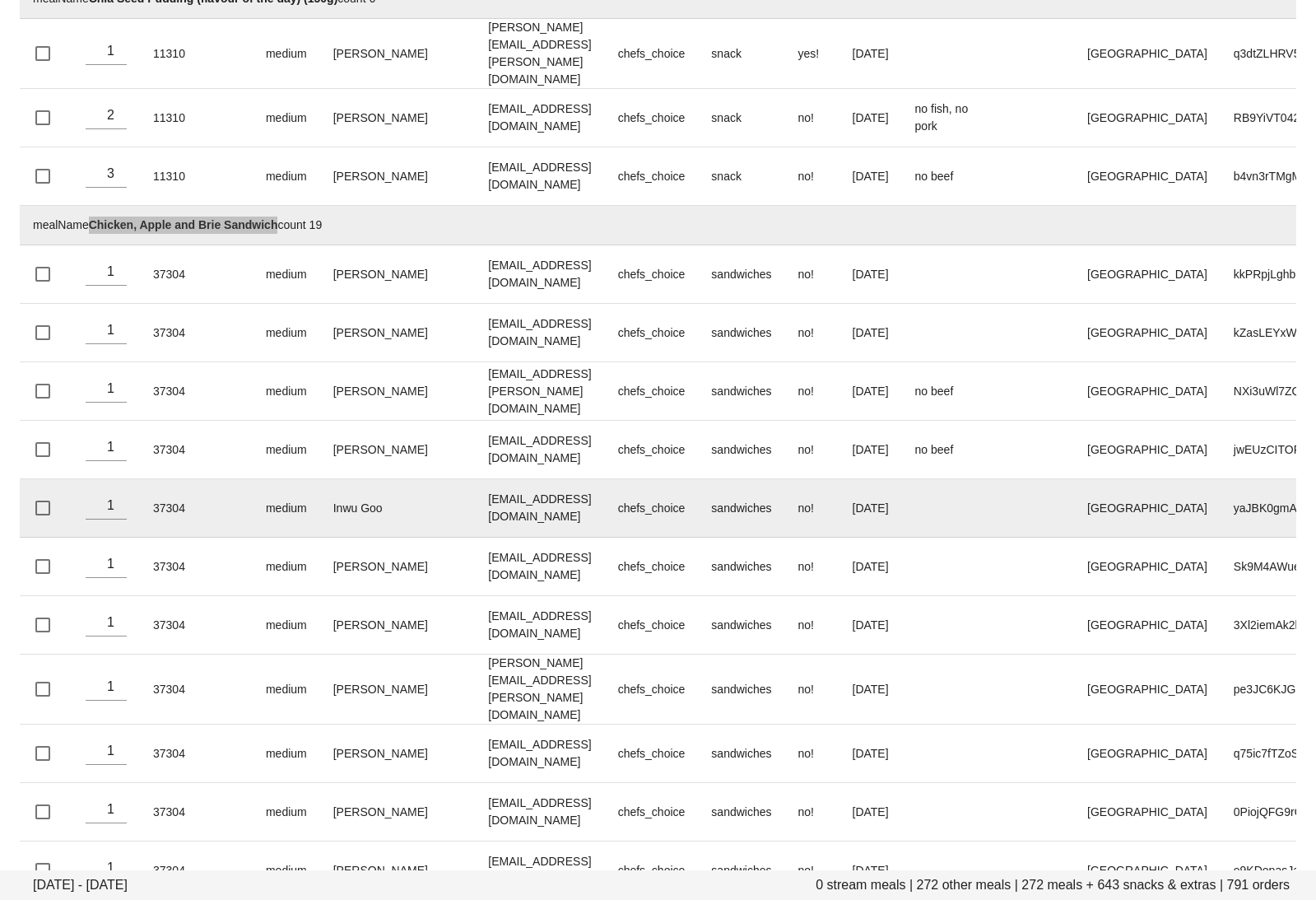
scroll to position [3863, 0]
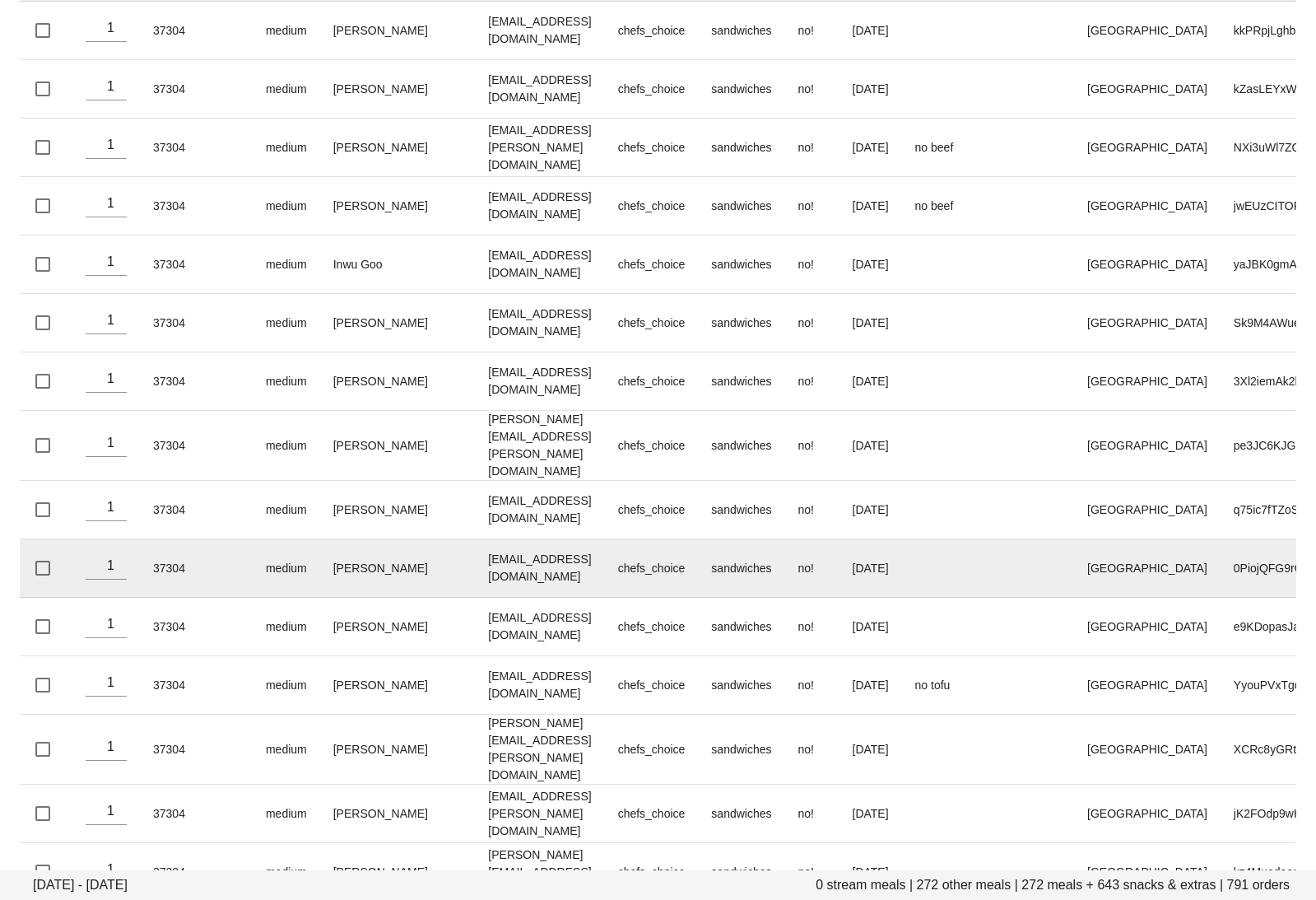
click at [475, 539] on td "aronneh@gmail.com" at bounding box center [539, 569] width 129 height 59
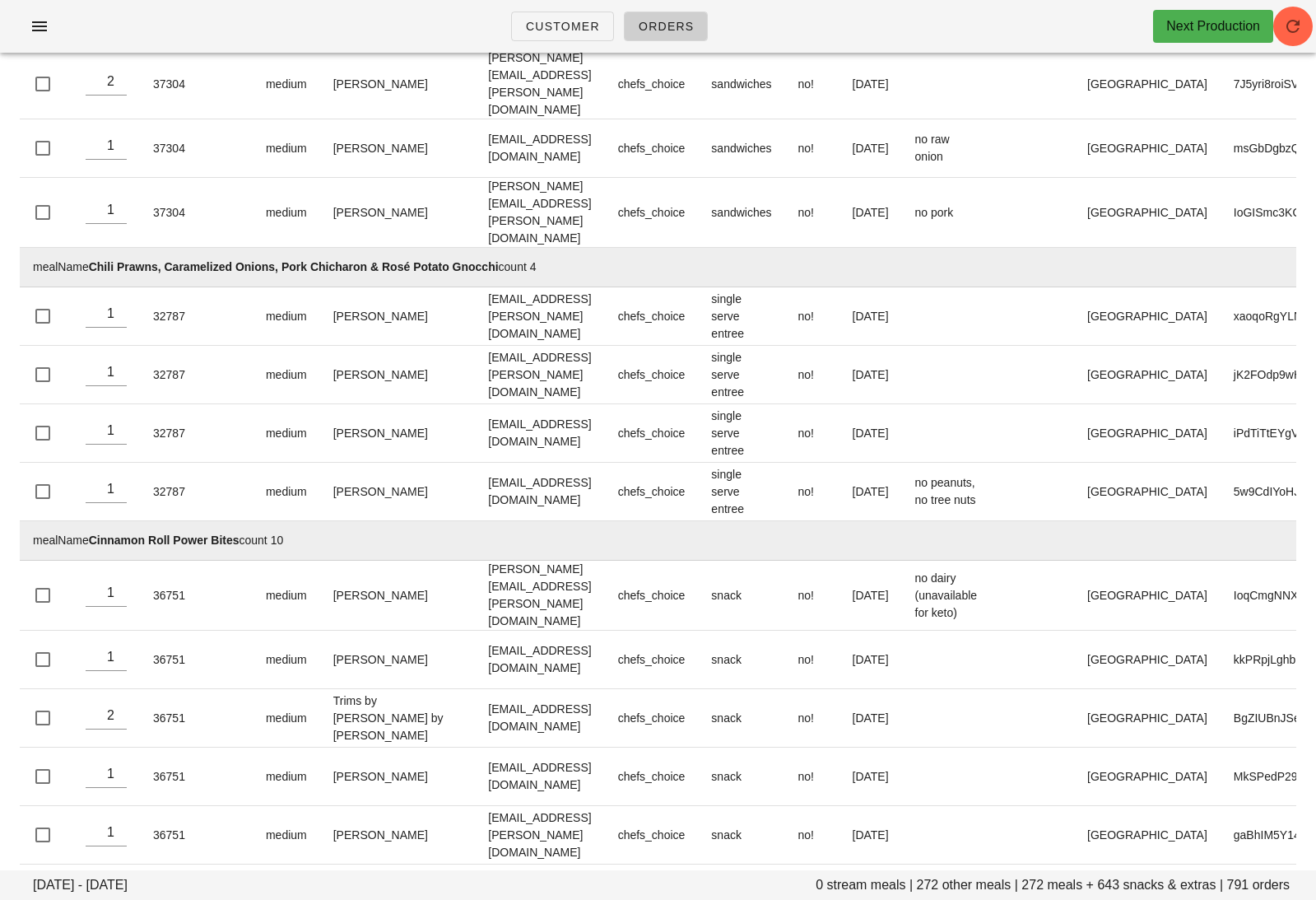
scroll to position [0, 0]
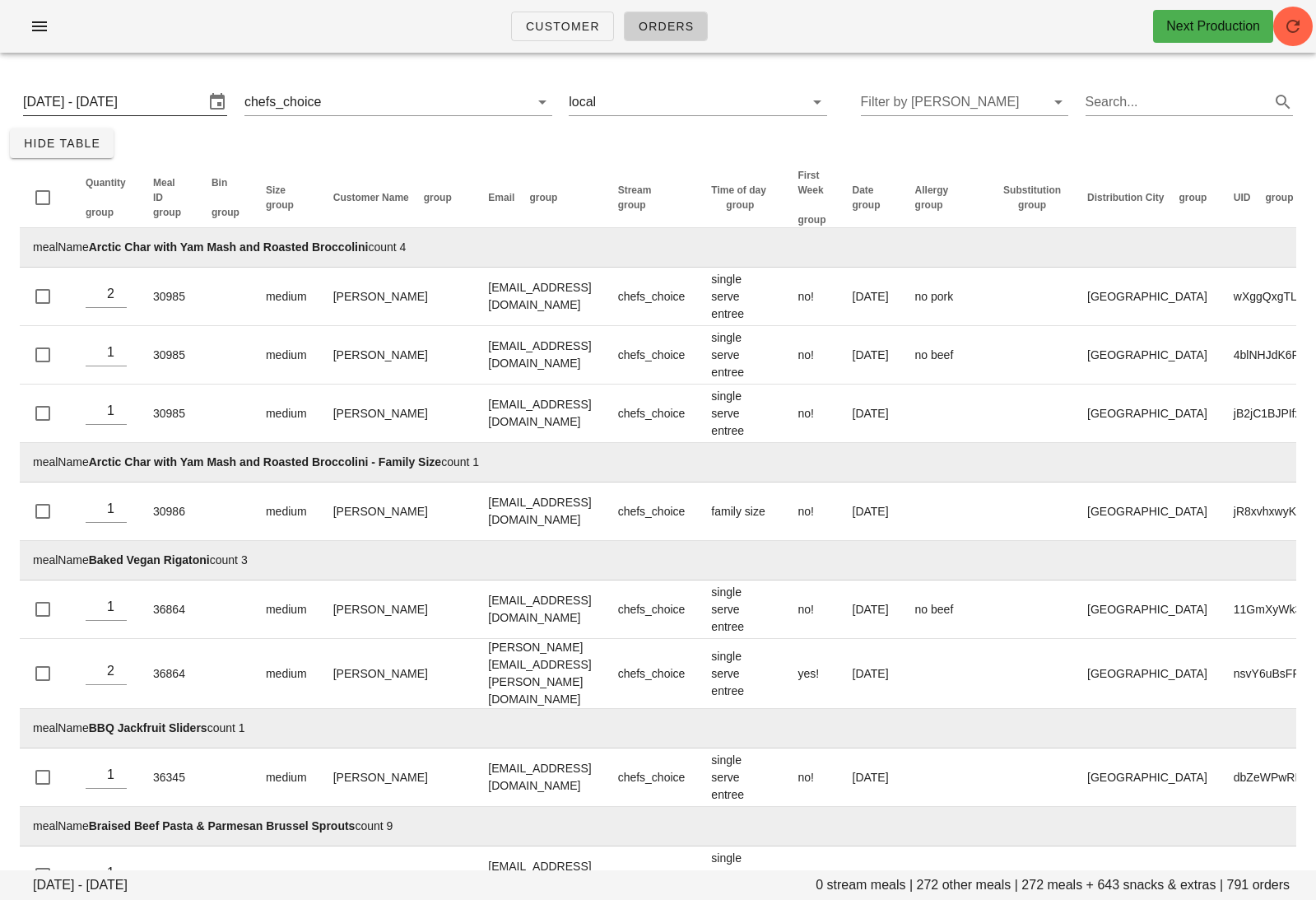
click at [143, 90] on input "[DATE] - [DATE]" at bounding box center [113, 102] width 181 height 26
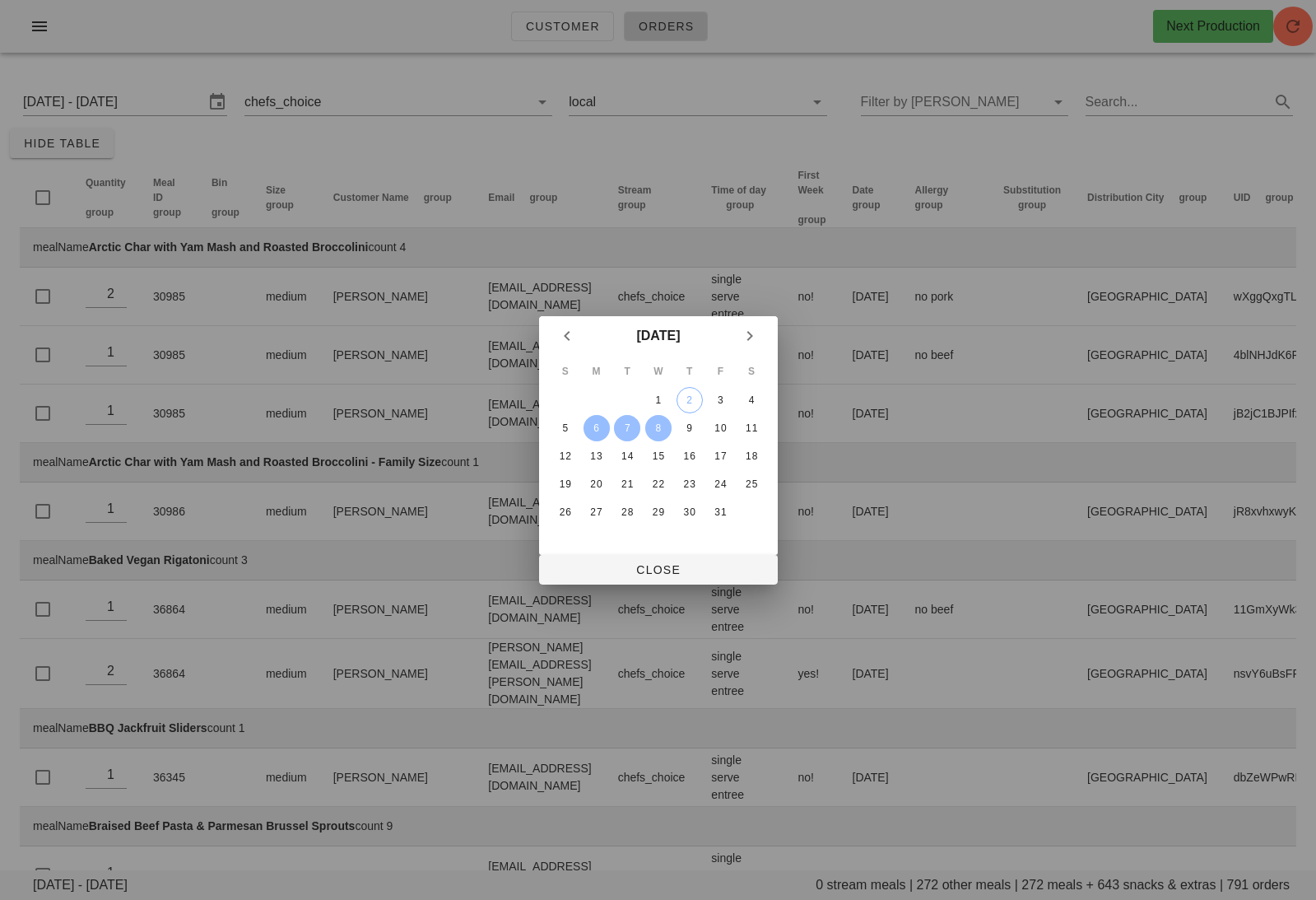
click at [594, 427] on div "6" at bounding box center [596, 428] width 26 height 11
click at [754, 434] on button "11" at bounding box center [751, 428] width 26 height 26
click at [692, 568] on span "Close" at bounding box center [658, 569] width 212 height 13
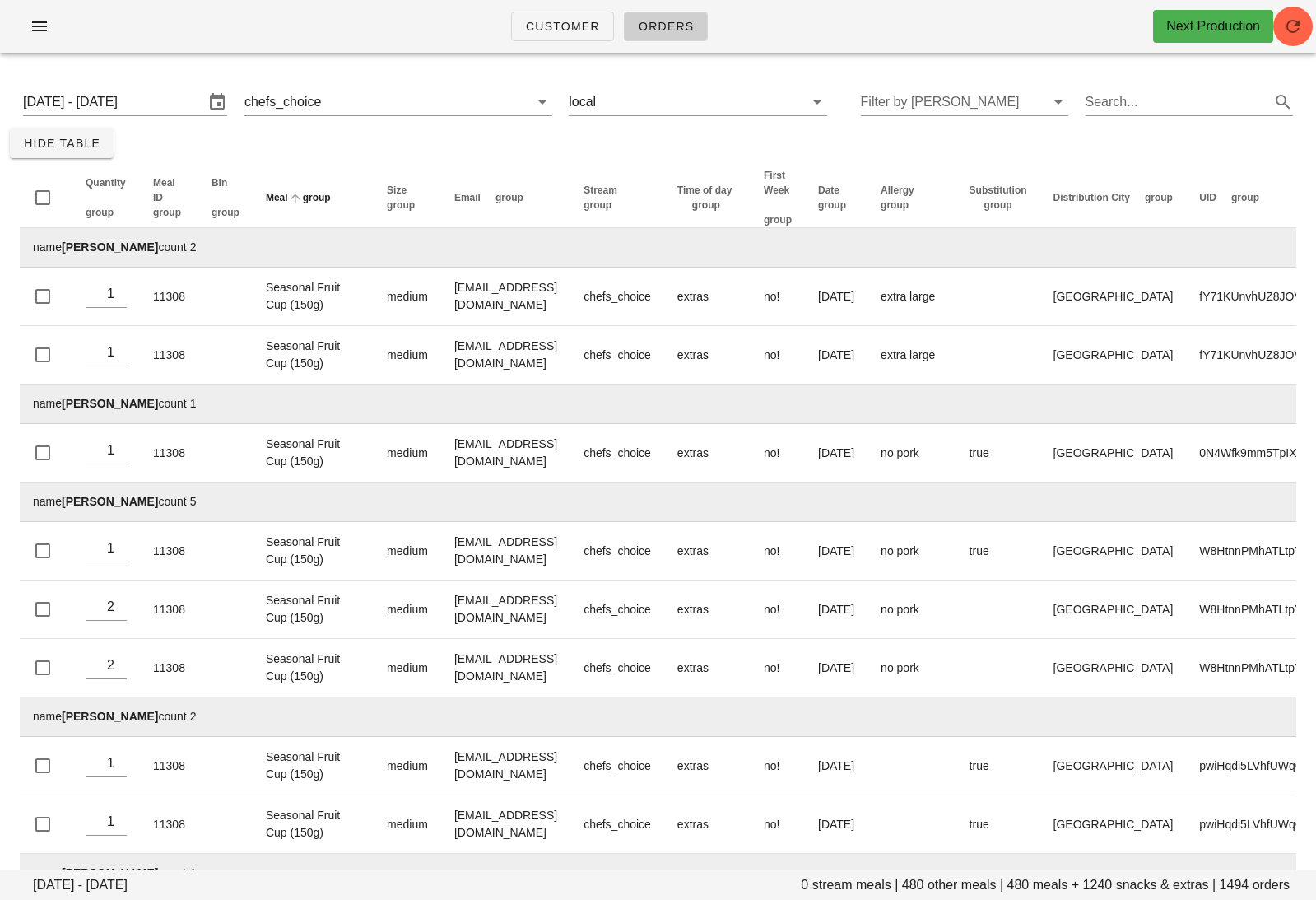
click at [296, 208] on th "Meal group" at bounding box center [313, 197] width 121 height 60
click at [303, 203] on span "group" at bounding box center [317, 197] width 28 height 11
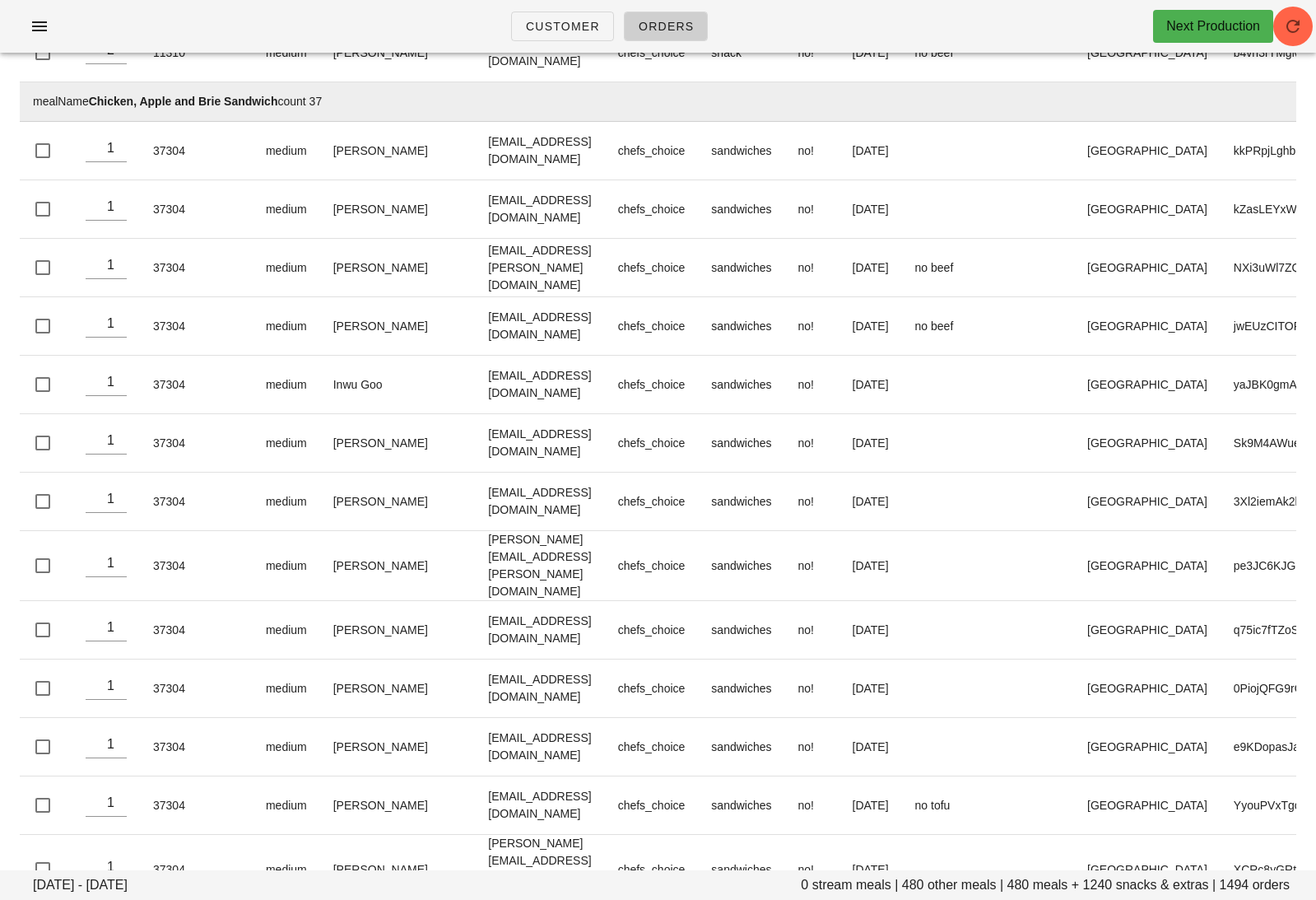
scroll to position [6153, 0]
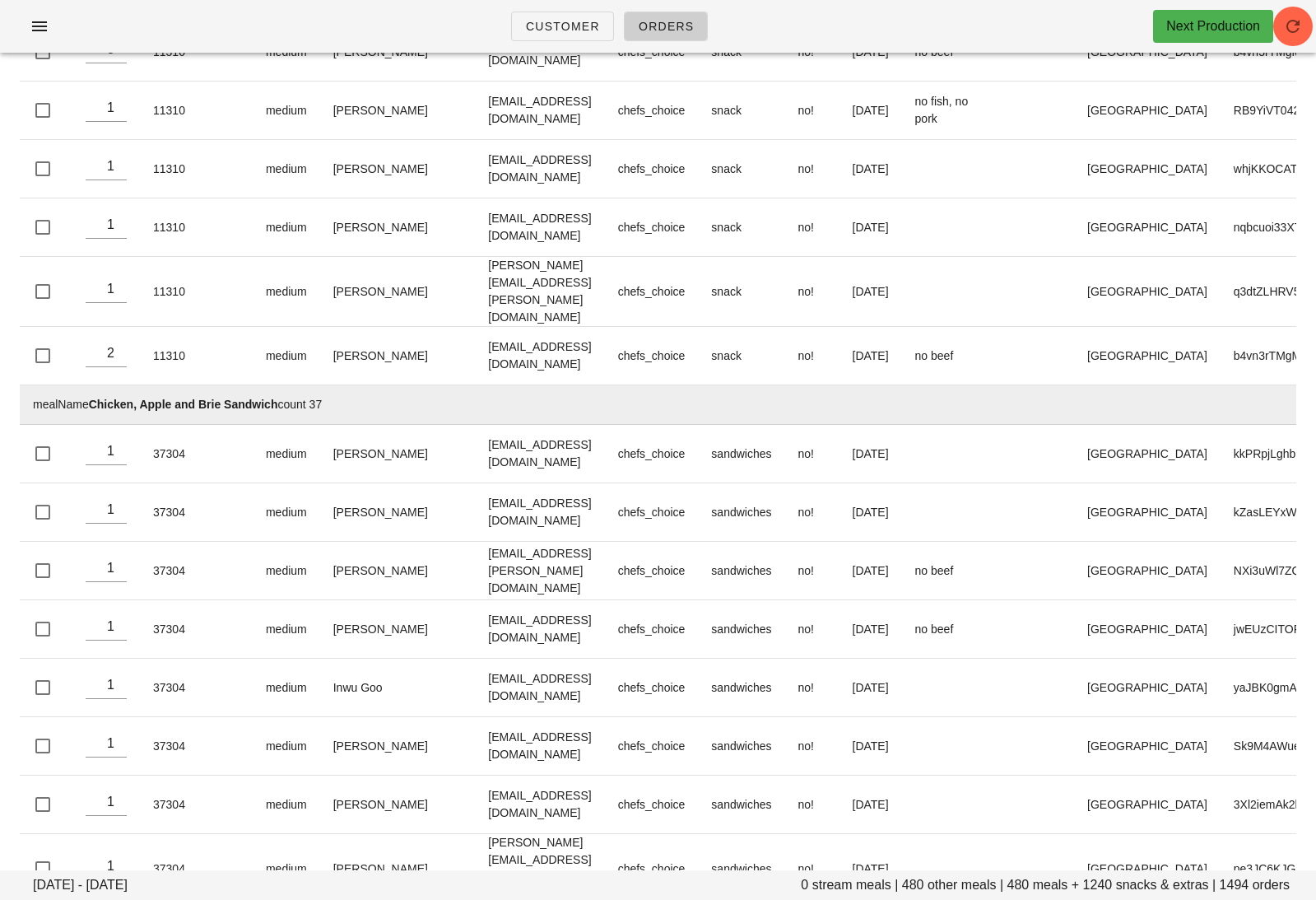
drag, startPoint x: 331, startPoint y: 269, endPoint x: 94, endPoint y: 263, distance: 237.1
click at [94, 385] on td "mealName Chicken, Apple and Brie Sandwich count 37" at bounding box center [741, 405] width 1443 height 40
copy td "Chicken, Apple and Brie Sandwich count 37"
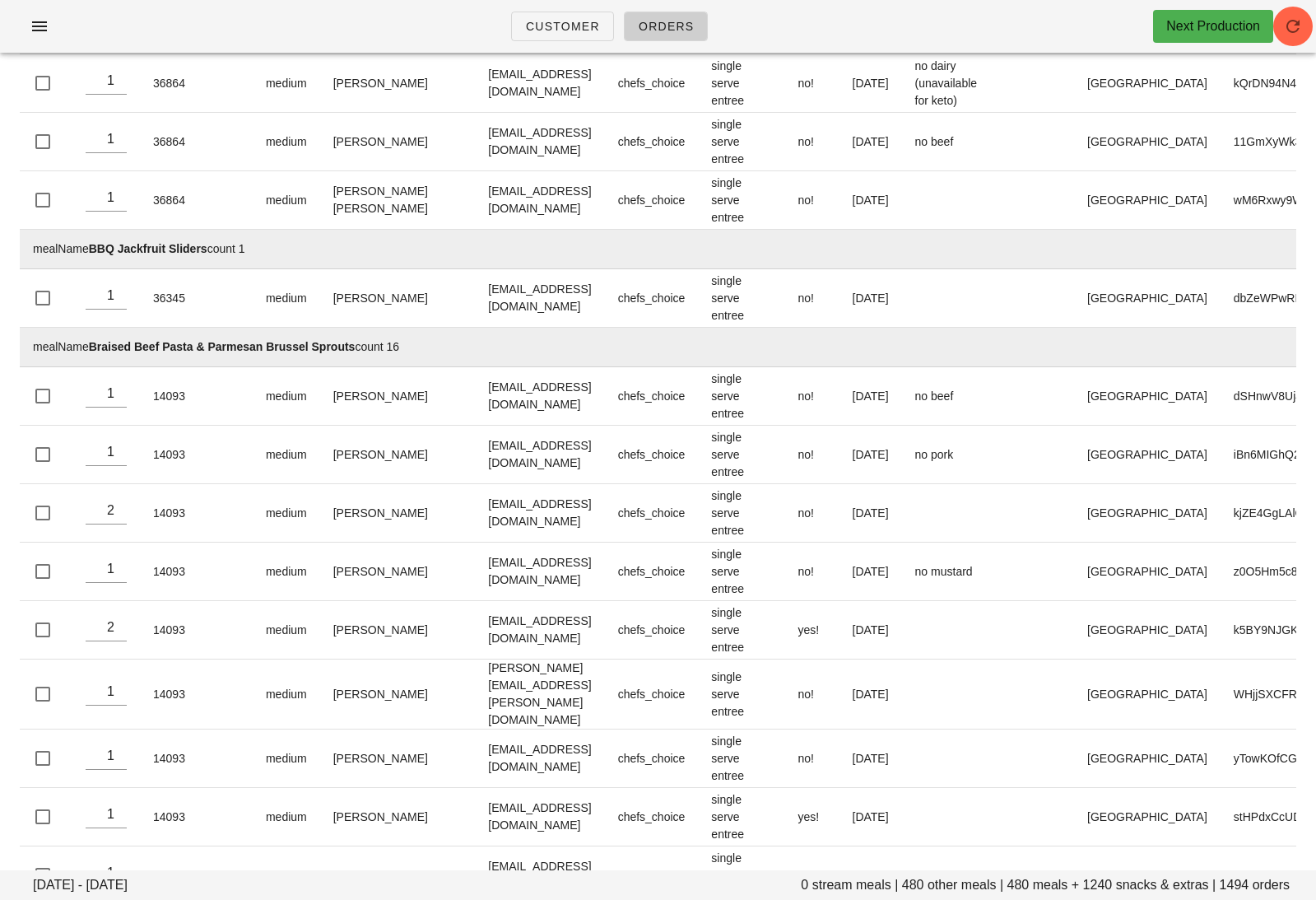
scroll to position [0, 0]
